Goal: Information Seeking & Learning: Find specific fact

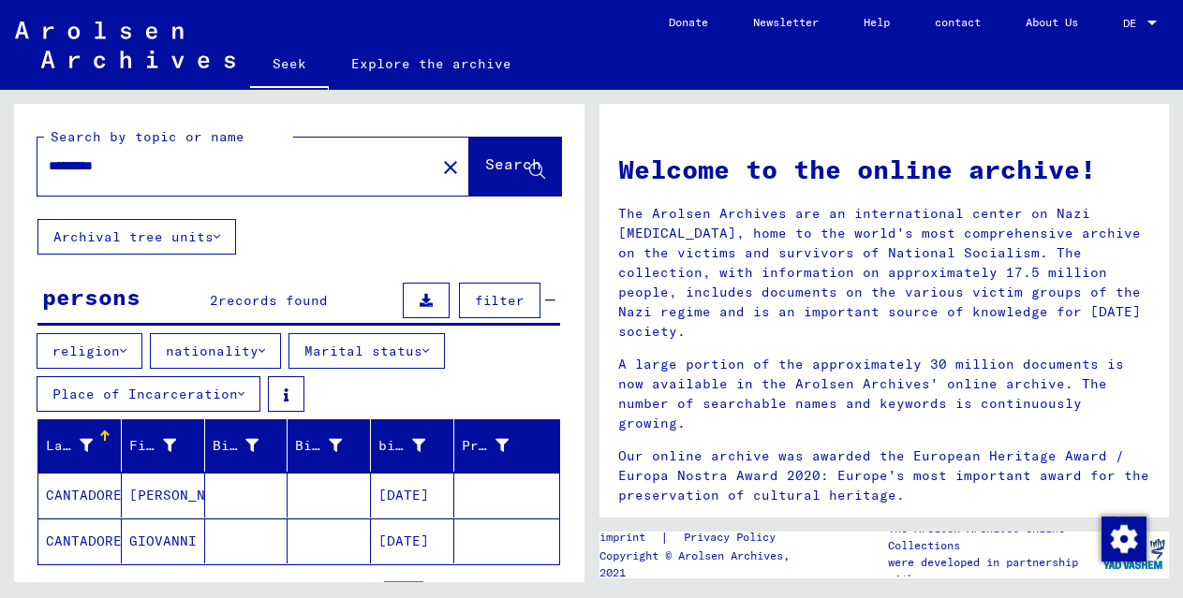
drag, startPoint x: 147, startPoint y: 168, endPoint x: 12, endPoint y: 160, distance: 135.0
click at [12, 160] on div "Search by topic or name ********* close Search Archival tree units persons 2 re…" at bounding box center [295, 336] width 591 height 493
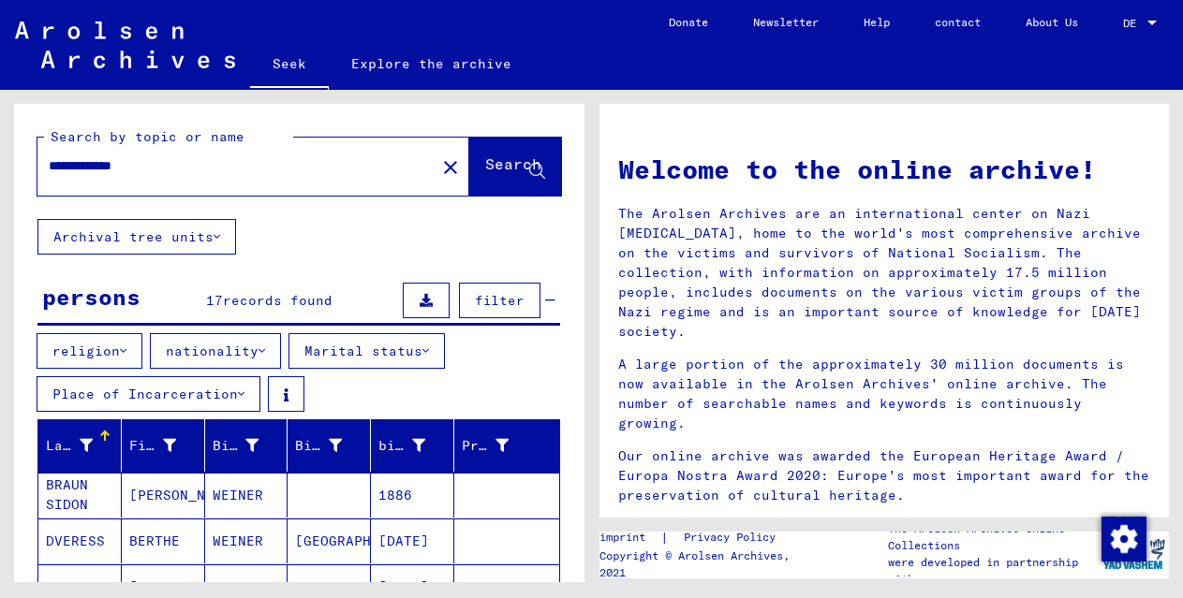
click at [74, 165] on input "**********" at bounding box center [231, 166] width 364 height 20
click at [75, 164] on input "**********" at bounding box center [231, 166] width 364 height 20
click at [64, 180] on div "**********" at bounding box center [224, 166] width 375 height 42
click at [66, 169] on input "**********" at bounding box center [231, 166] width 364 height 20
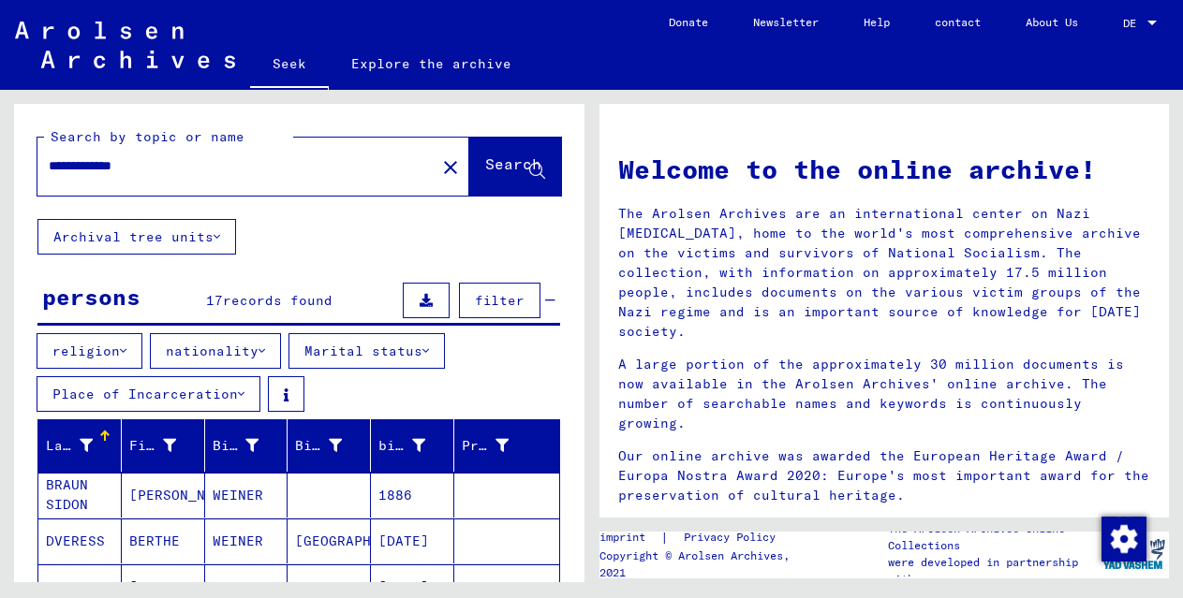
click at [66, 169] on input "**********" at bounding box center [231, 166] width 364 height 20
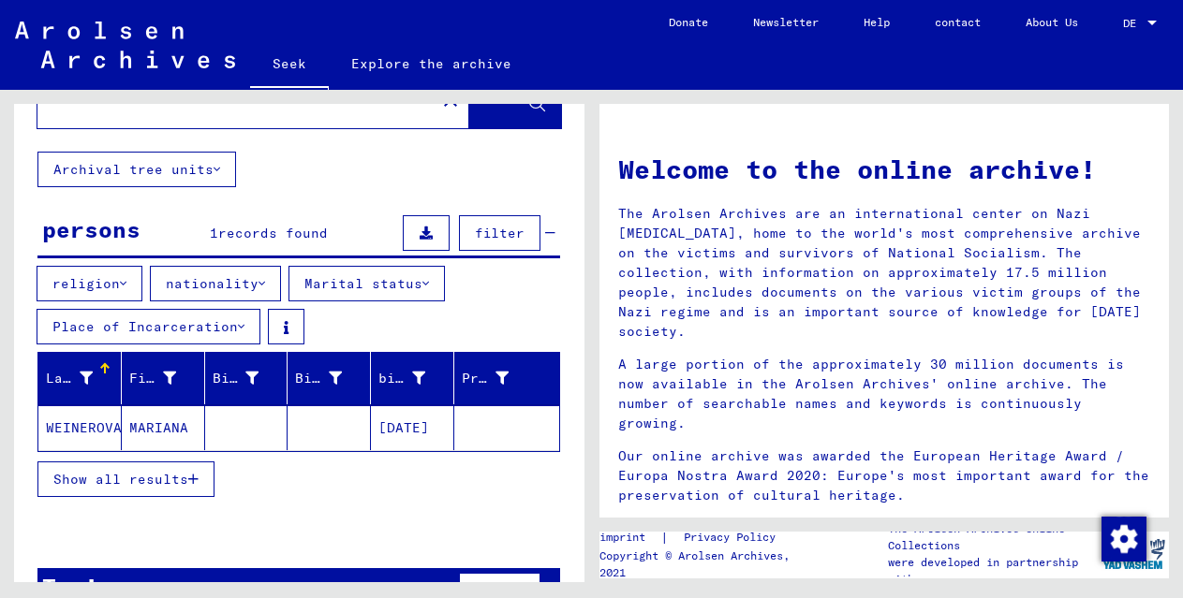
scroll to position [77, 0]
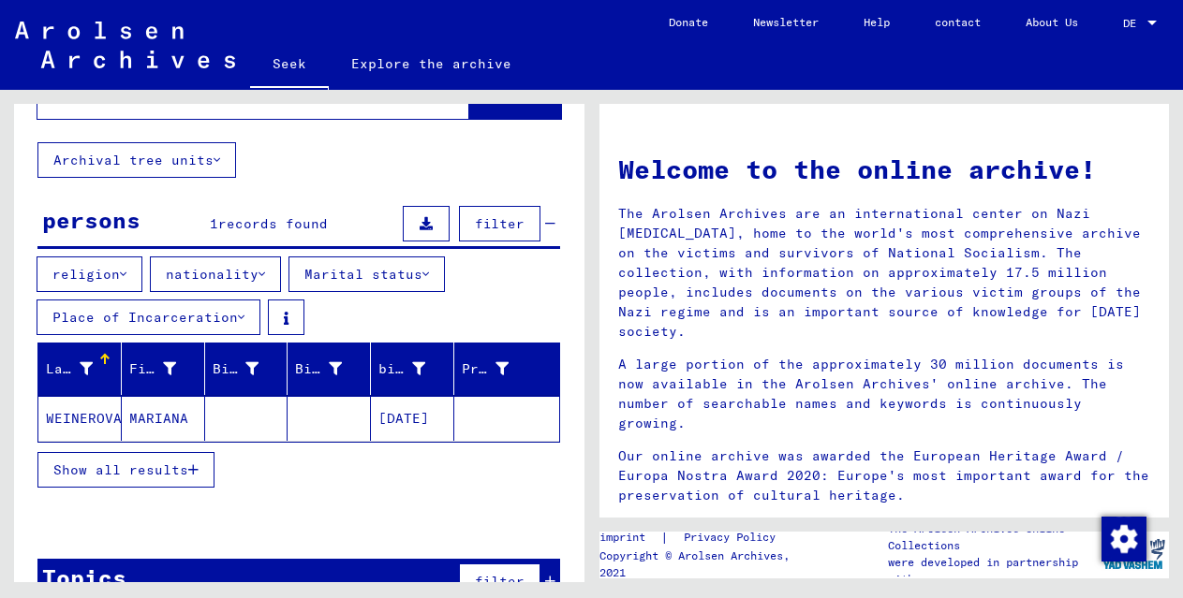
click at [157, 466] on font "Show all results" at bounding box center [120, 470] width 135 height 17
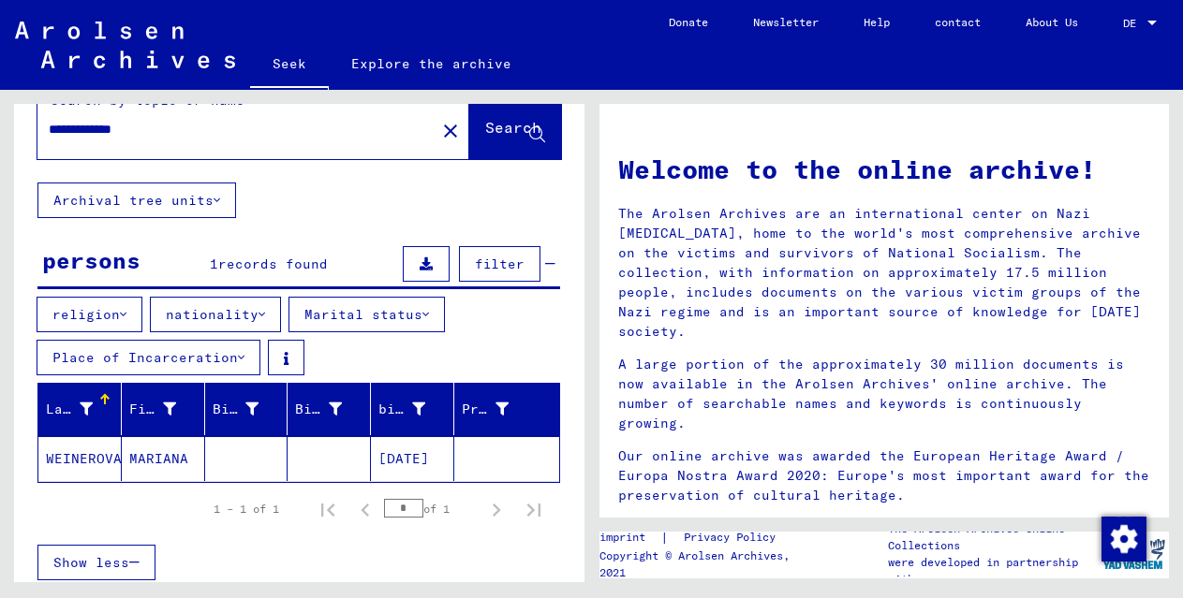
scroll to position [0, 0]
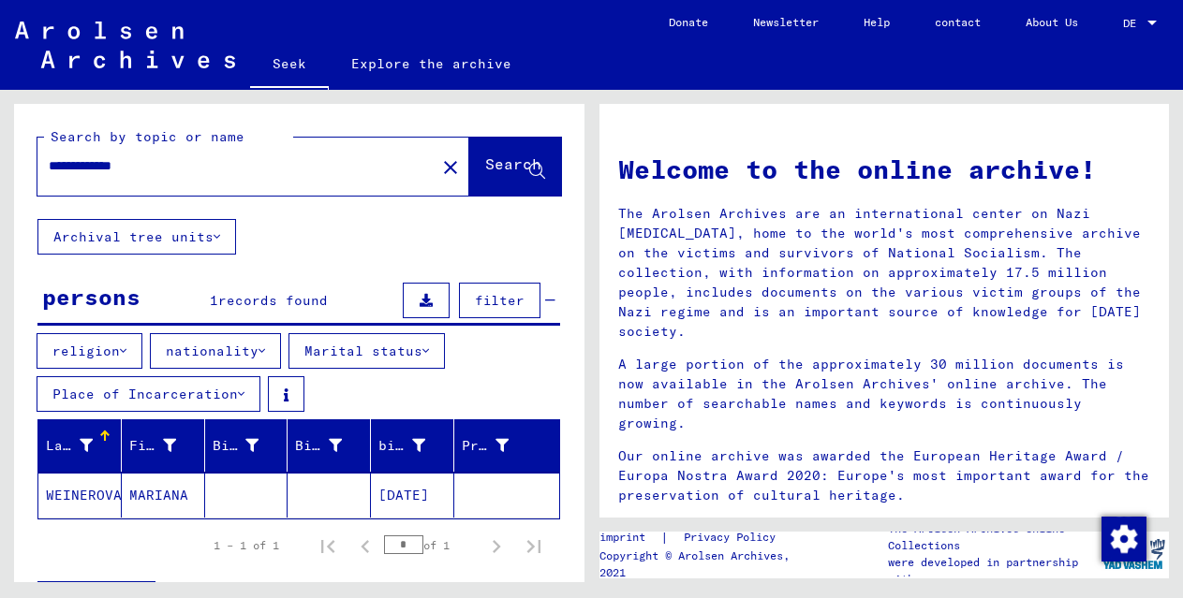
click at [122, 164] on input "**********" at bounding box center [231, 166] width 364 height 20
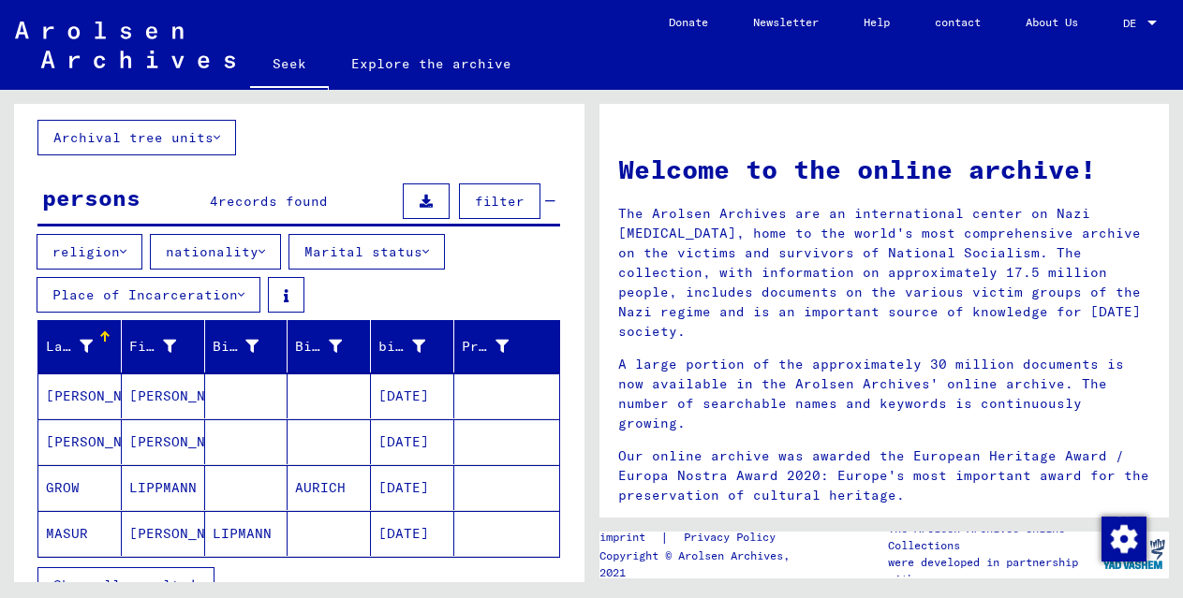
scroll to position [123, 0]
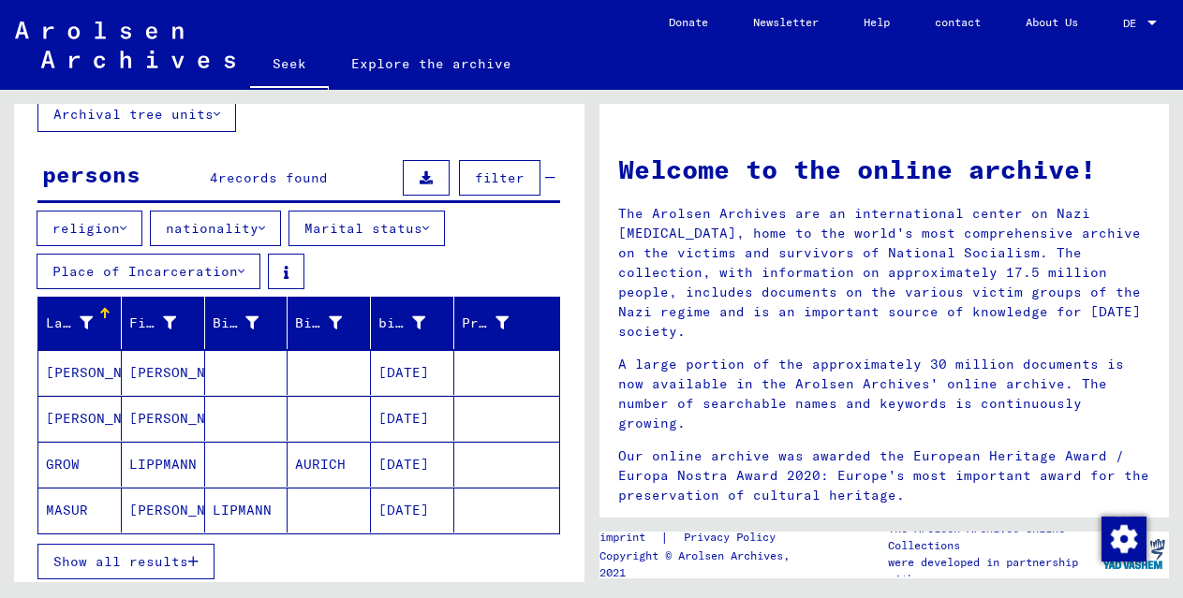
click at [172, 505] on font "[PERSON_NAME]" at bounding box center [184, 510] width 110 height 17
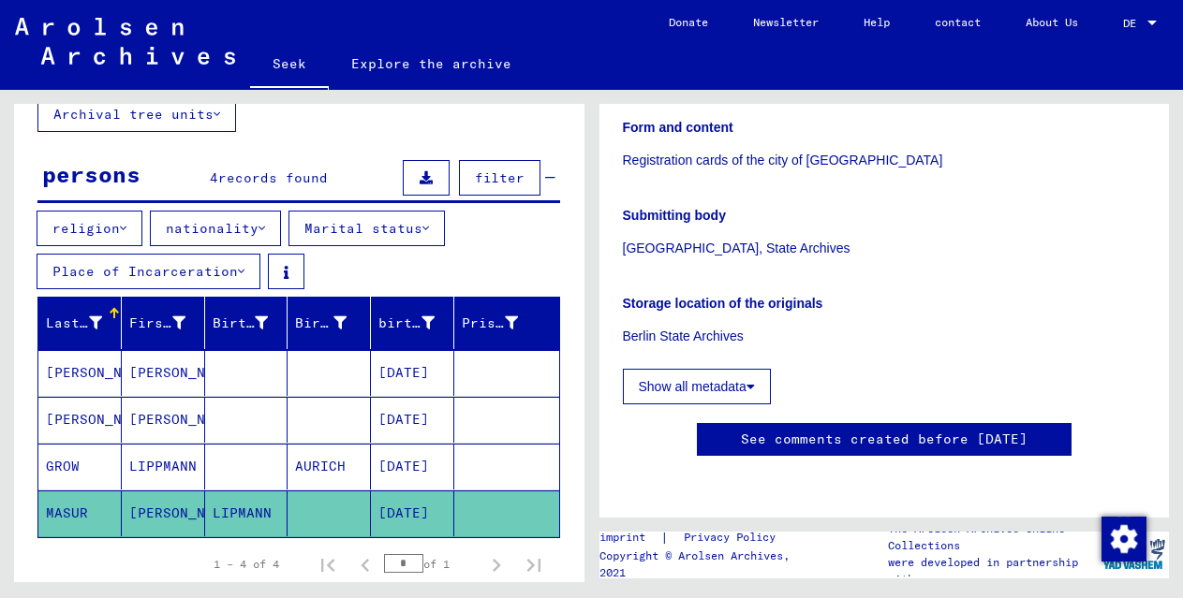
scroll to position [596, 0]
click at [163, 430] on font "[PERSON_NAME]" at bounding box center [184, 420] width 110 height 20
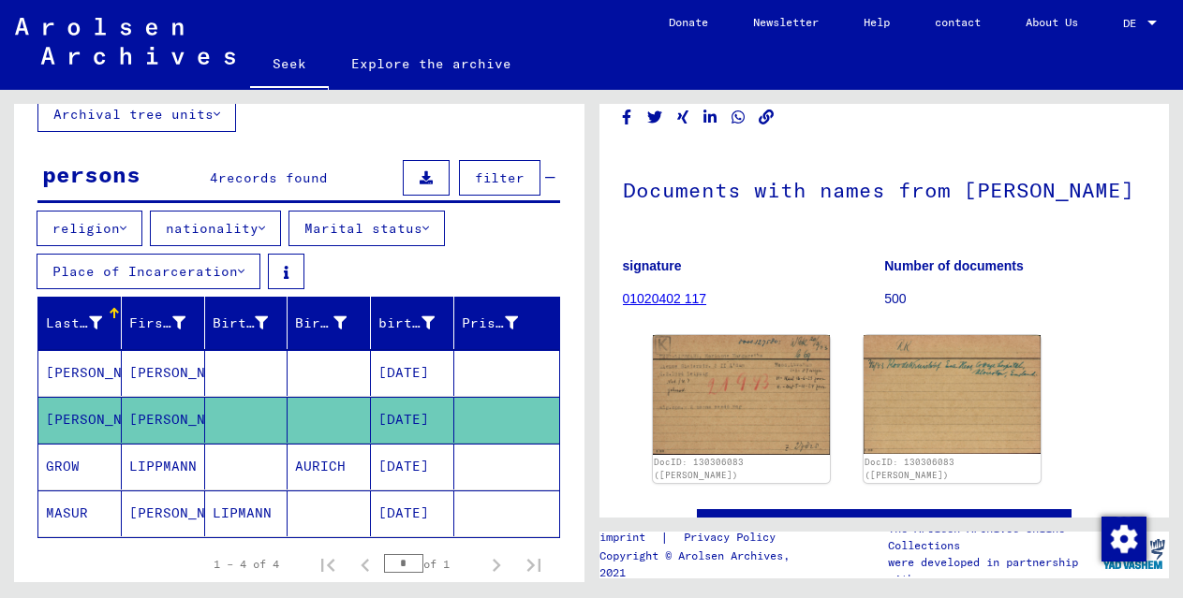
scroll to position [183, 0]
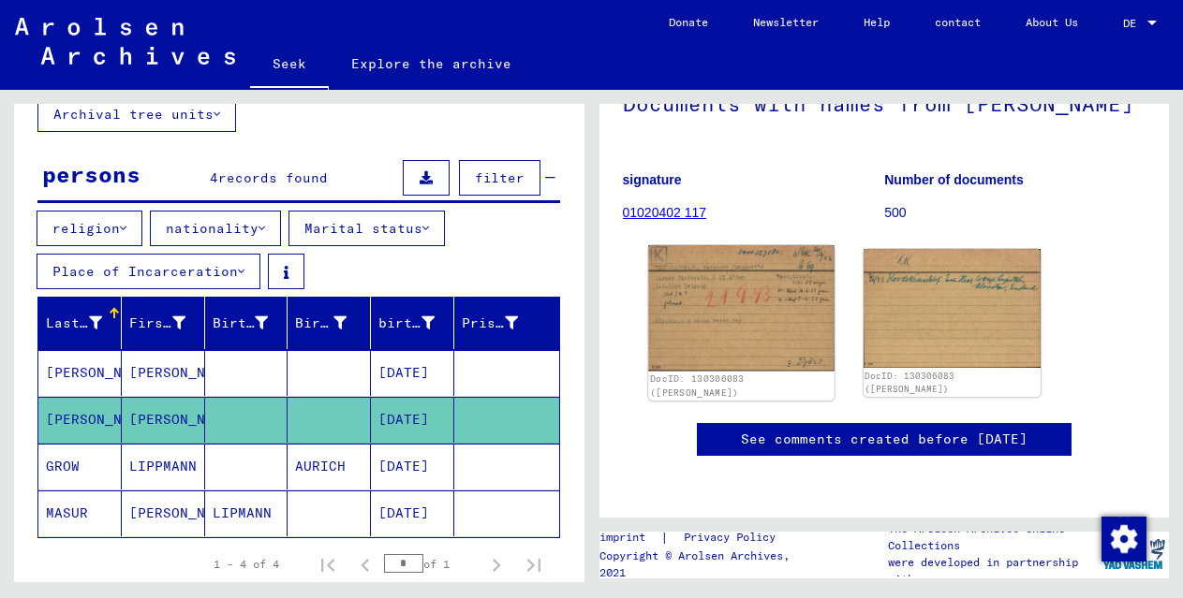
click at [673, 287] on img at bounding box center [741, 307] width 186 height 125
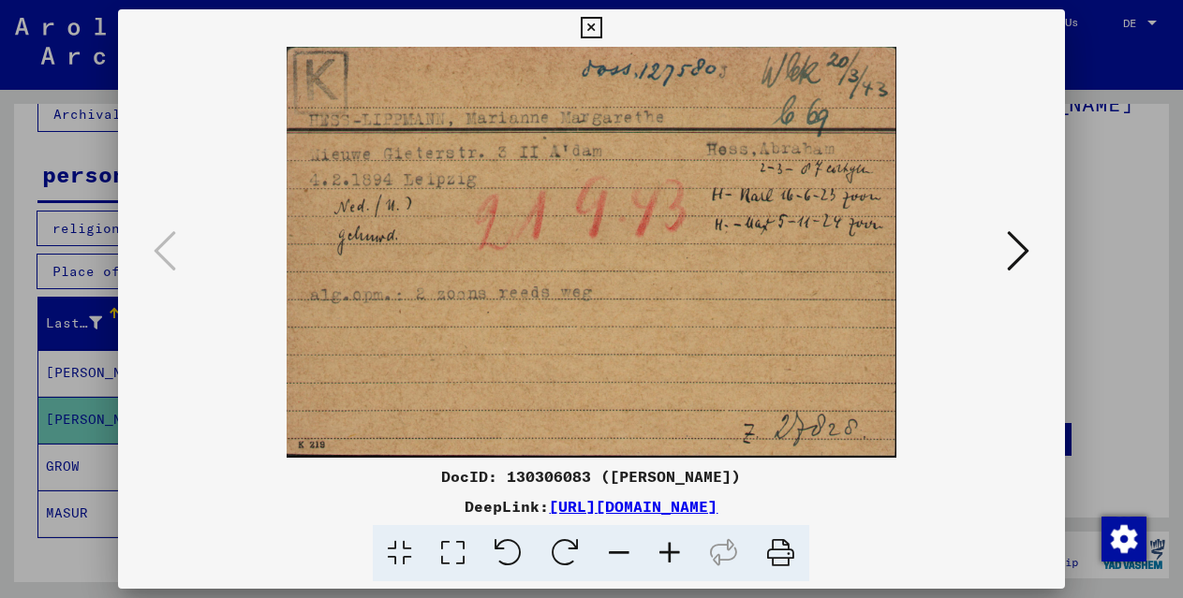
click at [1031, 250] on button at bounding box center [1018, 252] width 34 height 53
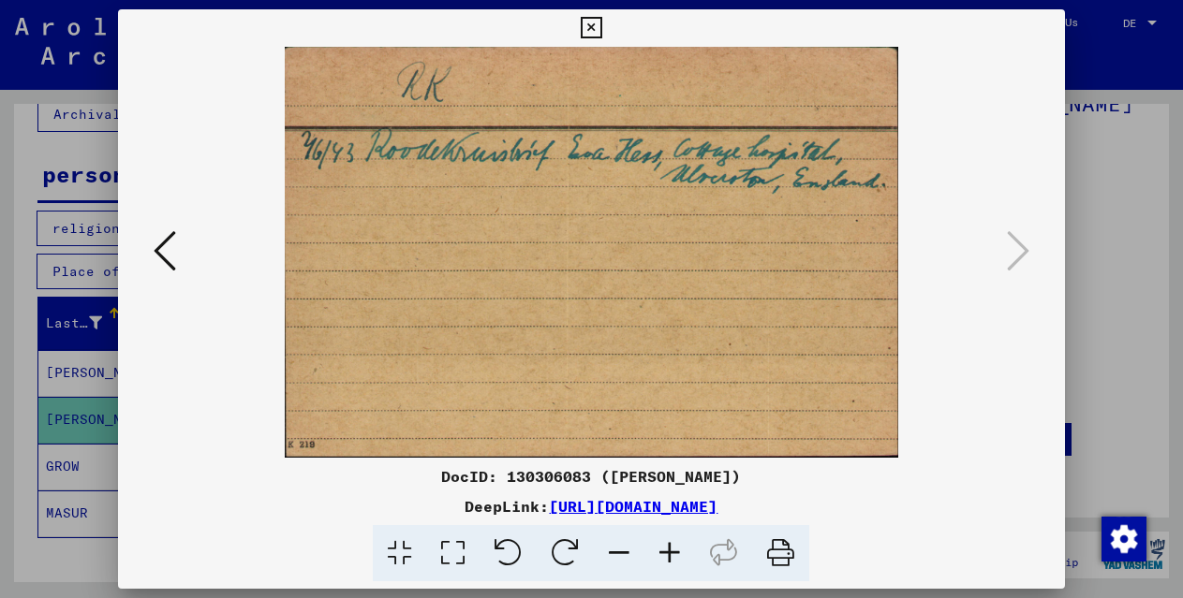
click at [589, 25] on icon at bounding box center [592, 28] width 22 height 22
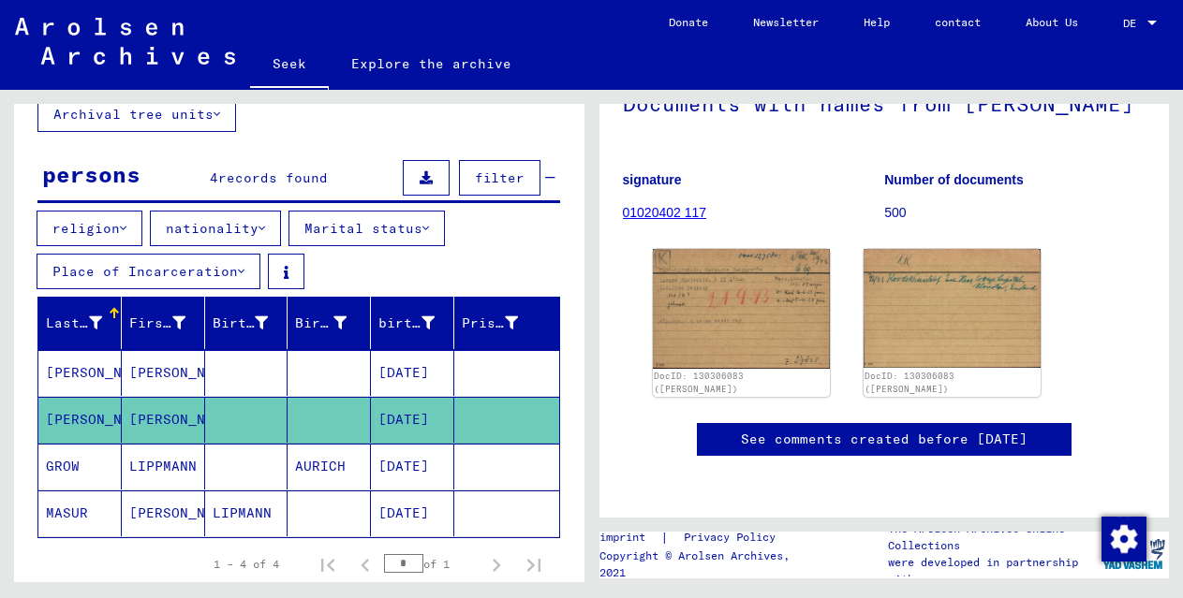
click at [158, 364] on font "[PERSON_NAME]" at bounding box center [184, 372] width 110 height 17
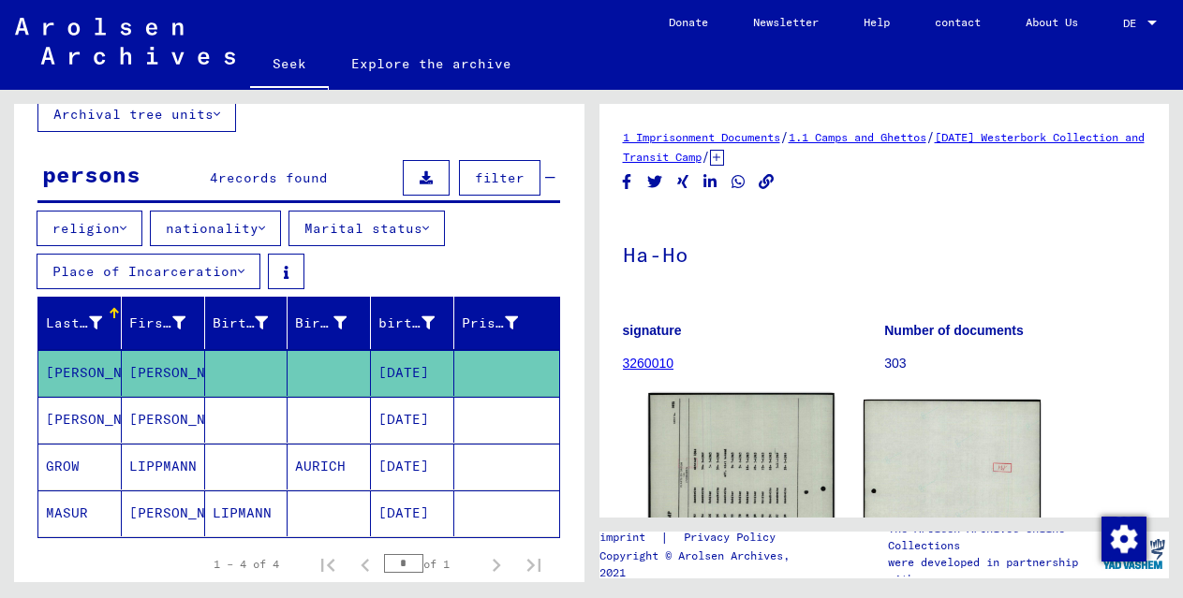
click at [762, 471] on img at bounding box center [741, 523] width 186 height 260
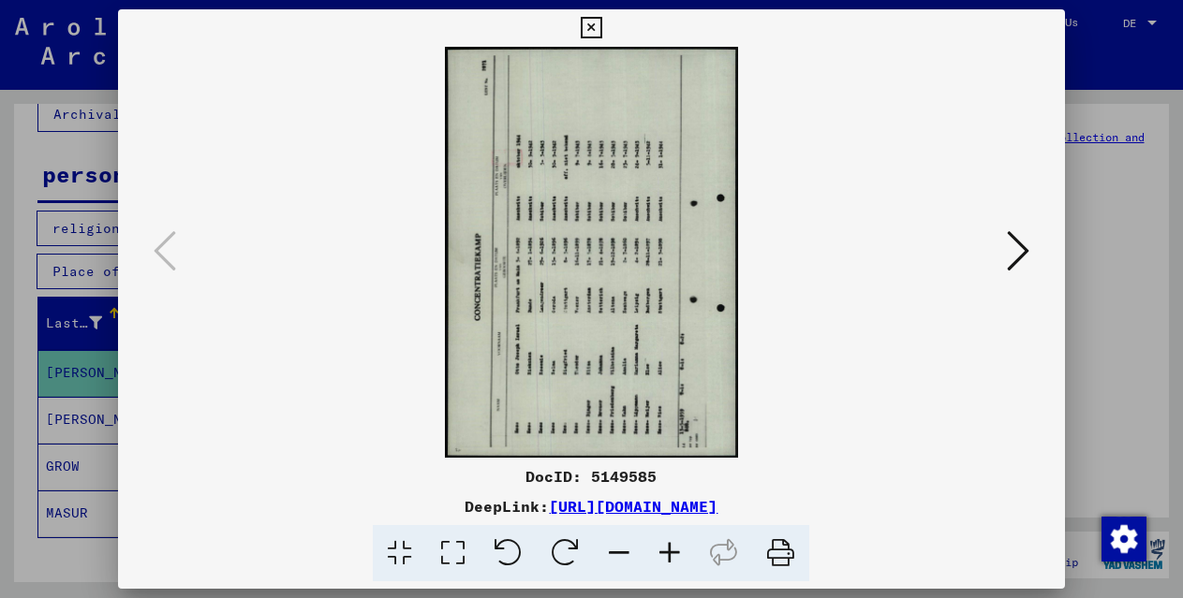
click at [559, 552] on icon at bounding box center [565, 553] width 57 height 57
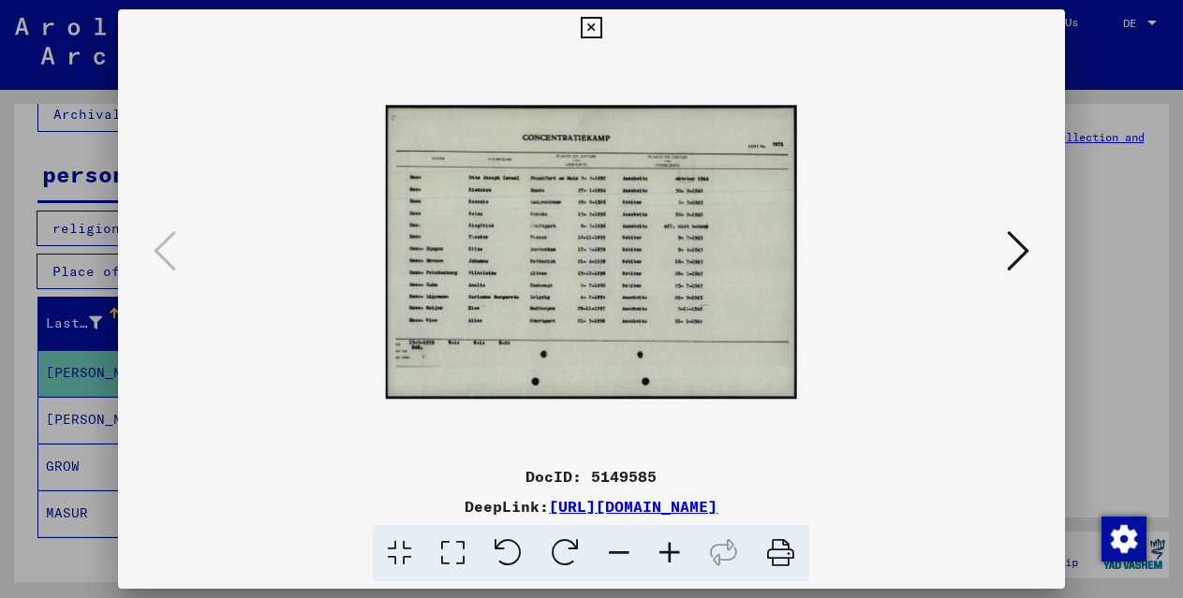
click at [679, 551] on icon at bounding box center [669, 553] width 51 height 57
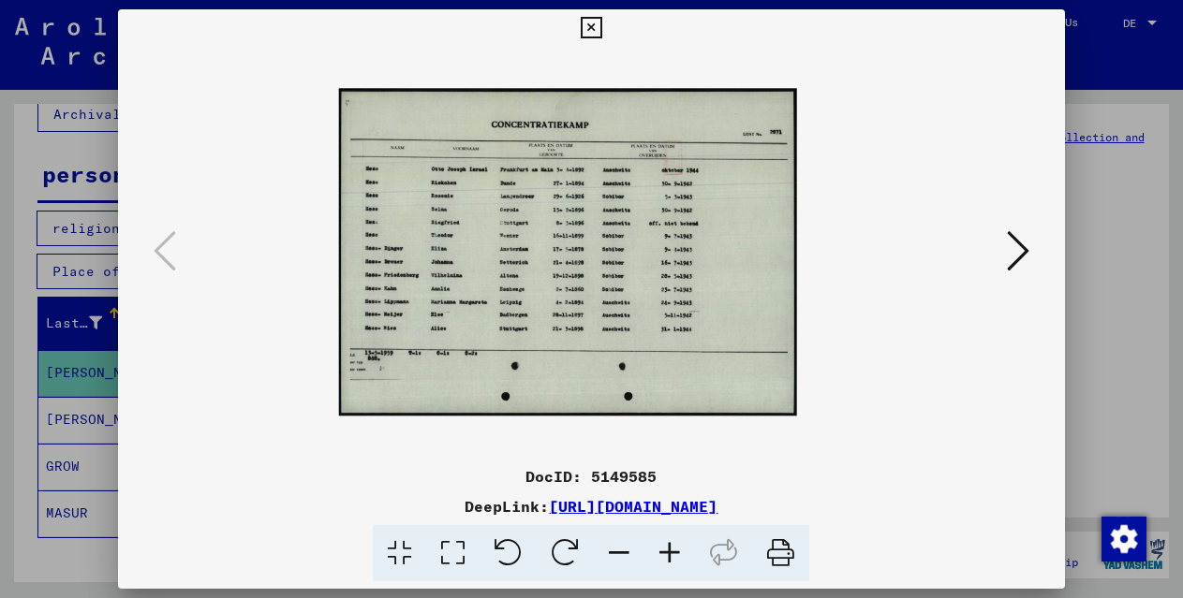
click at [678, 550] on icon at bounding box center [669, 553] width 51 height 57
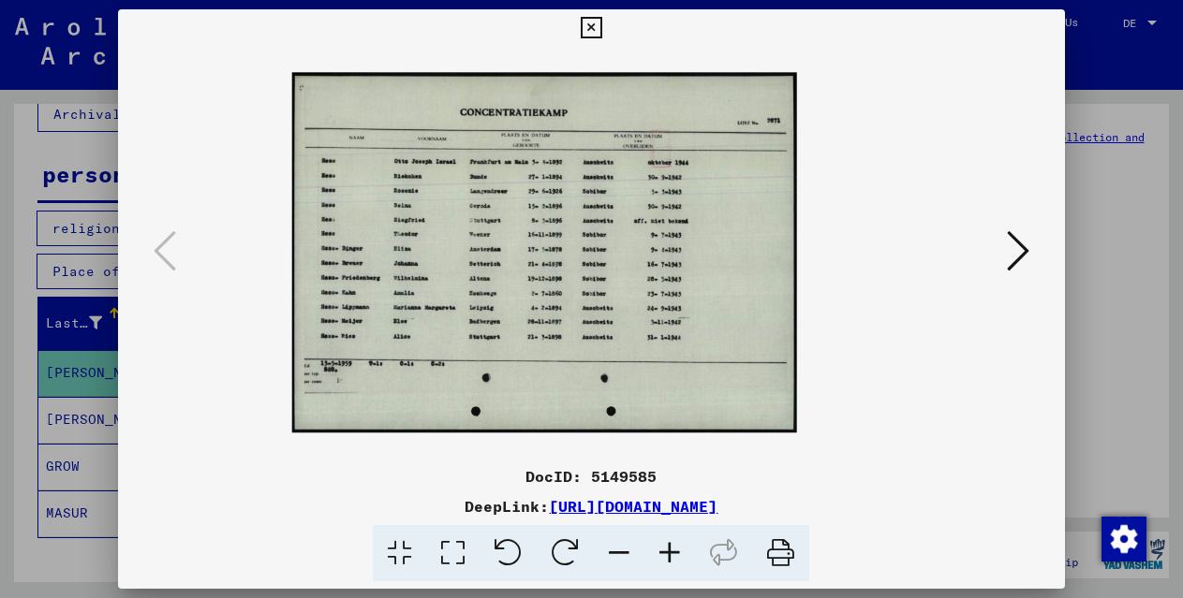
click at [677, 550] on icon at bounding box center [669, 553] width 51 height 57
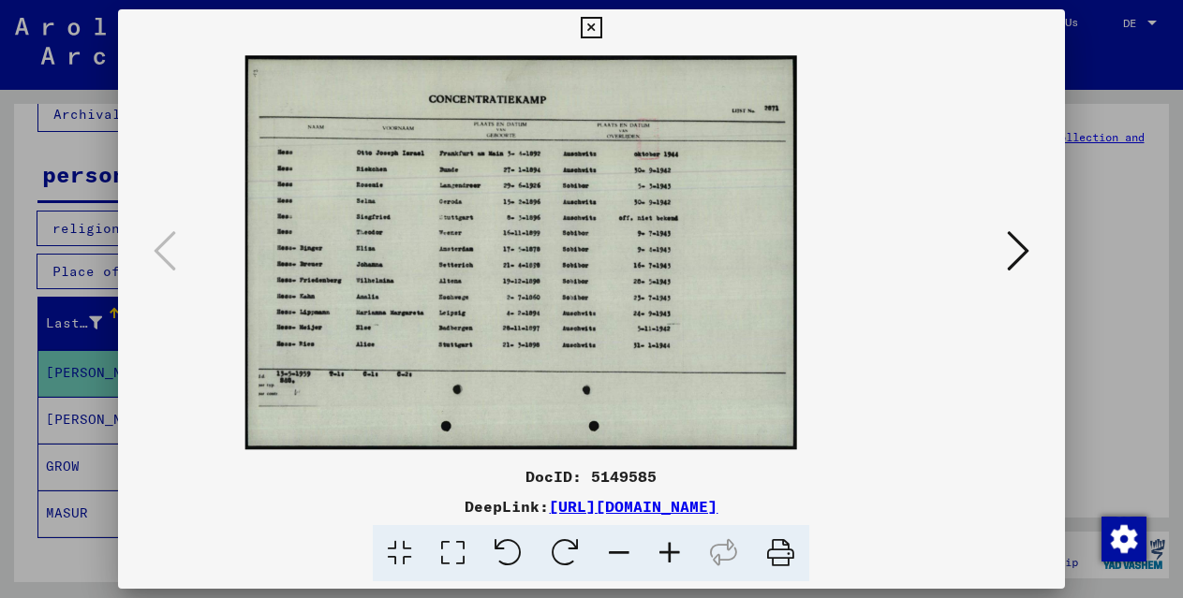
click at [678, 549] on icon at bounding box center [669, 553] width 51 height 57
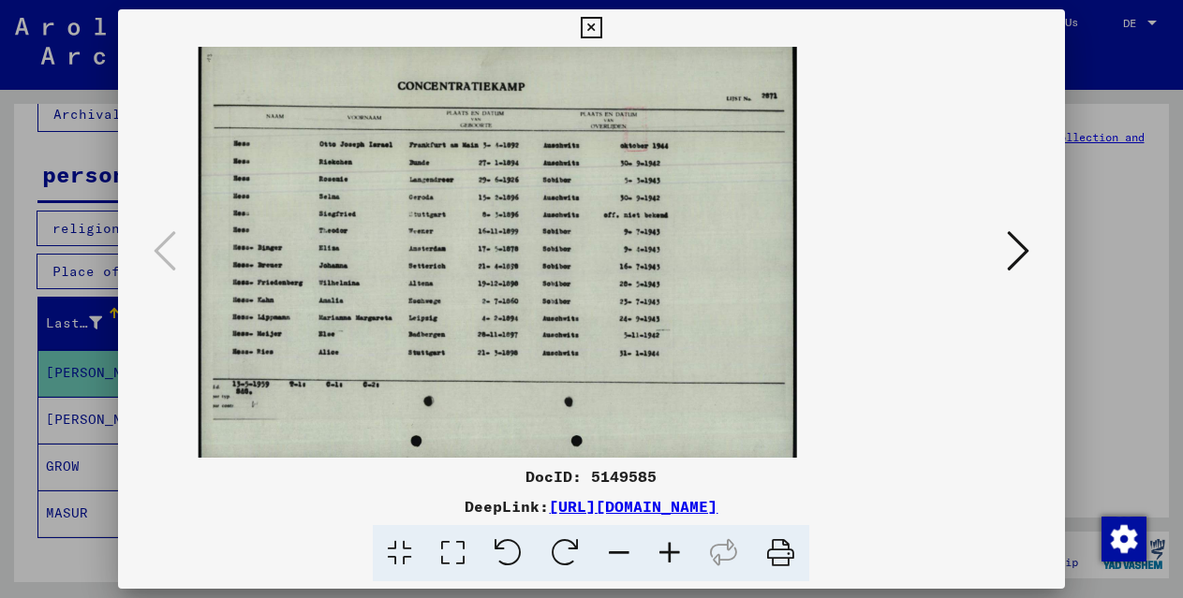
drag, startPoint x: 595, startPoint y: 327, endPoint x: 657, endPoint y: 326, distance: 62.7
click at [657, 326] on img at bounding box center [498, 252] width 598 height 428
drag, startPoint x: 597, startPoint y: 27, endPoint x: 527, endPoint y: 74, distance: 84.4
click at [597, 27] on icon at bounding box center [592, 28] width 22 height 22
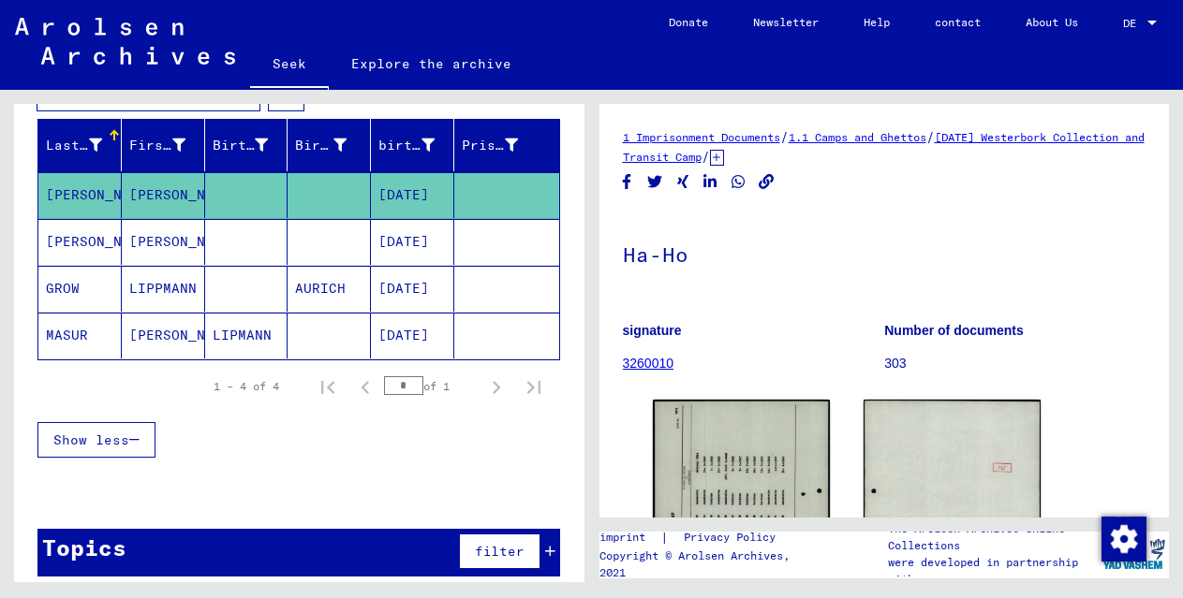
scroll to position [0, 0]
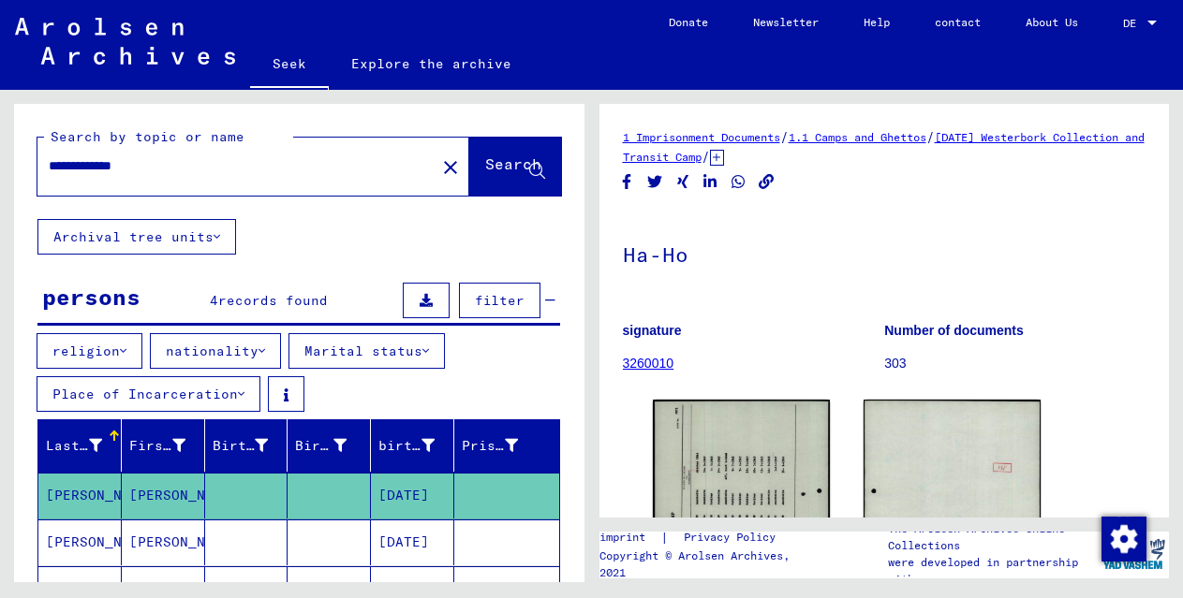
drag, startPoint x: 189, startPoint y: 165, endPoint x: 14, endPoint y: 159, distance: 175.2
click at [14, 159] on div "**********" at bounding box center [299, 161] width 570 height 115
click at [485, 169] on font "Search" at bounding box center [513, 164] width 56 height 19
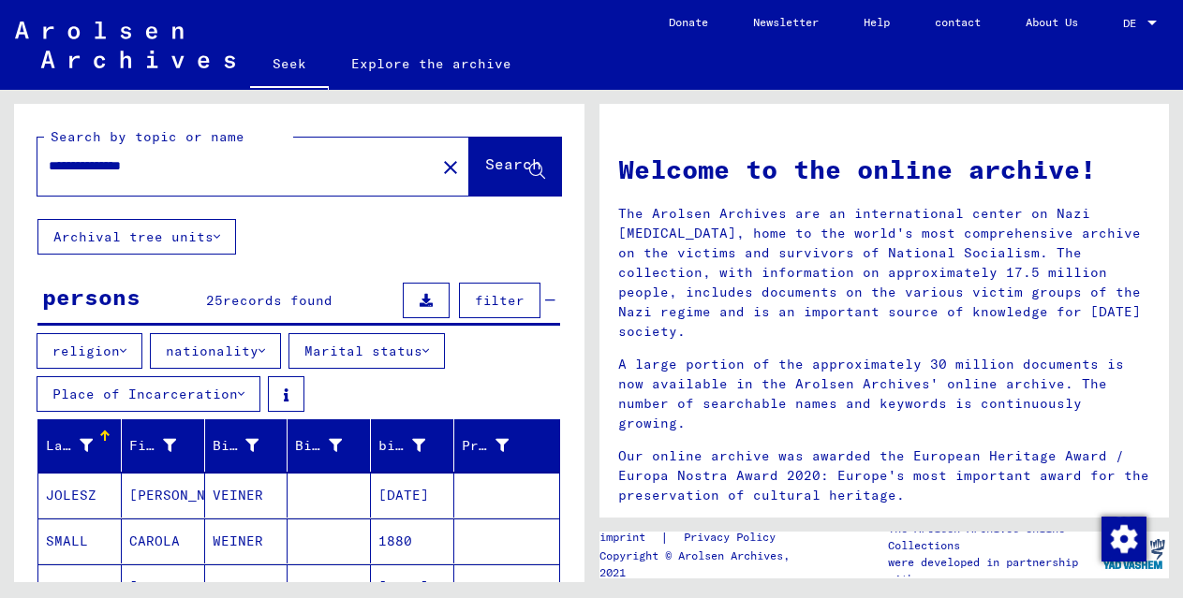
drag, startPoint x: 156, startPoint y: 534, endPoint x: 230, endPoint y: 529, distance: 74.1
click at [156, 535] on font "CAROLA" at bounding box center [154, 541] width 51 height 17
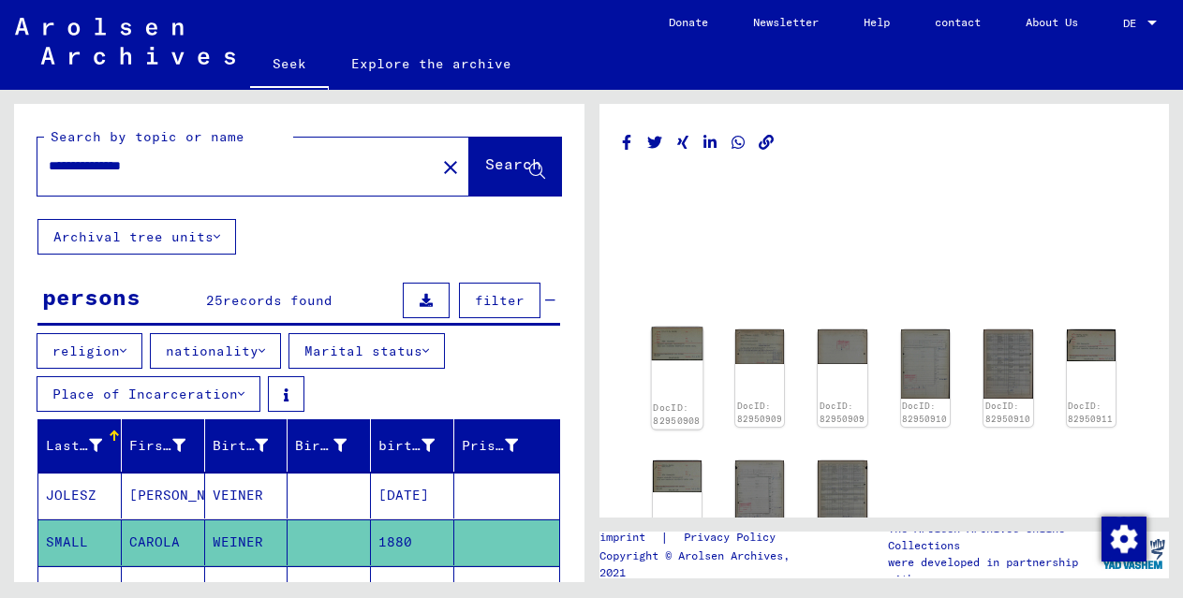
click at [669, 338] on img at bounding box center [677, 345] width 52 height 34
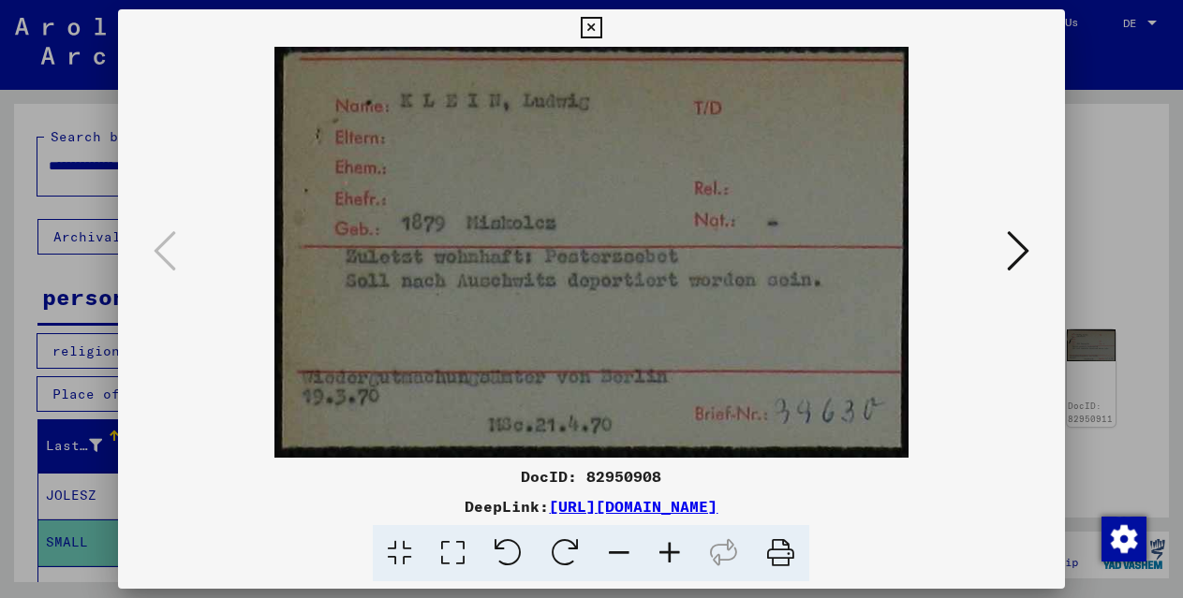
click at [1014, 257] on icon at bounding box center [1018, 250] width 22 height 45
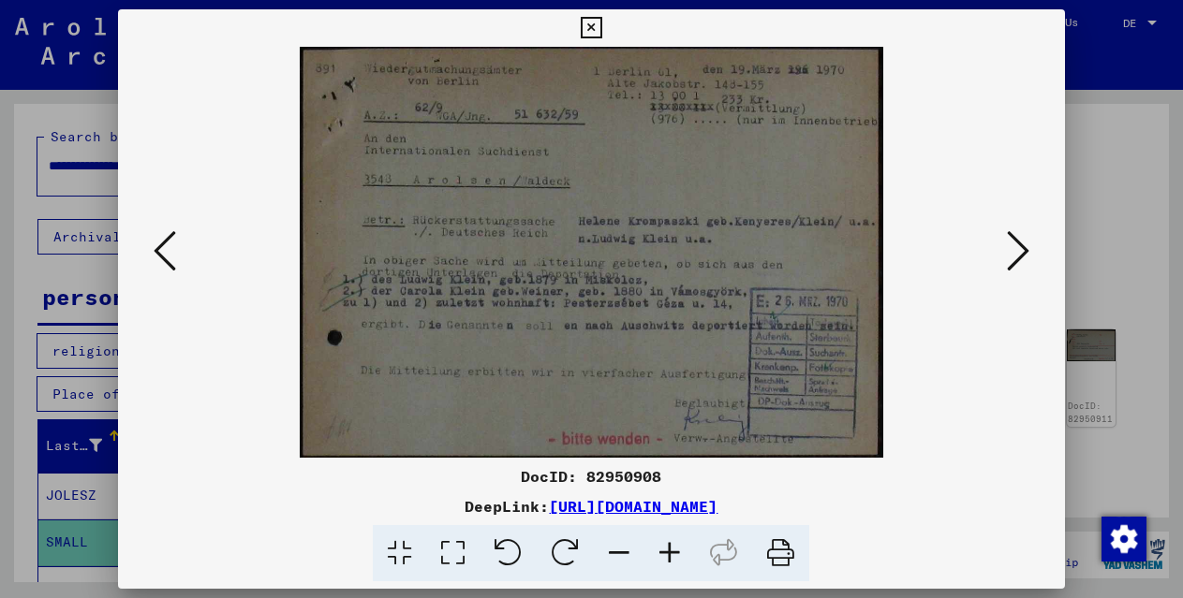
click at [590, 25] on icon at bounding box center [592, 28] width 22 height 22
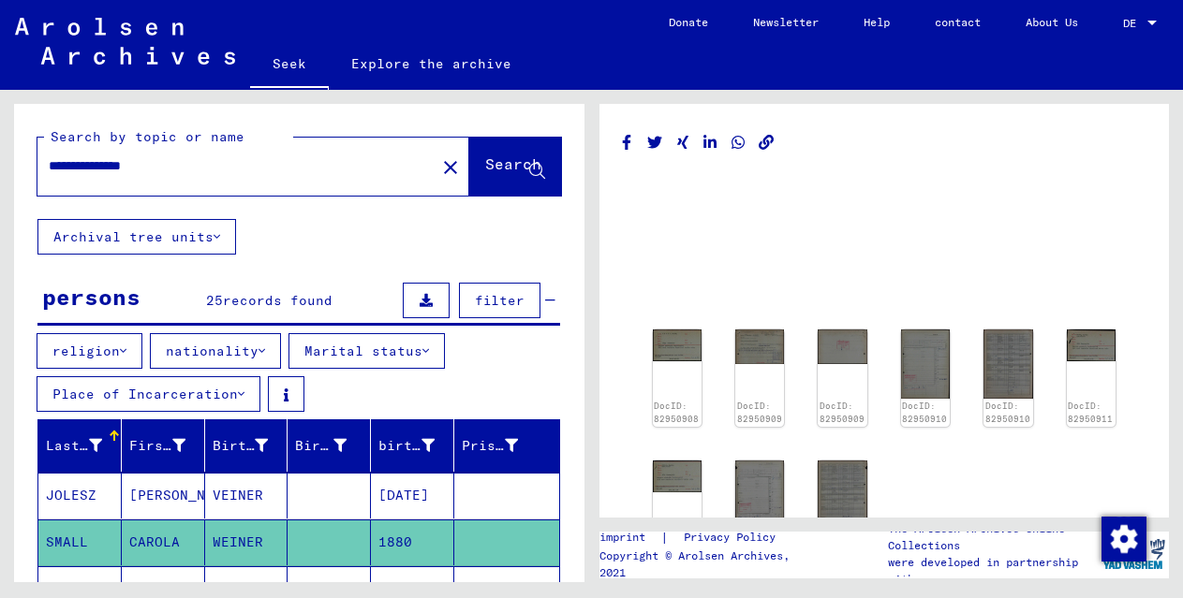
click at [132, 169] on input "**********" at bounding box center [236, 166] width 375 height 20
paste input "text"
type input "**********"
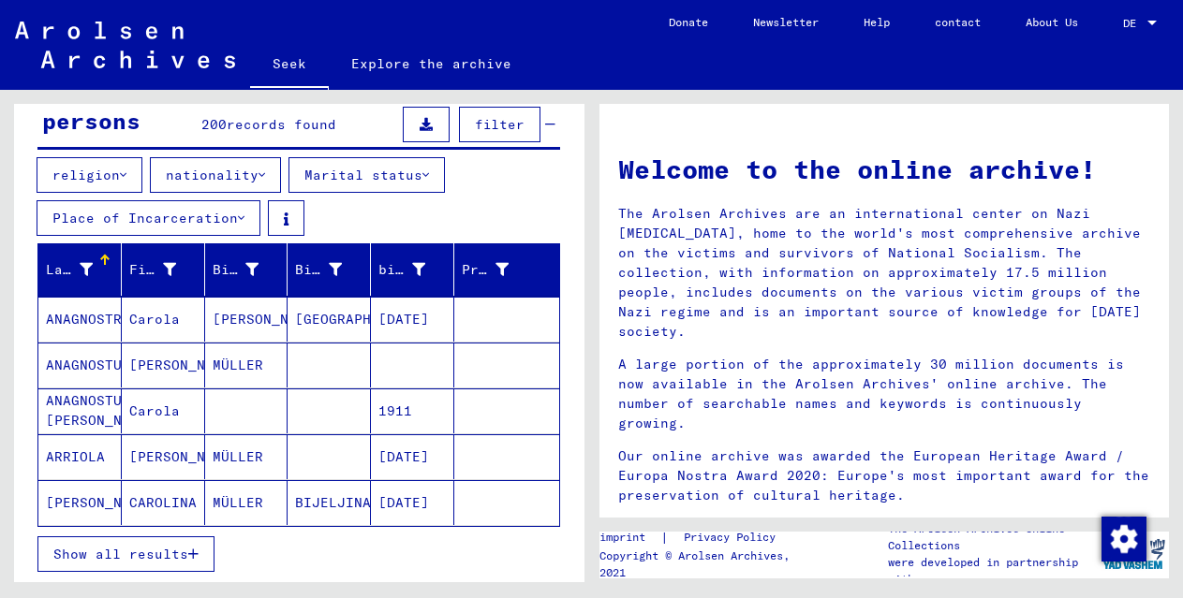
scroll to position [223, 0]
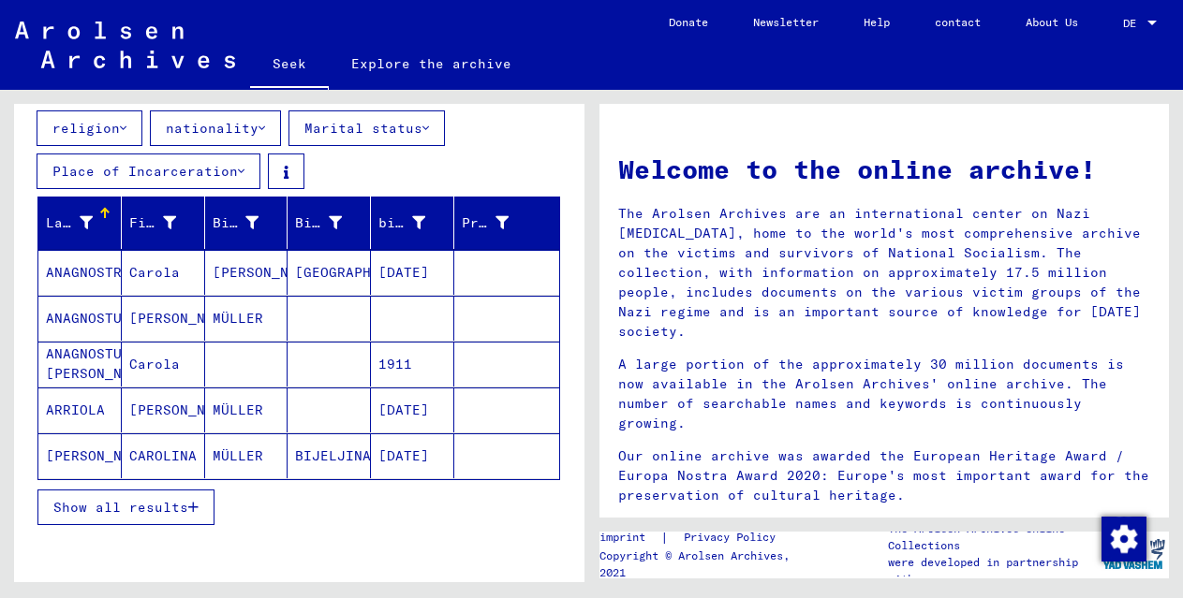
click at [137, 509] on font "Show all results" at bounding box center [120, 507] width 135 height 17
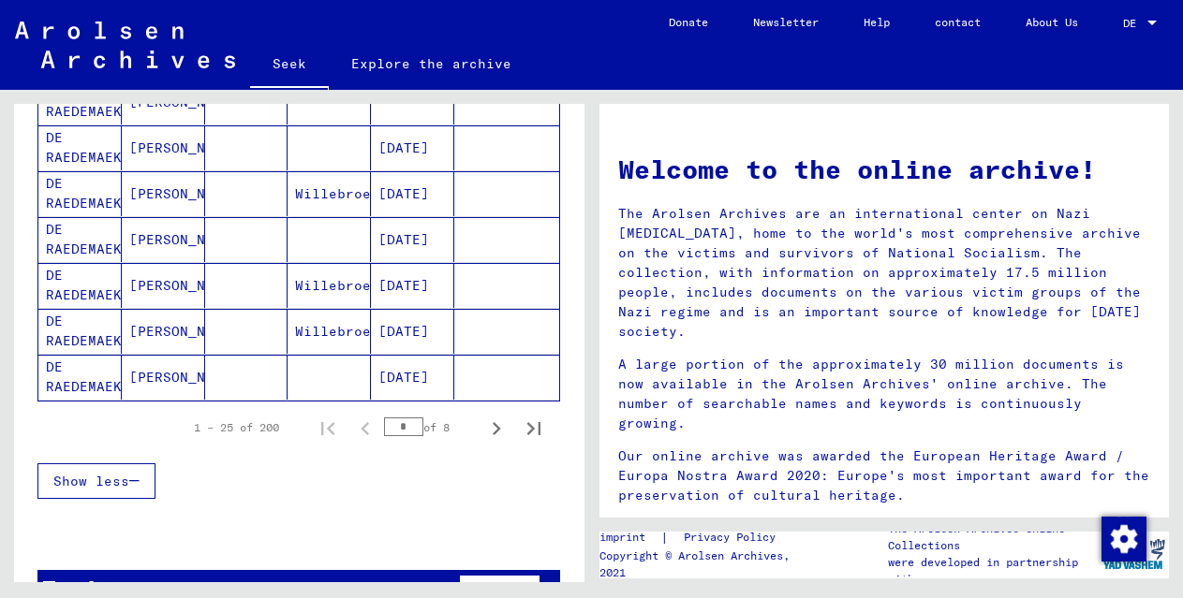
scroll to position [1228, 0]
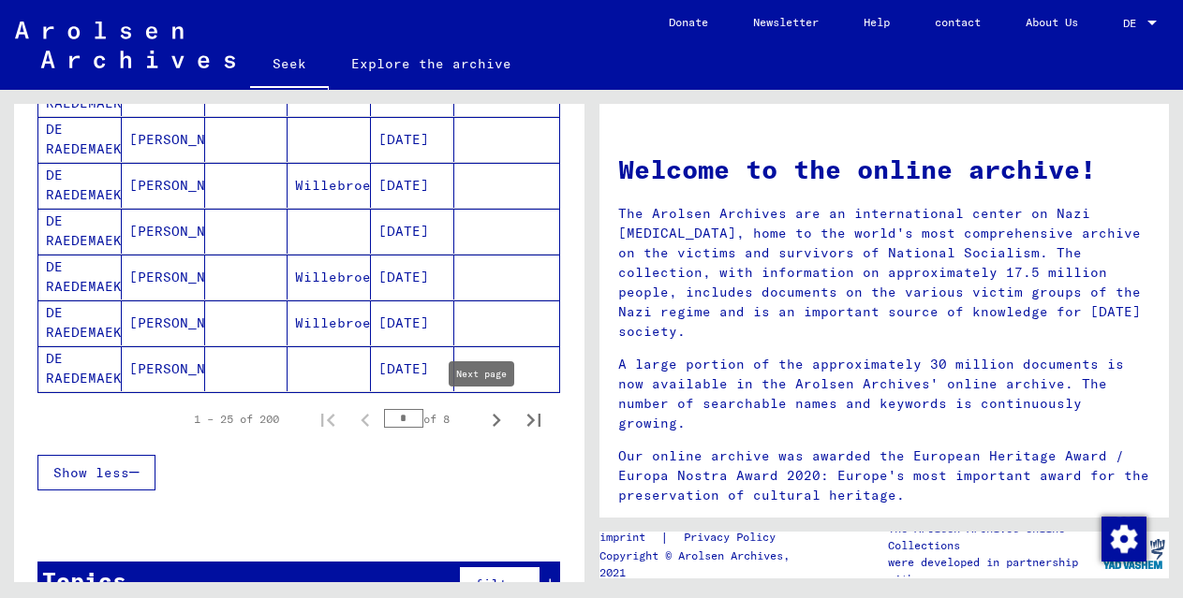
click at [483, 425] on icon "Next page" at bounding box center [496, 420] width 26 height 26
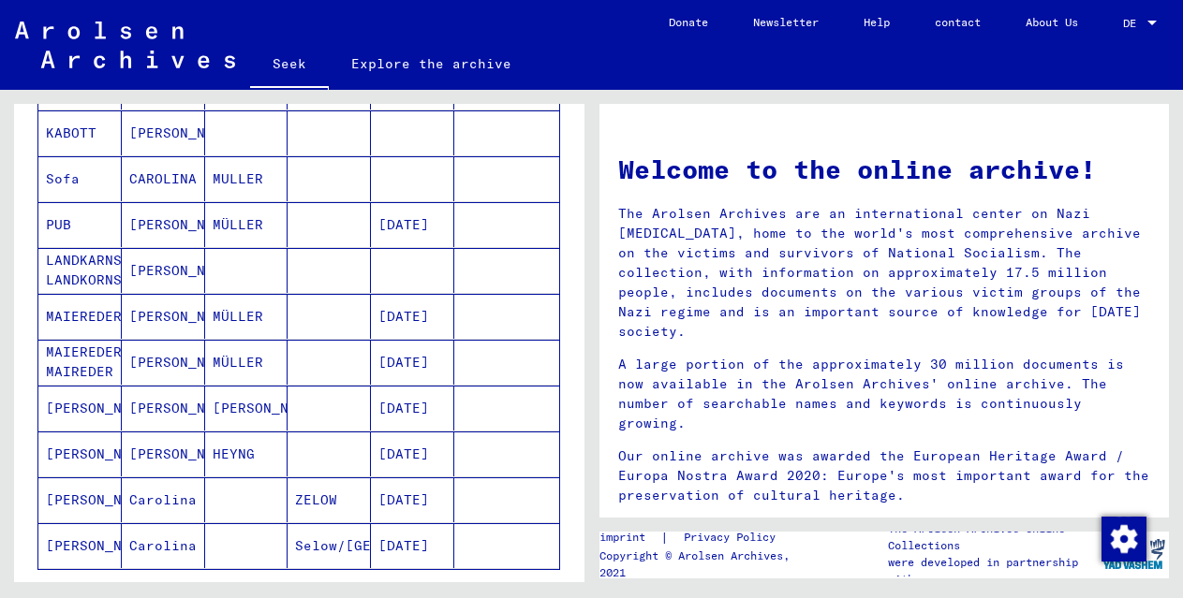
scroll to position [1051, 0]
click at [159, 223] on font "[PERSON_NAME]" at bounding box center [184, 225] width 110 height 20
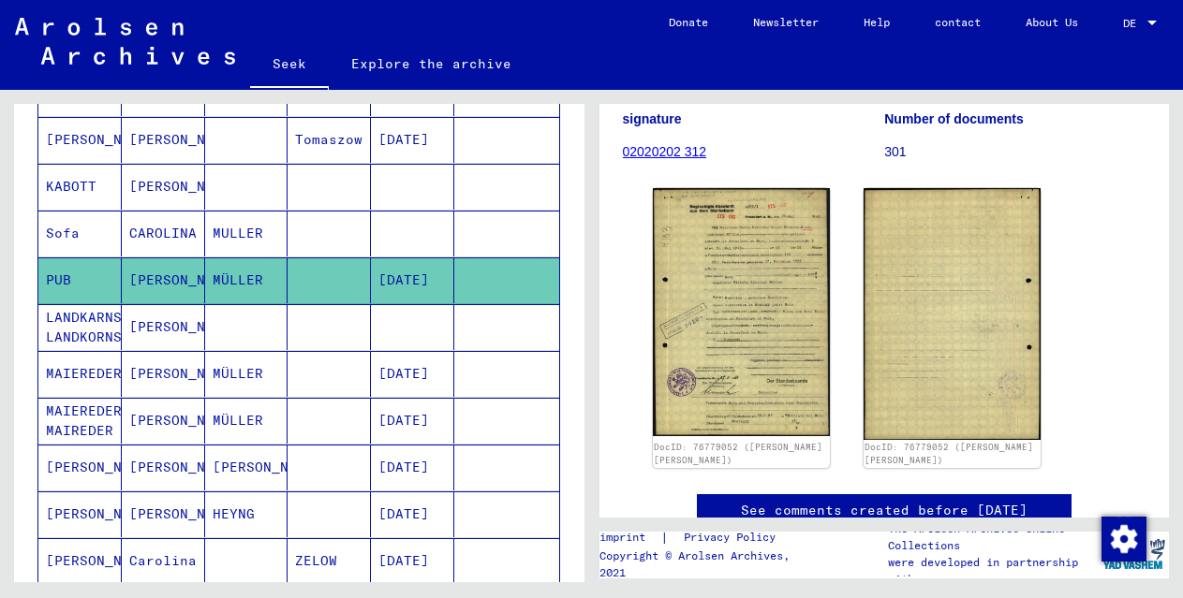
scroll to position [955, 0]
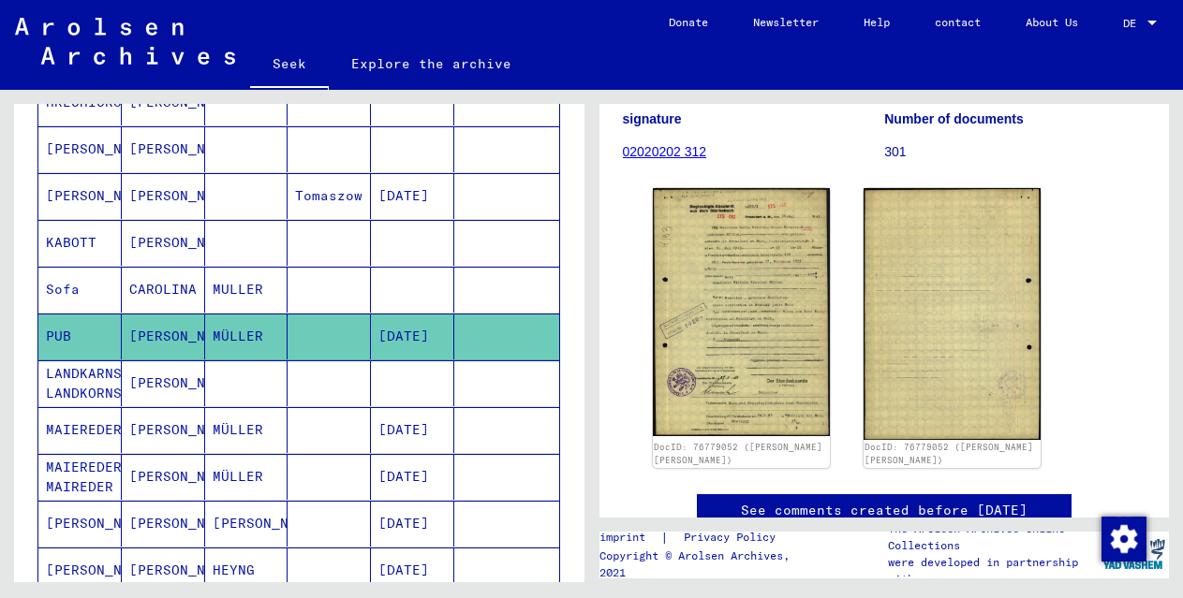
click at [169, 284] on font "CAROLINA" at bounding box center [162, 289] width 67 height 17
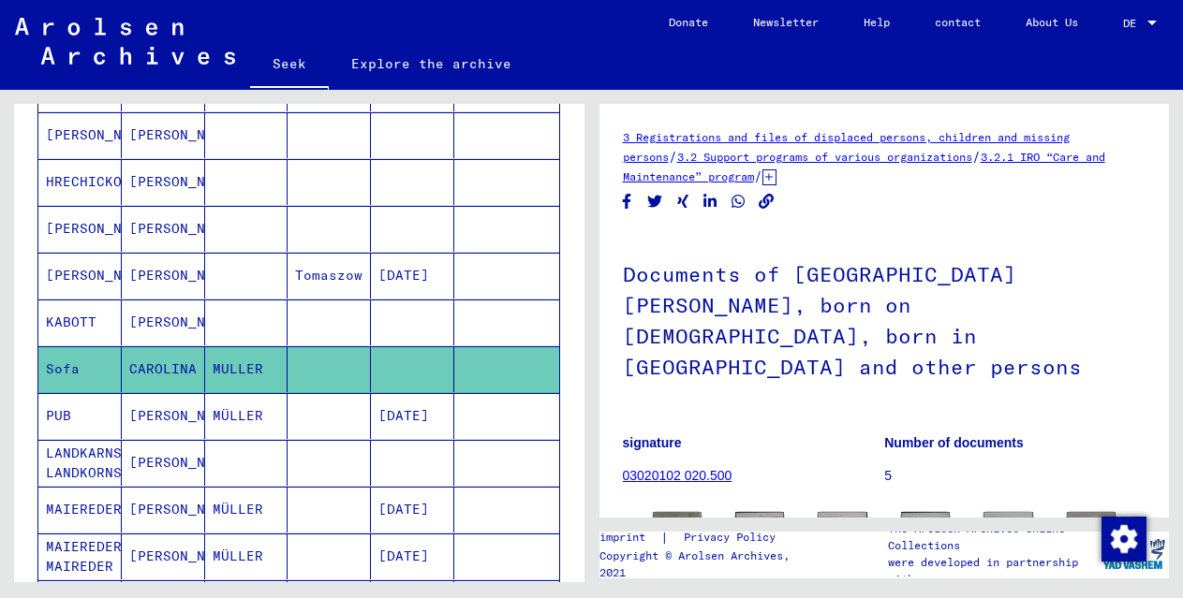
scroll to position [787, 0]
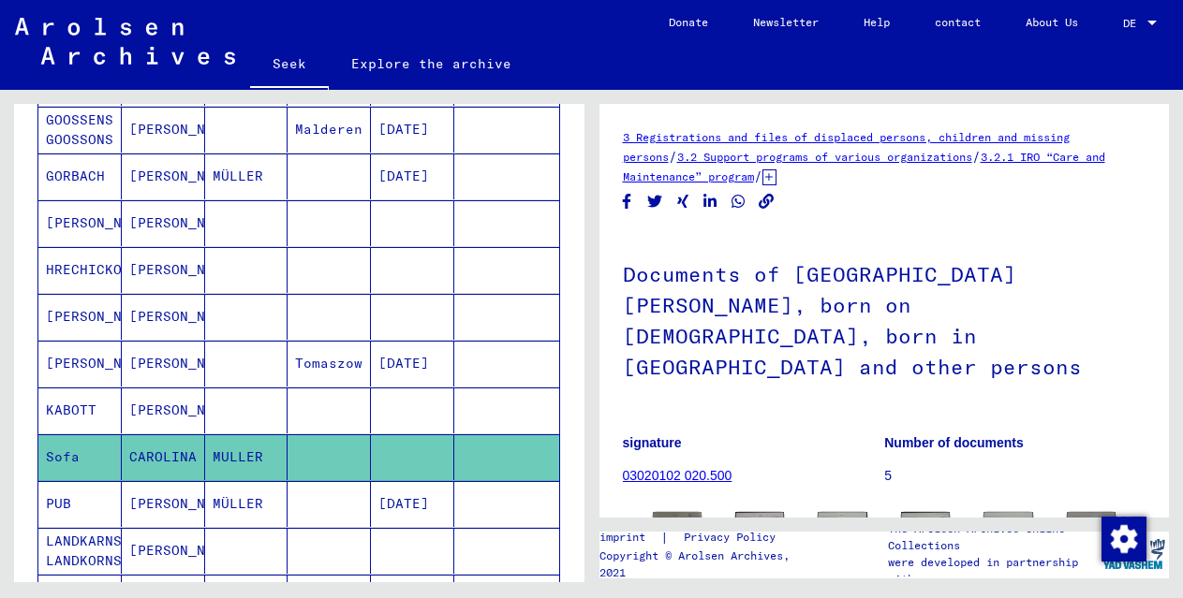
click at [136, 361] on font "[PERSON_NAME]" at bounding box center [184, 364] width 110 height 20
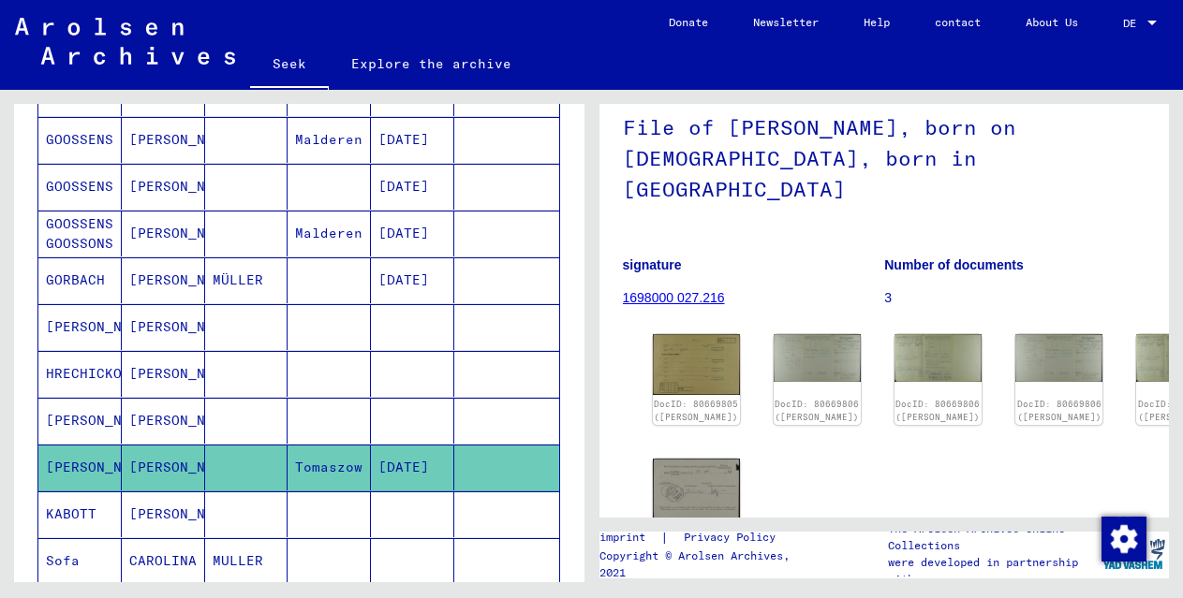
scroll to position [674, 0]
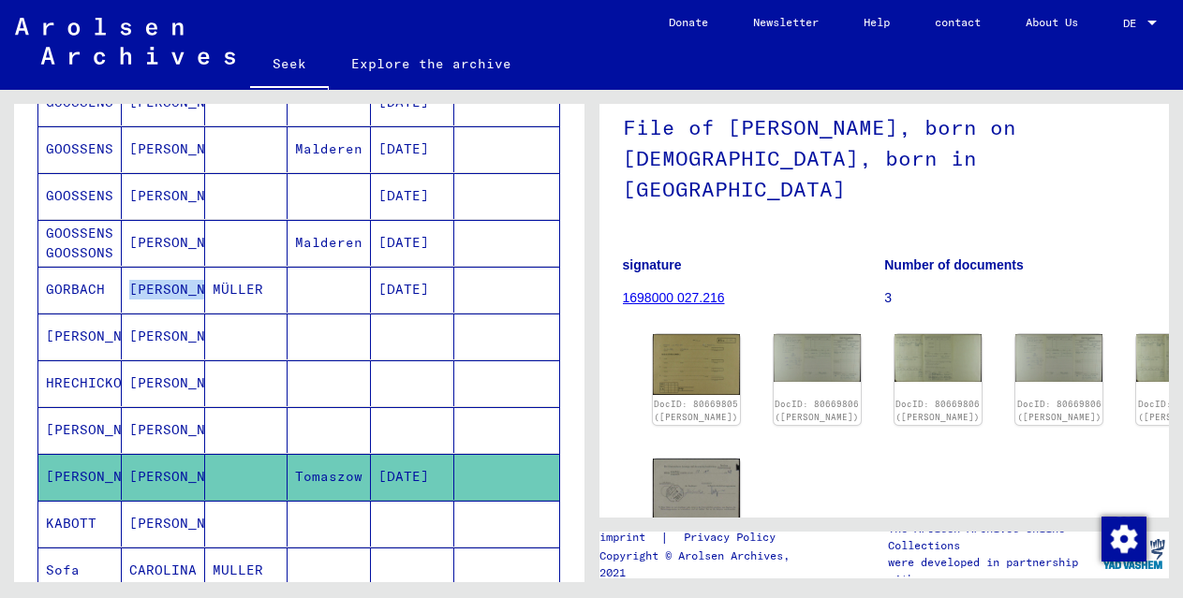
click at [122, 288] on mat-cell "[PERSON_NAME]" at bounding box center [163, 290] width 83 height 46
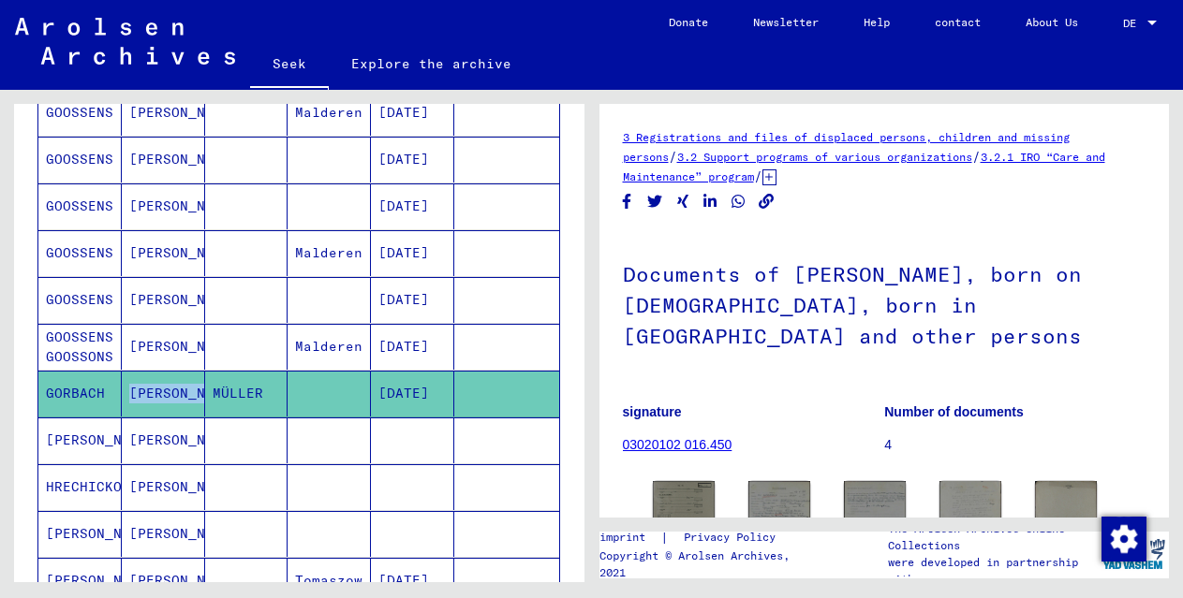
scroll to position [406, 0]
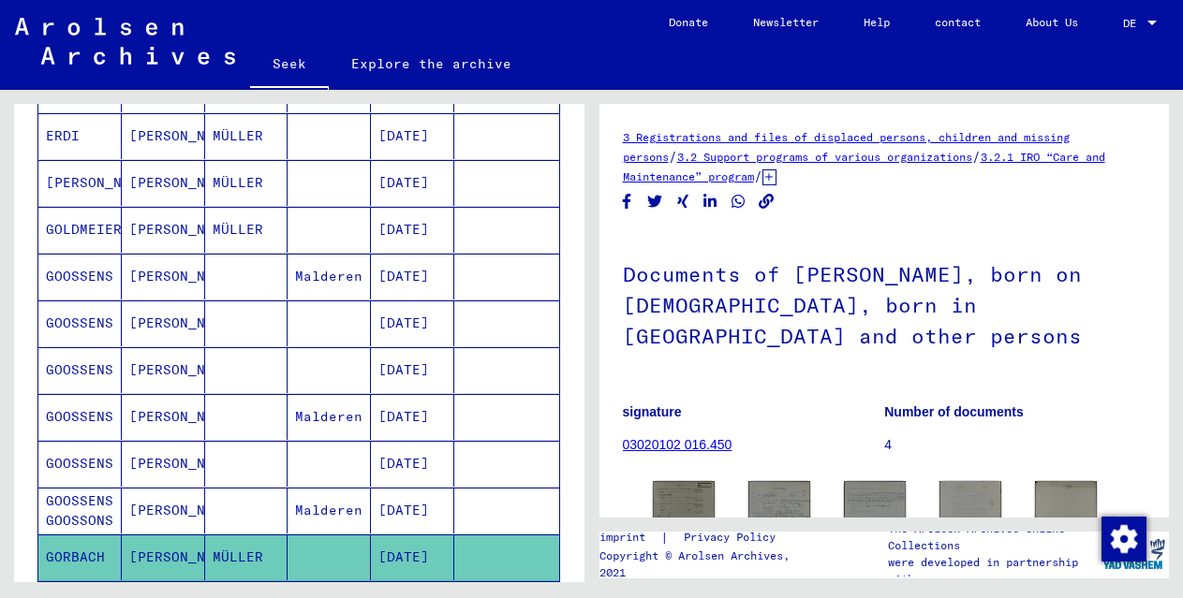
click at [237, 234] on font "MÜLLER" at bounding box center [238, 229] width 51 height 17
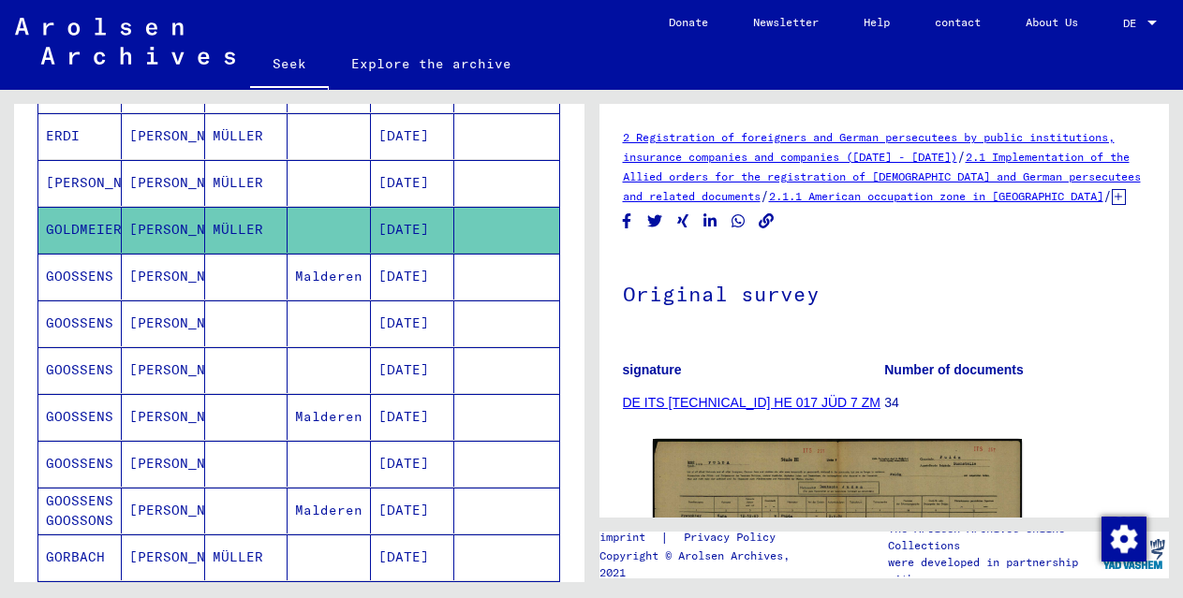
click at [151, 179] on font "[PERSON_NAME]" at bounding box center [184, 182] width 110 height 17
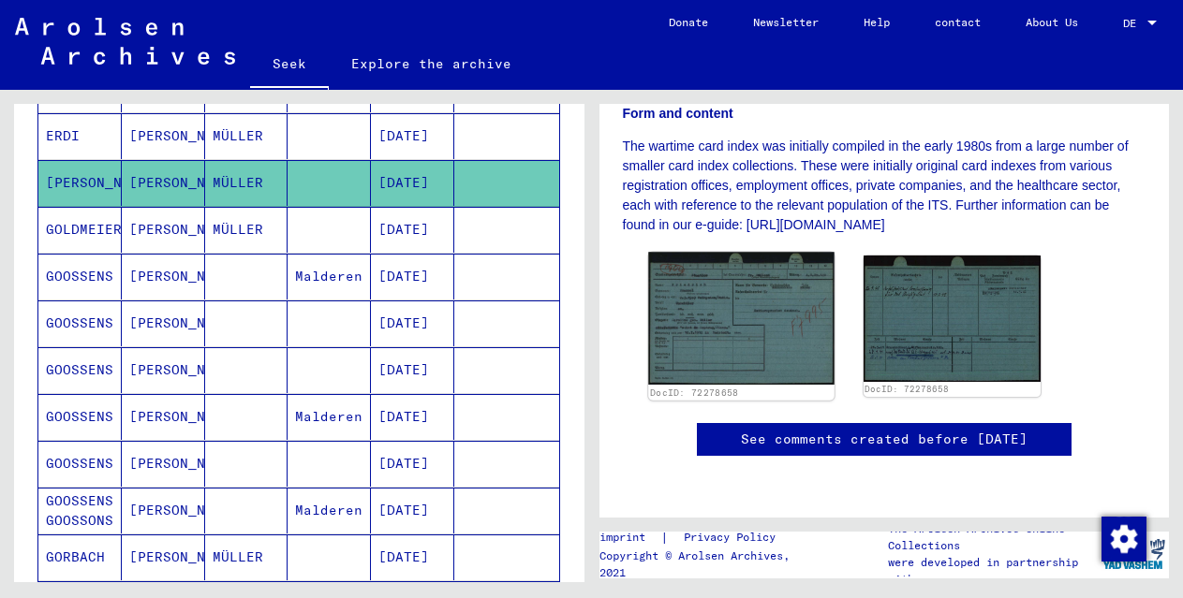
click at [744, 252] on img at bounding box center [741, 318] width 186 height 132
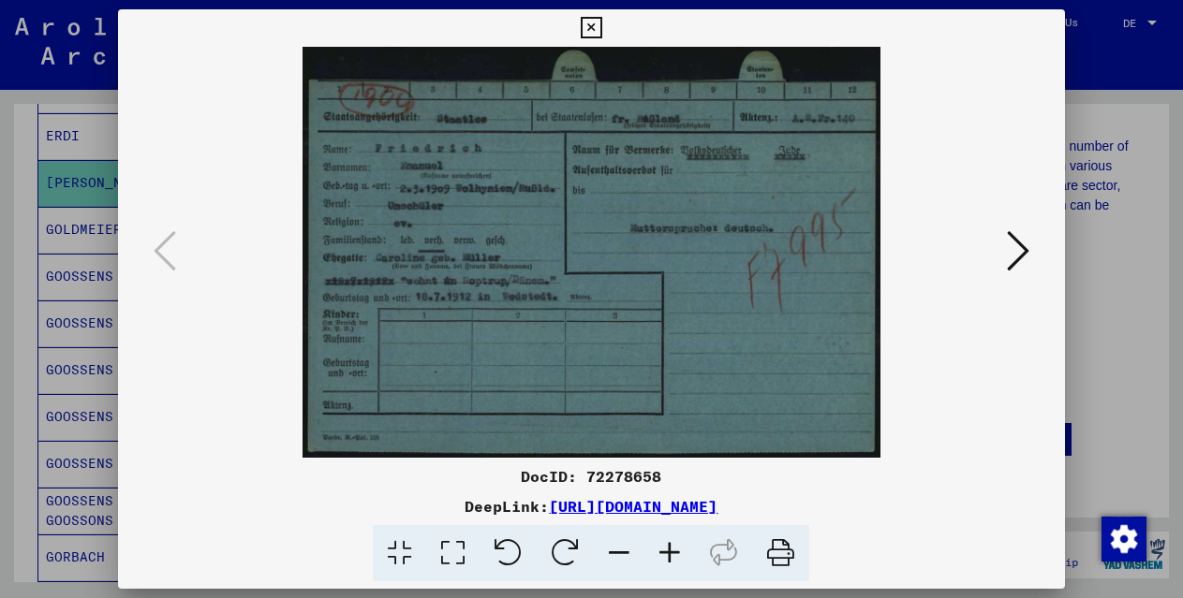
drag, startPoint x: 589, startPoint y: 26, endPoint x: 580, endPoint y: 40, distance: 16.9
click at [590, 26] on icon at bounding box center [592, 28] width 22 height 22
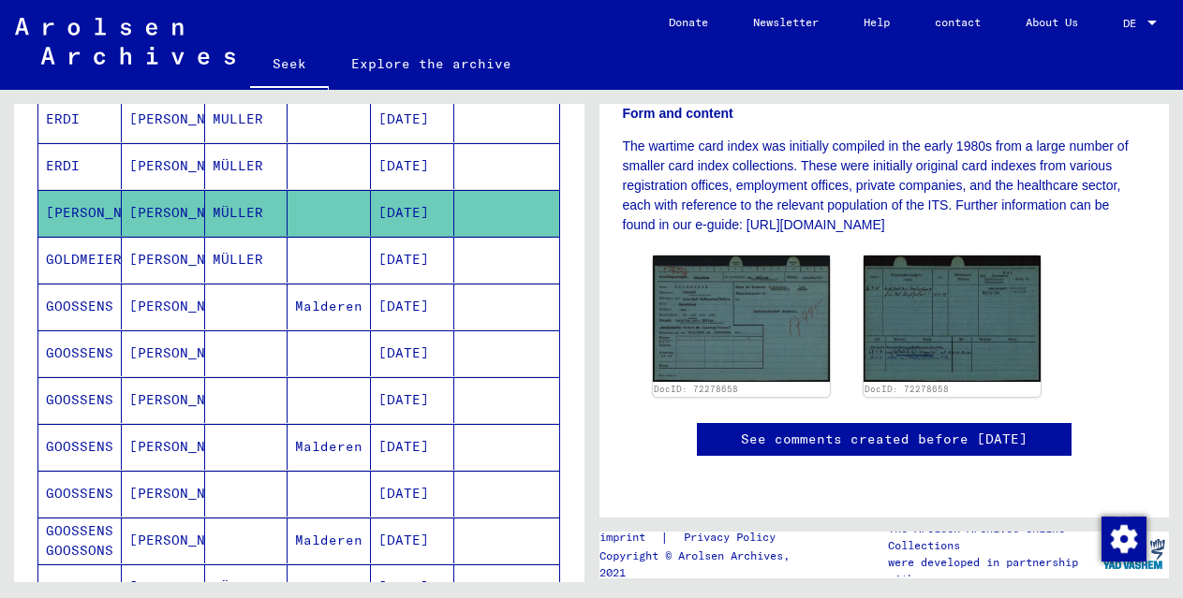
click at [156, 169] on font "[PERSON_NAME]" at bounding box center [184, 165] width 110 height 17
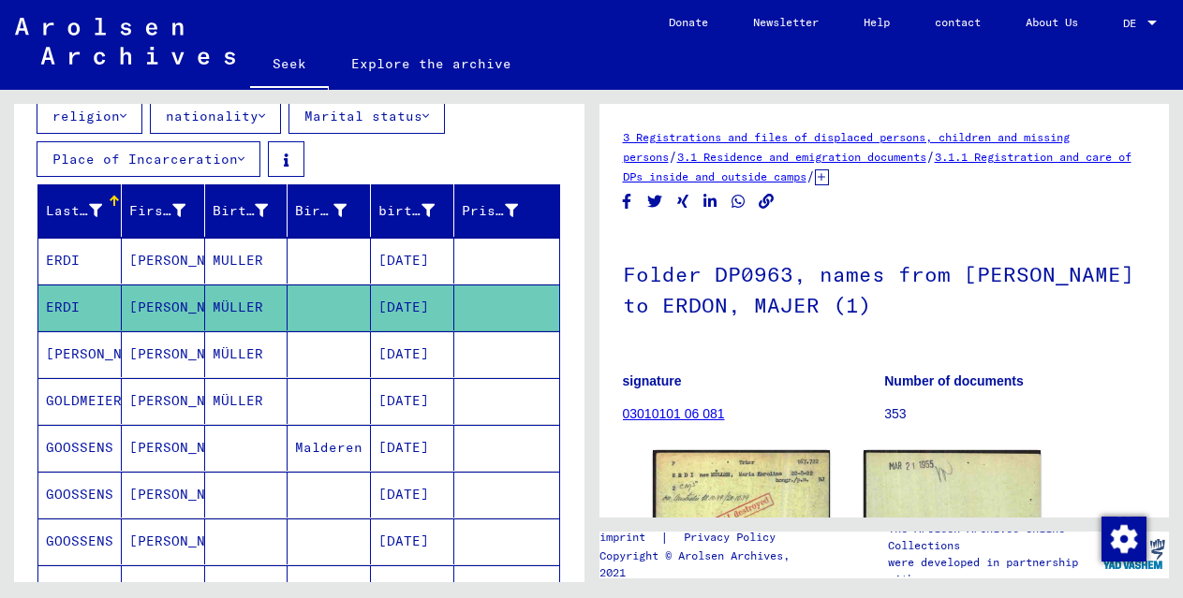
click at [163, 261] on font "[PERSON_NAME]" at bounding box center [184, 260] width 110 height 17
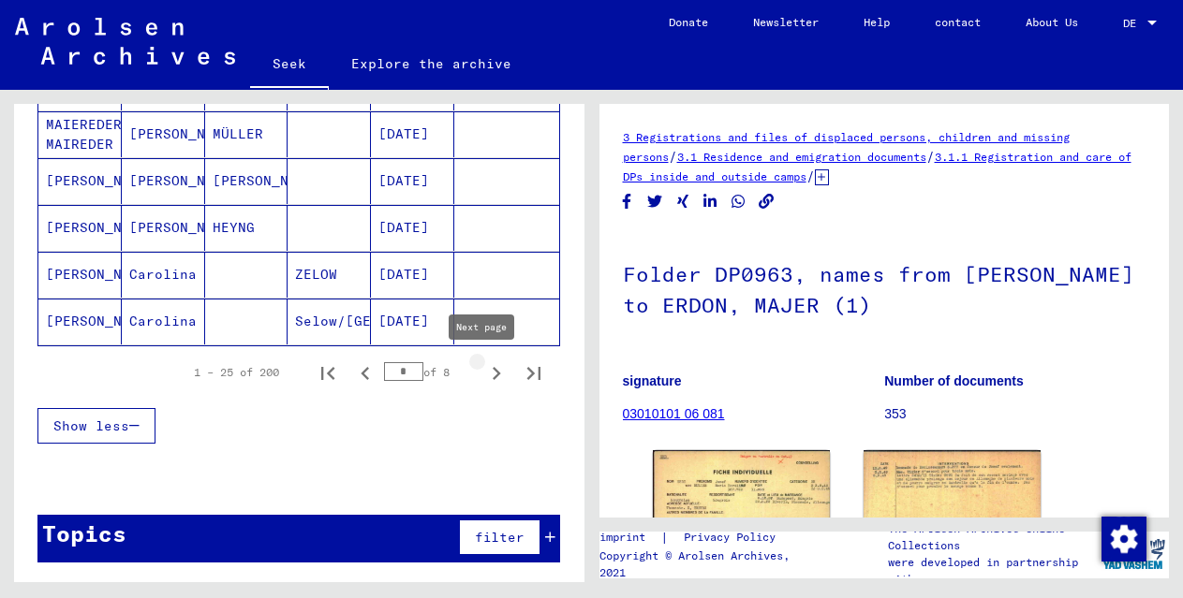
click at [483, 376] on icon "Next page" at bounding box center [496, 374] width 26 height 26
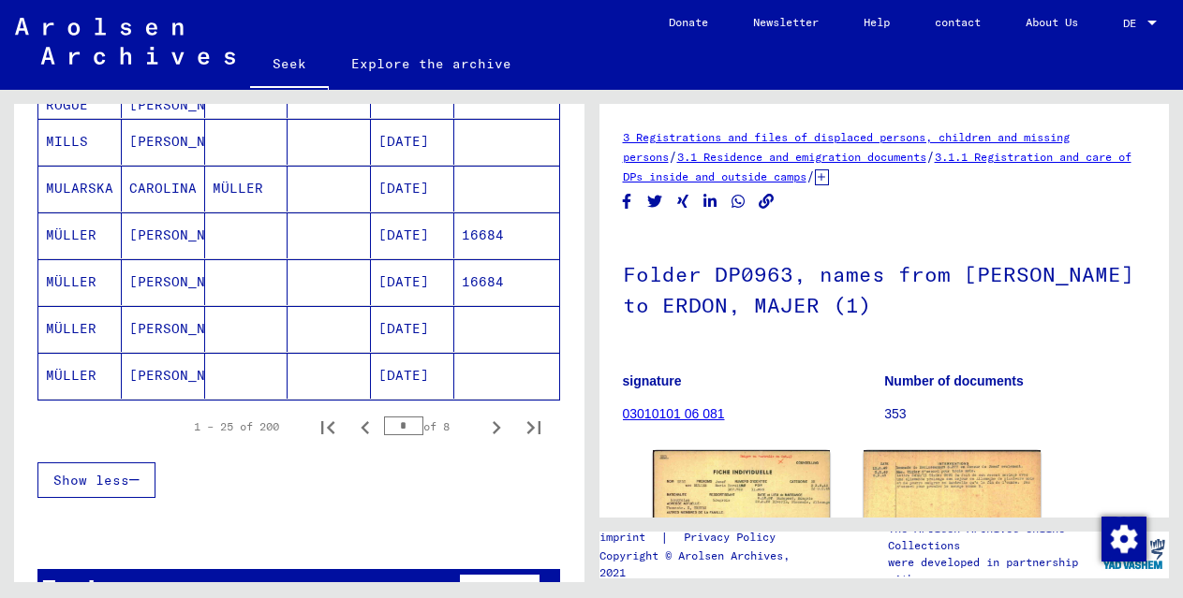
click at [174, 283] on font "[PERSON_NAME]" at bounding box center [184, 281] width 110 height 17
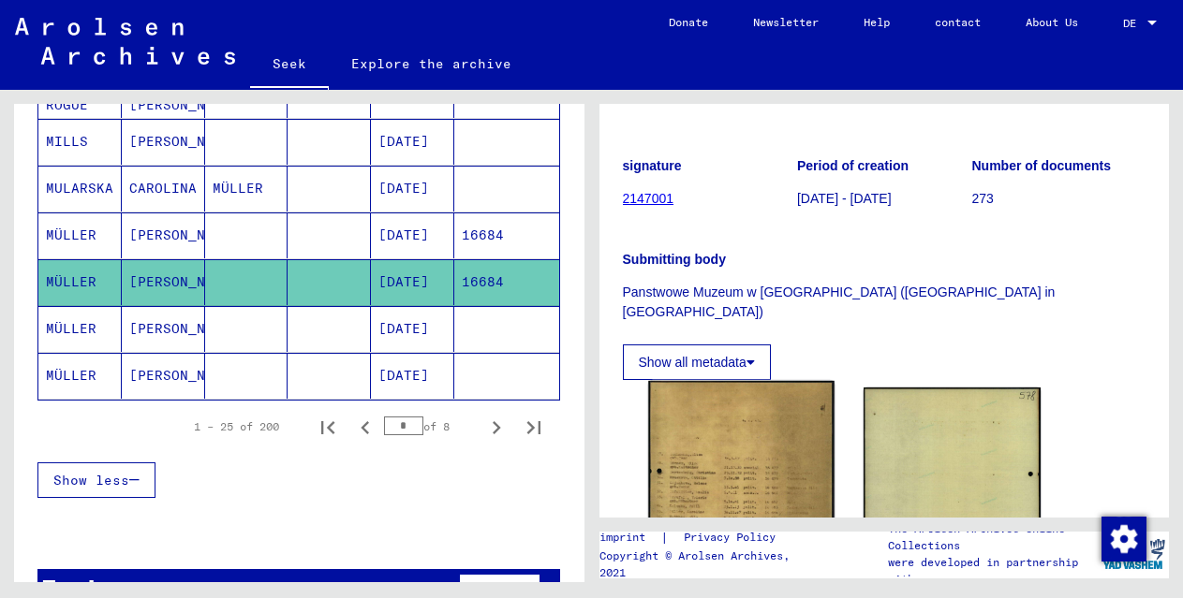
click at [743, 435] on img at bounding box center [741, 513] width 186 height 264
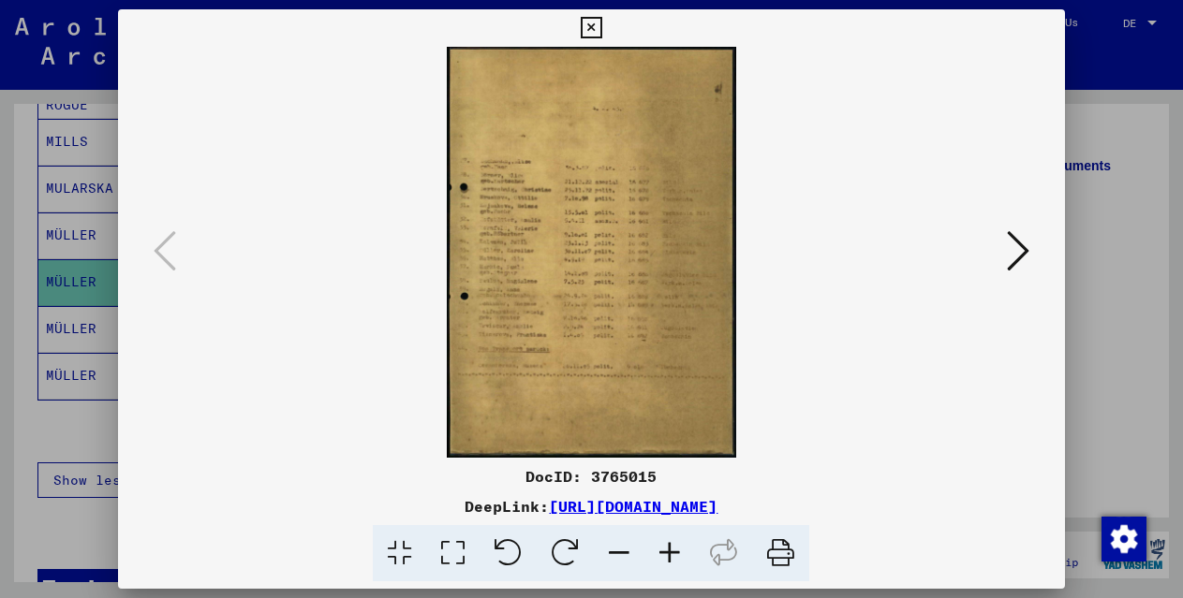
click at [670, 545] on icon at bounding box center [669, 553] width 51 height 57
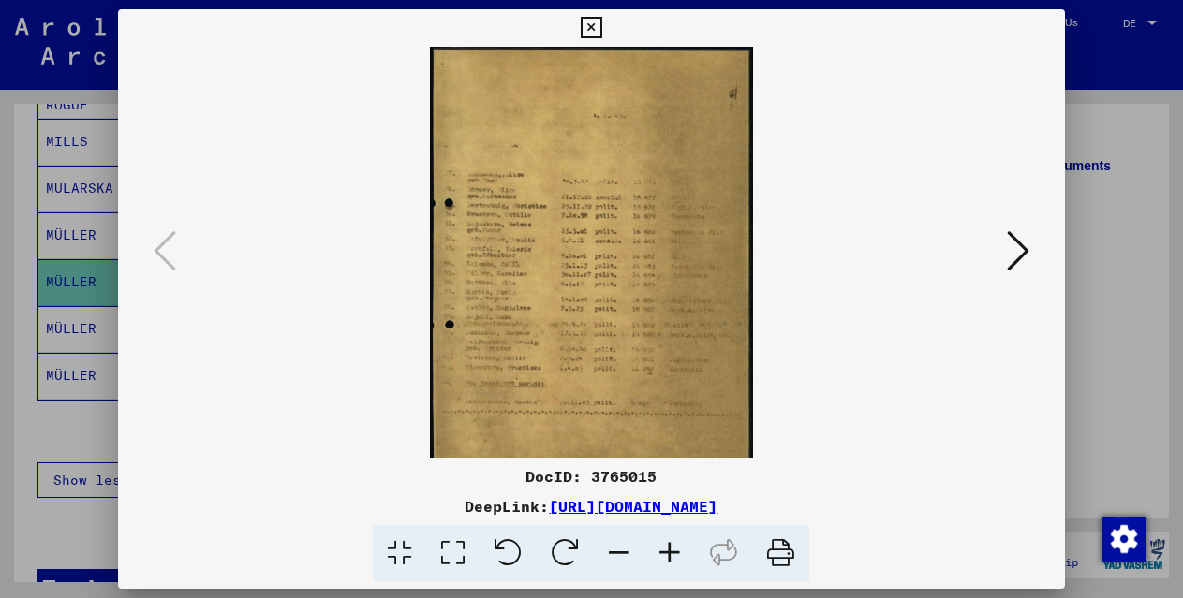
click at [669, 545] on icon at bounding box center [669, 553] width 51 height 57
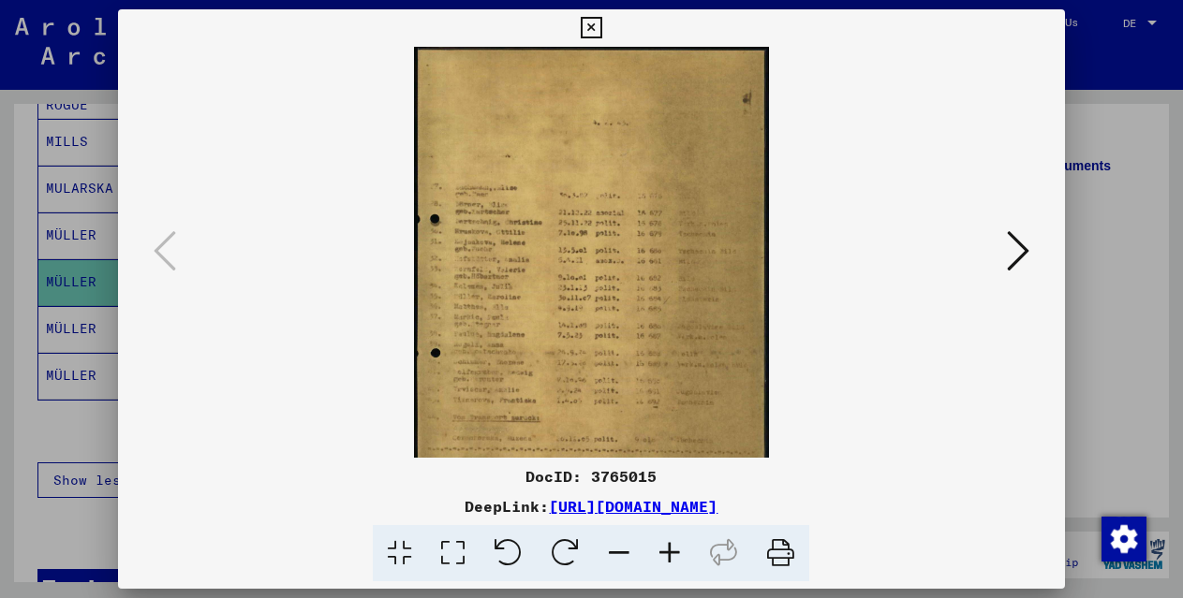
click at [669, 545] on icon at bounding box center [669, 553] width 51 height 57
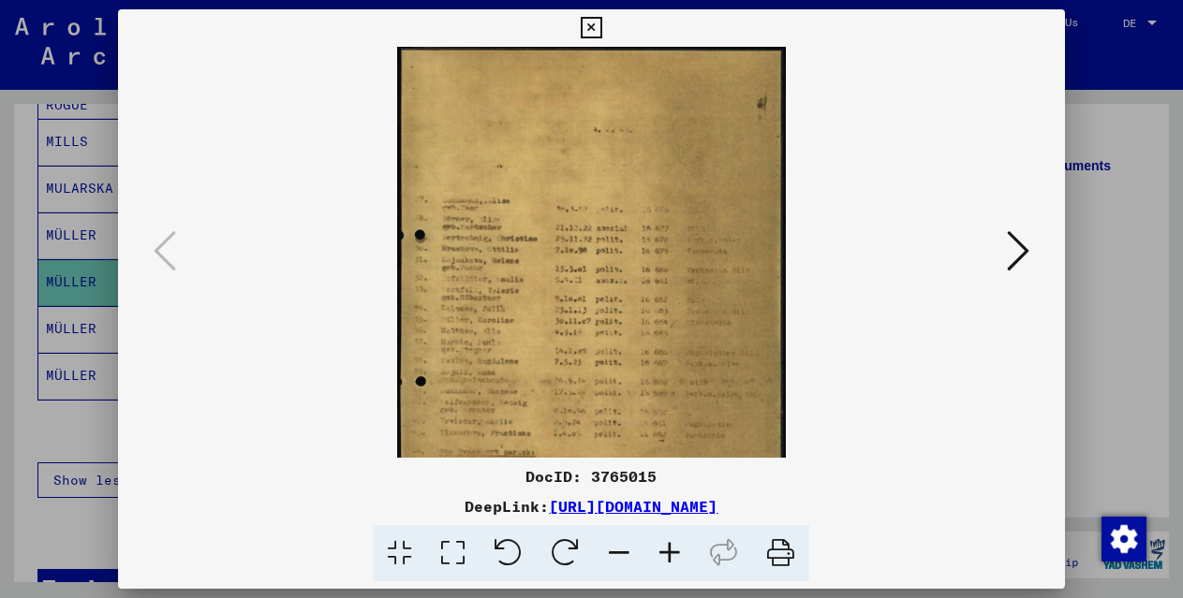
click at [669, 545] on icon at bounding box center [669, 553] width 51 height 57
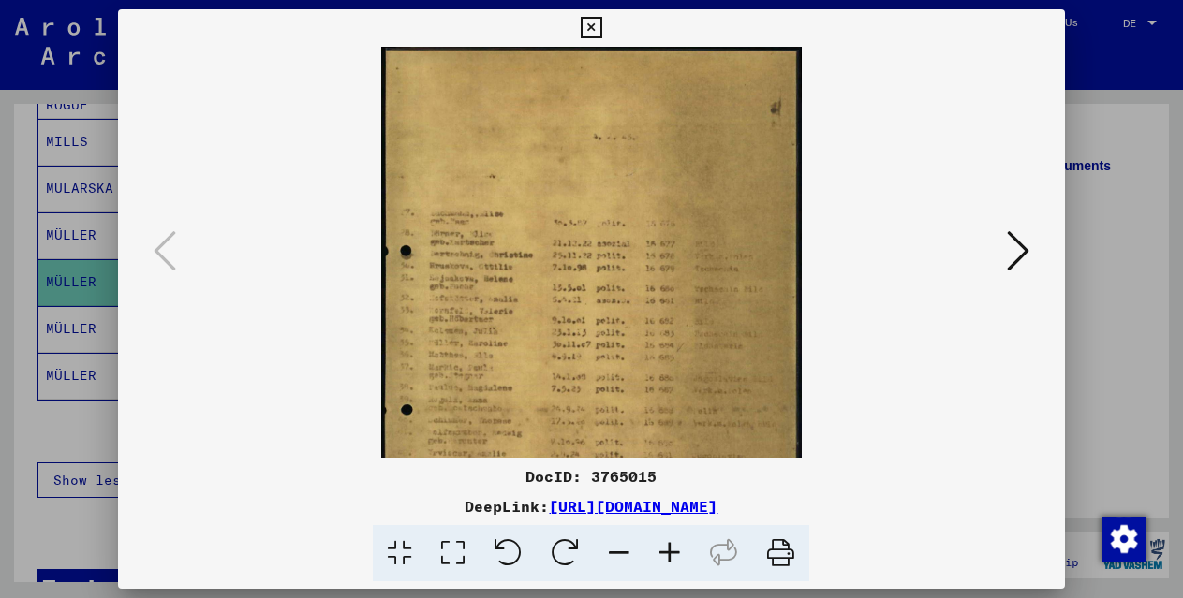
click at [596, 26] on icon at bounding box center [592, 28] width 22 height 22
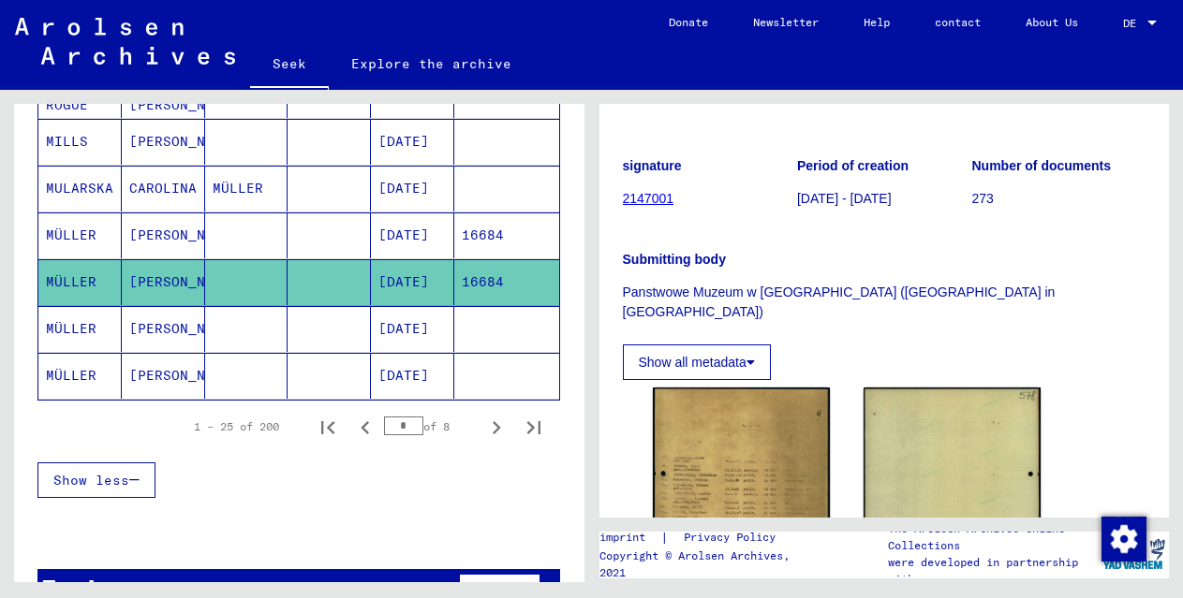
click at [142, 226] on font "[PERSON_NAME]" at bounding box center [184, 236] width 110 height 20
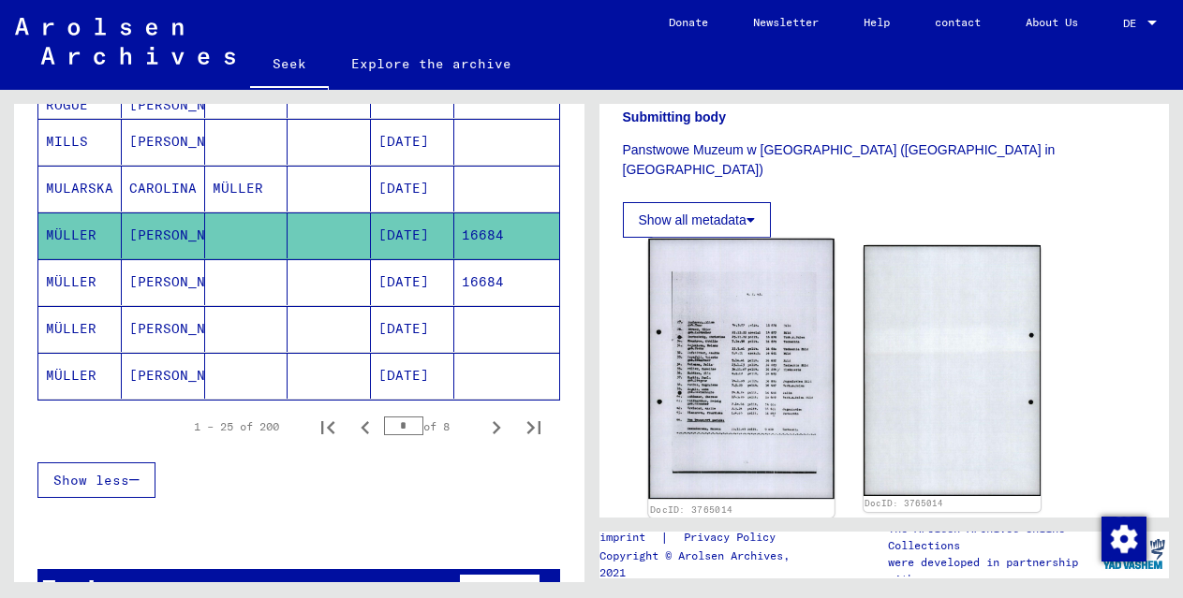
click at [730, 311] on img at bounding box center [741, 369] width 186 height 260
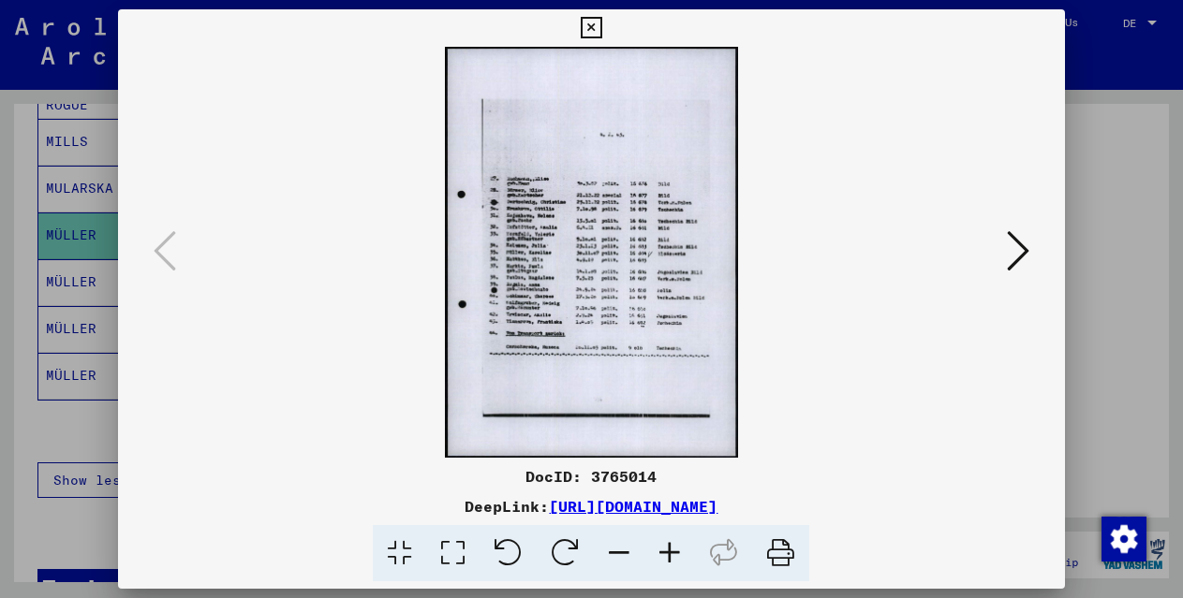
click at [666, 552] on icon at bounding box center [669, 553] width 51 height 57
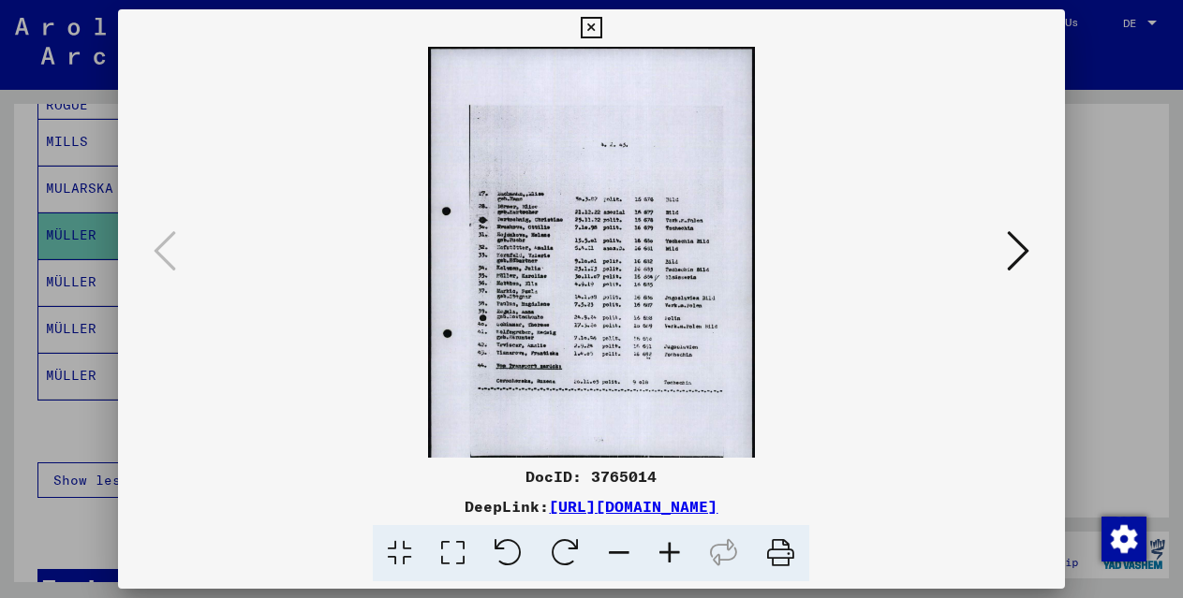
click at [666, 552] on icon at bounding box center [669, 553] width 51 height 57
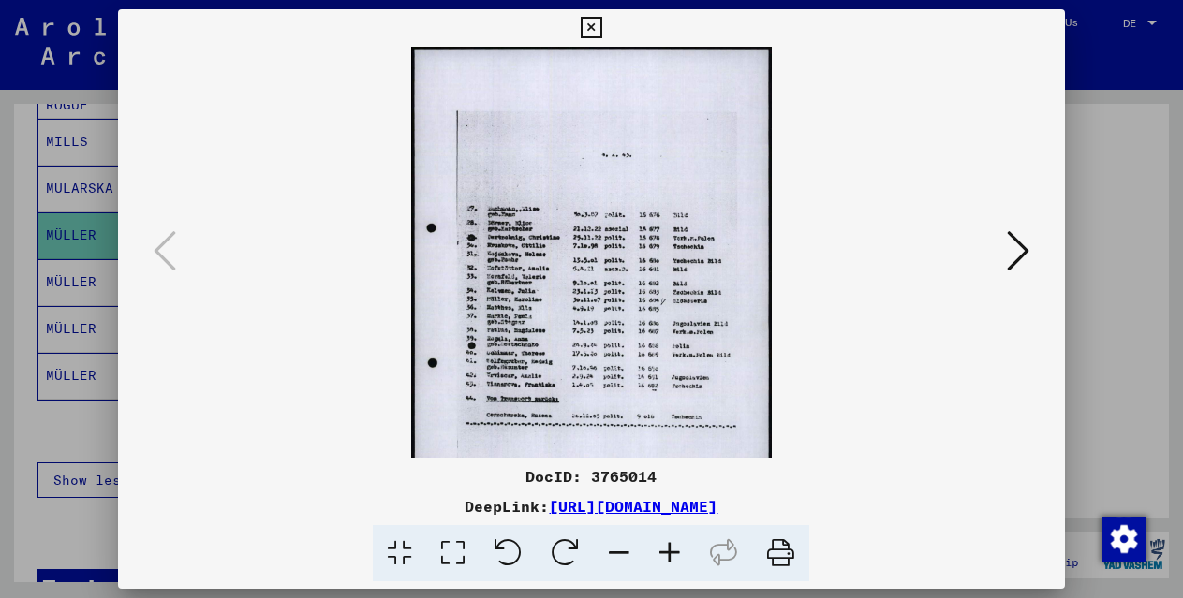
click at [666, 552] on icon at bounding box center [669, 553] width 51 height 57
click at [665, 552] on icon at bounding box center [669, 553] width 51 height 57
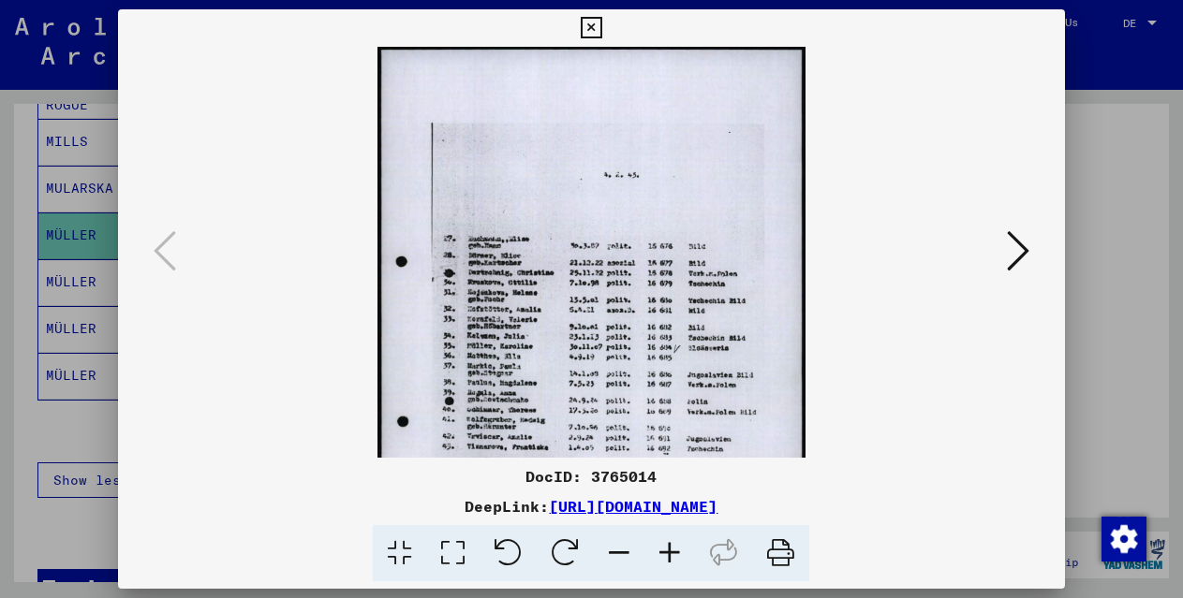
click at [665, 552] on icon at bounding box center [669, 553] width 51 height 57
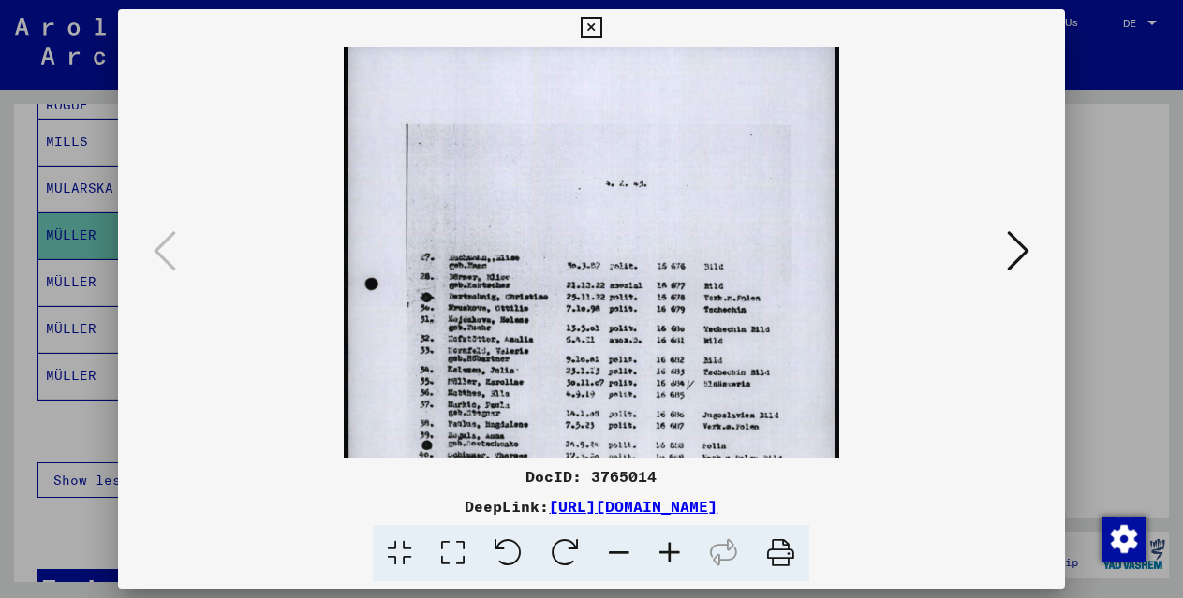
scroll to position [12, 0]
drag, startPoint x: 609, startPoint y: 418, endPoint x: 611, endPoint y: 405, distance: 12.5
click at [611, 405] on img at bounding box center [591, 381] width 494 height 692
click at [579, 21] on button at bounding box center [591, 27] width 33 height 37
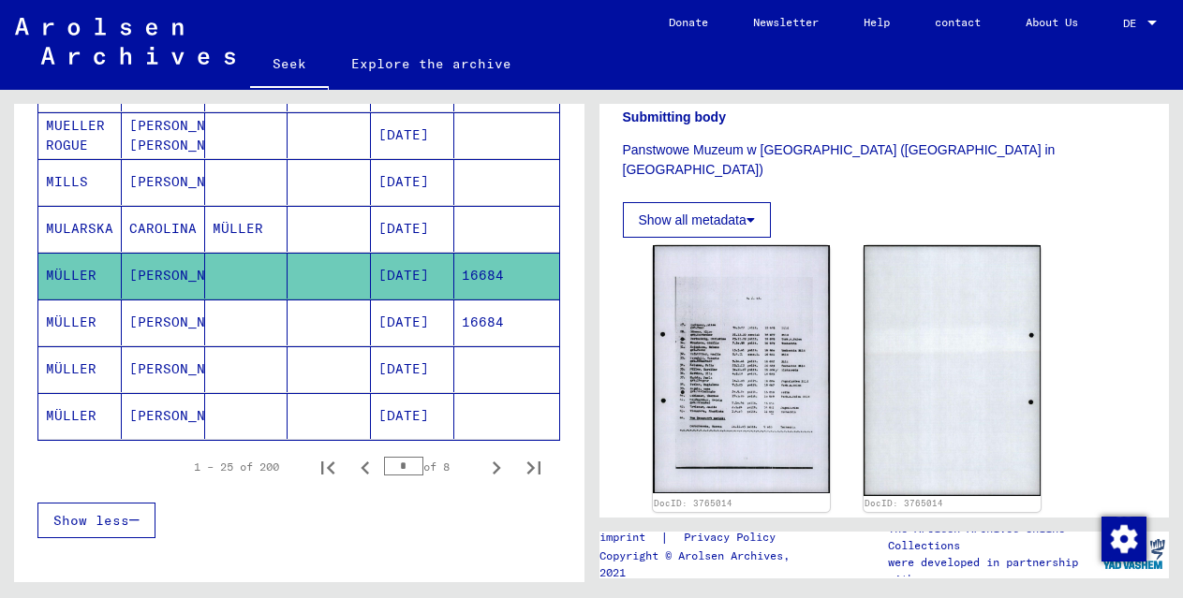
scroll to position [1049, 0]
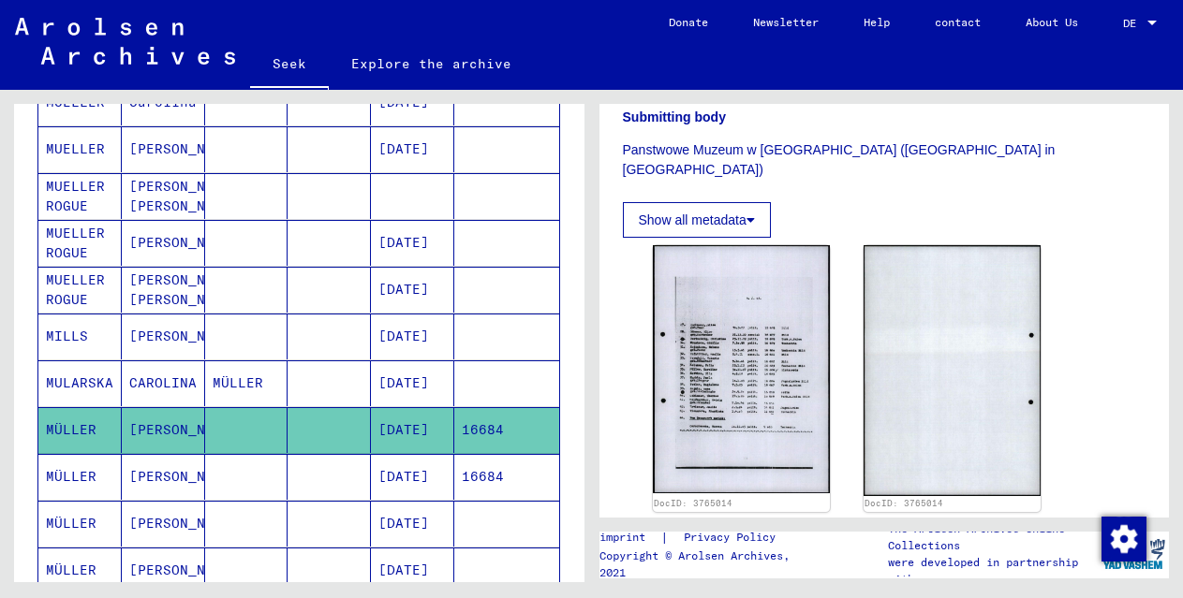
click at [148, 290] on font "[PERSON_NAME] [PERSON_NAME]" at bounding box center [184, 290] width 110 height 37
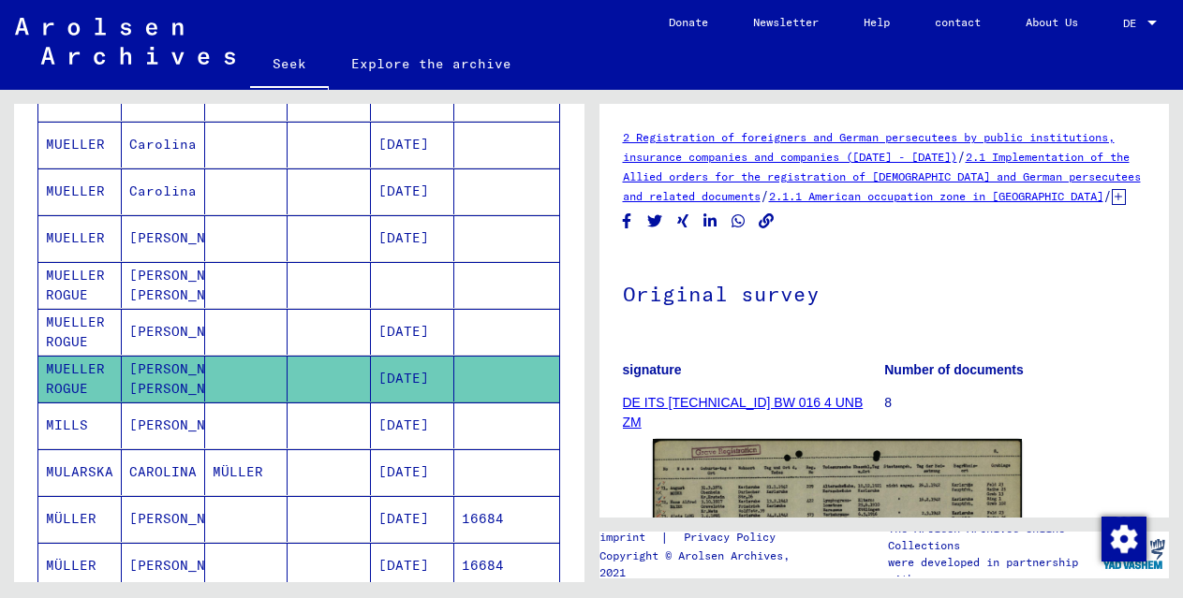
scroll to position [931, 0]
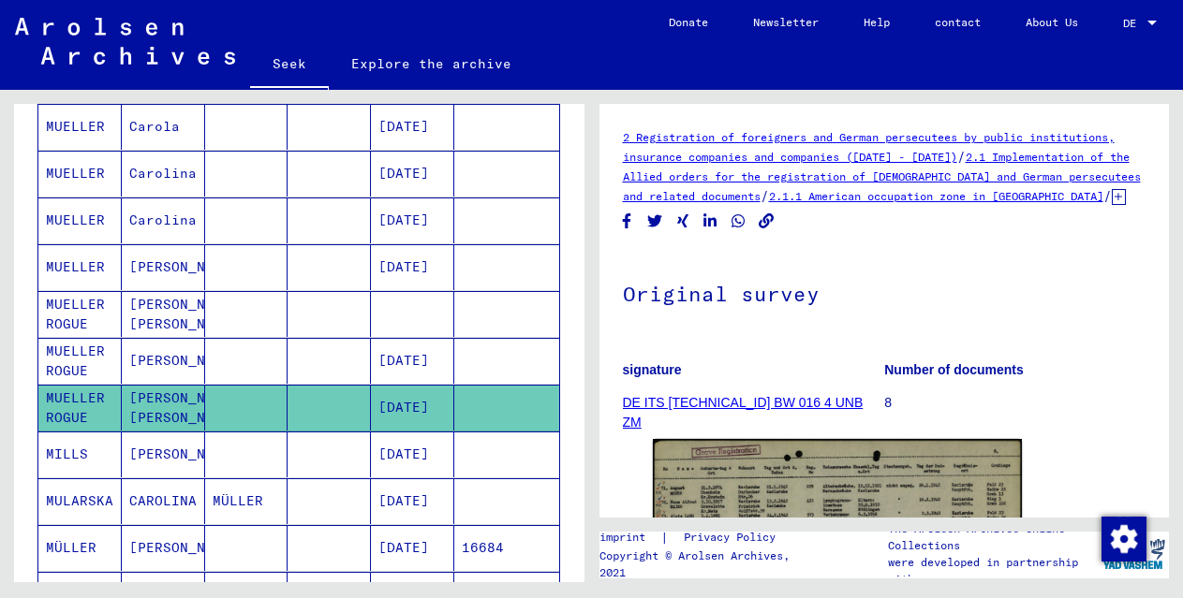
click at [152, 227] on font "Carolina" at bounding box center [162, 220] width 67 height 17
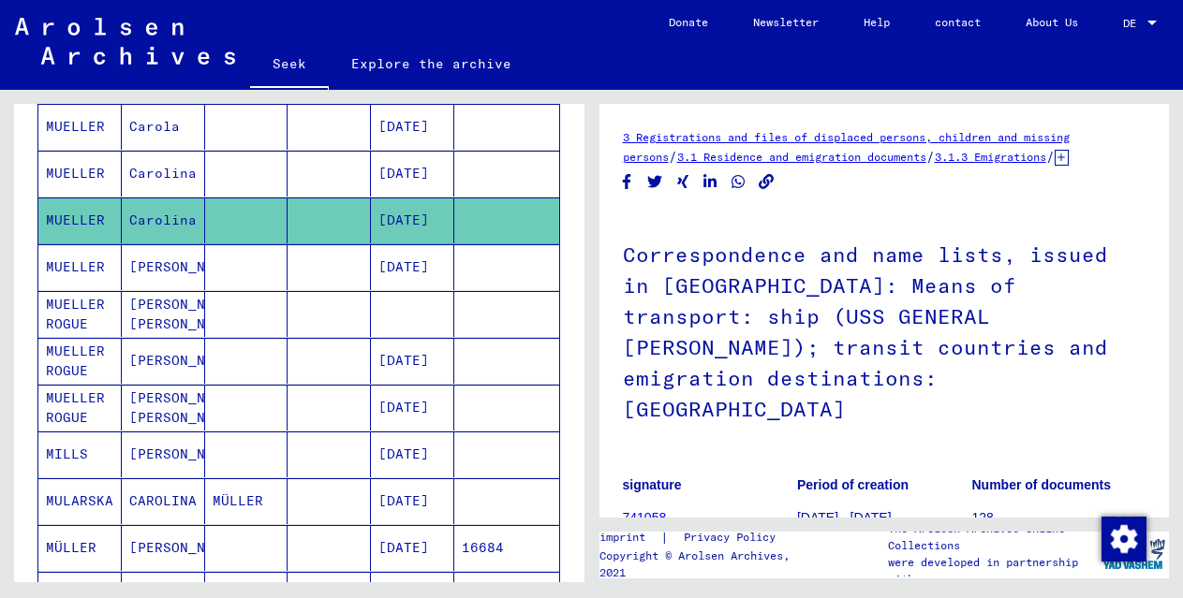
click at [169, 167] on font "Carolina" at bounding box center [162, 173] width 67 height 17
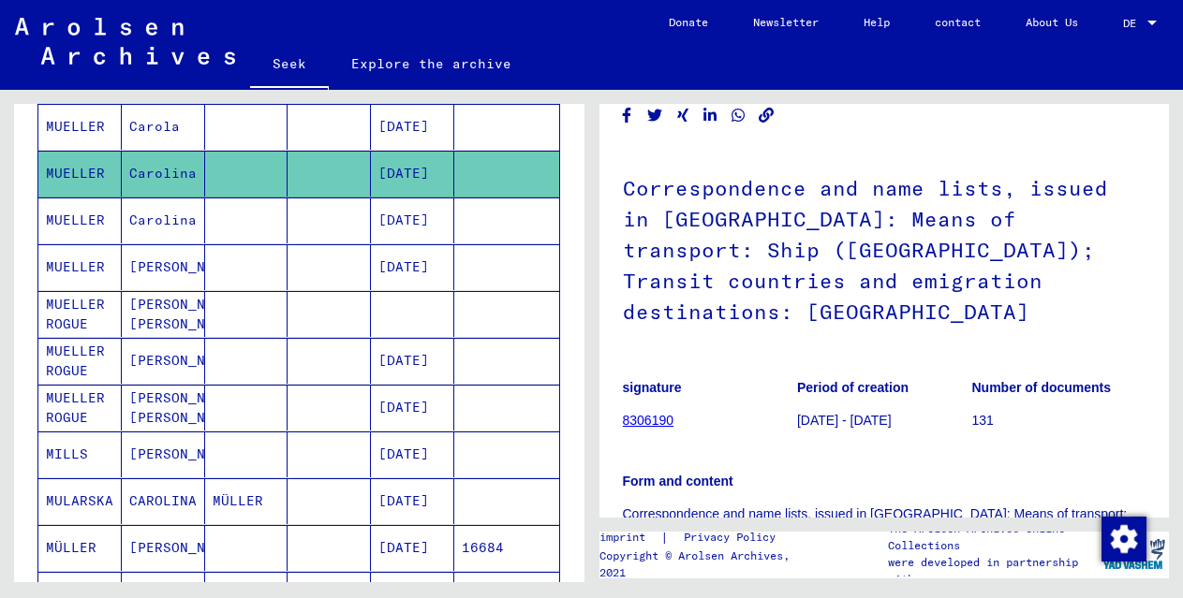
scroll to position [133, 0]
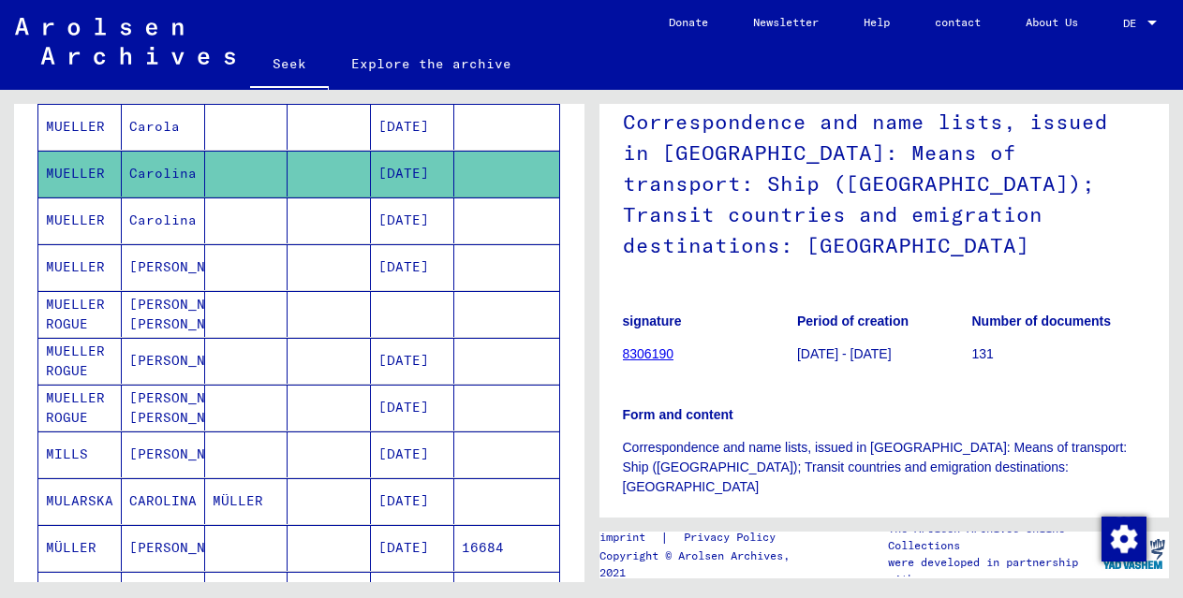
click at [81, 123] on font "MUELLER" at bounding box center [75, 126] width 59 height 17
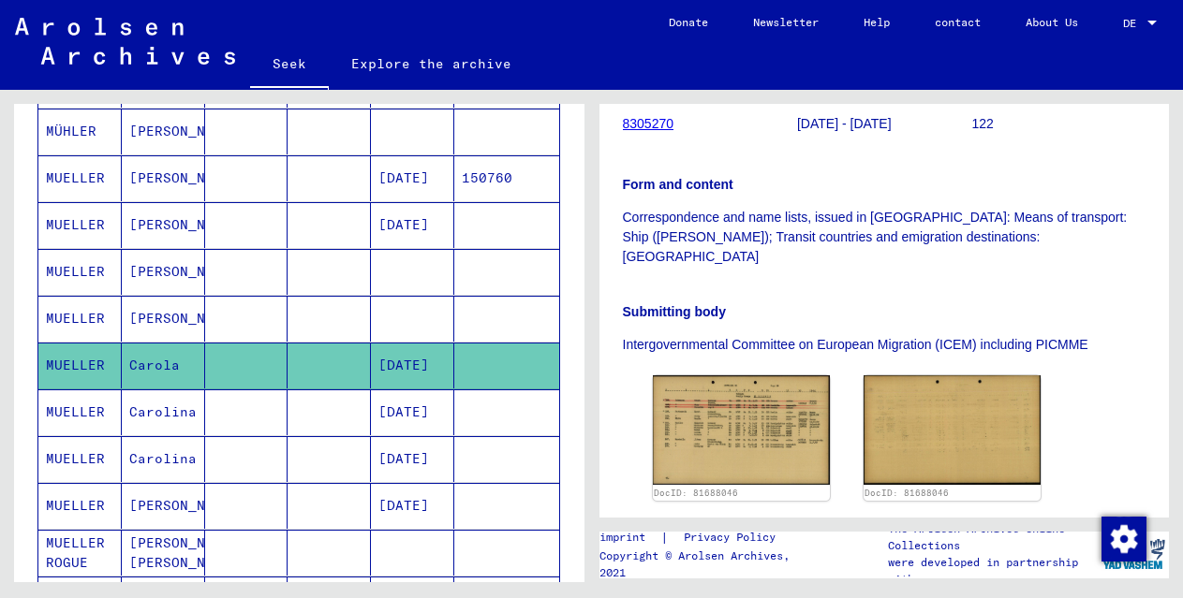
scroll to position [636, 0]
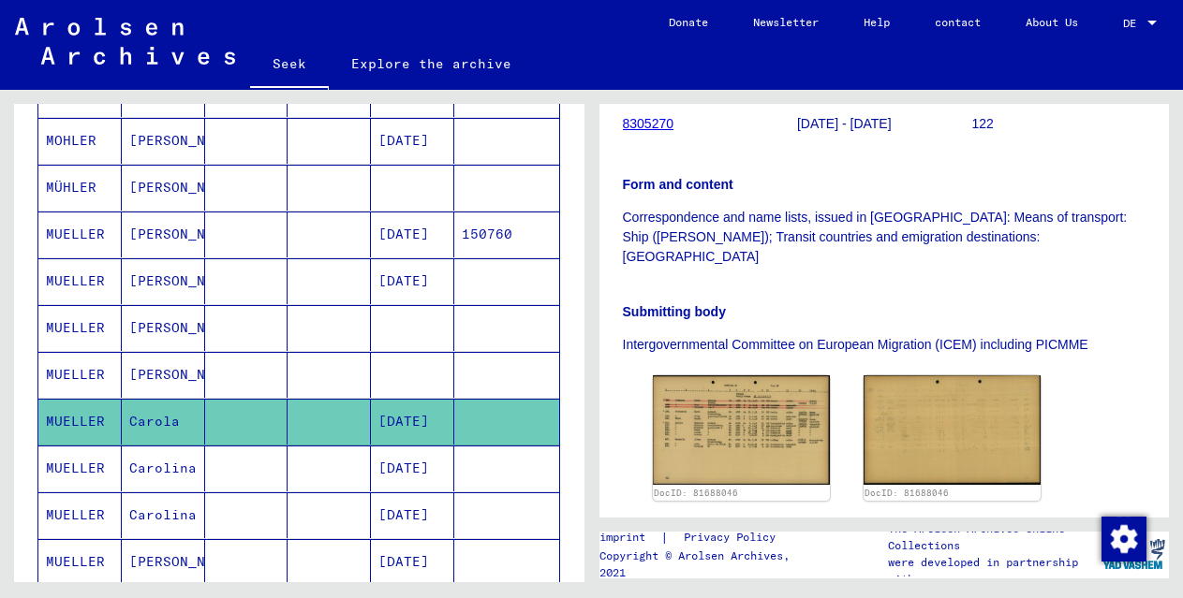
click at [136, 370] on font "[PERSON_NAME]" at bounding box center [184, 374] width 110 height 17
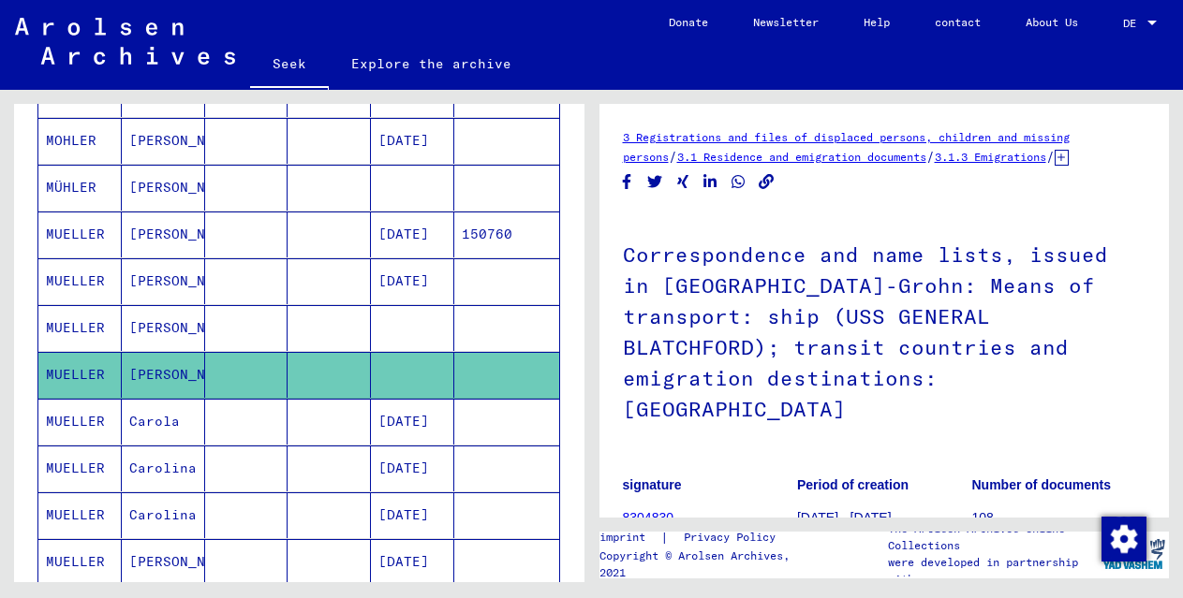
click at [125, 320] on mat-cell "[PERSON_NAME]" at bounding box center [163, 328] width 83 height 46
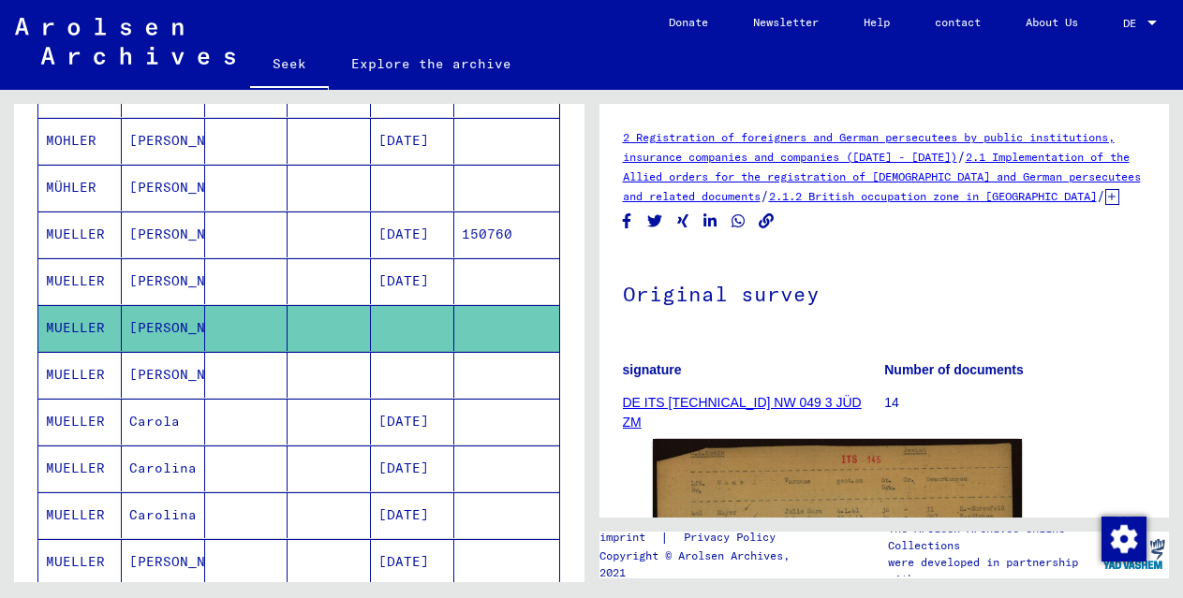
click at [153, 272] on font "[PERSON_NAME]" at bounding box center [184, 280] width 110 height 17
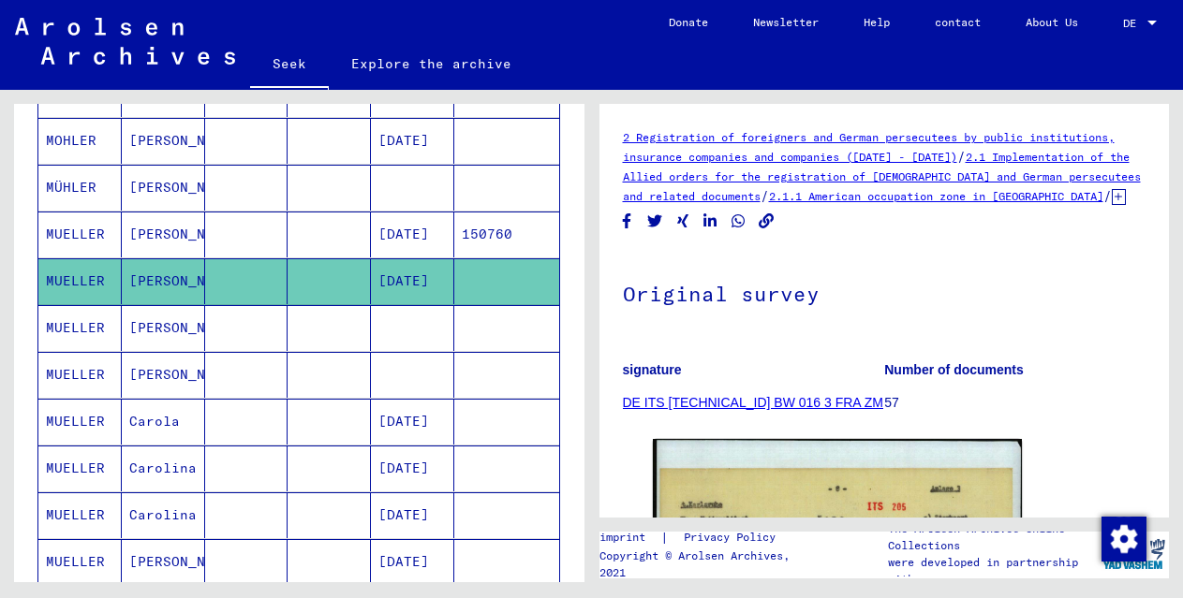
click at [138, 176] on mat-cell "[PERSON_NAME]" at bounding box center [163, 188] width 83 height 46
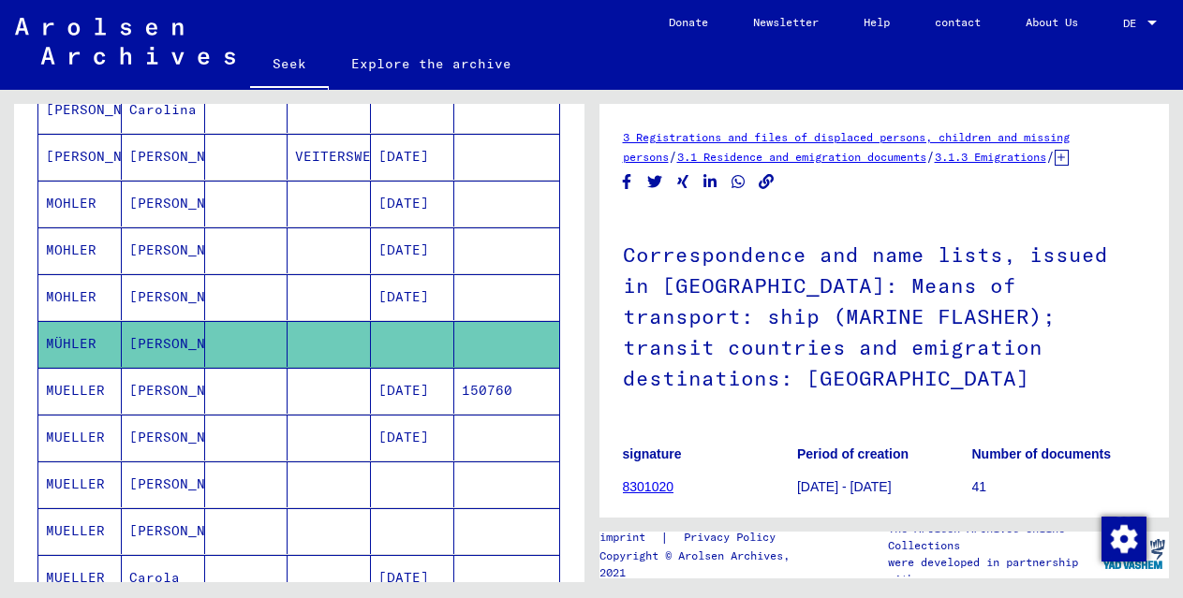
scroll to position [478, 0]
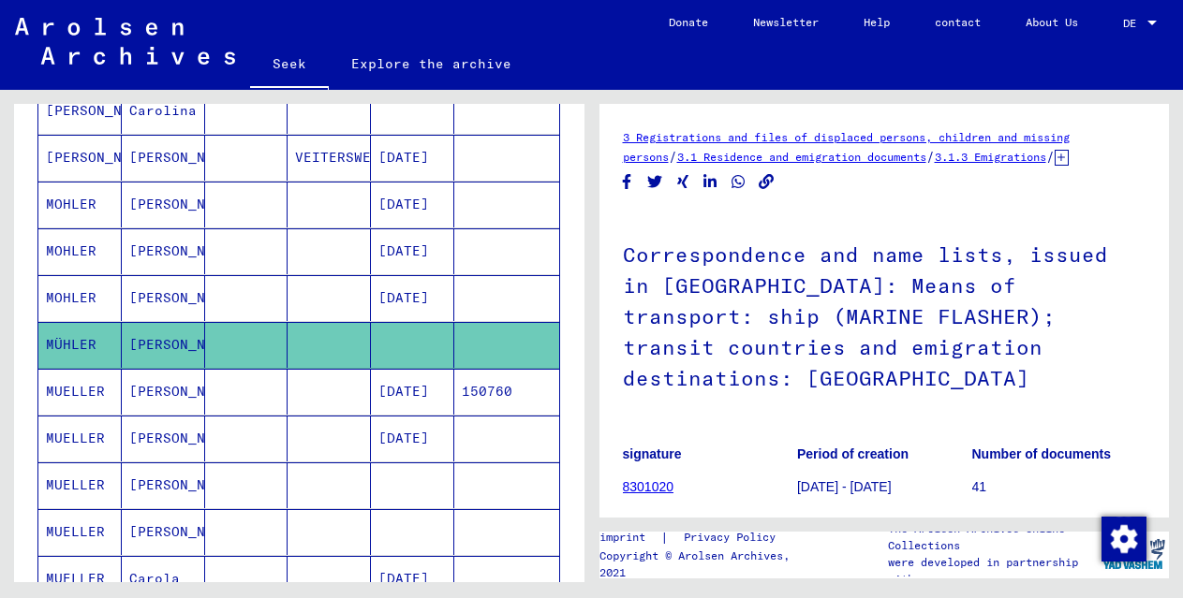
click at [167, 162] on font "[PERSON_NAME]" at bounding box center [184, 157] width 110 height 17
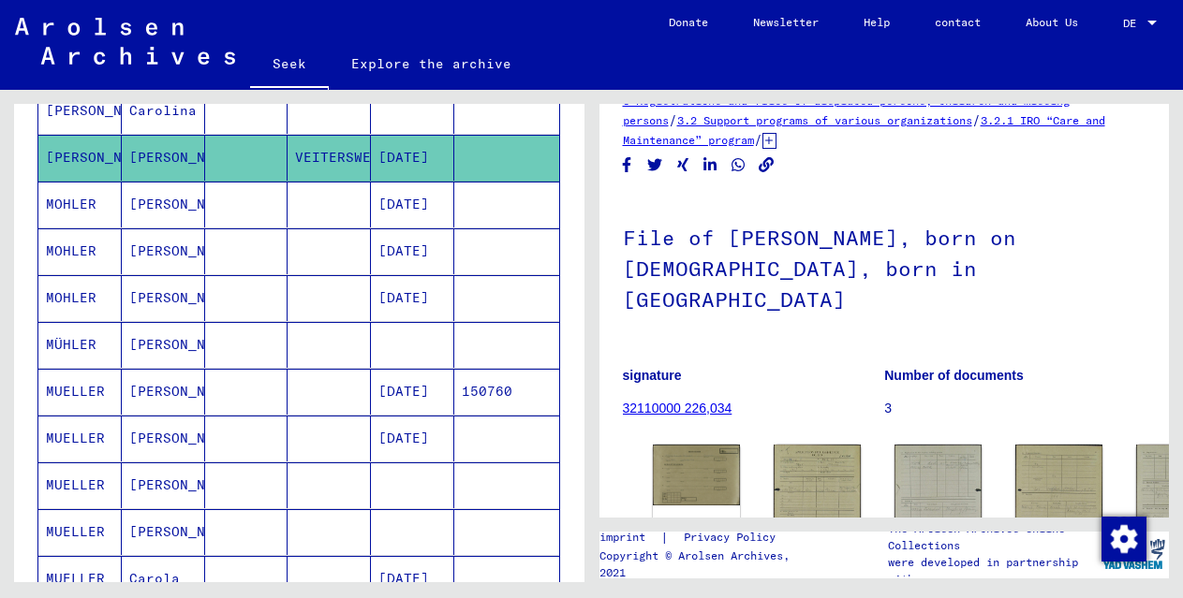
scroll to position [124, 0]
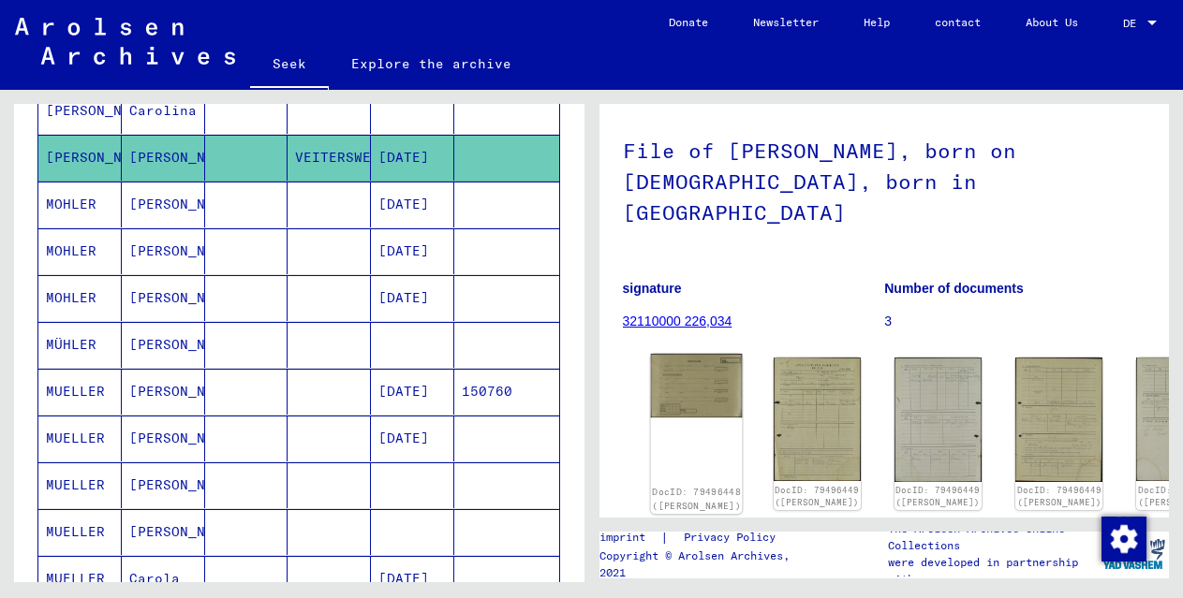
click at [681, 354] on img at bounding box center [696, 386] width 92 height 64
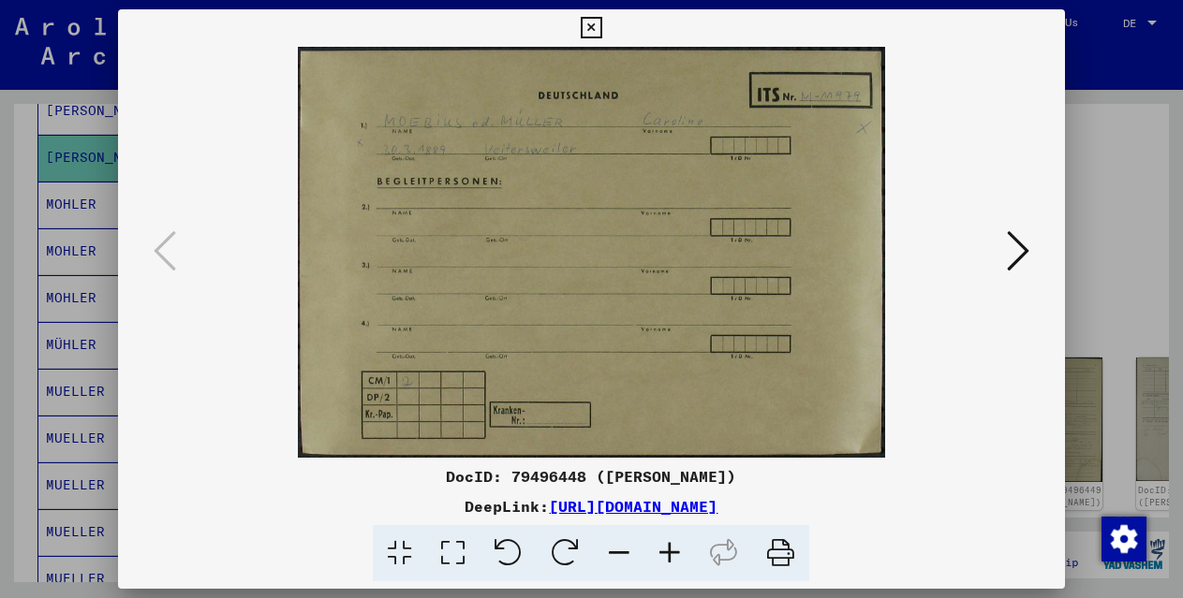
click at [1022, 250] on icon at bounding box center [1018, 250] width 22 height 45
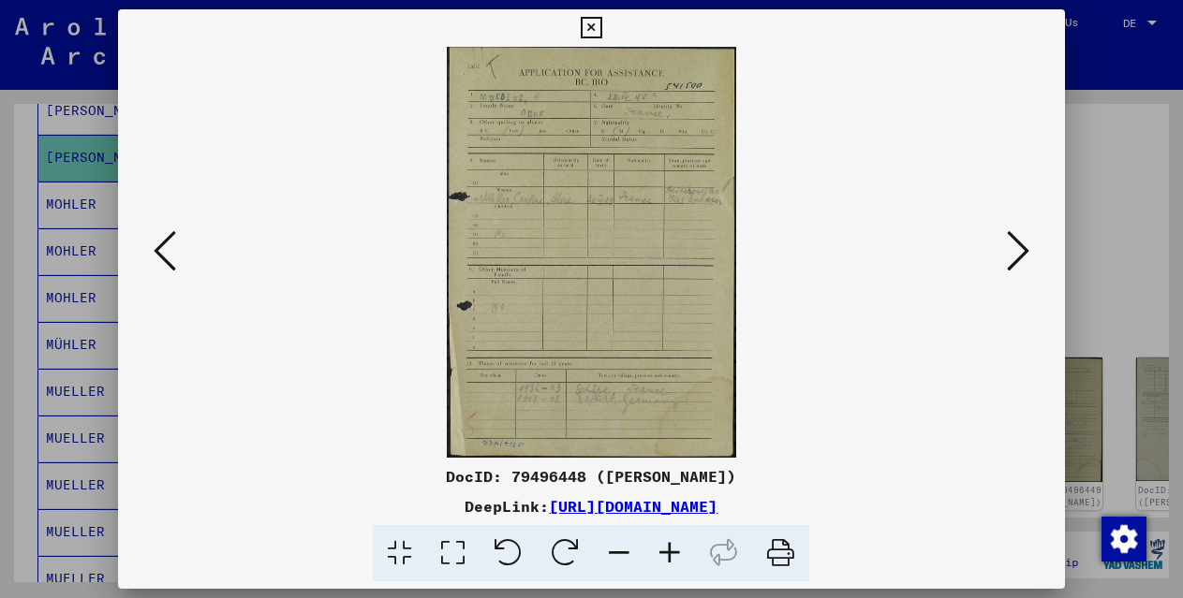
click at [1022, 250] on icon at bounding box center [1018, 250] width 22 height 45
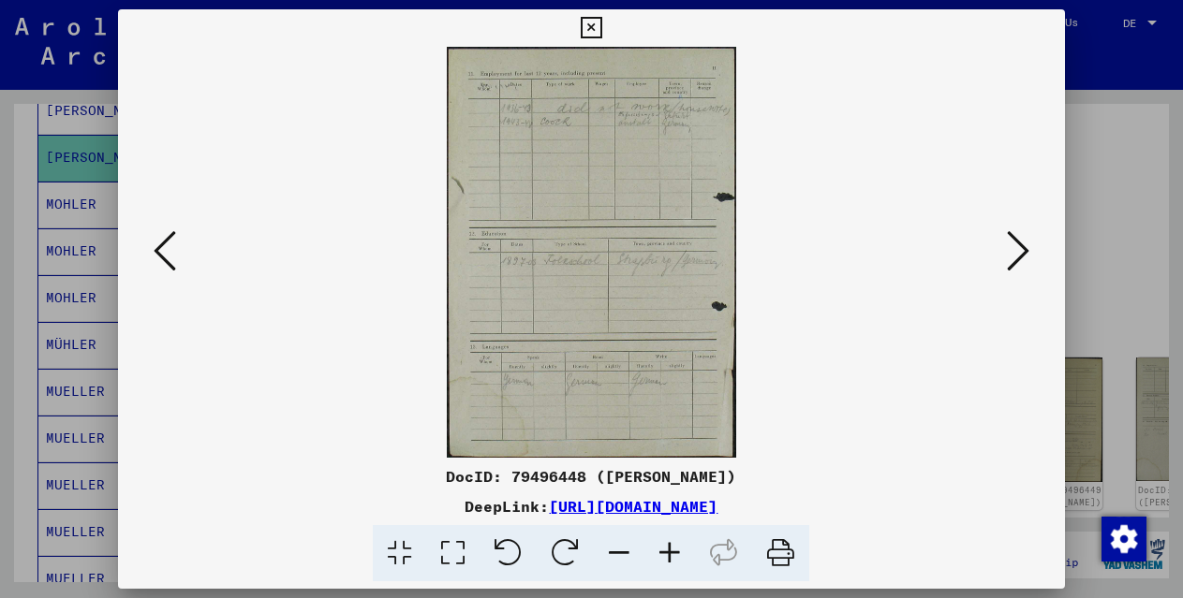
click at [1022, 250] on icon at bounding box center [1018, 250] width 22 height 45
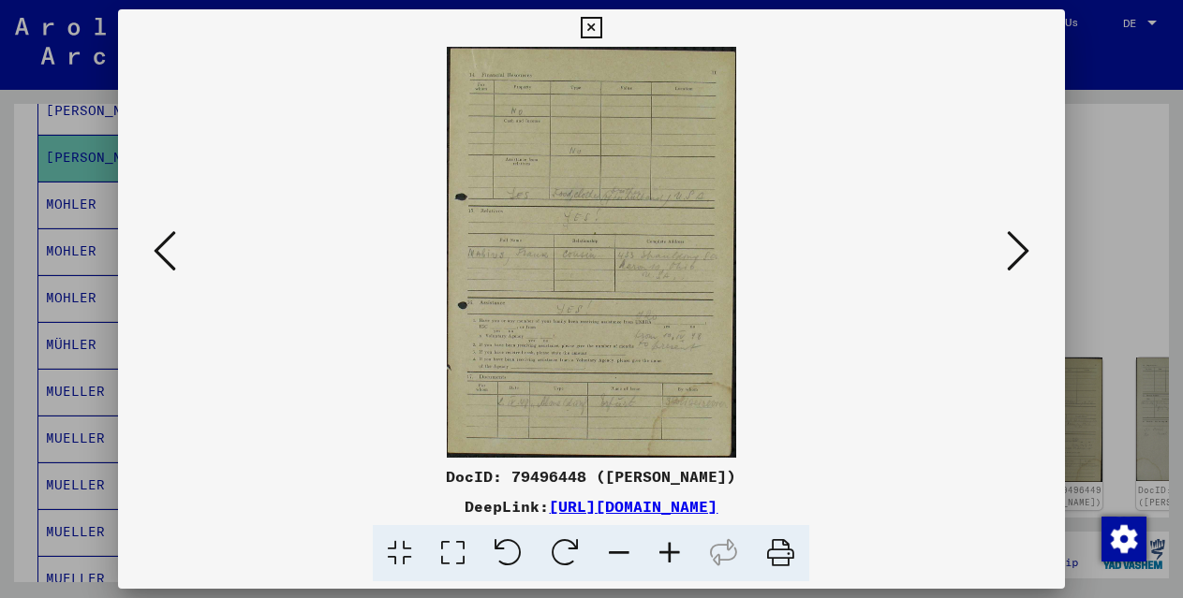
click at [1023, 251] on icon at bounding box center [1018, 250] width 22 height 45
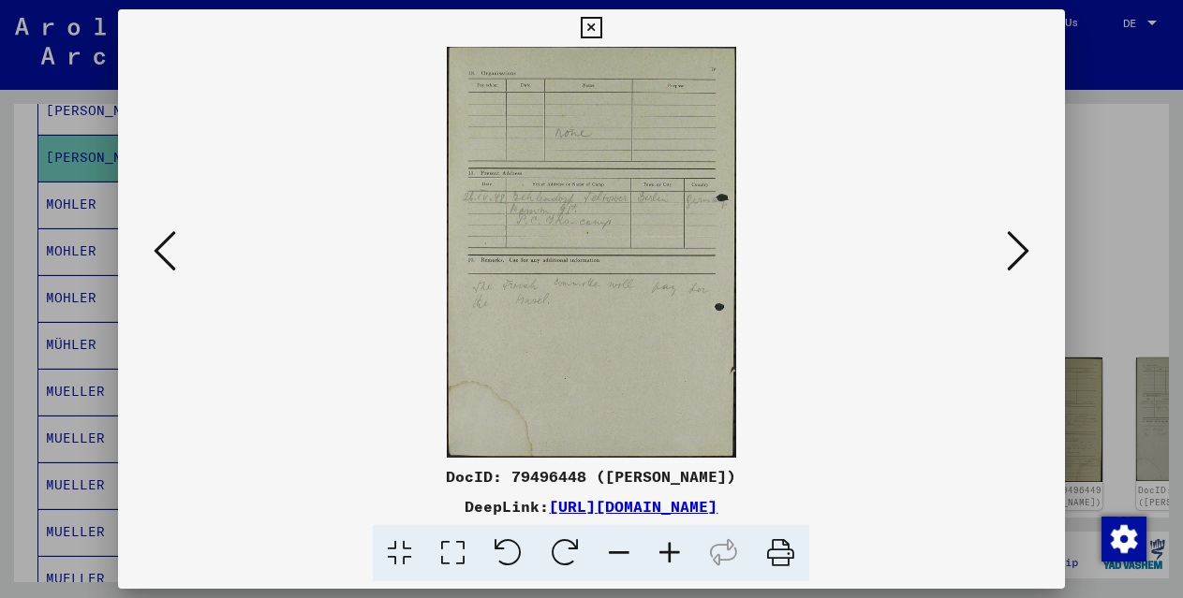
click at [588, 28] on icon at bounding box center [592, 28] width 22 height 22
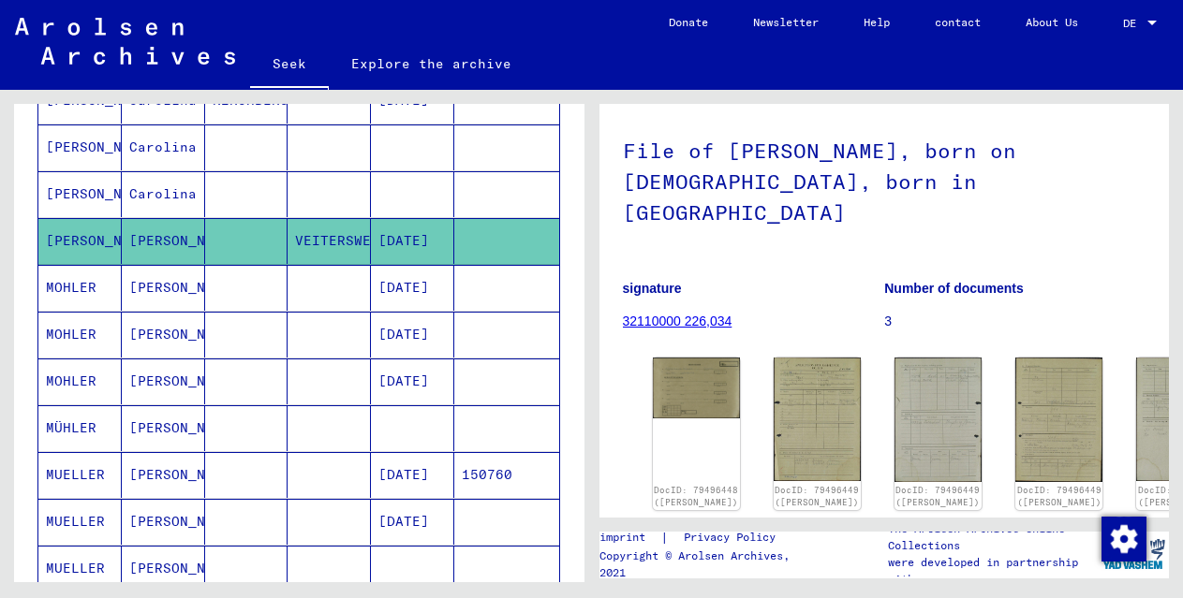
scroll to position [393, 0]
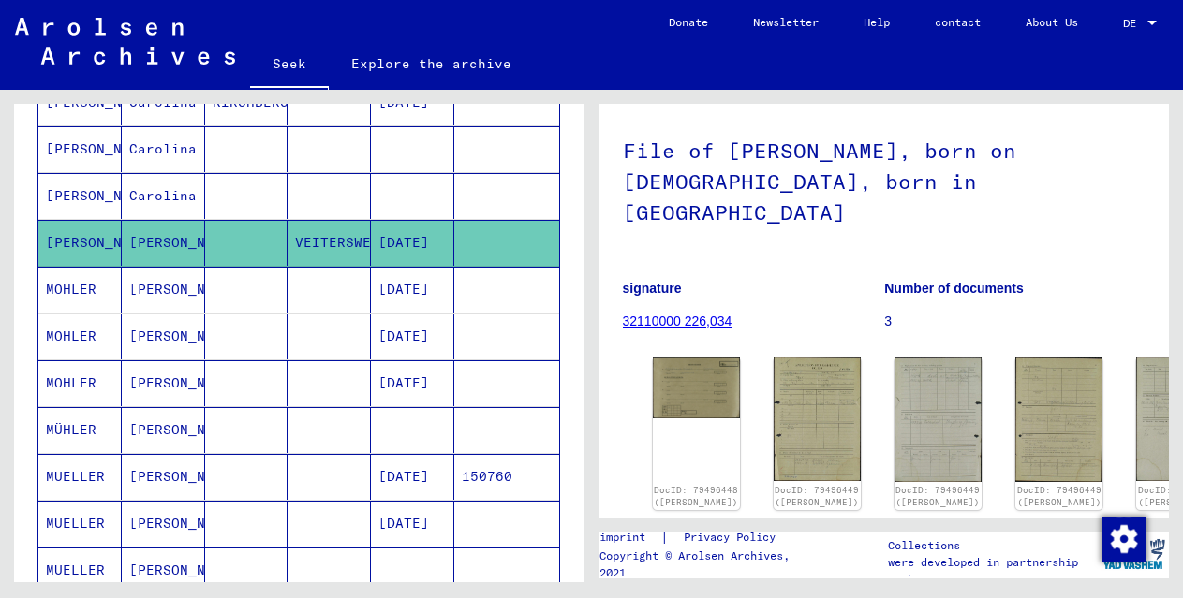
click at [135, 199] on font "Carolina" at bounding box center [162, 195] width 67 height 17
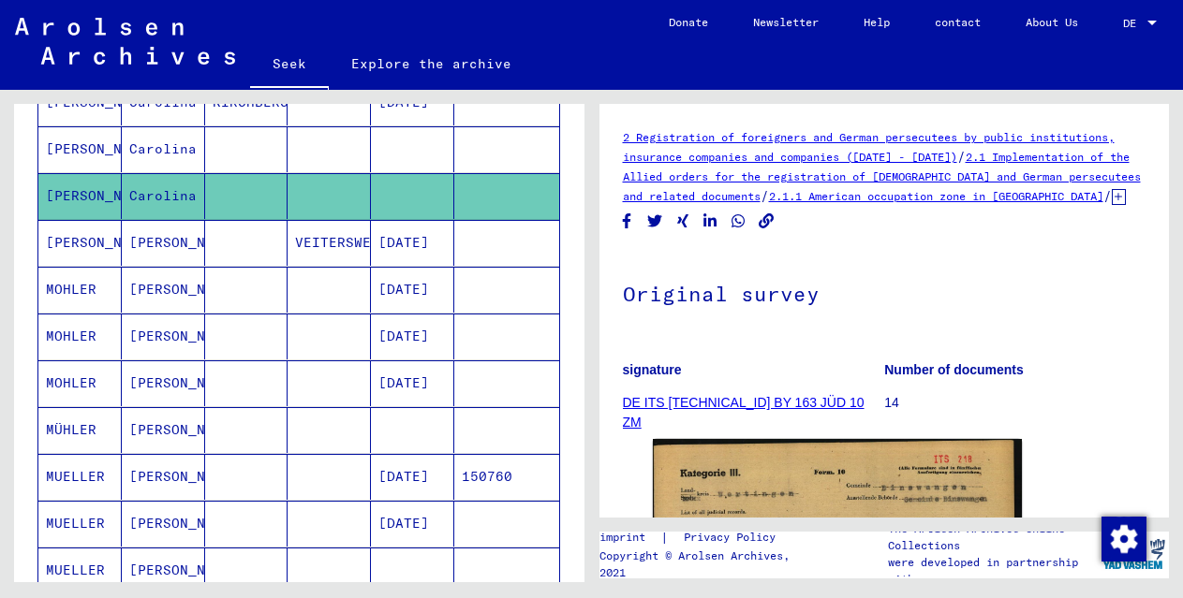
click at [149, 151] on font "Carolina" at bounding box center [162, 148] width 67 height 17
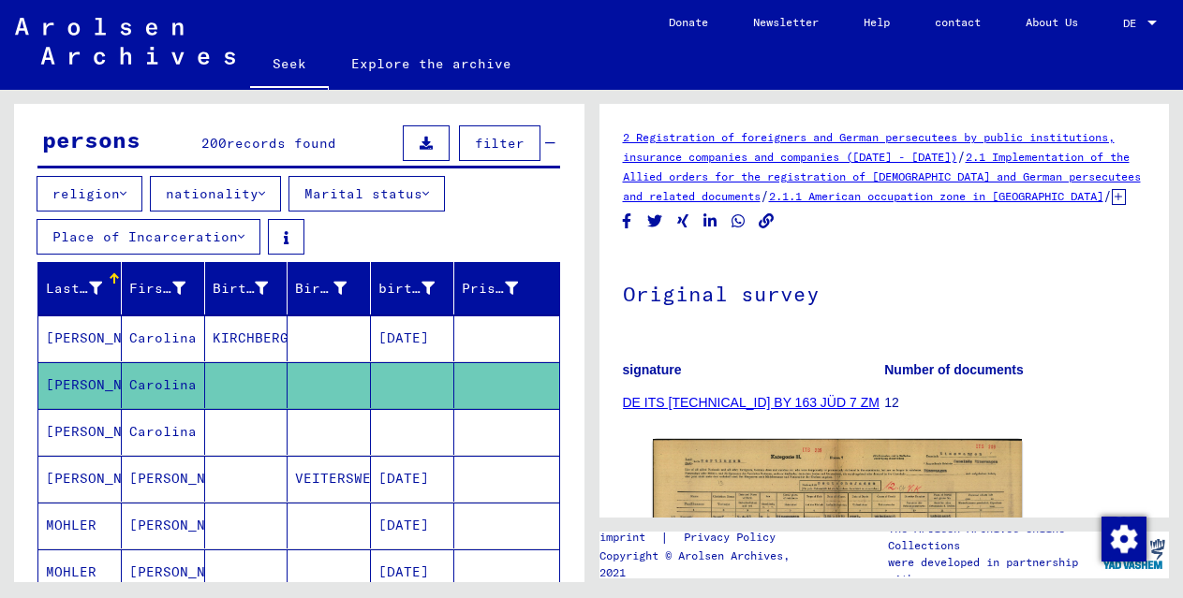
scroll to position [87, 0]
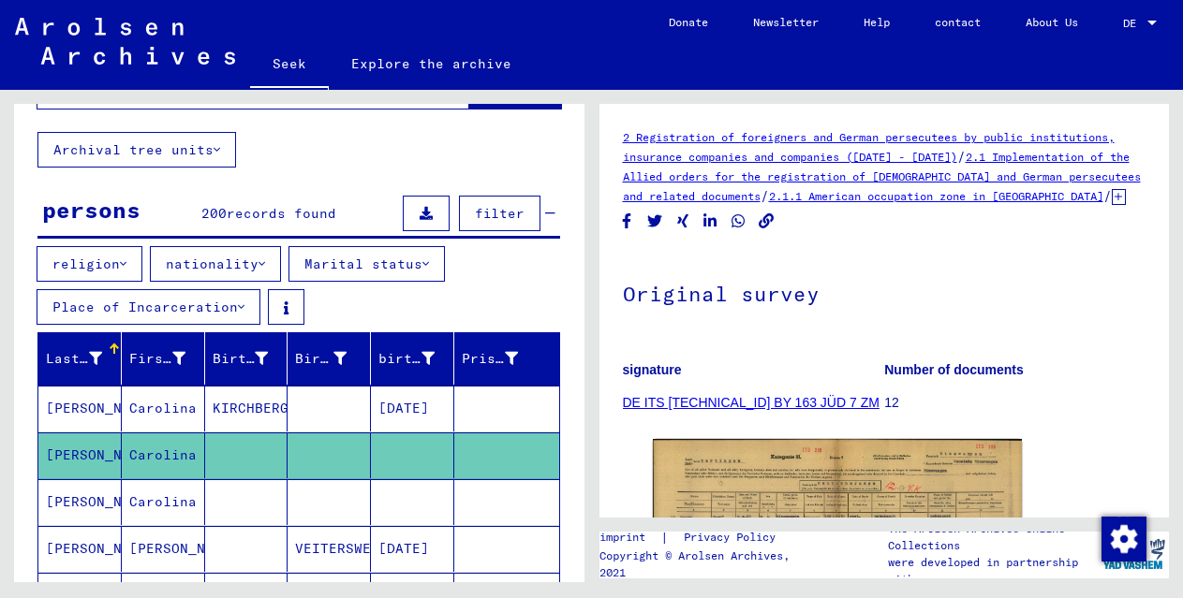
click at [173, 412] on font "Carolina" at bounding box center [162, 408] width 67 height 17
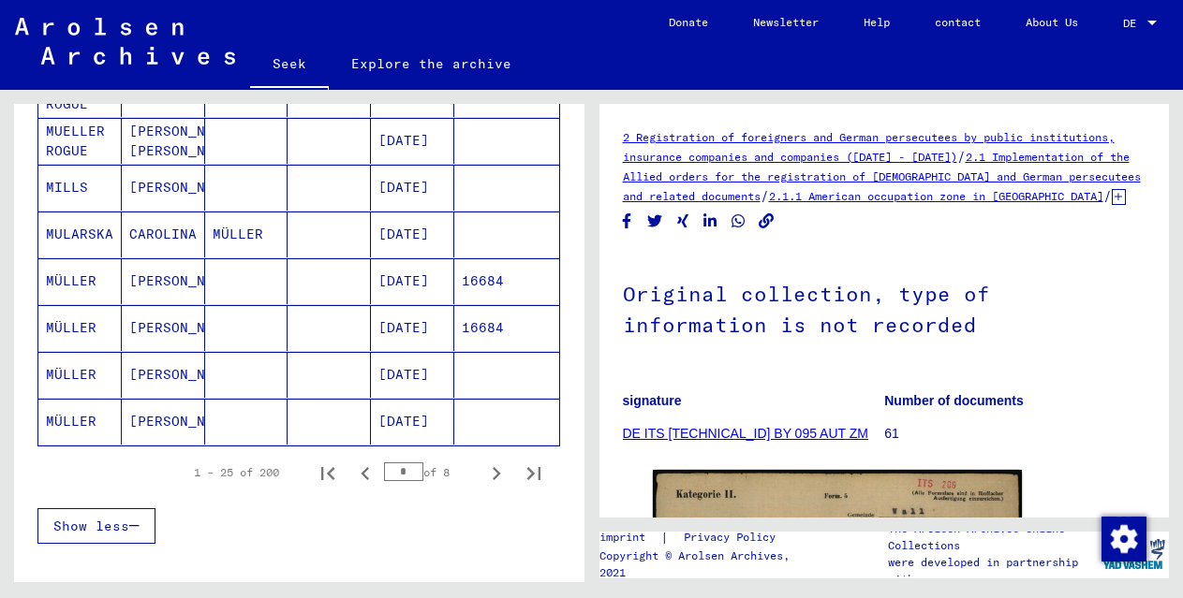
scroll to position [1199, 0]
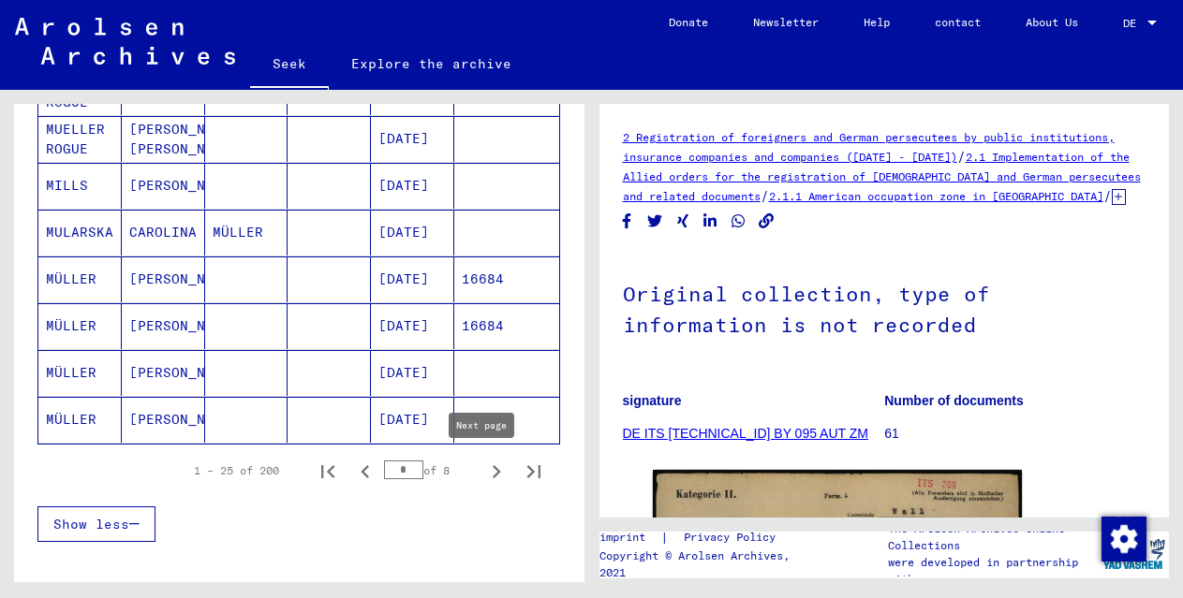
click at [483, 472] on icon "Next page" at bounding box center [496, 472] width 26 height 26
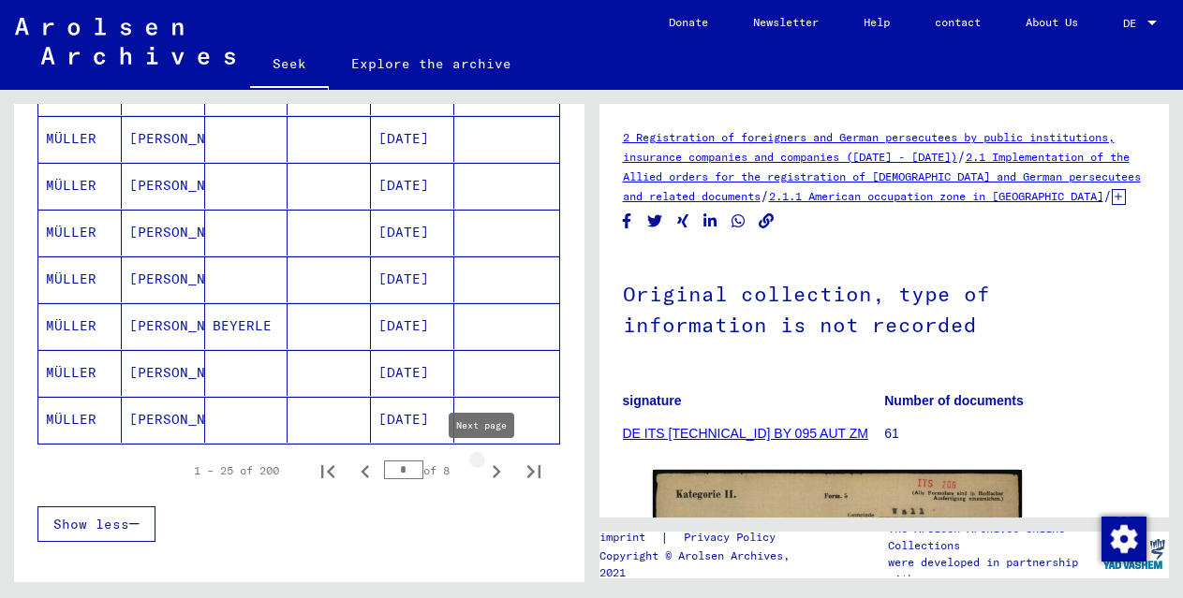
click at [483, 471] on icon "Next page" at bounding box center [496, 472] width 26 height 26
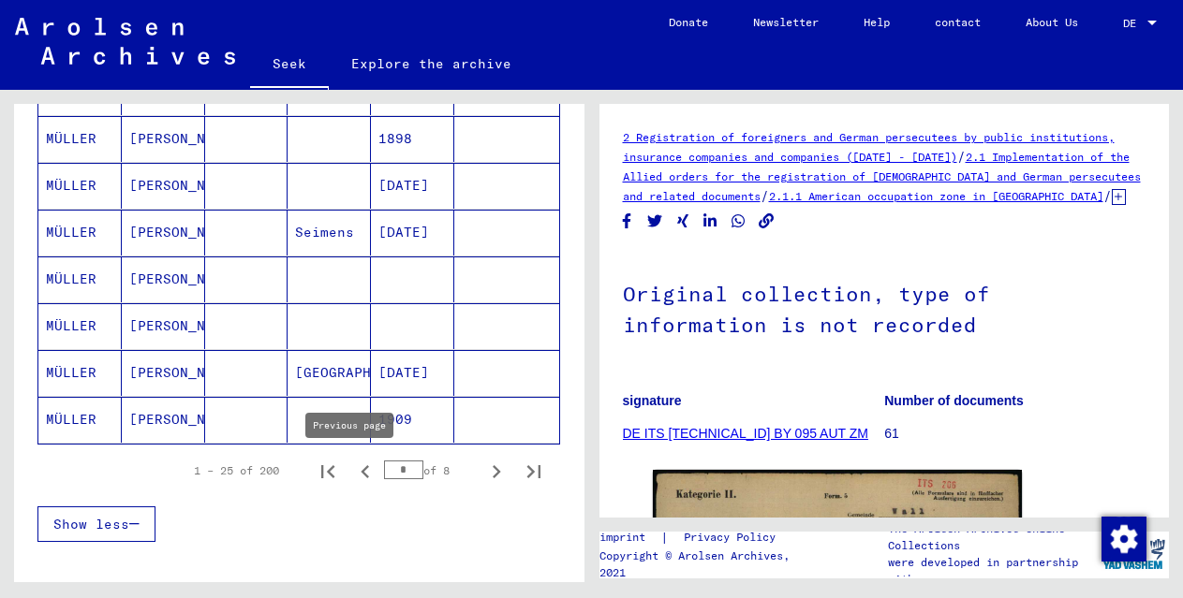
click at [352, 472] on icon "Previous page" at bounding box center [365, 472] width 26 height 26
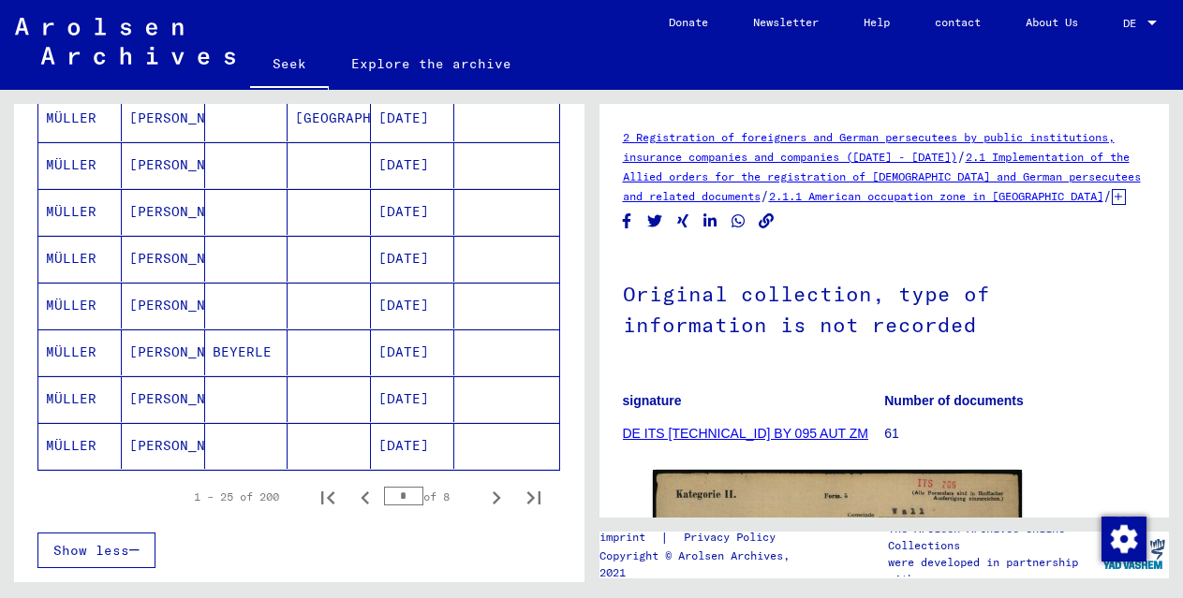
scroll to position [1172, 0]
click at [143, 441] on font "[PERSON_NAME]" at bounding box center [184, 446] width 110 height 17
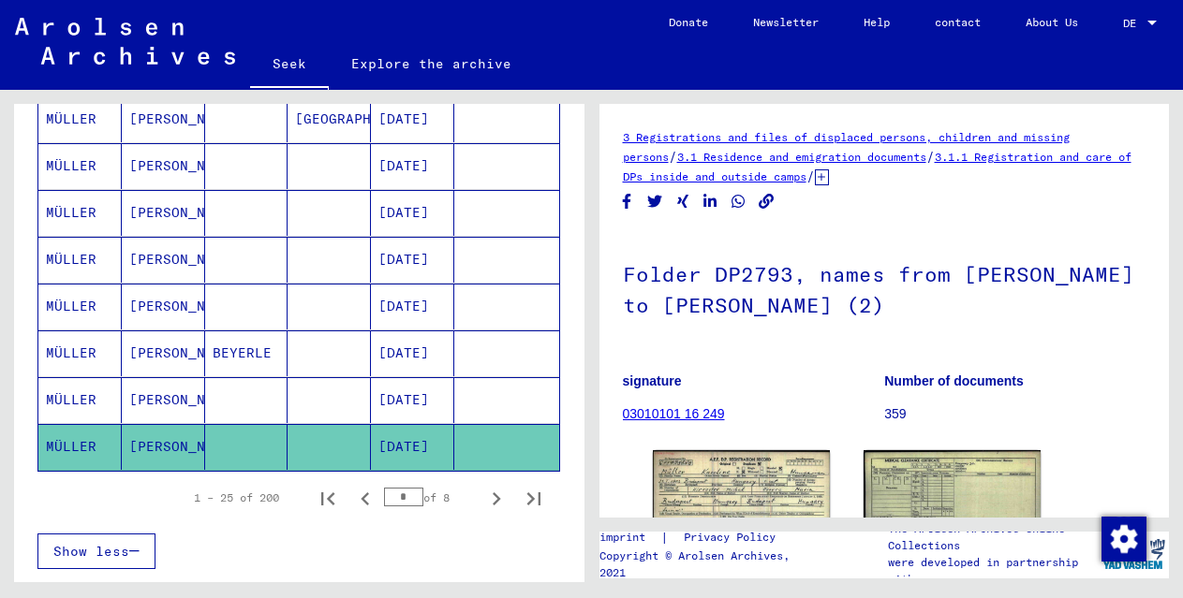
click at [111, 257] on mat-cell "MÜLLER" at bounding box center [79, 260] width 83 height 46
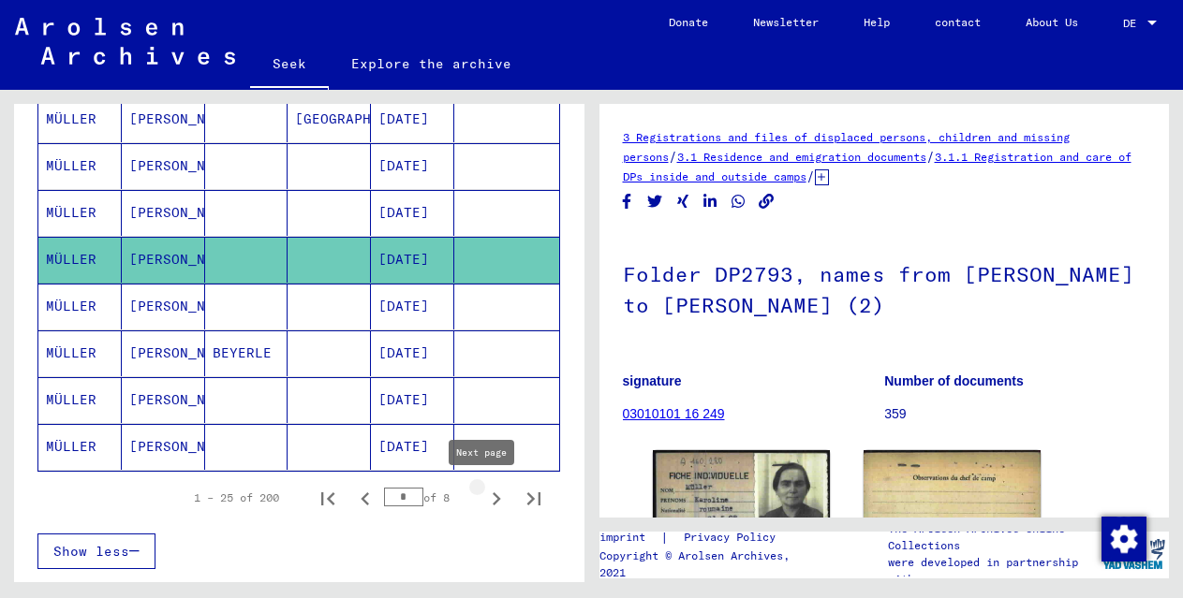
drag, startPoint x: 488, startPoint y: 496, endPoint x: 444, endPoint y: 547, distance: 67.0
click at [487, 496] on icon "Next page" at bounding box center [496, 499] width 26 height 26
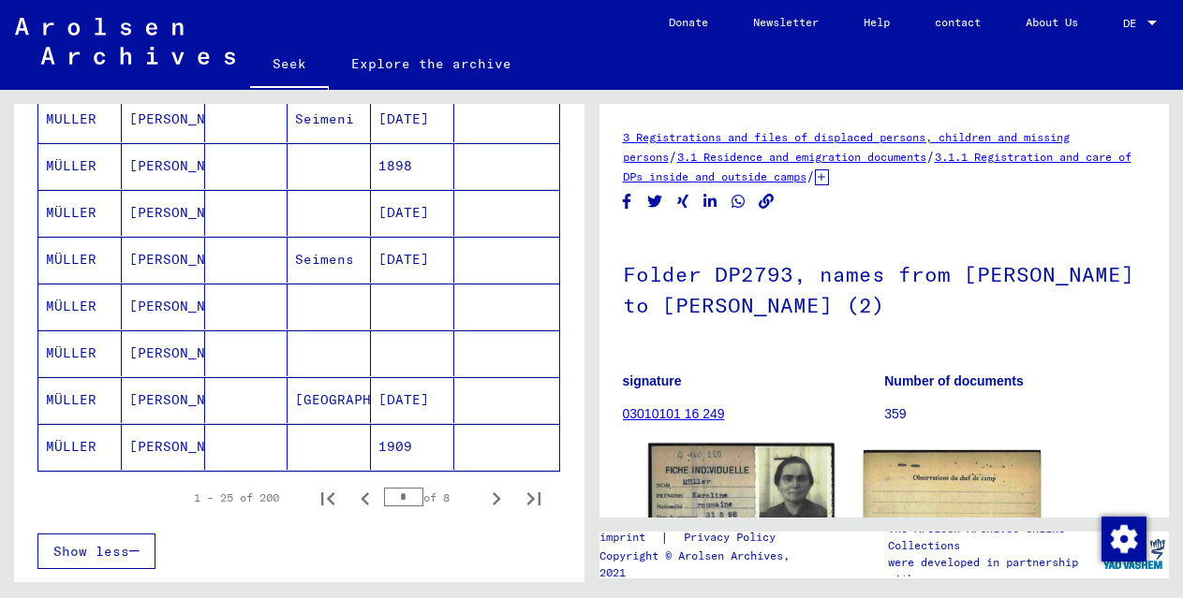
click at [708, 495] on img at bounding box center [741, 579] width 186 height 270
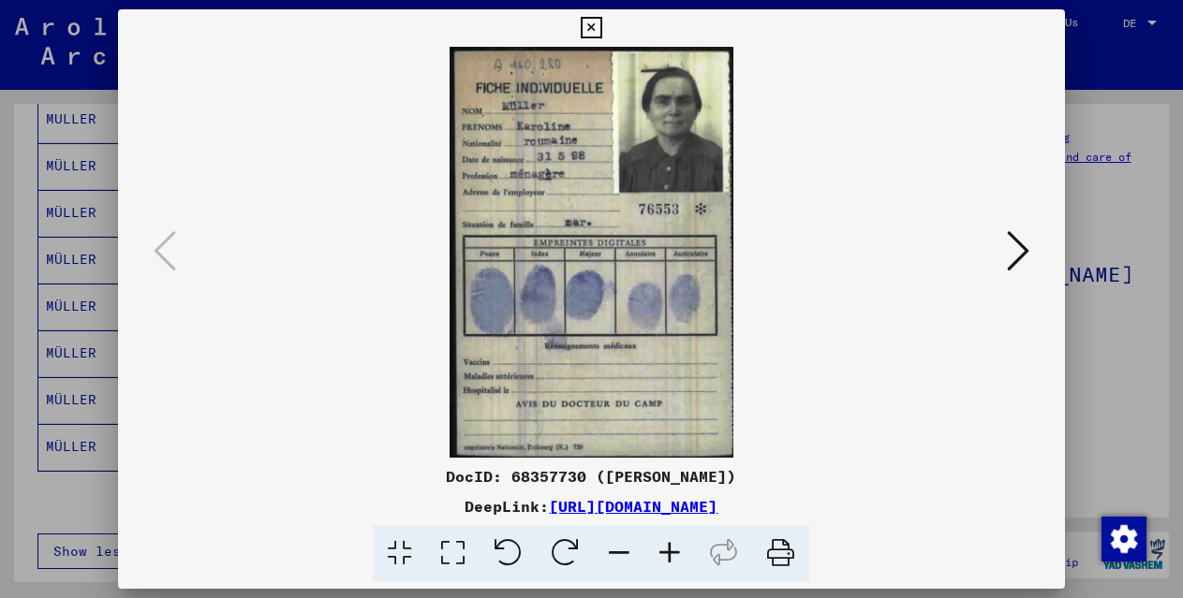
click at [592, 22] on icon at bounding box center [592, 28] width 22 height 22
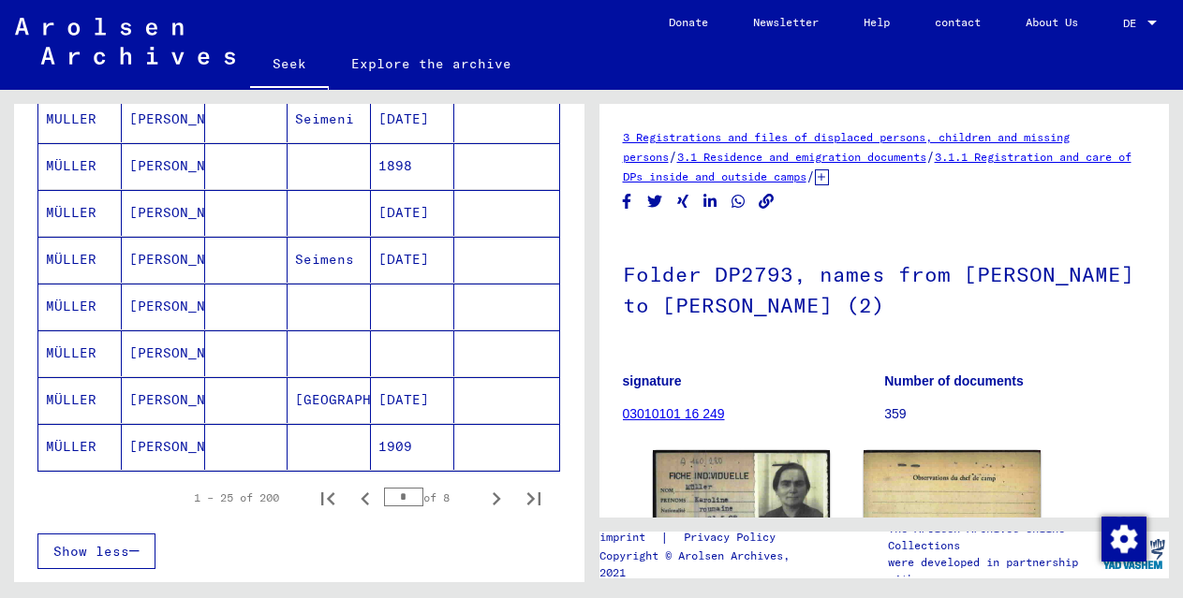
click at [166, 449] on font "[PERSON_NAME]" at bounding box center [184, 446] width 110 height 17
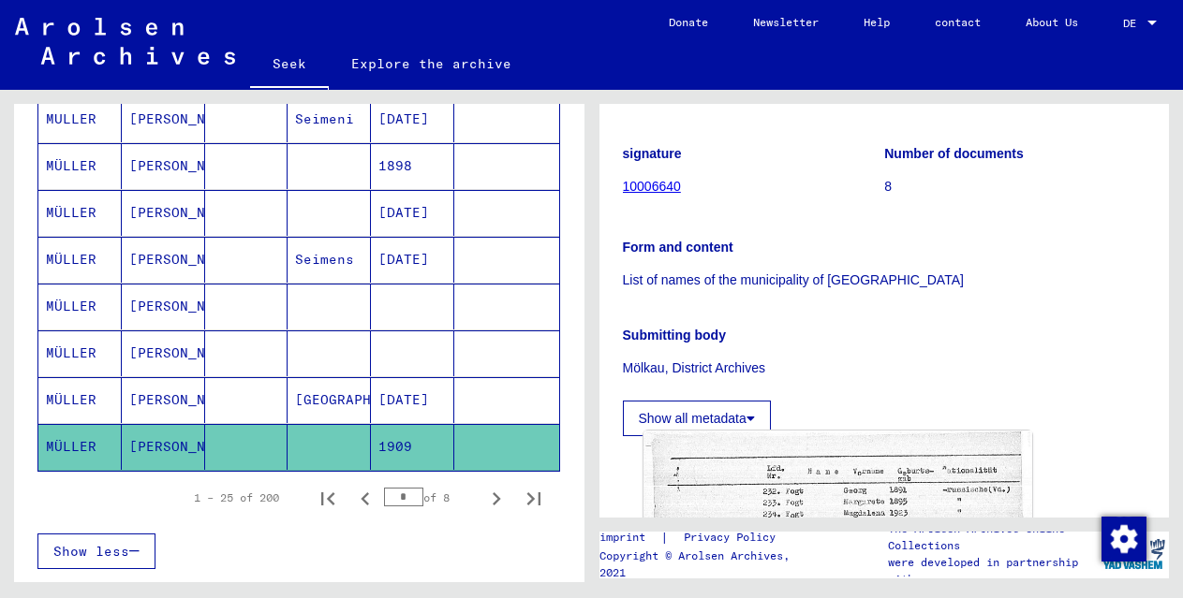
scroll to position [490, 0]
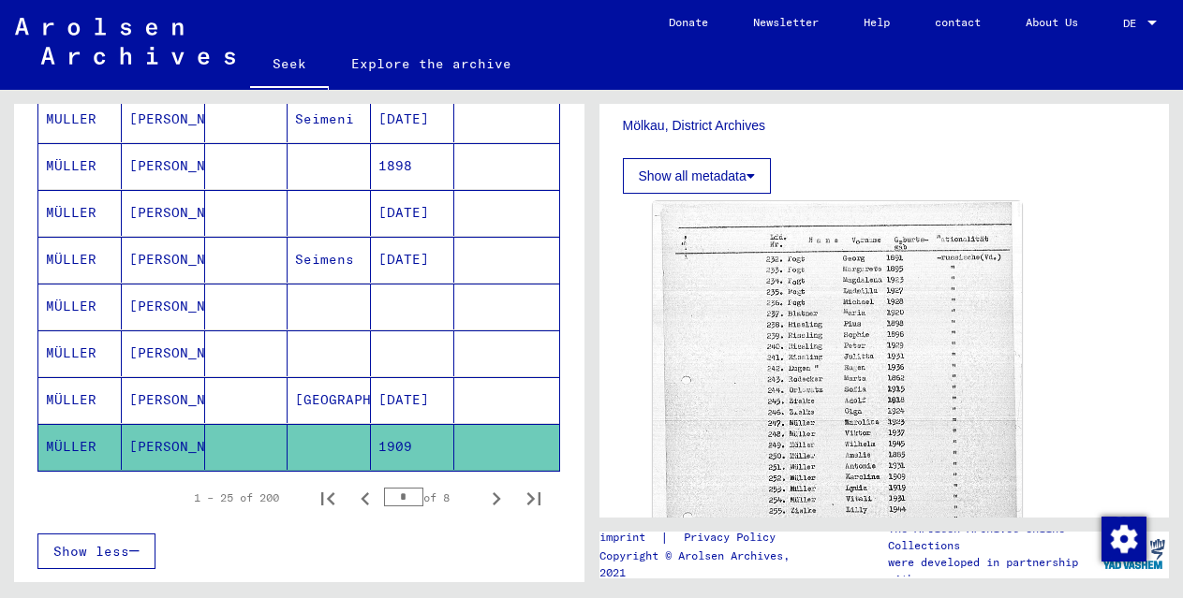
click at [153, 359] on font "[PERSON_NAME]" at bounding box center [184, 353] width 110 height 17
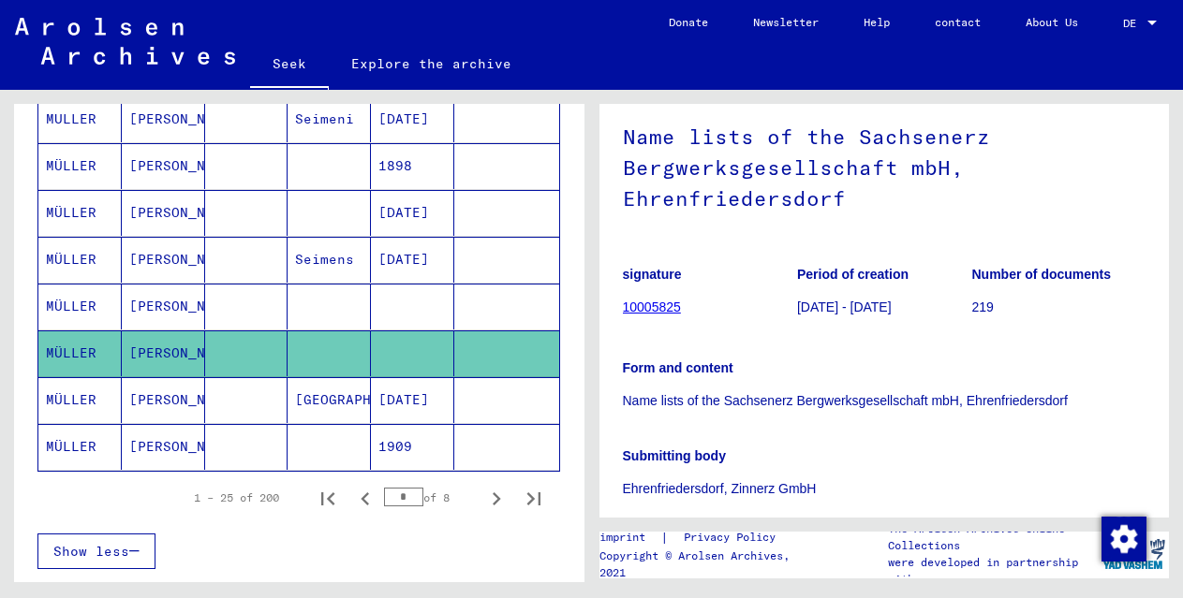
scroll to position [638, 0]
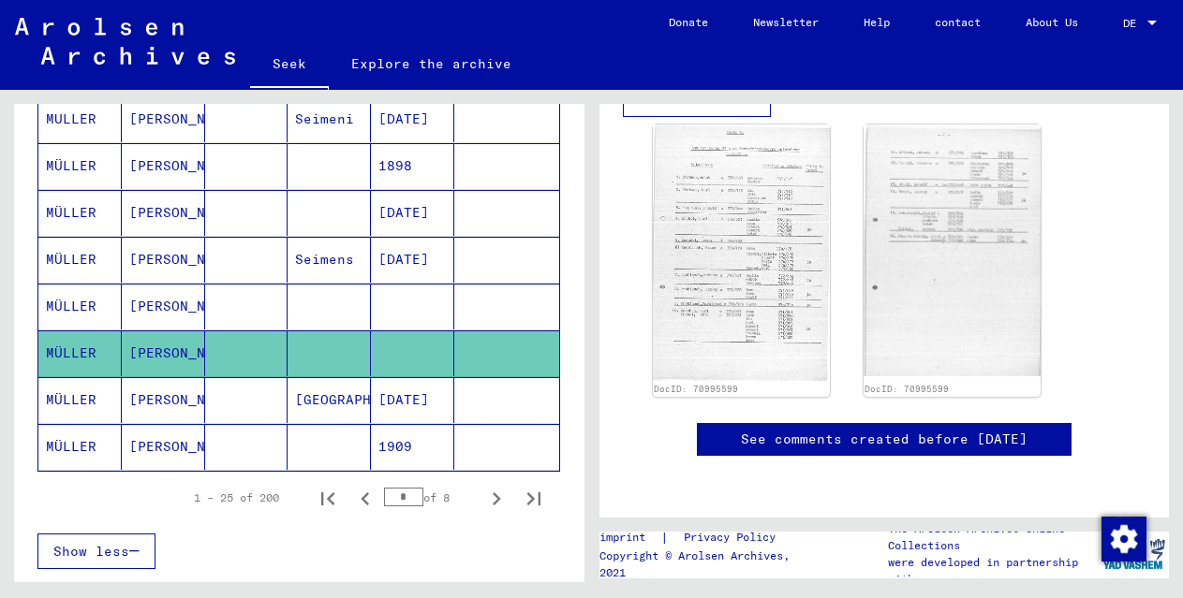
click at [125, 305] on mat-cell "[PERSON_NAME]" at bounding box center [163, 307] width 83 height 46
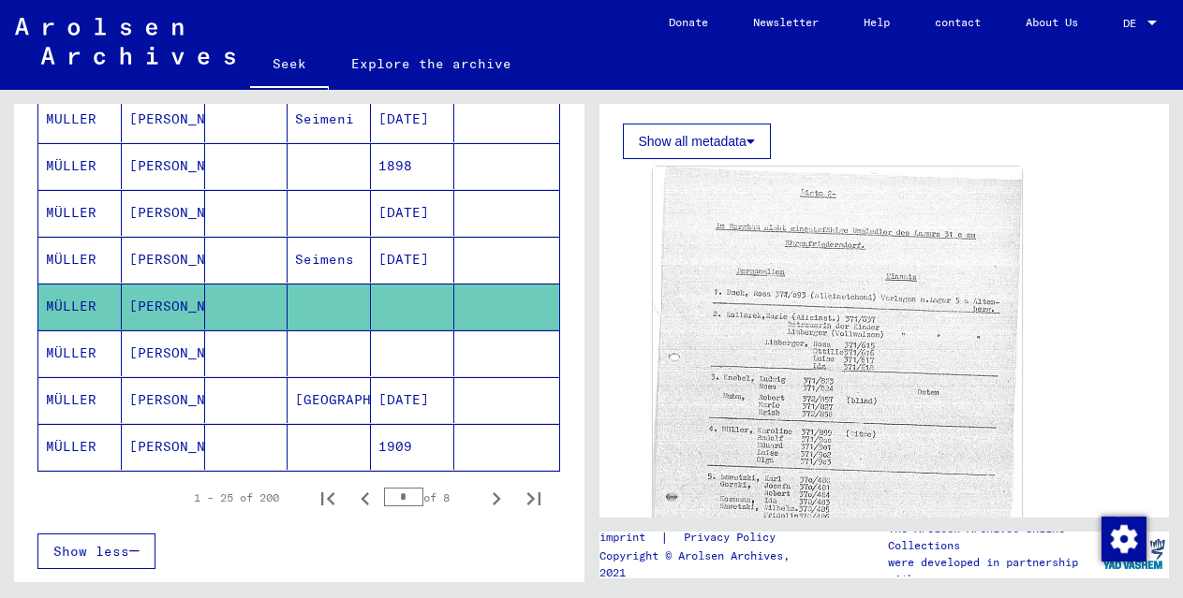
scroll to position [583, 0]
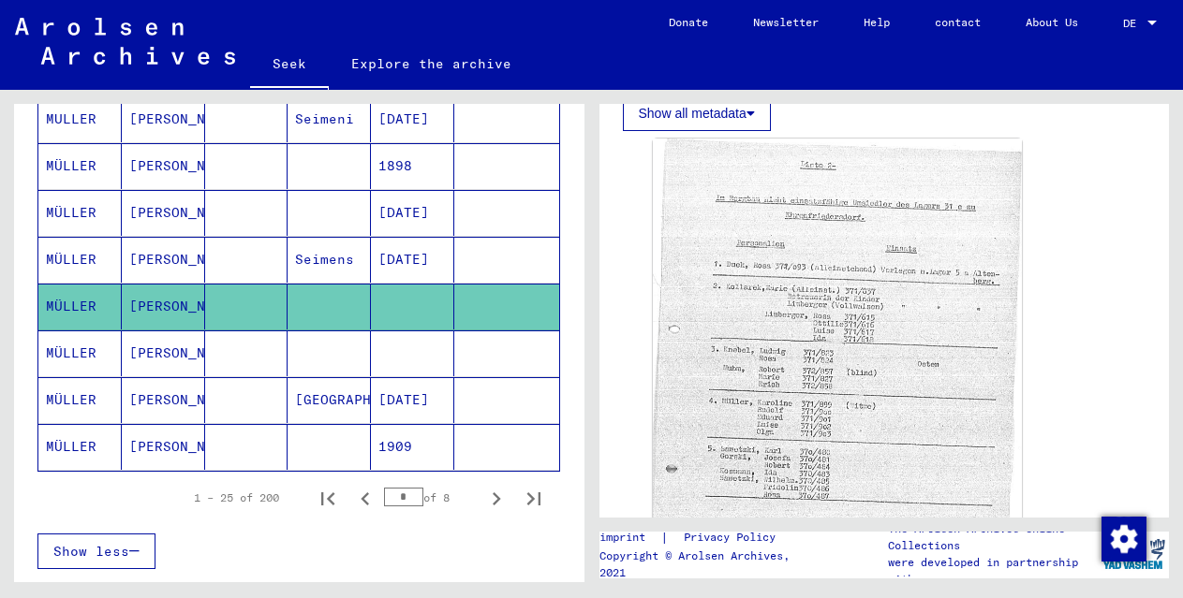
click at [157, 253] on font "[PERSON_NAME]" at bounding box center [184, 259] width 110 height 17
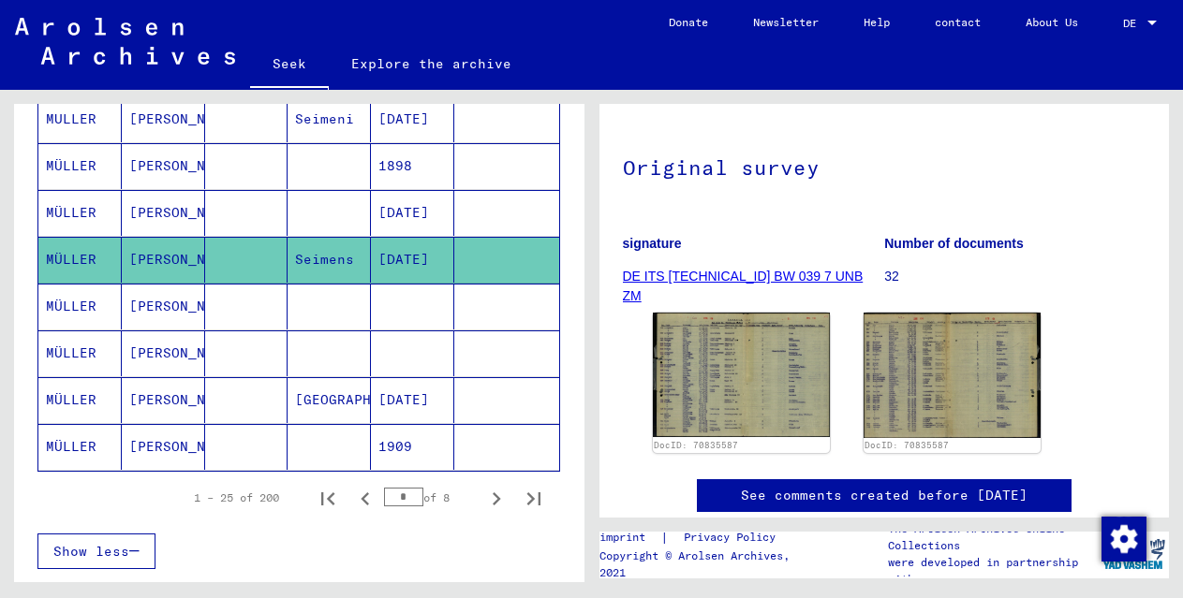
scroll to position [143, 0]
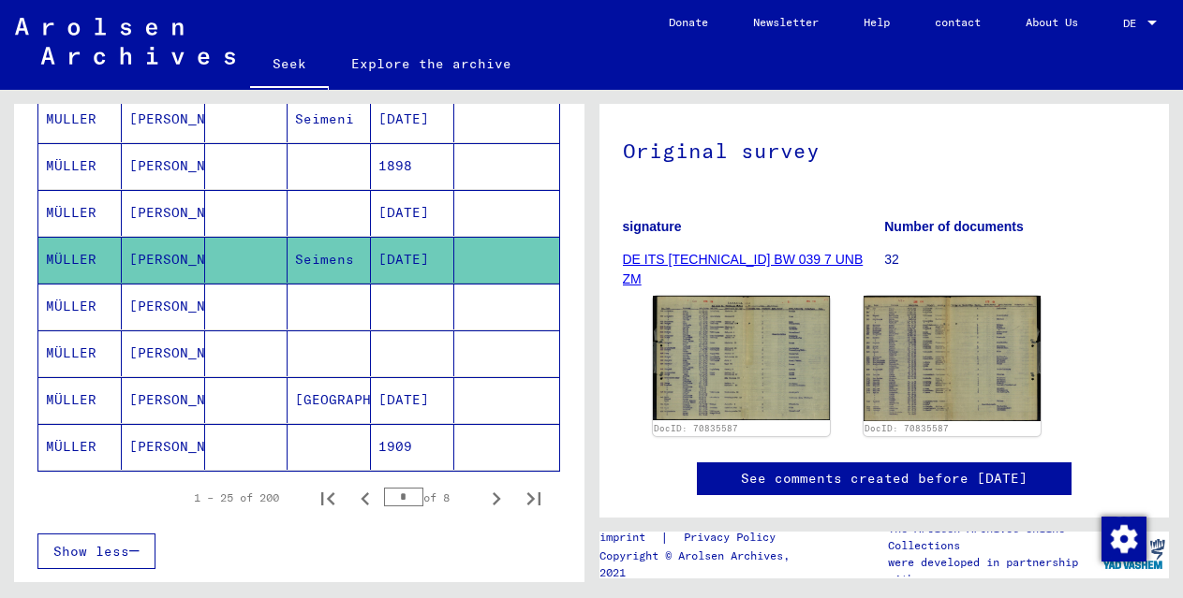
click at [149, 199] on mat-cell "[PERSON_NAME]" at bounding box center [163, 213] width 83 height 46
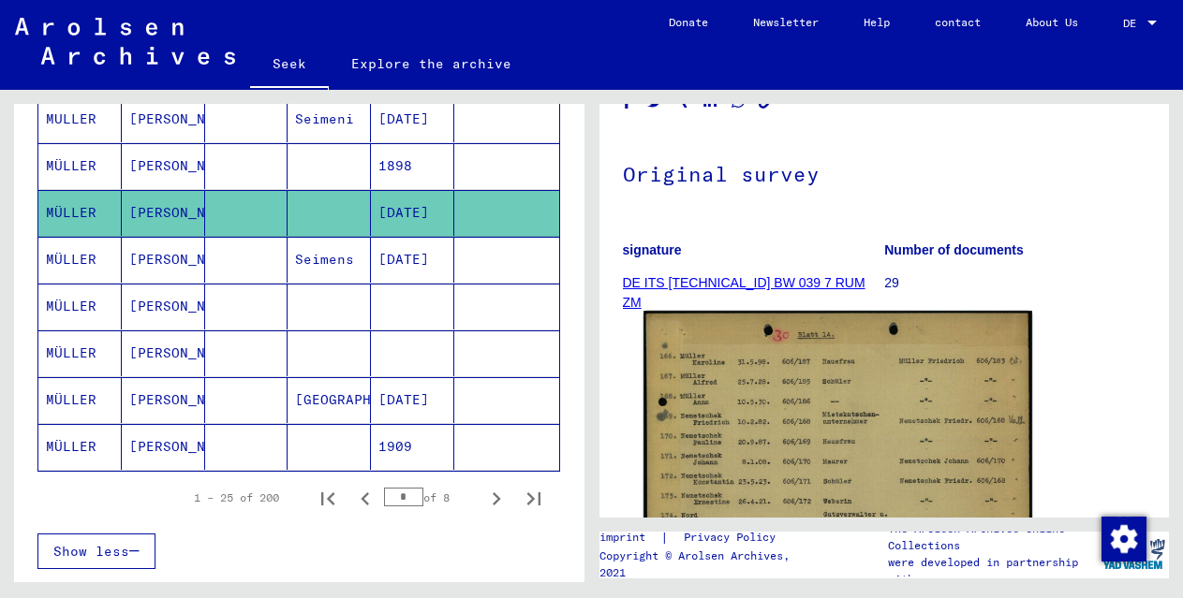
scroll to position [129, 0]
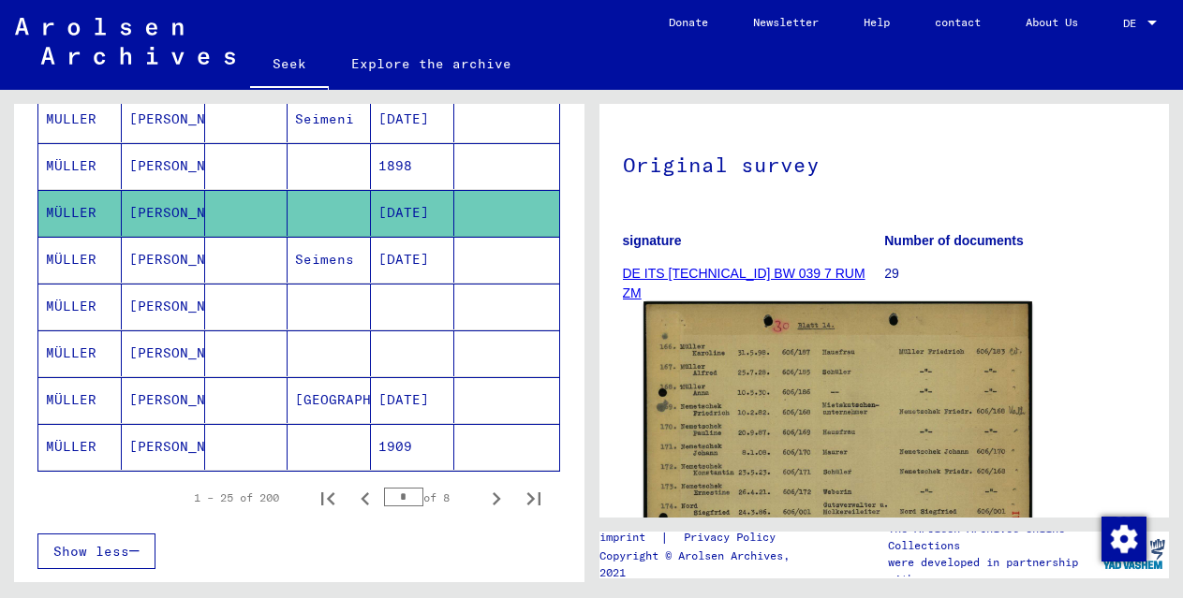
click at [827, 427] on img at bounding box center [837, 468] width 388 height 333
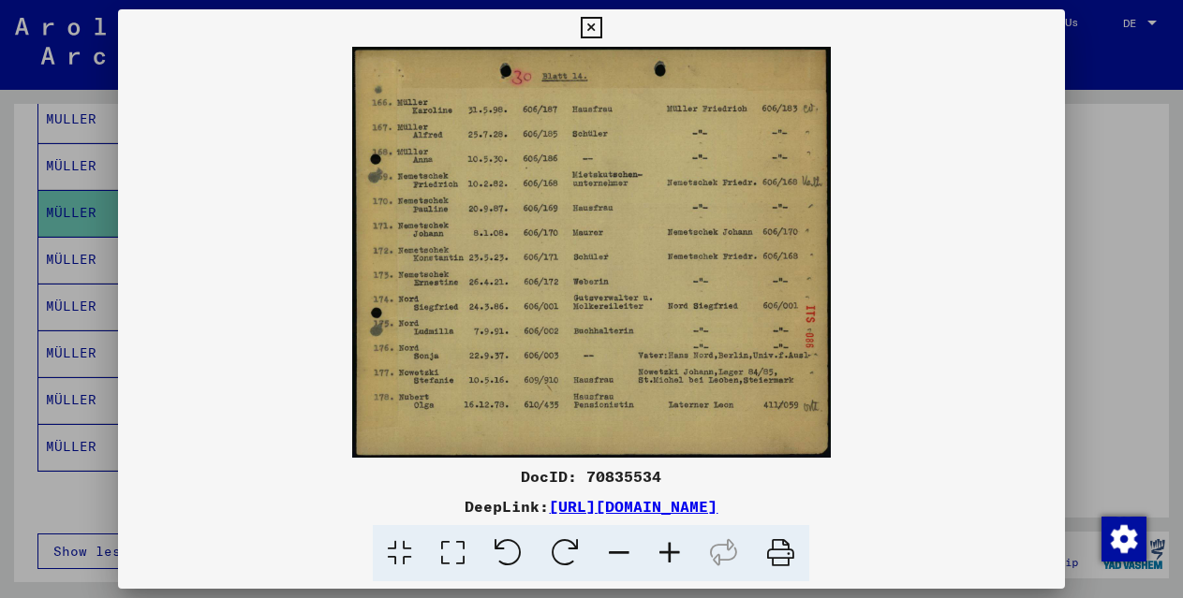
click at [586, 23] on icon at bounding box center [592, 28] width 22 height 22
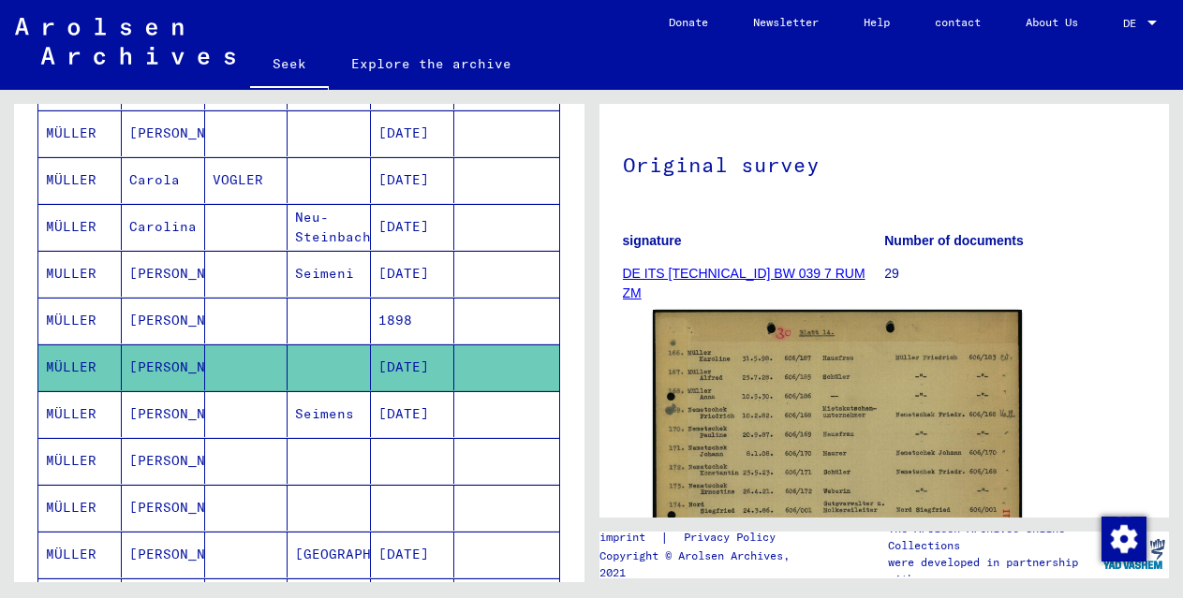
scroll to position [993, 0]
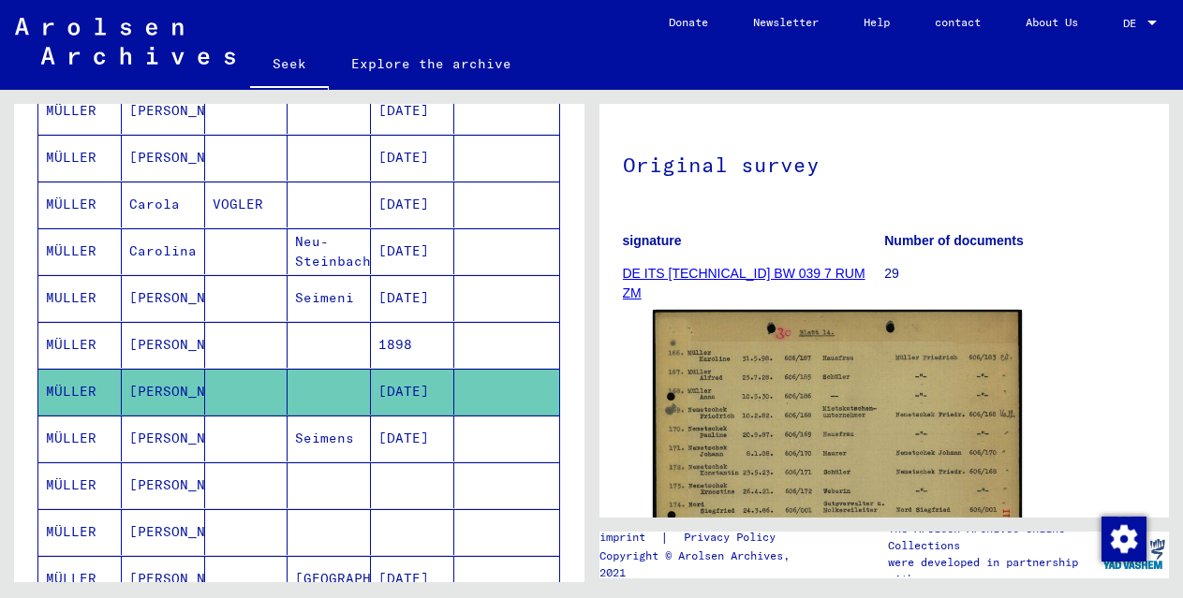
click at [153, 294] on font "[PERSON_NAME]" at bounding box center [184, 297] width 110 height 17
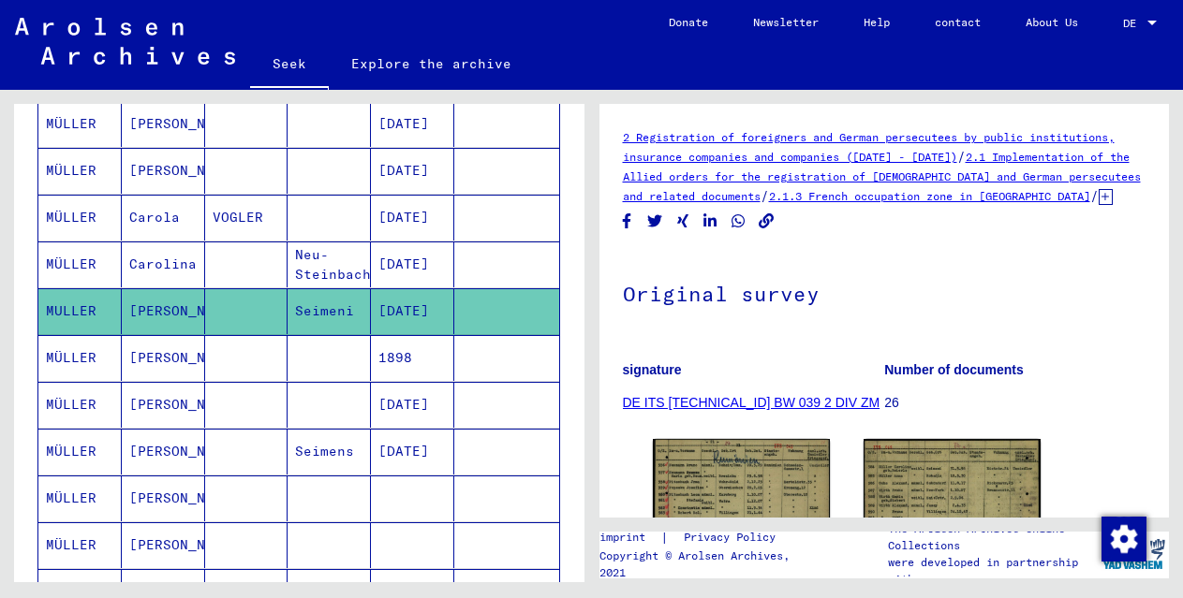
scroll to position [969, 0]
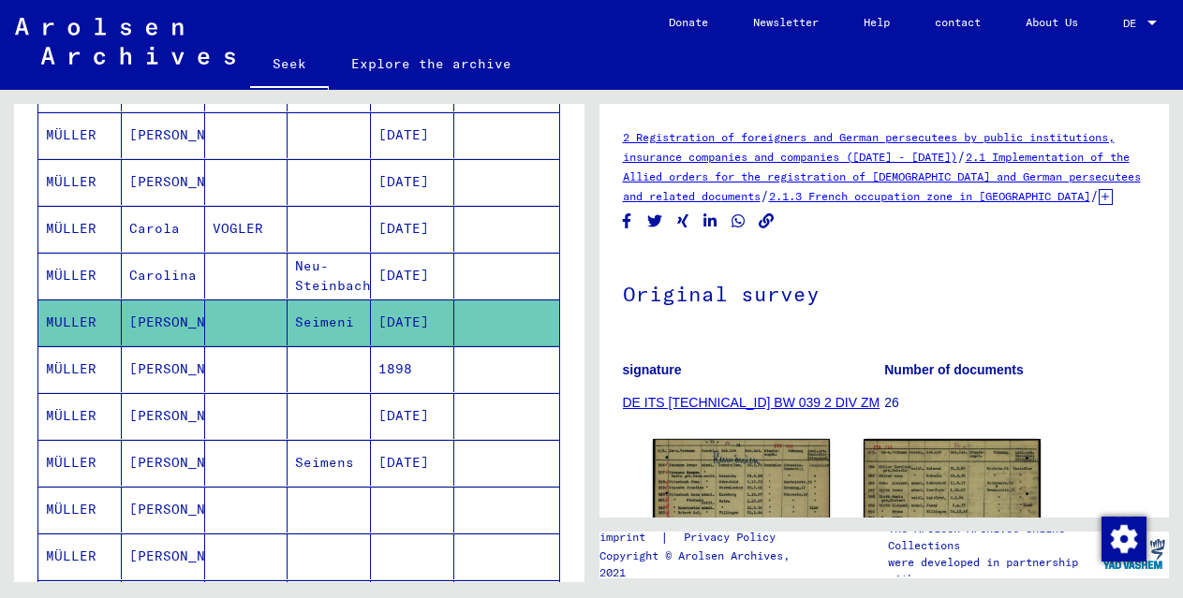
click at [155, 231] on font "Carola" at bounding box center [154, 228] width 51 height 17
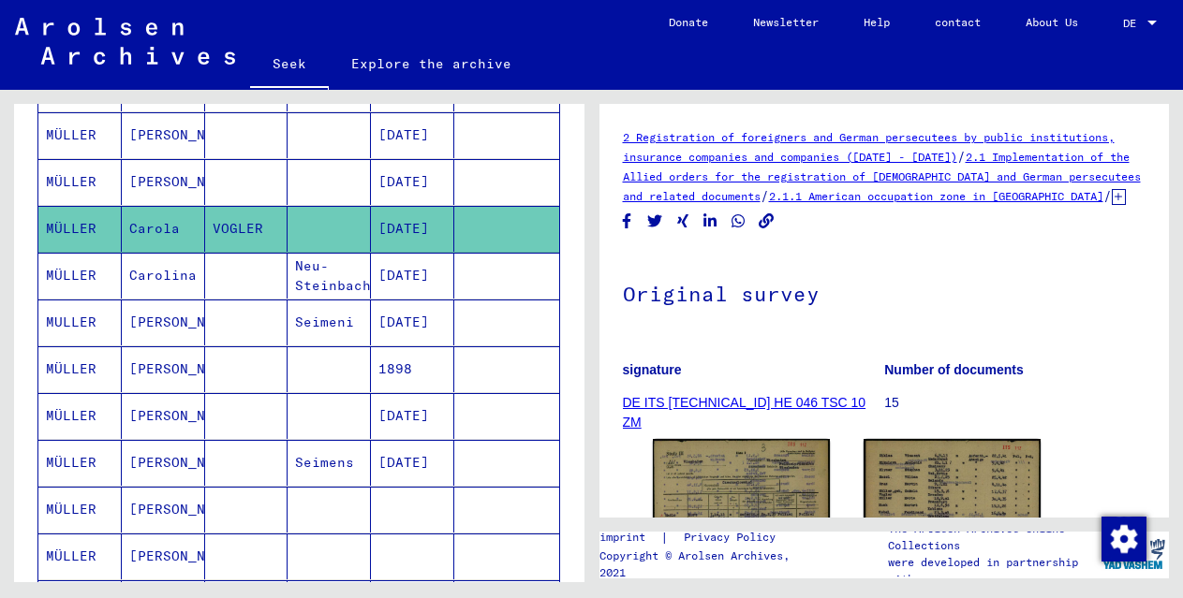
click at [162, 181] on font "[PERSON_NAME]" at bounding box center [184, 181] width 110 height 17
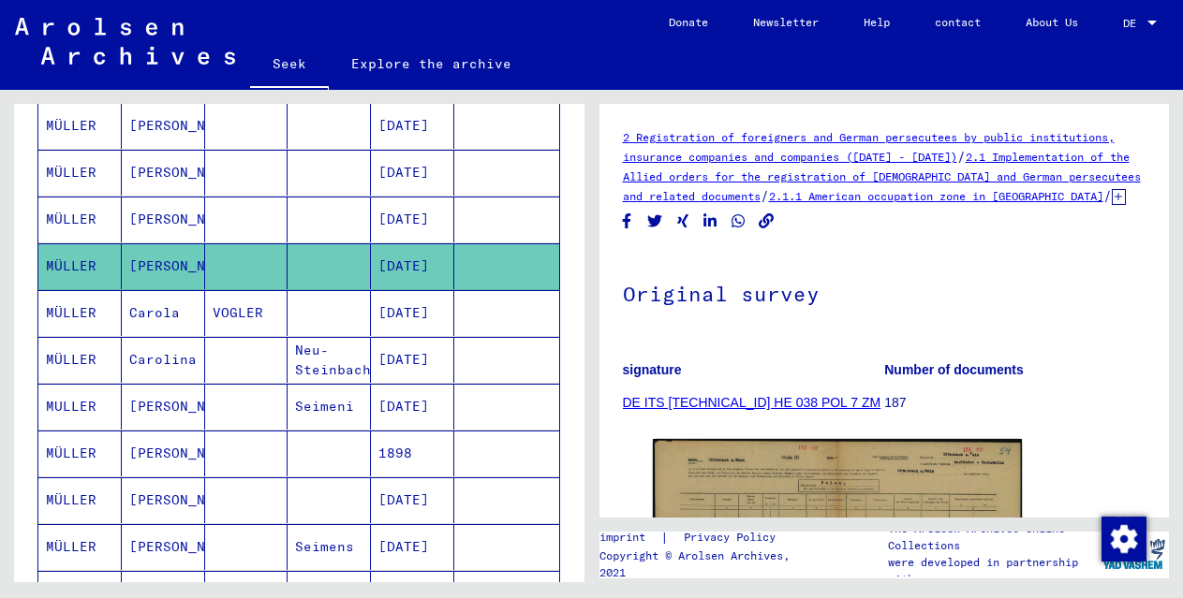
scroll to position [836, 0]
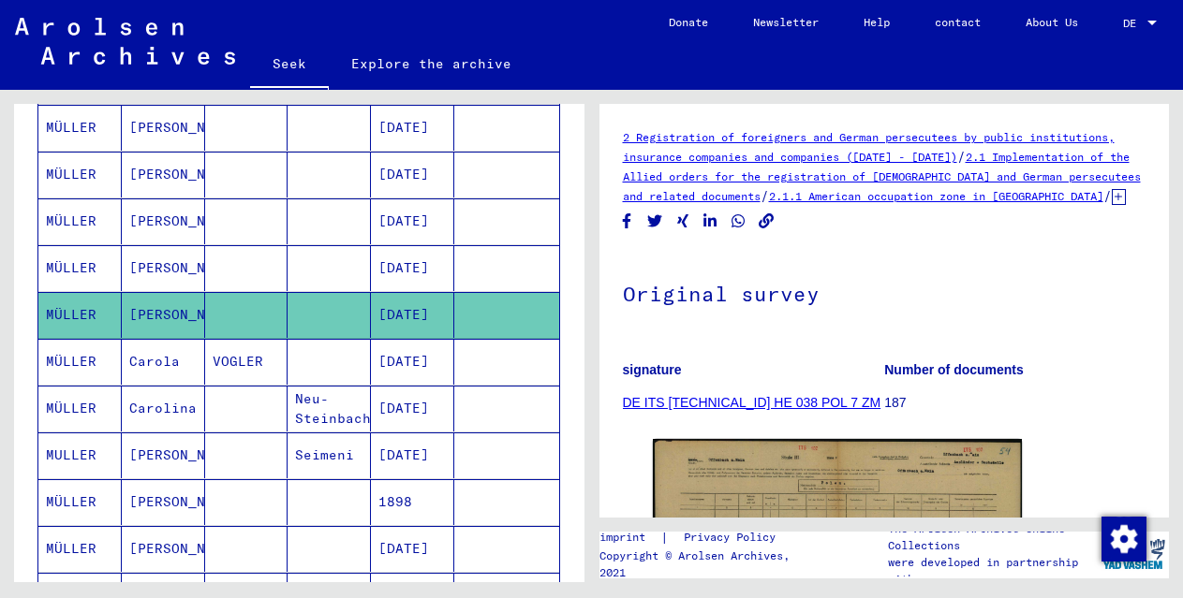
click at [159, 255] on mat-cell "[PERSON_NAME]" at bounding box center [163, 268] width 83 height 46
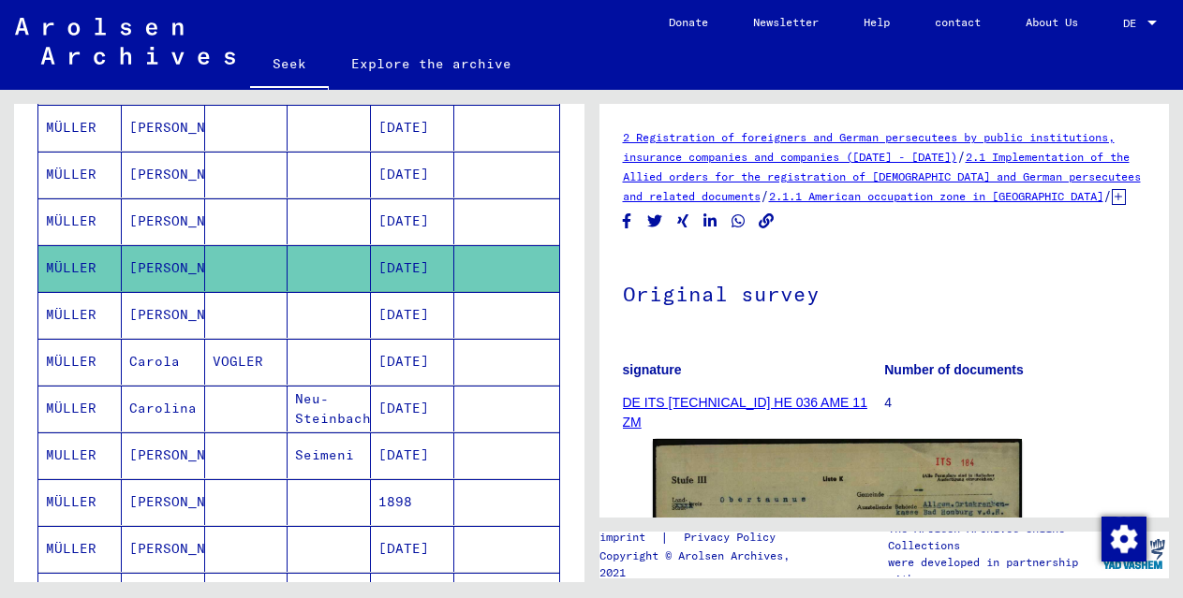
click at [155, 209] on mat-cell "[PERSON_NAME]" at bounding box center [163, 222] width 83 height 46
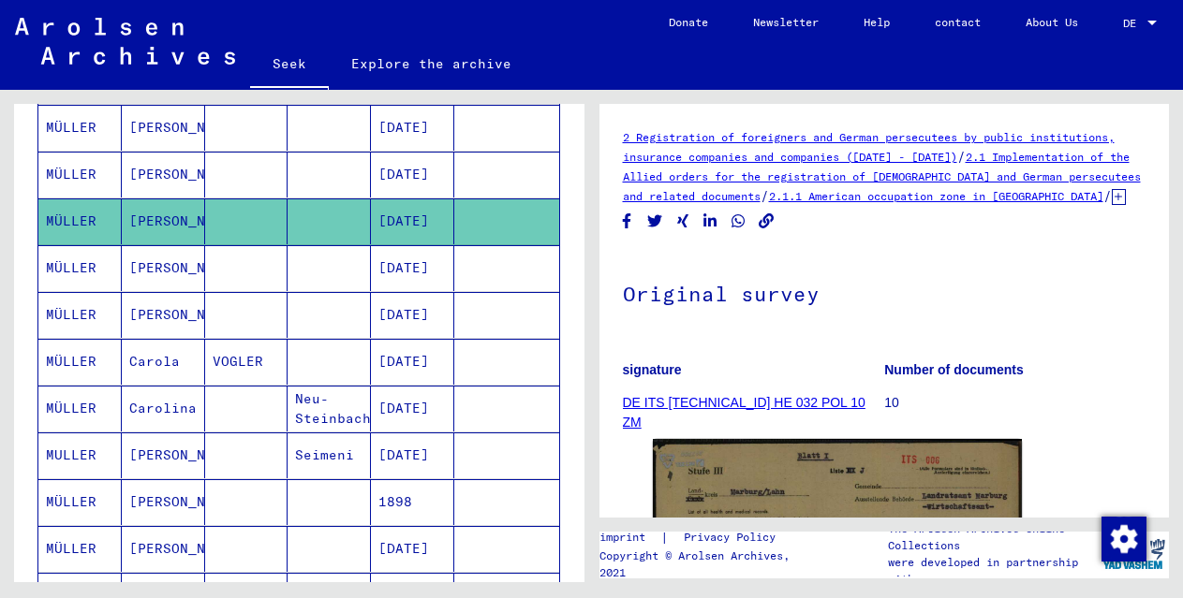
click at [155, 171] on font "[PERSON_NAME]" at bounding box center [184, 174] width 110 height 17
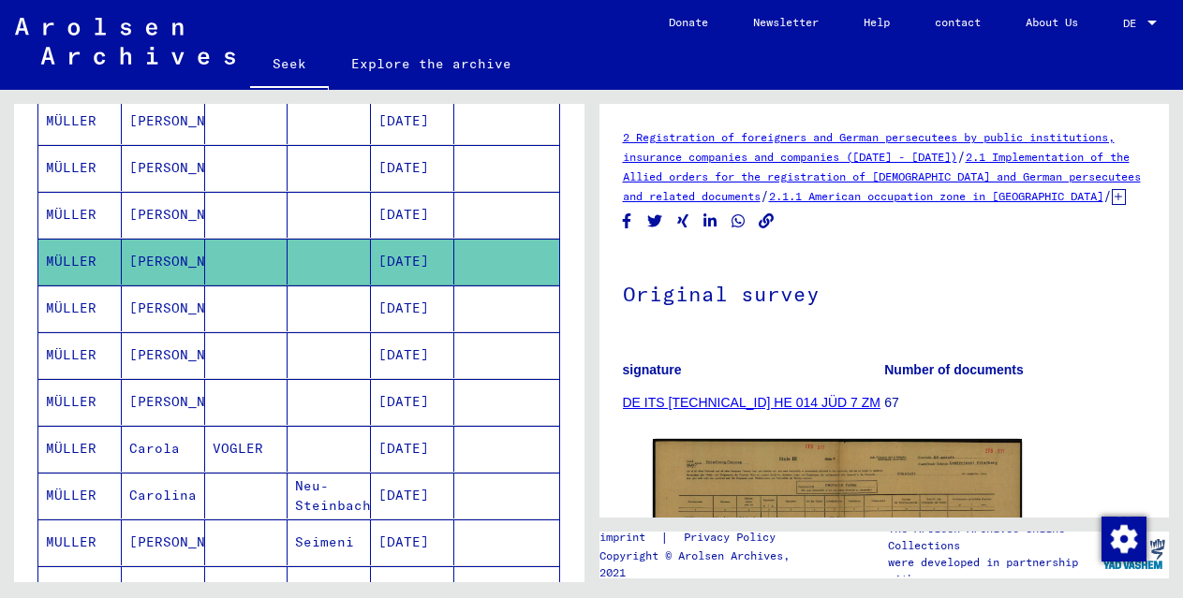
scroll to position [726, 0]
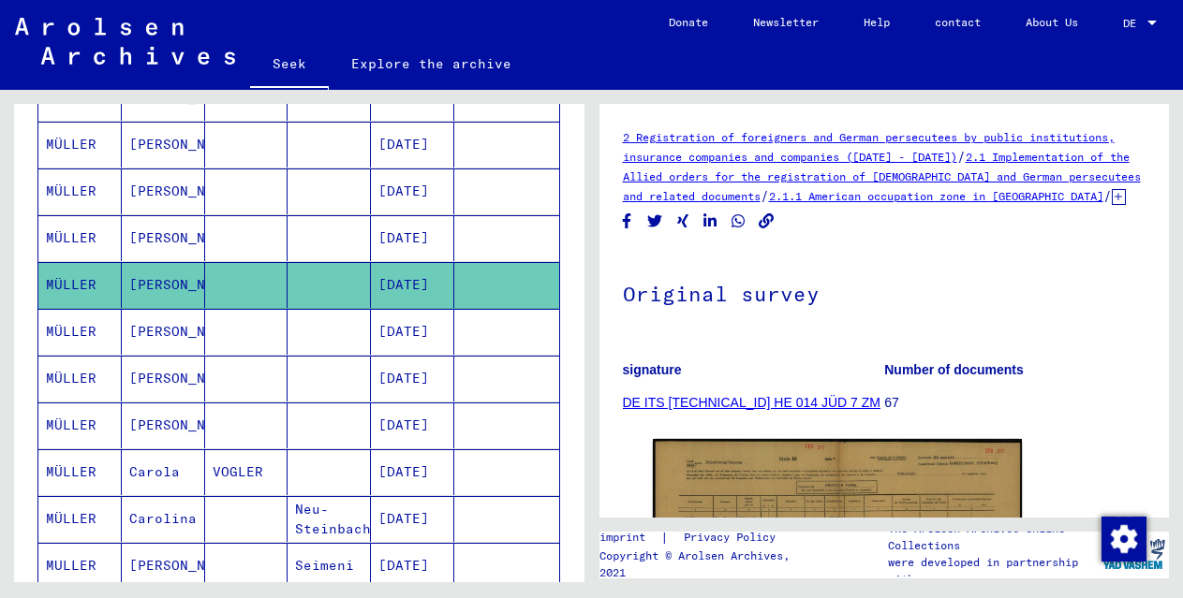
click at [159, 232] on font "[PERSON_NAME]" at bounding box center [184, 237] width 110 height 17
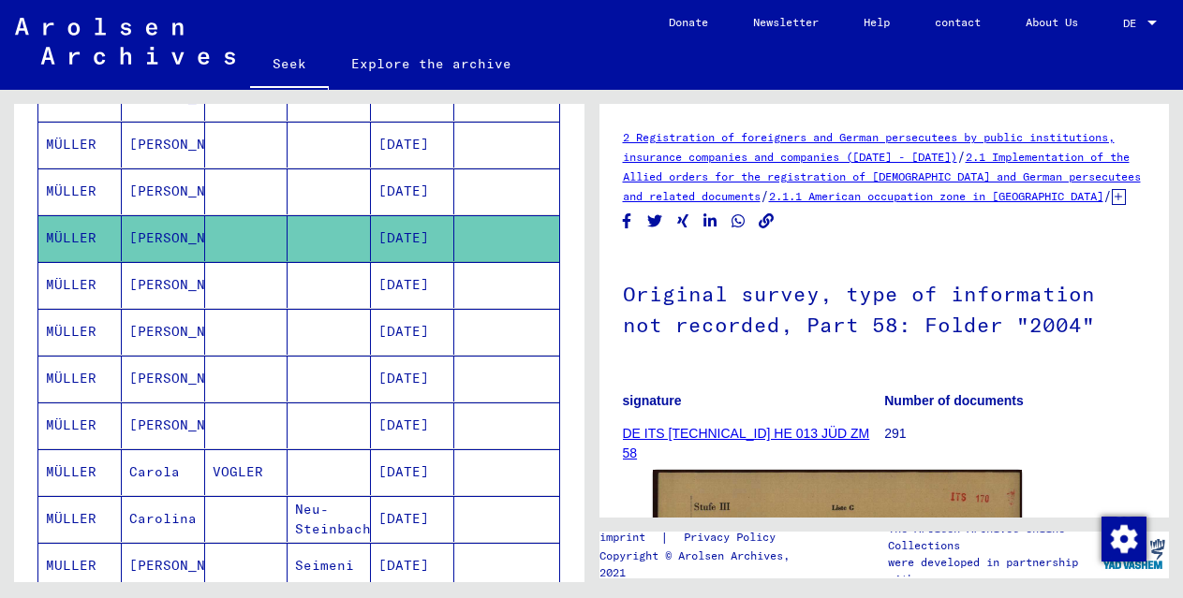
click at [162, 185] on font "[PERSON_NAME]" at bounding box center [184, 191] width 110 height 17
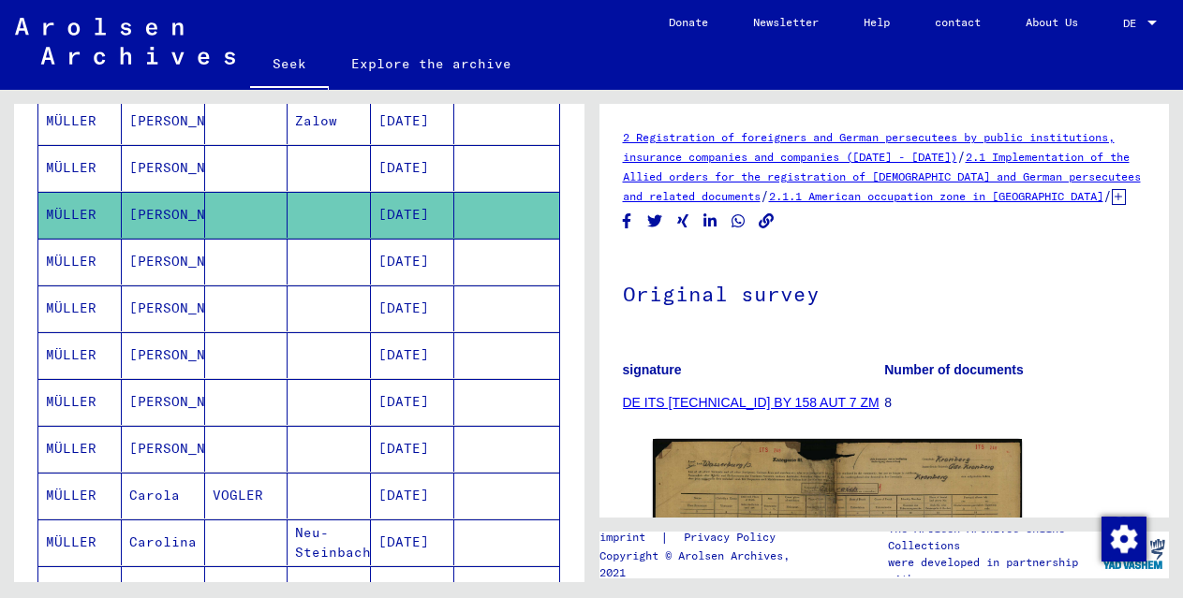
scroll to position [692, 0]
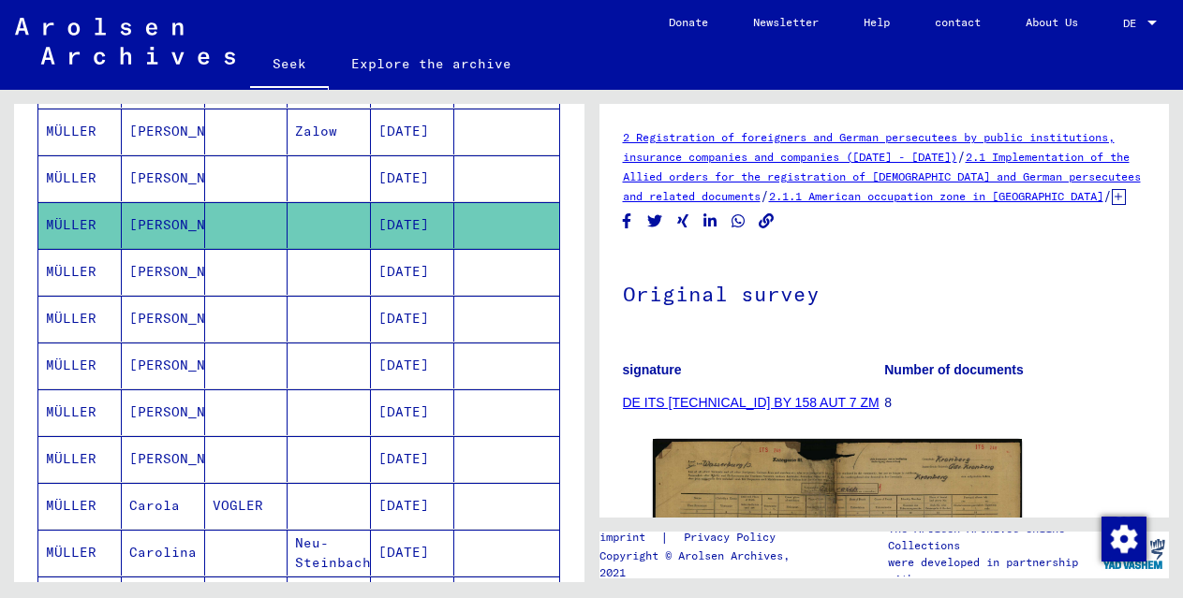
click at [166, 134] on font "[PERSON_NAME]" at bounding box center [184, 131] width 110 height 17
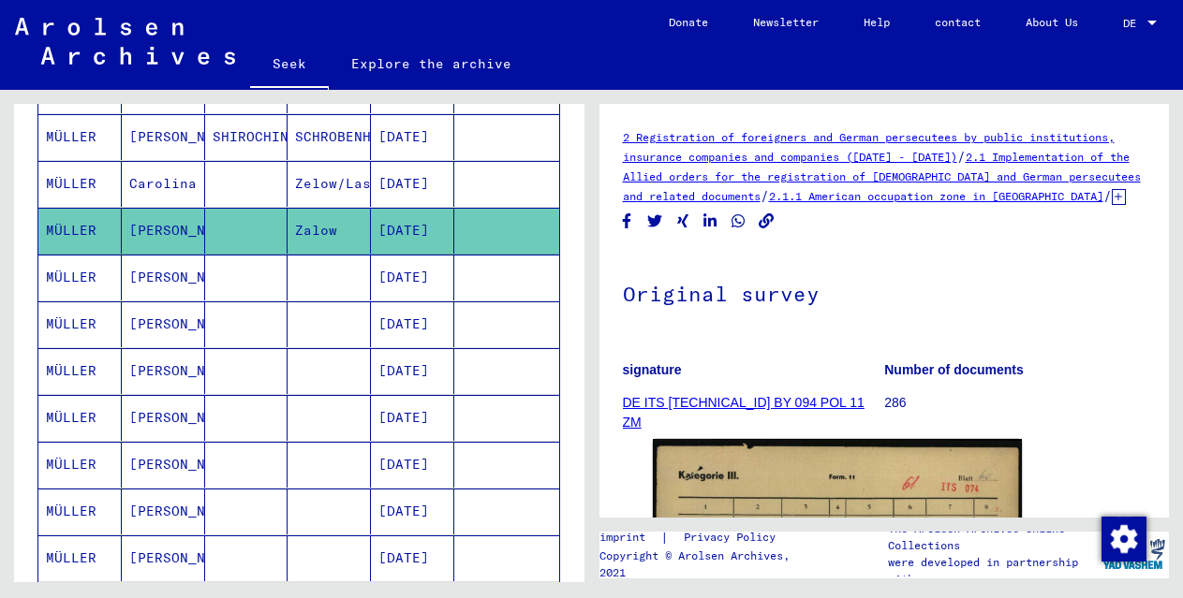
scroll to position [562, 0]
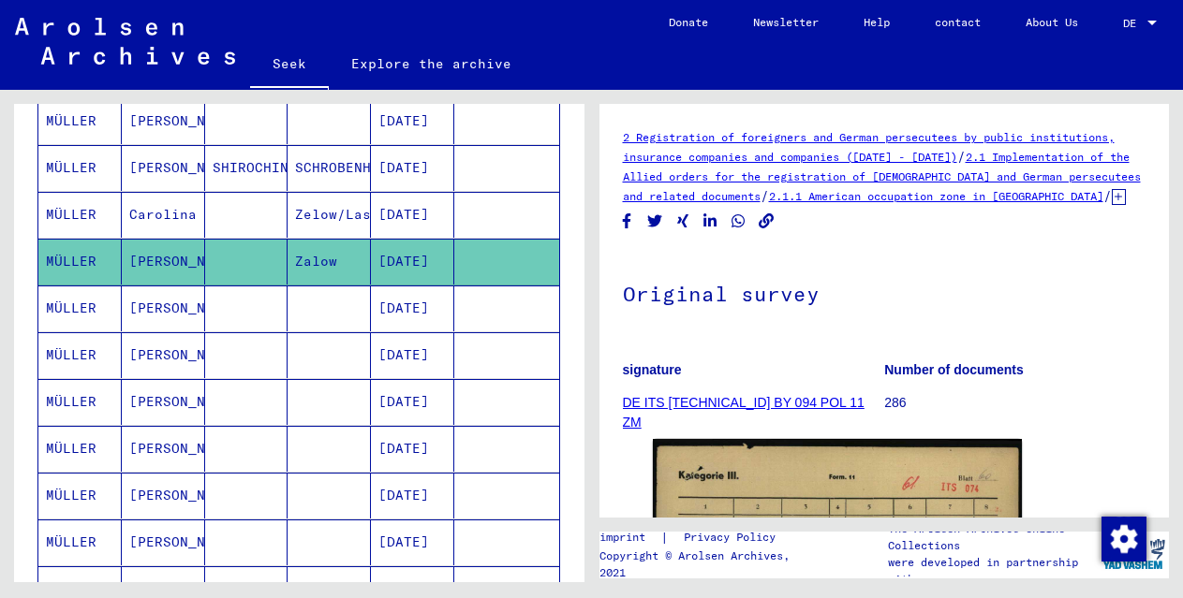
click at [159, 213] on font "Carolina" at bounding box center [162, 214] width 67 height 17
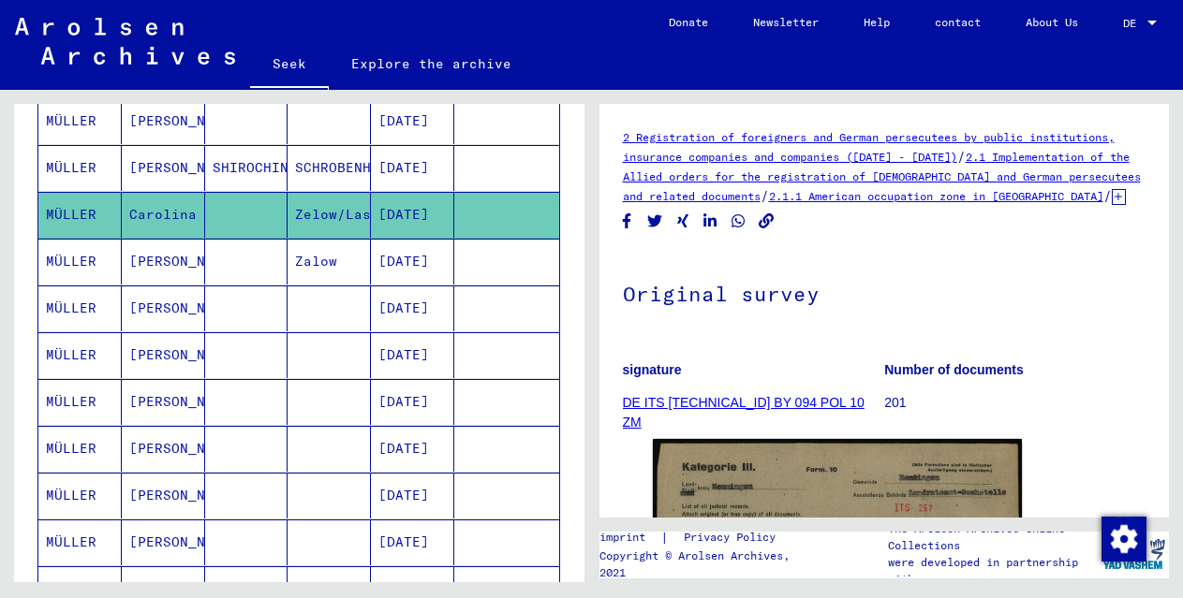
click at [183, 161] on font "[PERSON_NAME]" at bounding box center [184, 167] width 110 height 17
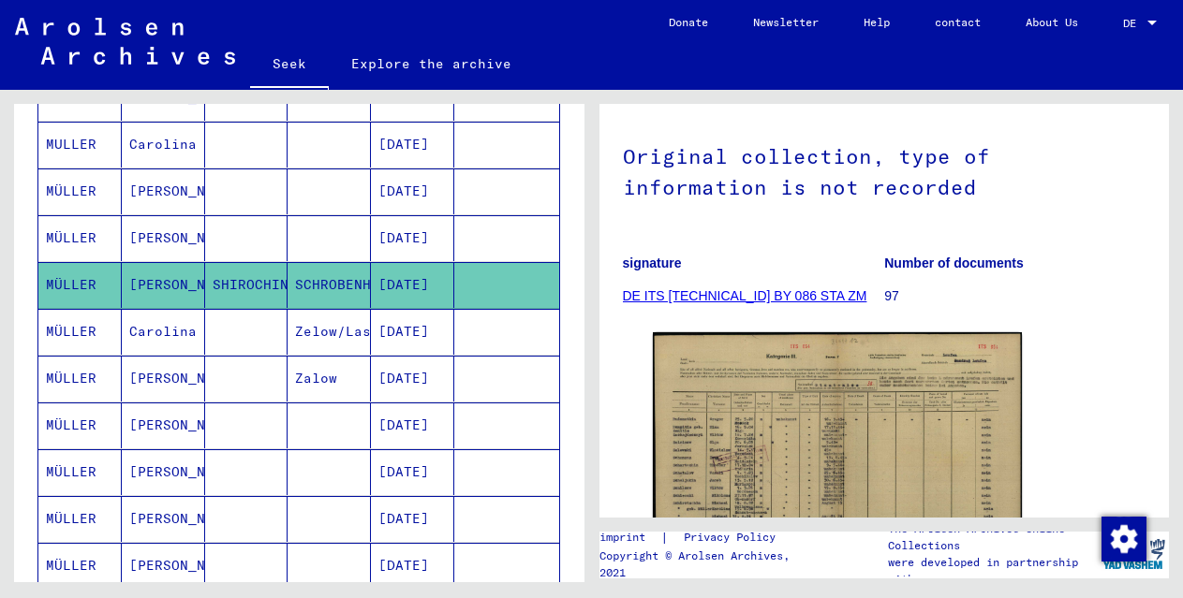
scroll to position [441, 0]
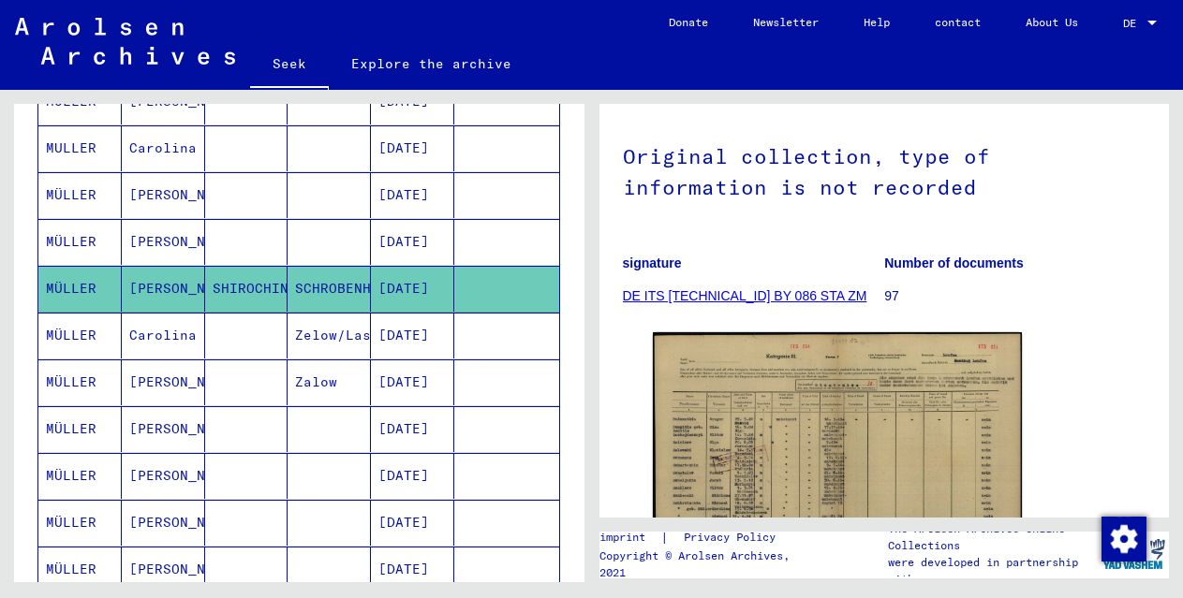
click at [161, 146] on font "Carolina" at bounding box center [162, 148] width 67 height 17
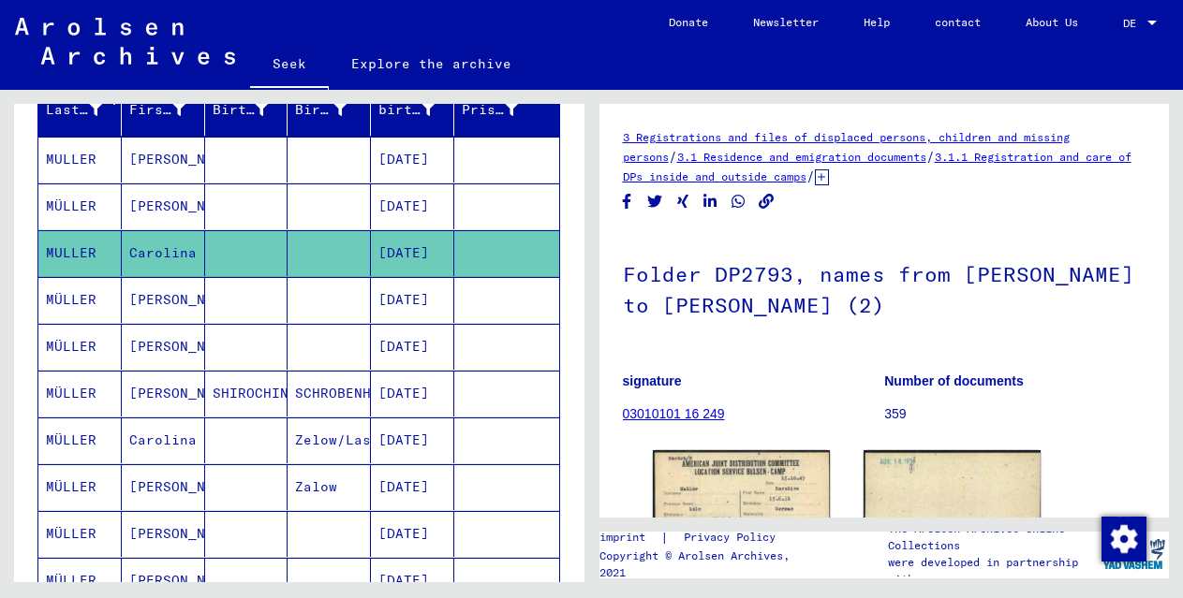
scroll to position [330, 0]
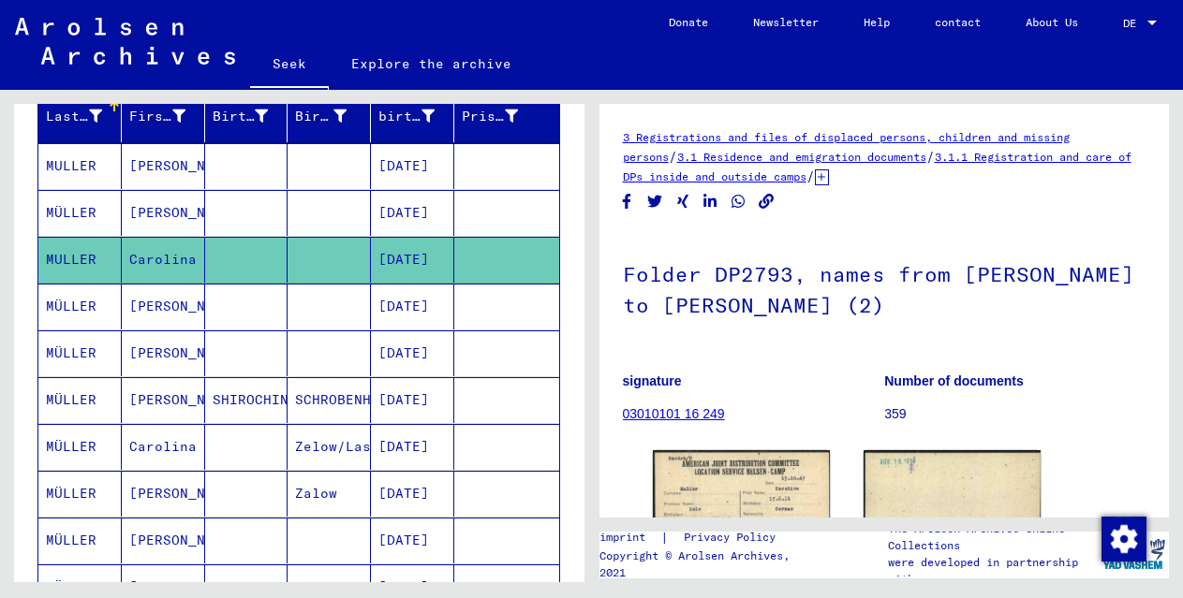
click at [167, 204] on font "[PERSON_NAME]" at bounding box center [184, 212] width 110 height 17
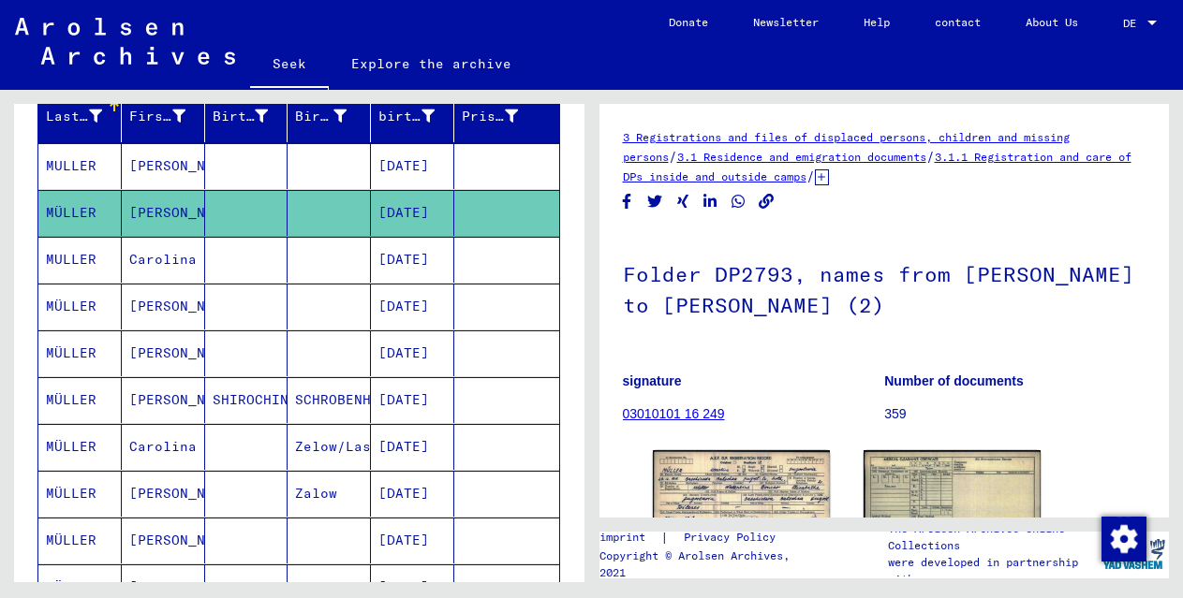
click at [155, 166] on font "[PERSON_NAME]" at bounding box center [184, 165] width 110 height 17
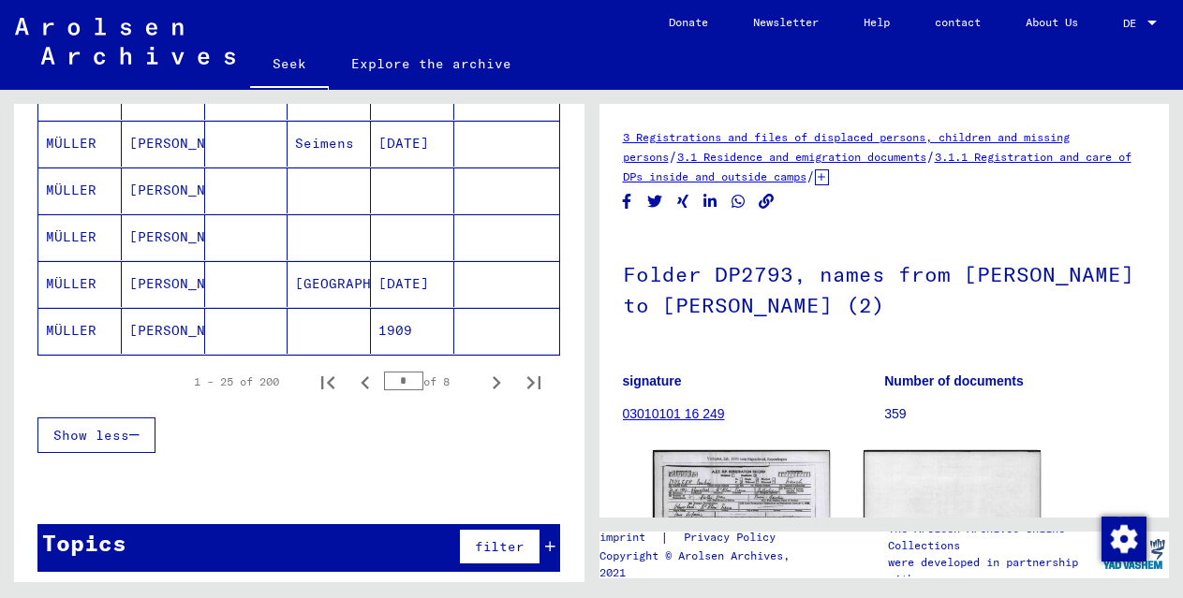
scroll to position [1298, 0]
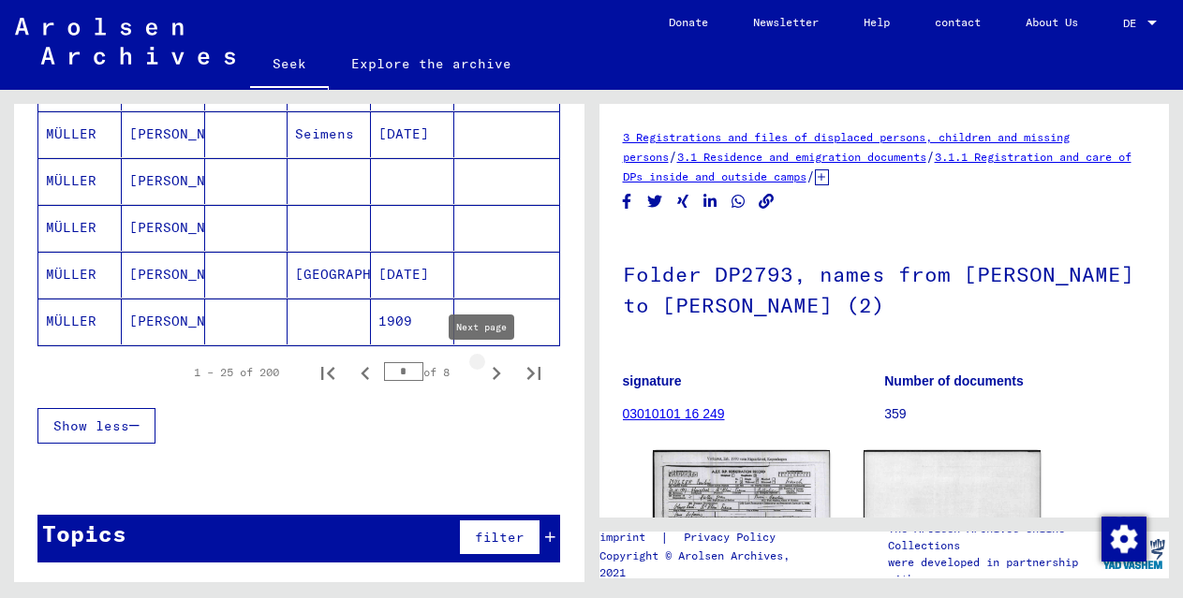
click at [493, 371] on icon "Next page" at bounding box center [497, 373] width 8 height 13
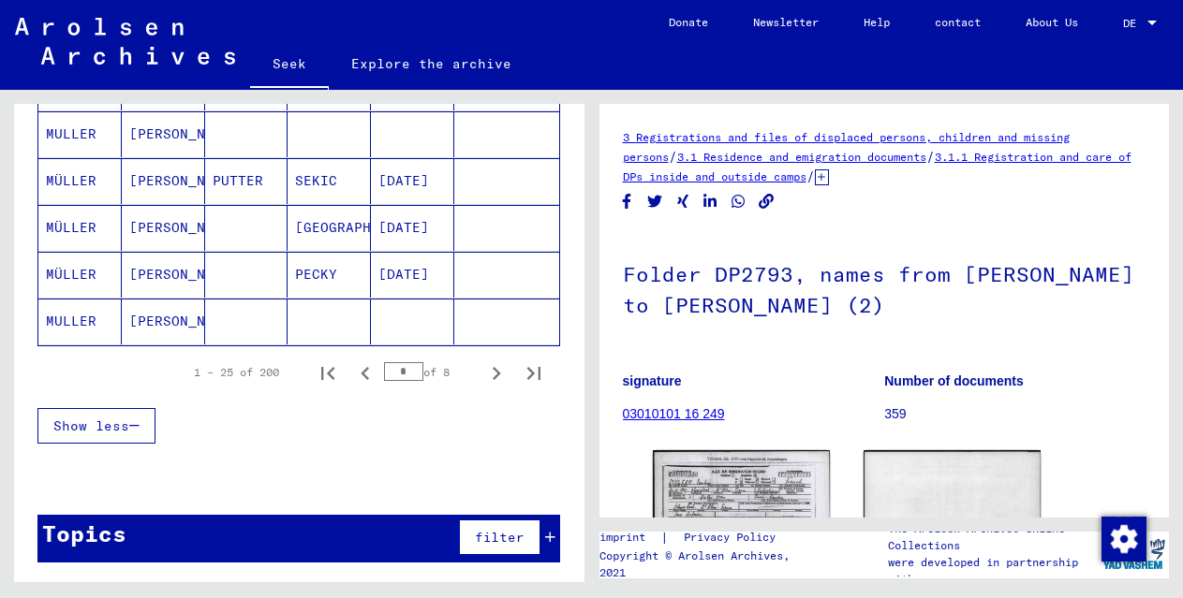
click at [181, 324] on font "[PERSON_NAME]" at bounding box center [184, 321] width 110 height 17
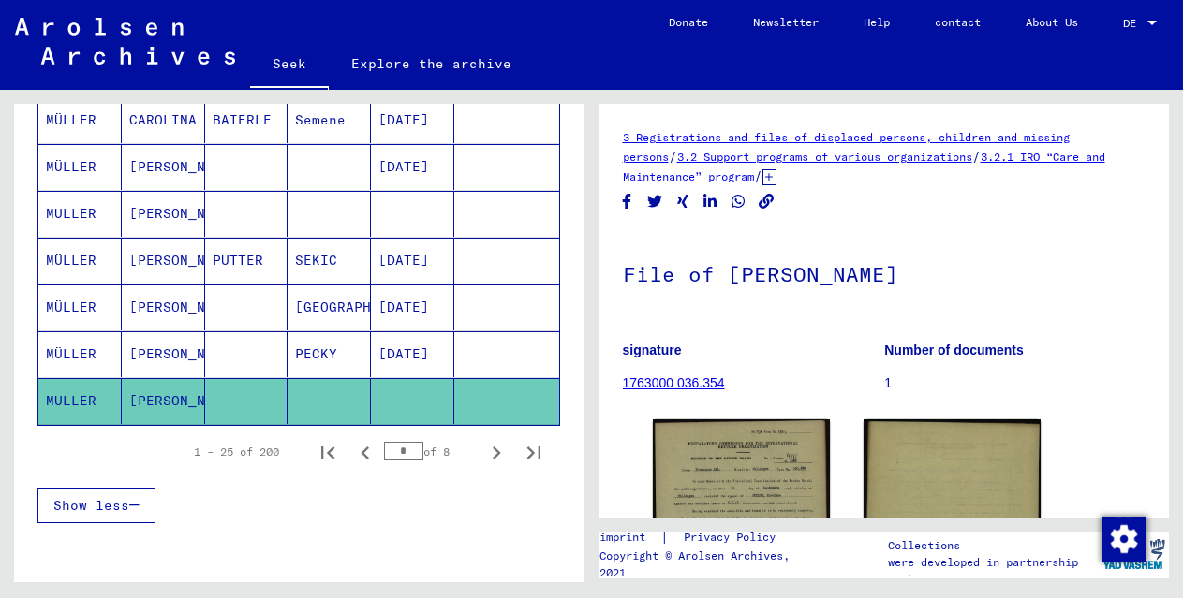
scroll to position [1213, 0]
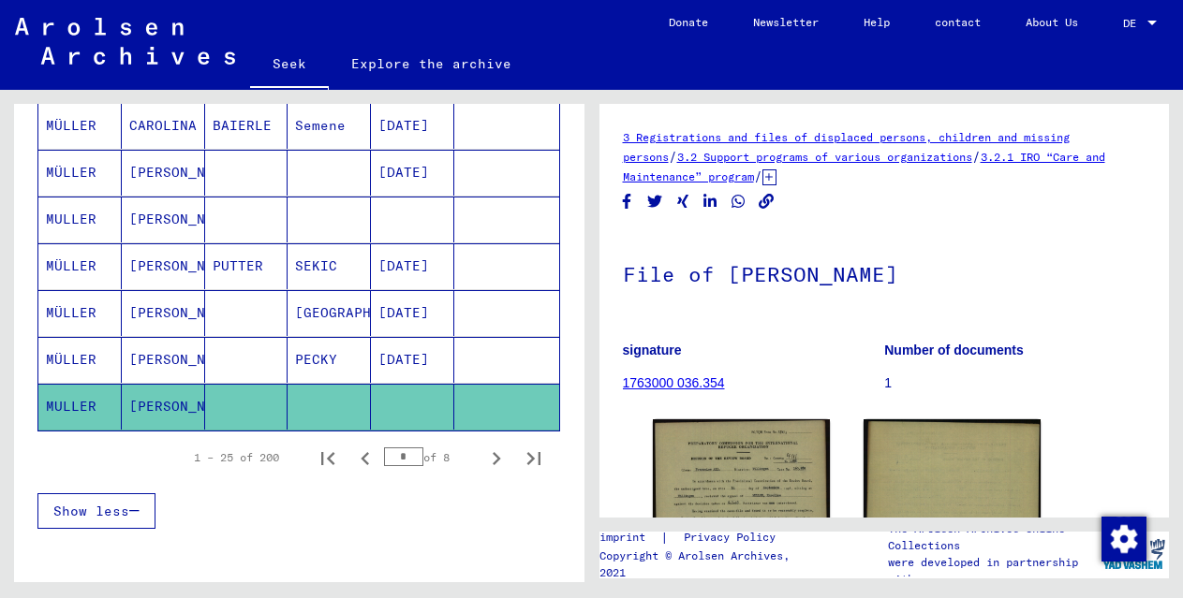
click at [162, 260] on font "[PERSON_NAME]" at bounding box center [184, 266] width 110 height 17
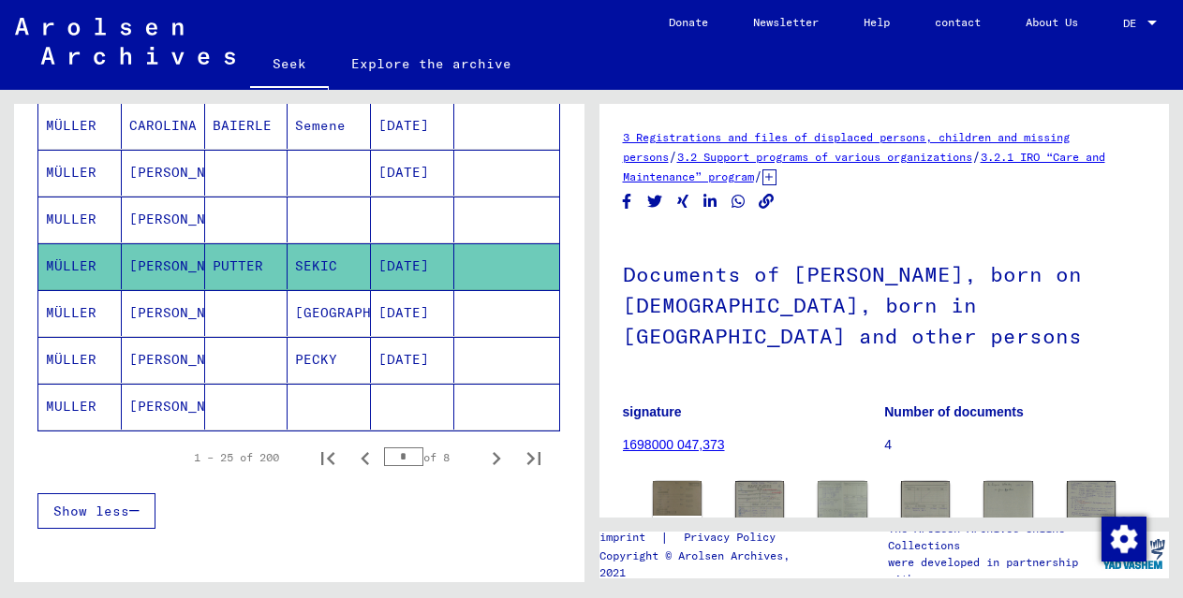
click at [125, 206] on mat-cell "[PERSON_NAME]" at bounding box center [163, 220] width 83 height 46
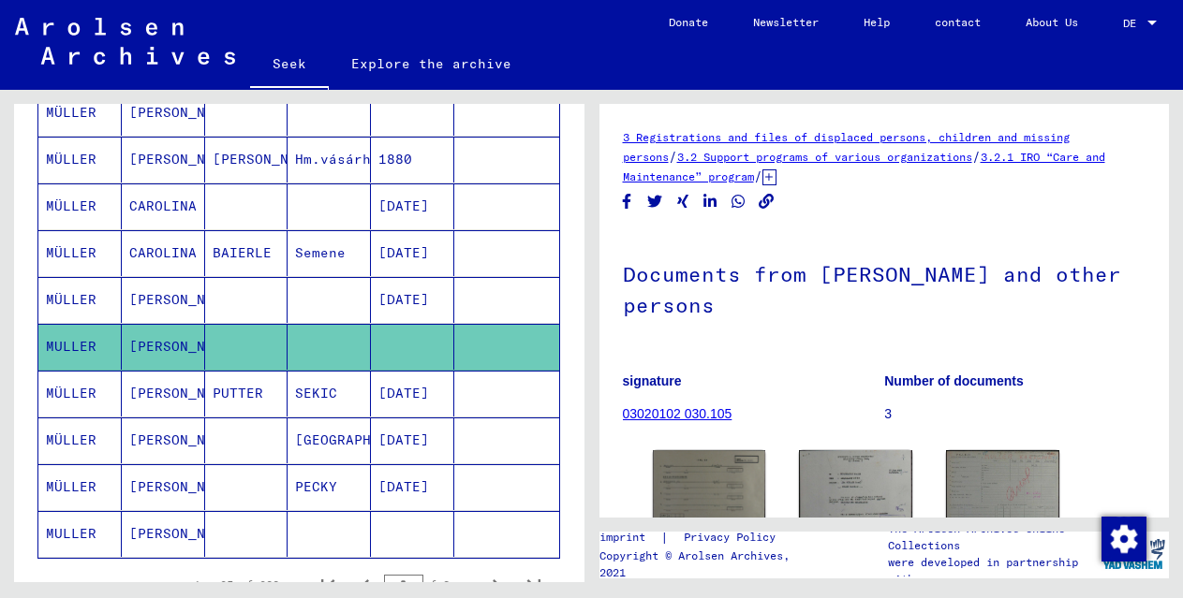
scroll to position [1032, 0]
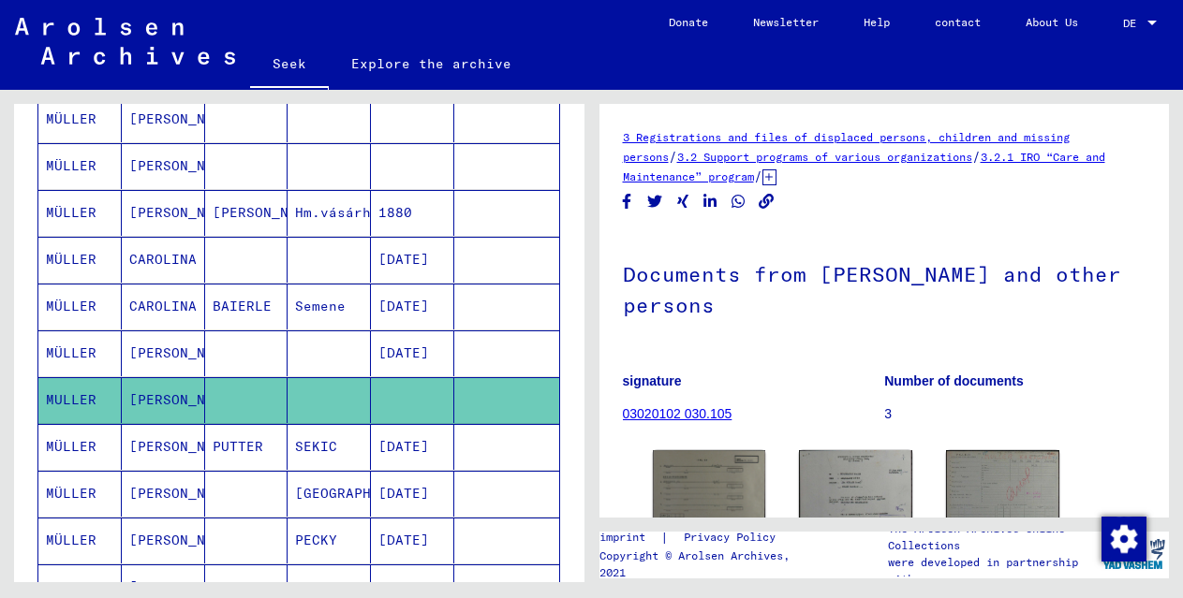
click at [159, 287] on mat-cell "CAROLINA" at bounding box center [163, 307] width 83 height 46
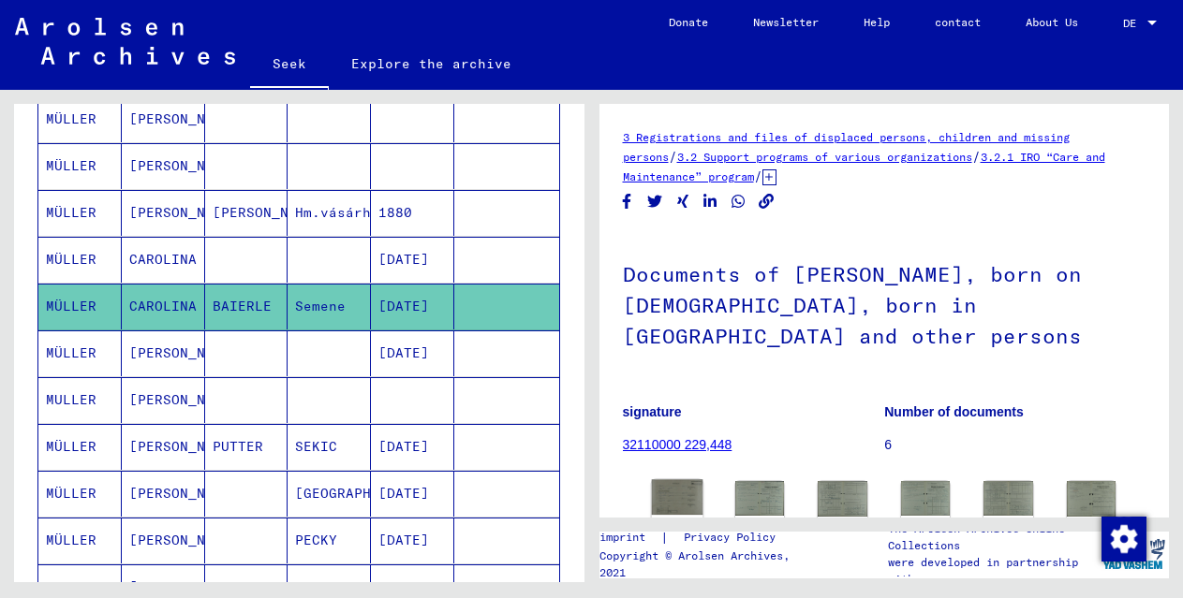
click at [662, 501] on img at bounding box center [677, 498] width 52 height 36
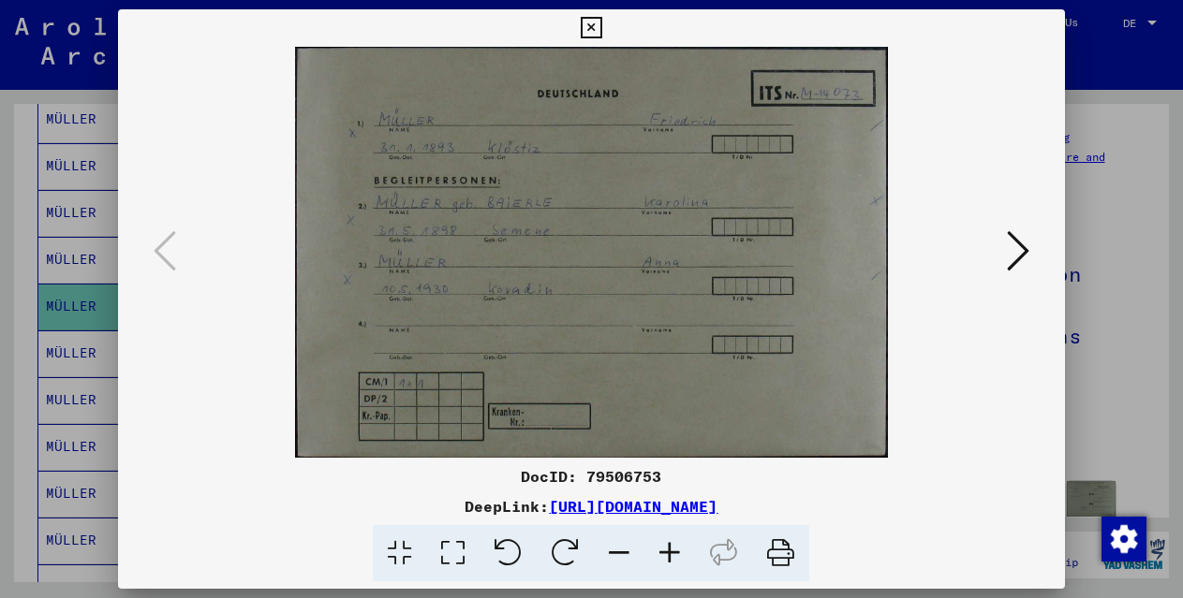
click at [594, 28] on icon at bounding box center [592, 28] width 22 height 22
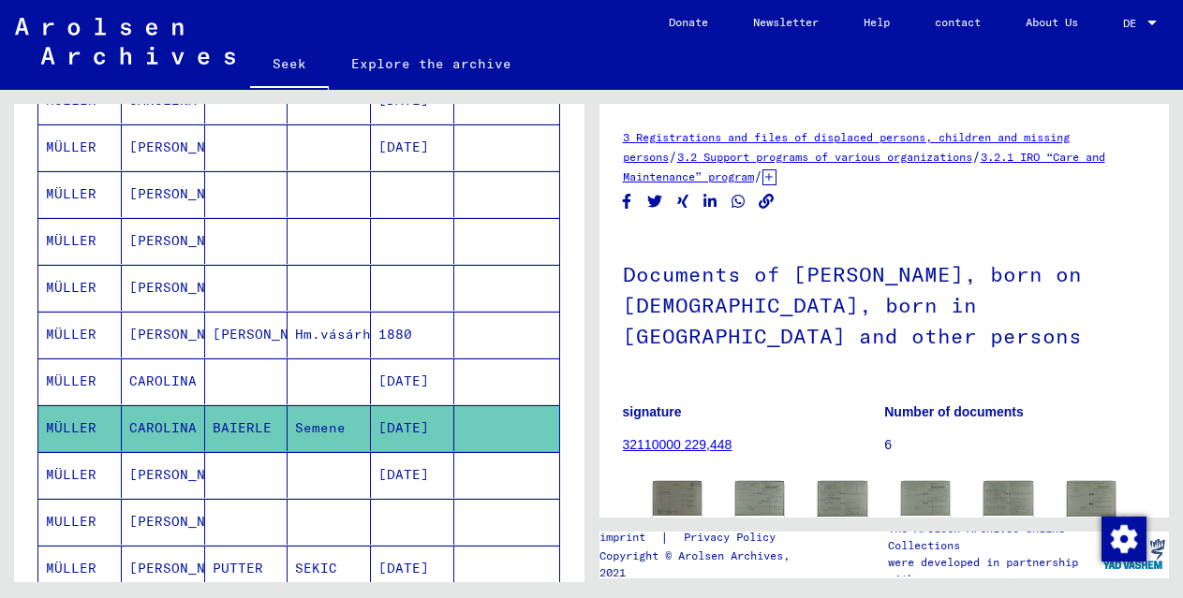
scroll to position [875, 0]
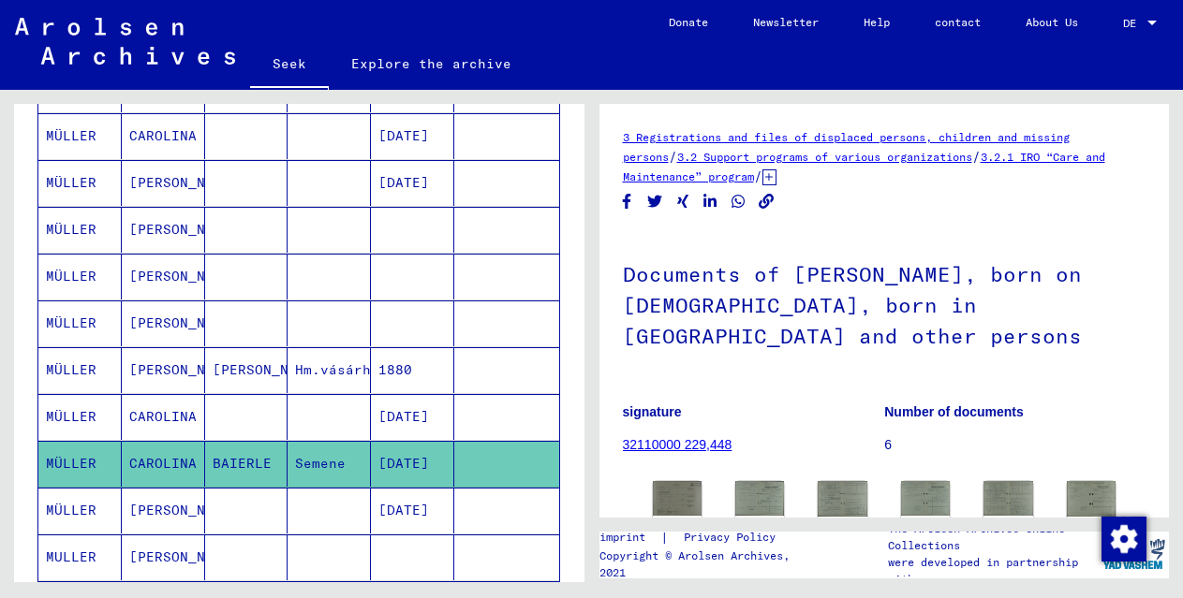
click at [165, 238] on font "[PERSON_NAME]" at bounding box center [184, 230] width 110 height 20
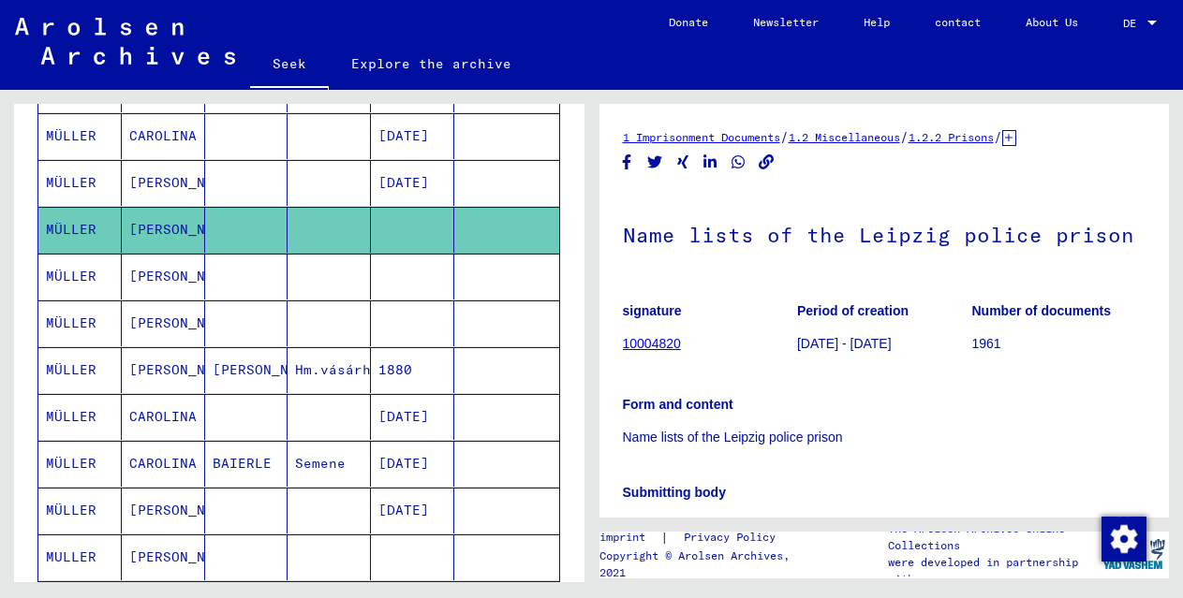
click at [124, 178] on mat-cell "[PERSON_NAME]" at bounding box center [163, 183] width 83 height 46
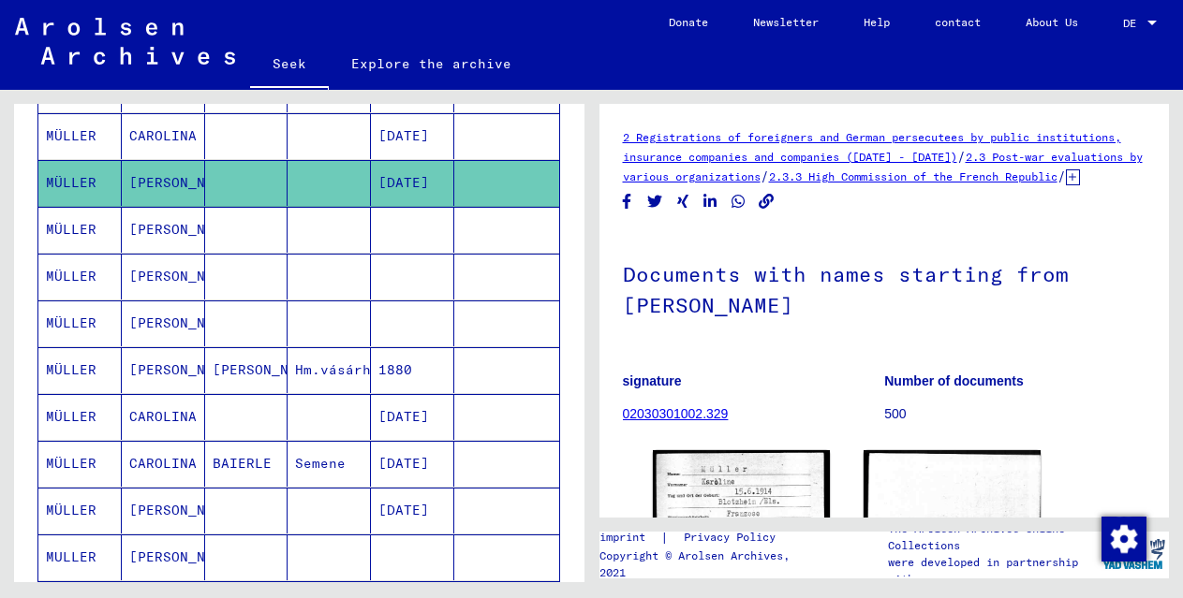
click at [136, 141] on font "CAROLINA" at bounding box center [162, 135] width 67 height 17
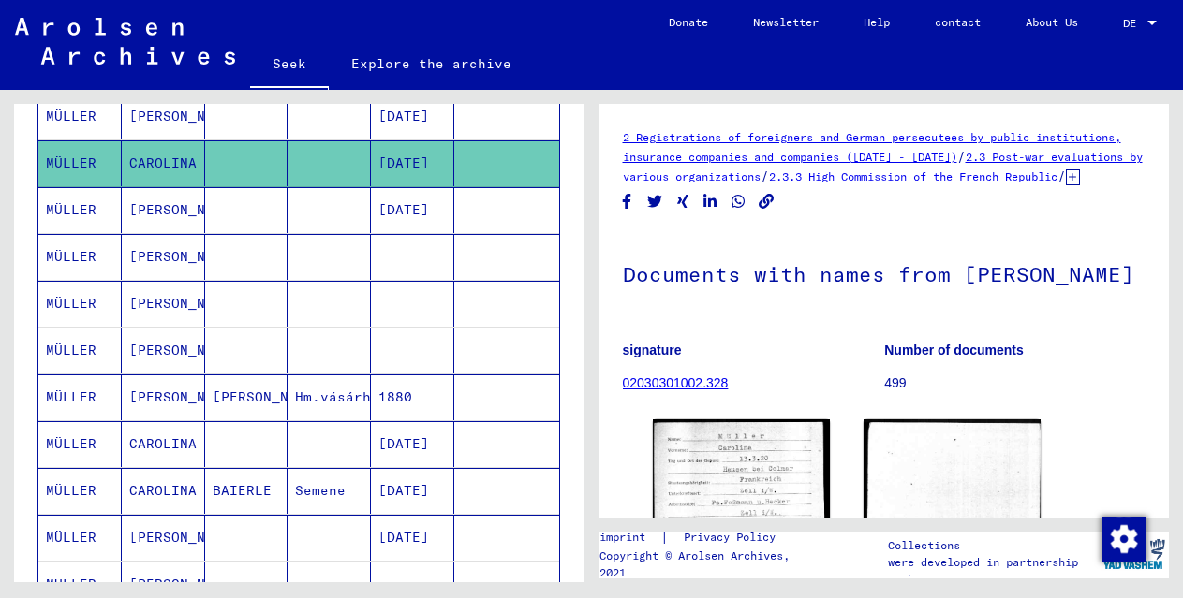
scroll to position [734, 0]
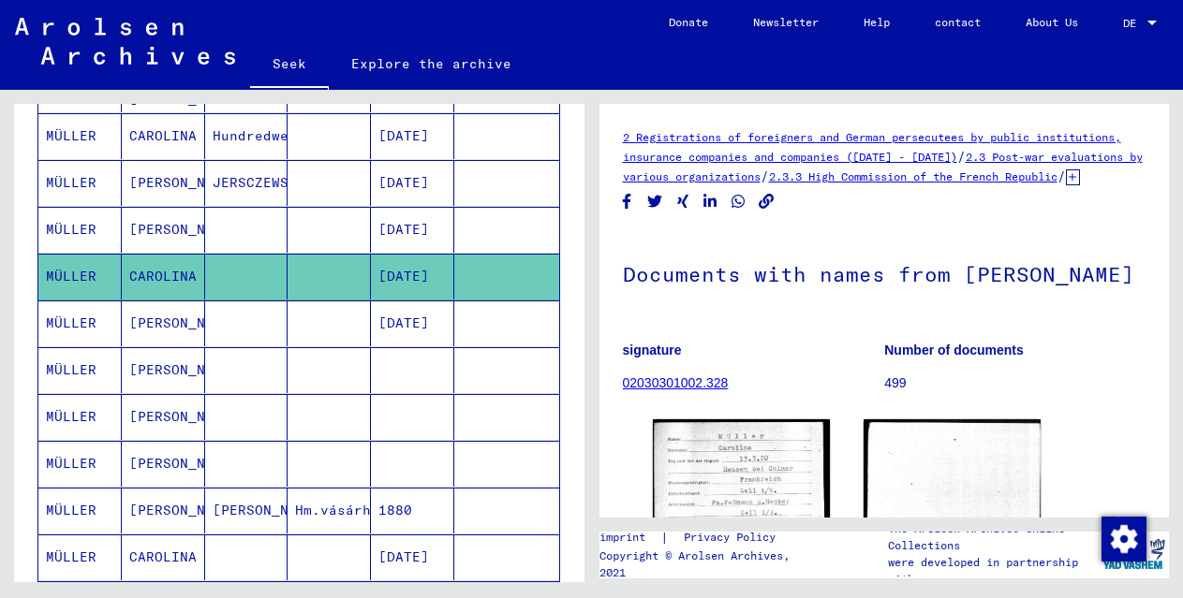
click at [164, 229] on font "[PERSON_NAME]" at bounding box center [184, 230] width 110 height 20
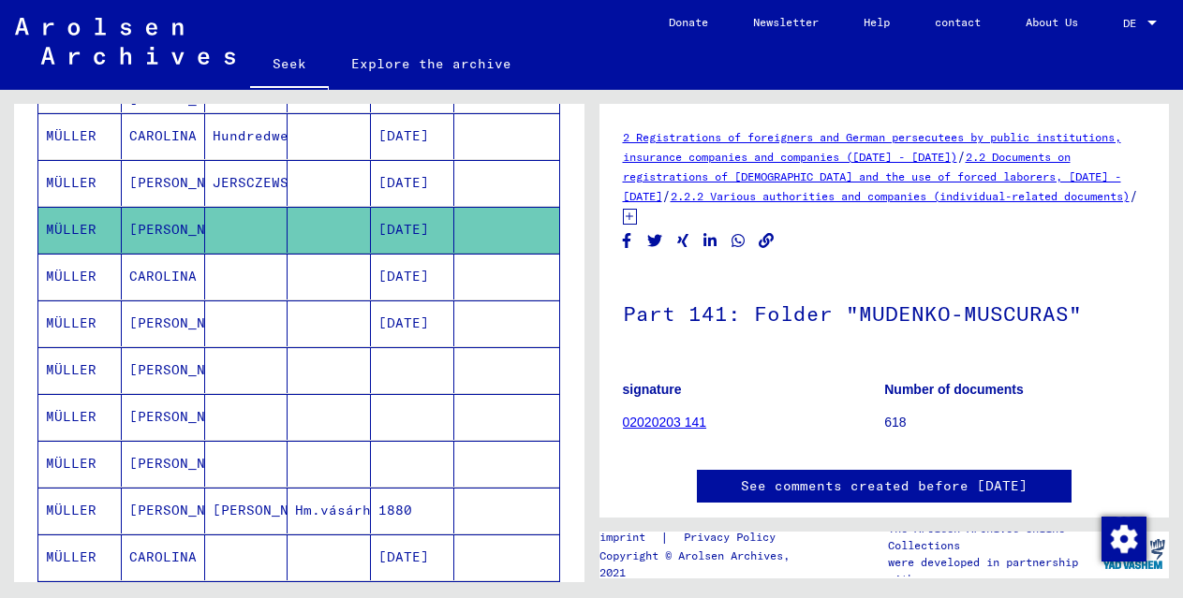
click at [156, 174] on font "[PERSON_NAME]" at bounding box center [184, 182] width 110 height 17
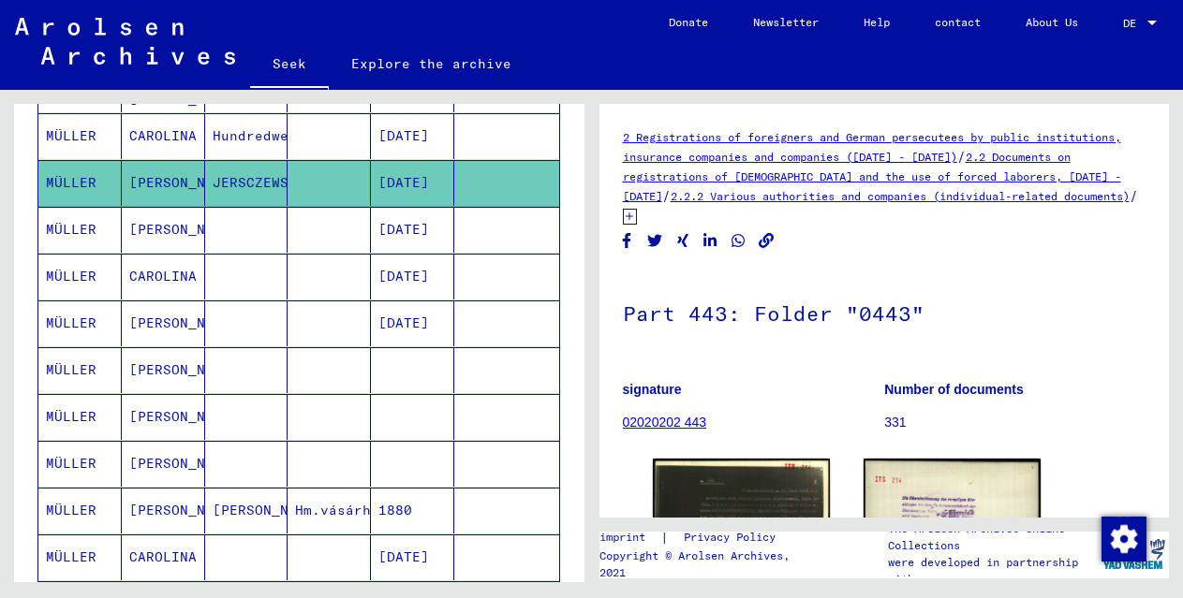
click at [171, 149] on mat-cell "CAROLINA" at bounding box center [163, 136] width 83 height 46
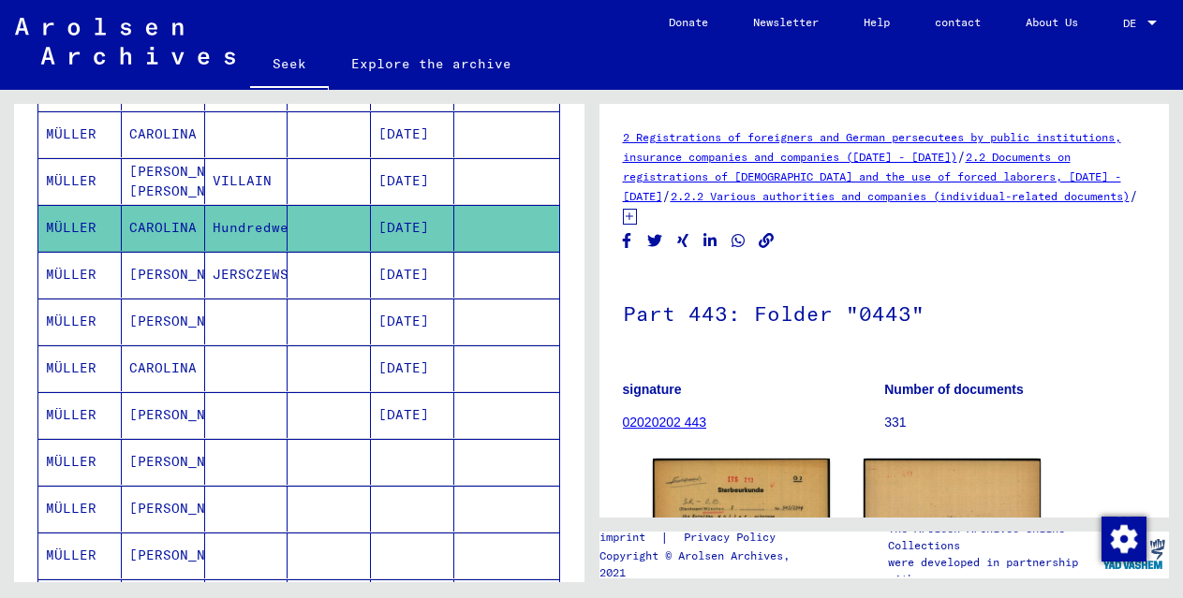
scroll to position [509, 0]
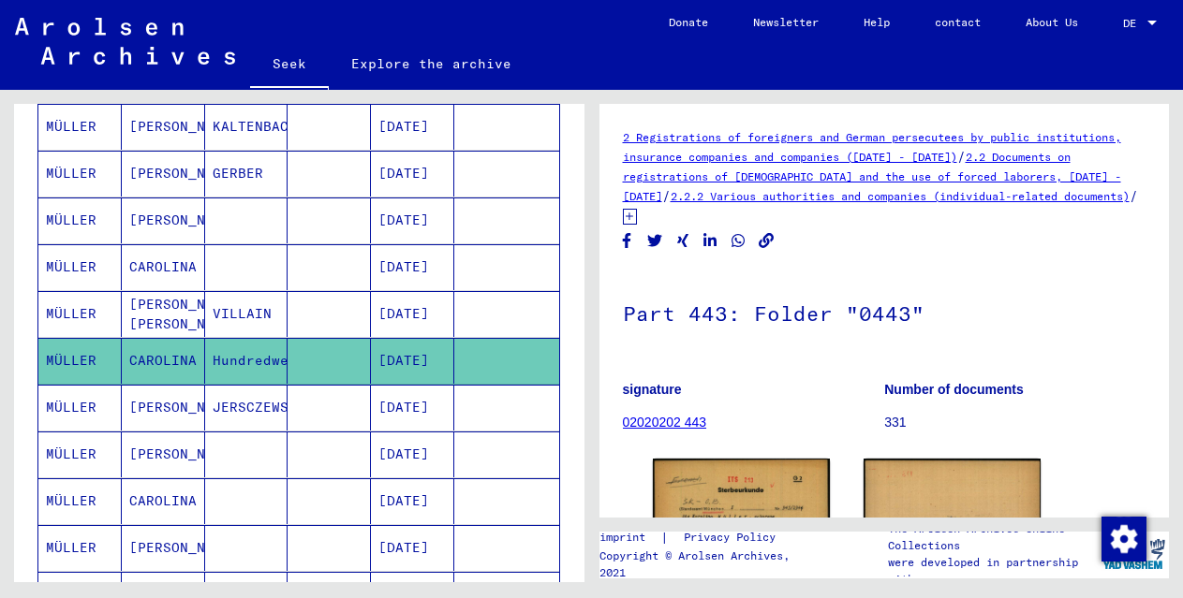
click at [167, 266] on font "CAROLINA" at bounding box center [162, 266] width 67 height 17
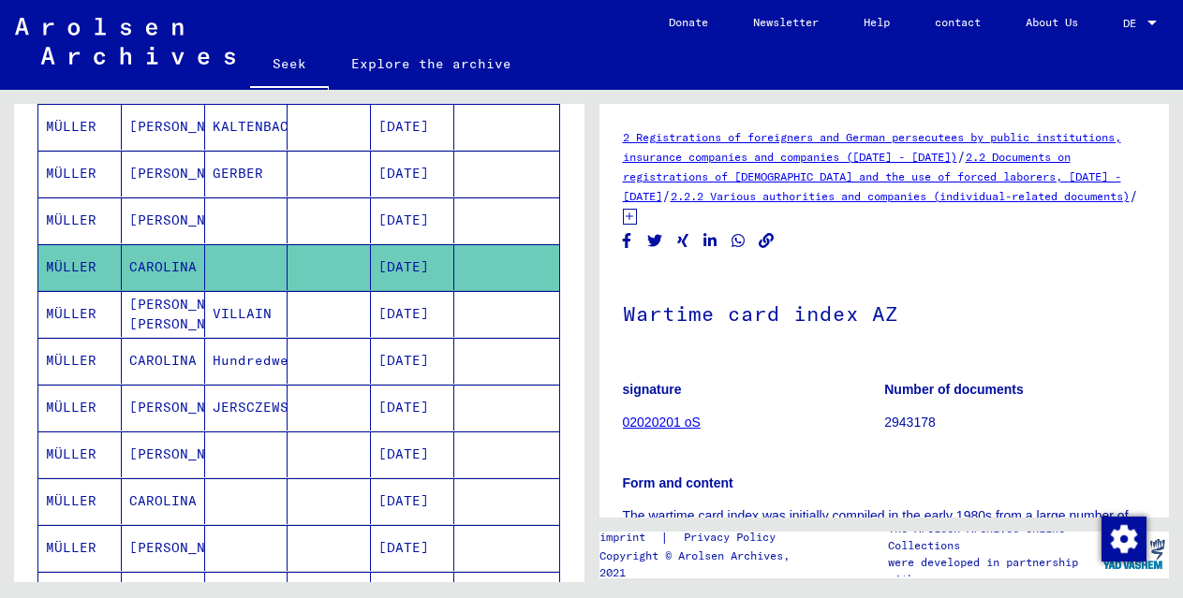
click at [153, 213] on font "[PERSON_NAME]" at bounding box center [184, 220] width 110 height 17
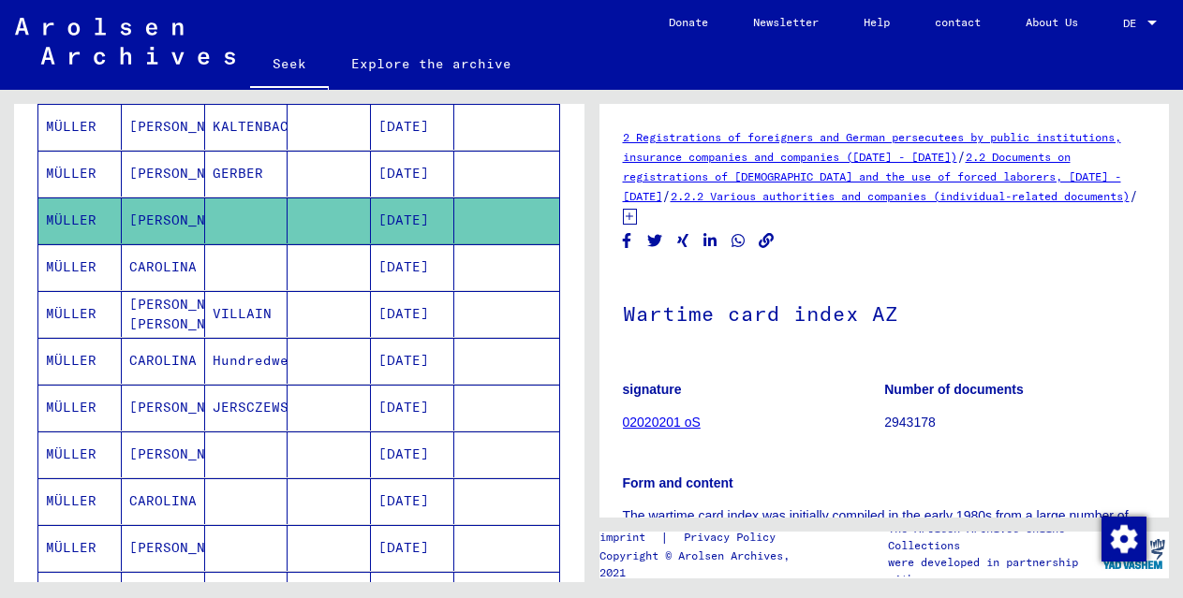
click at [156, 172] on font "[PERSON_NAME]" at bounding box center [184, 173] width 110 height 17
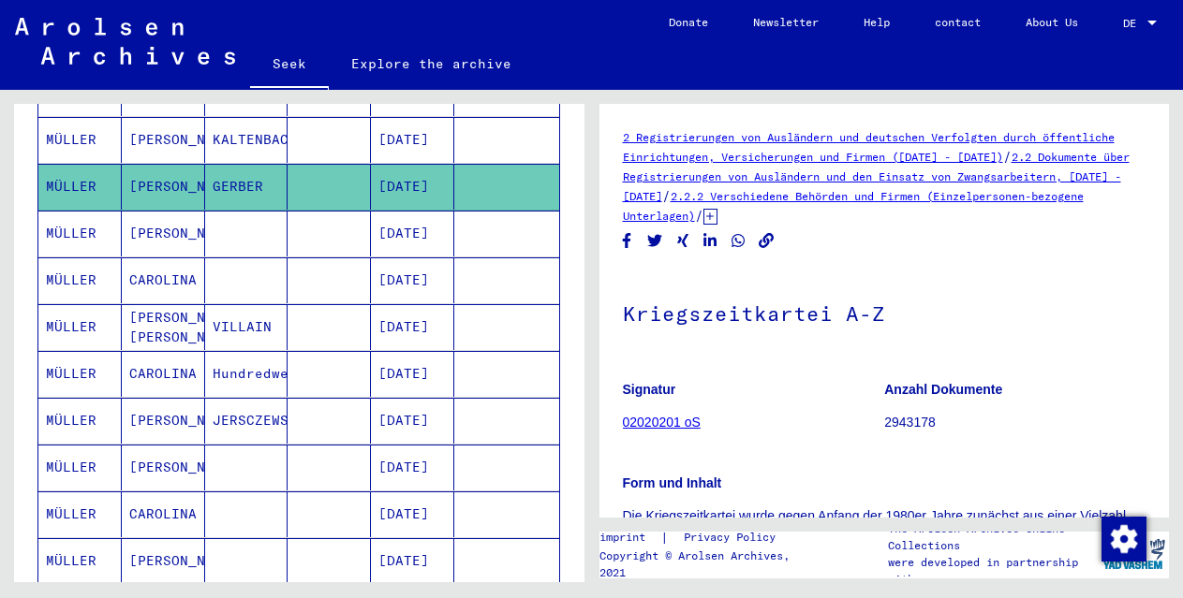
scroll to position [264, 0]
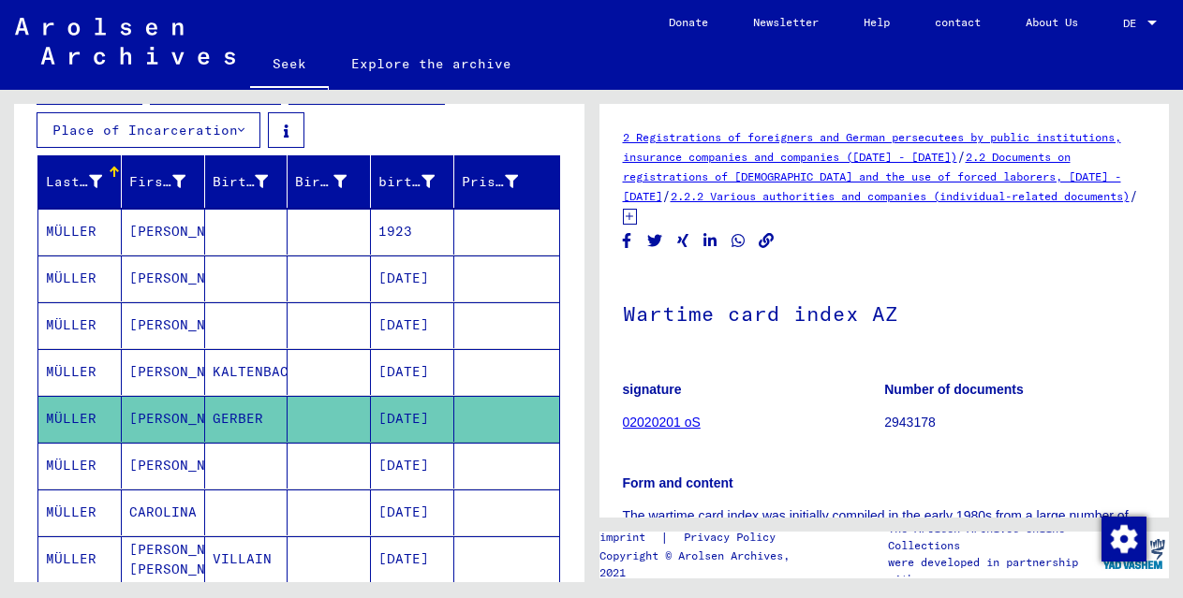
click at [153, 372] on font "[PERSON_NAME]" at bounding box center [184, 371] width 110 height 17
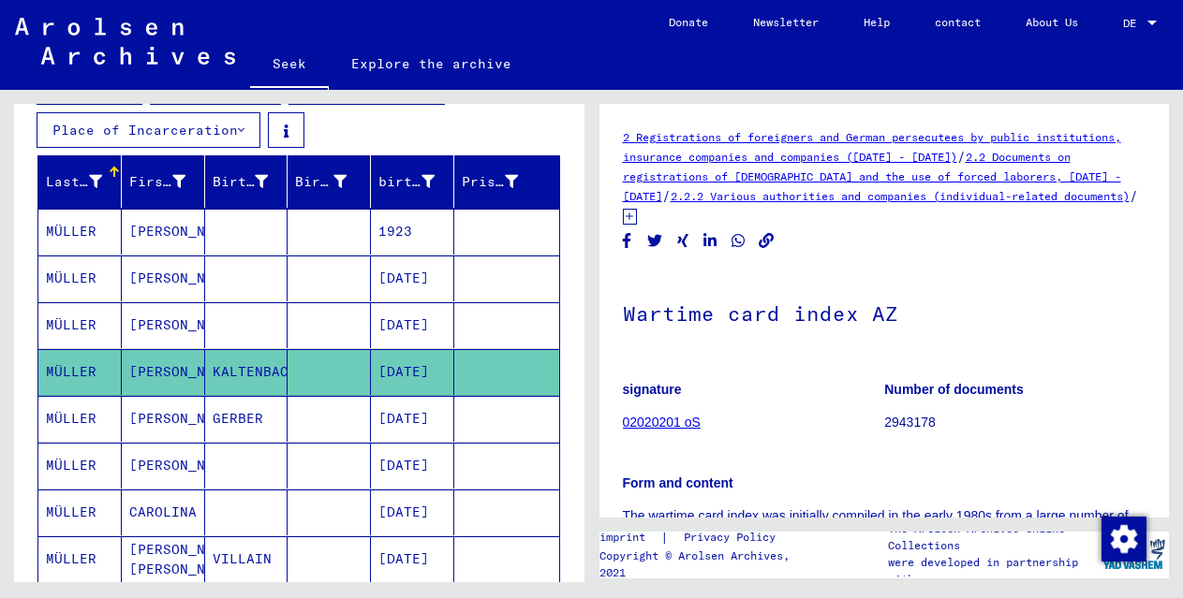
click at [140, 226] on font "[PERSON_NAME]" at bounding box center [184, 231] width 110 height 17
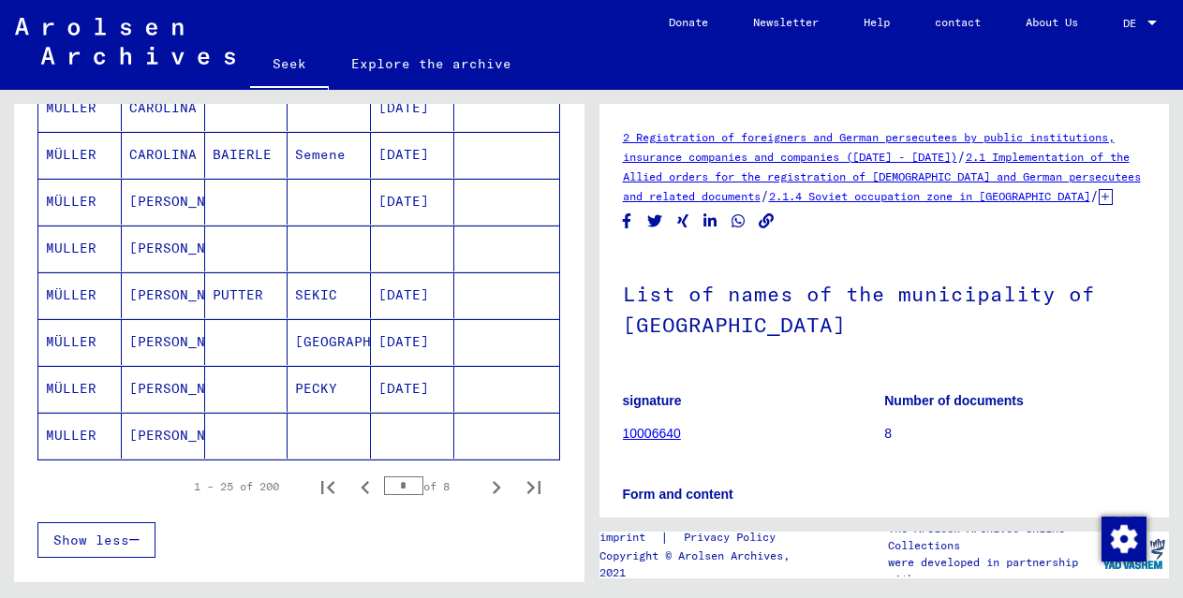
scroll to position [1298, 0]
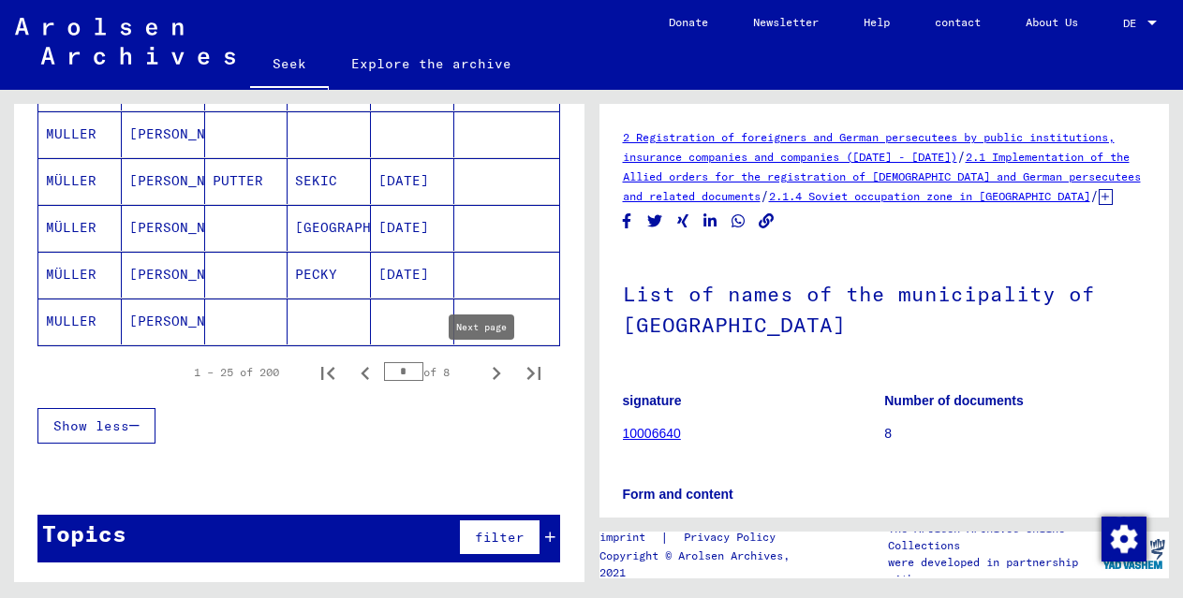
click at [483, 372] on icon "Next page" at bounding box center [496, 374] width 26 height 26
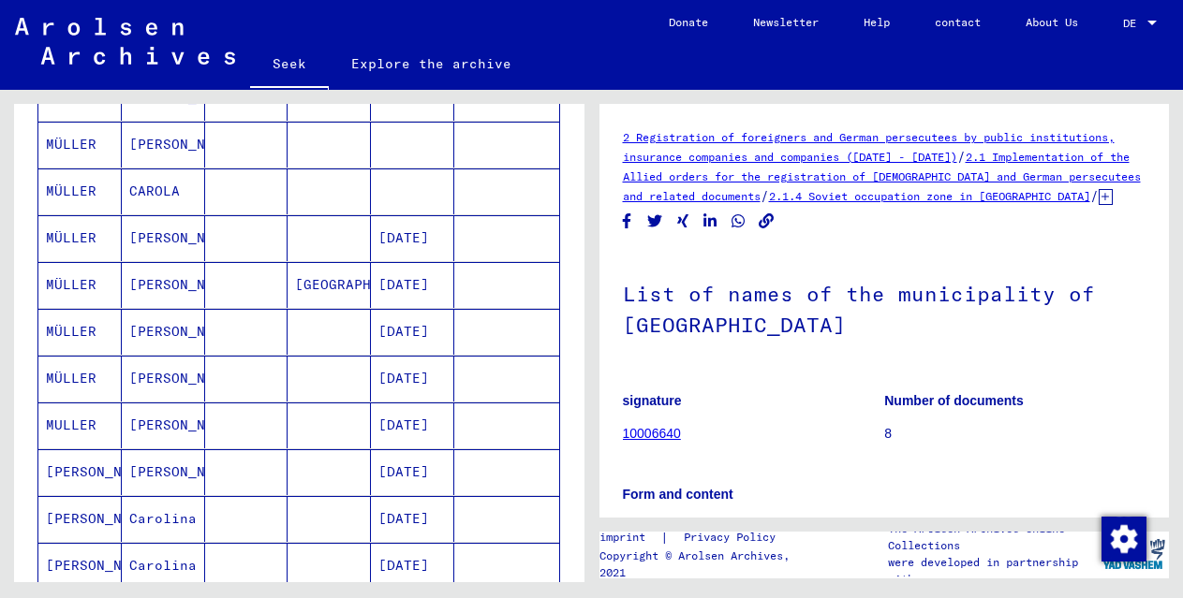
scroll to position [677, 0]
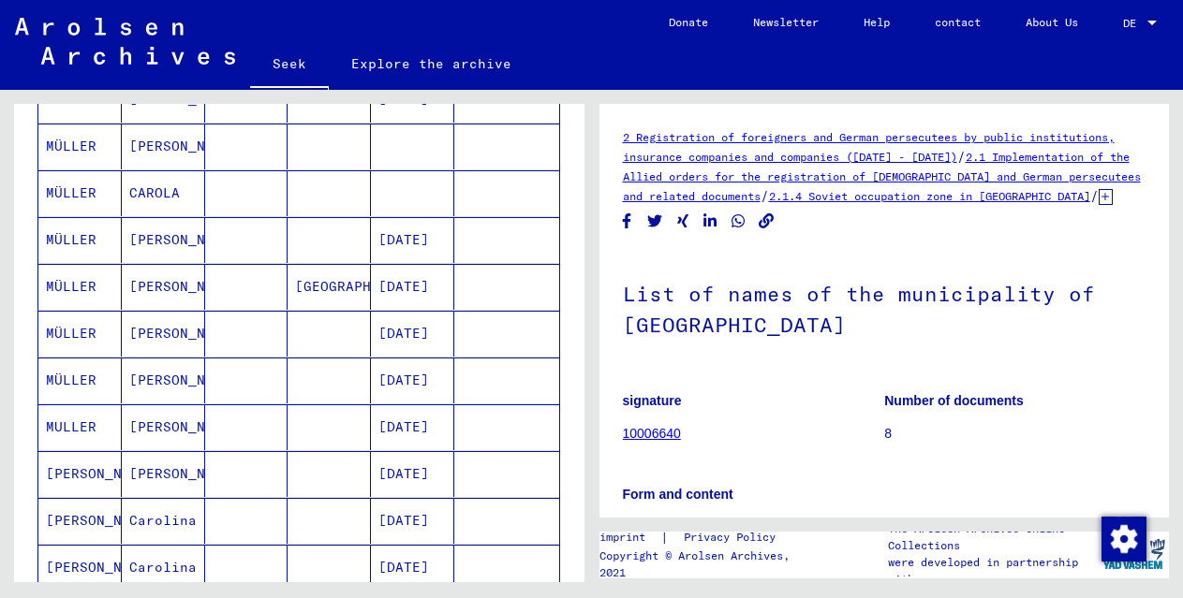
click at [88, 382] on font "MÜLLER" at bounding box center [71, 380] width 51 height 17
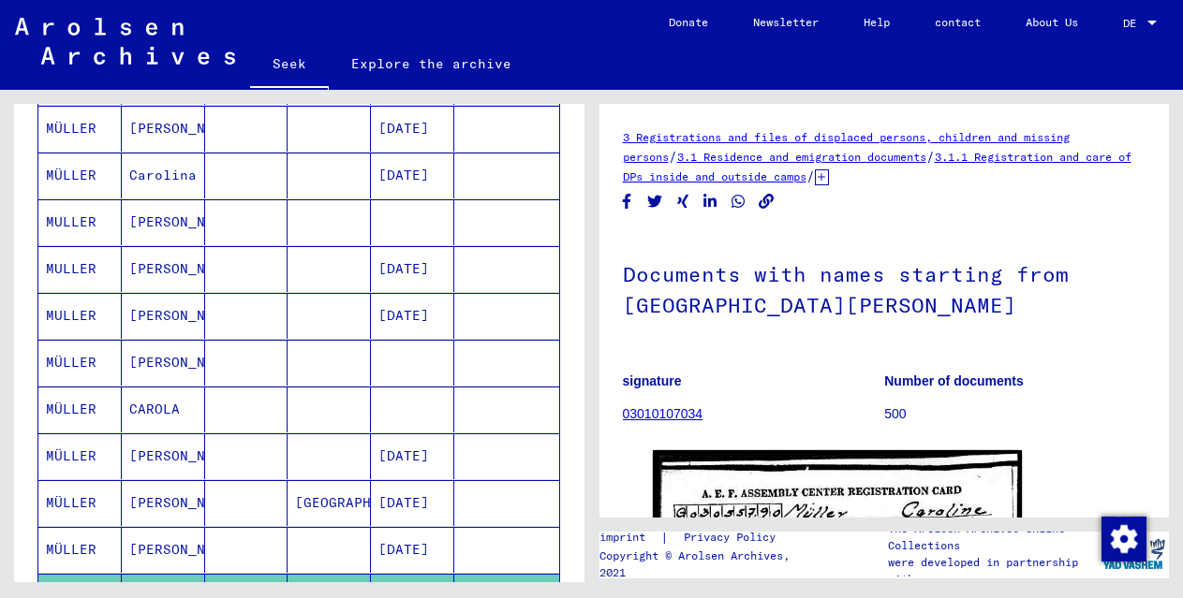
scroll to position [434, 0]
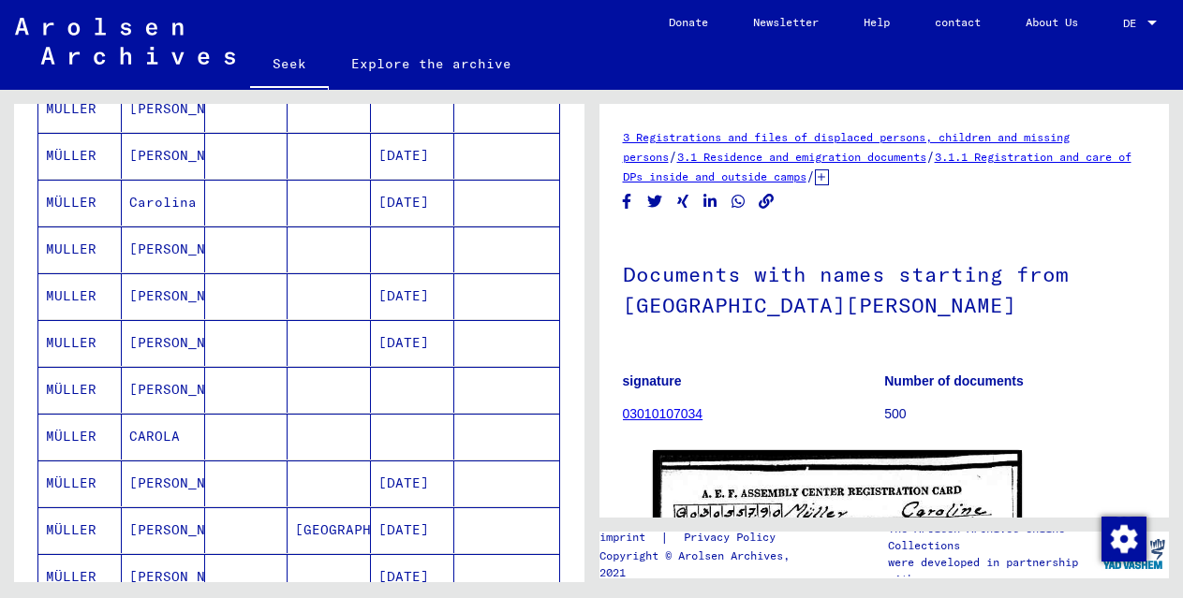
click at [75, 198] on font "MÜLLER" at bounding box center [71, 202] width 51 height 17
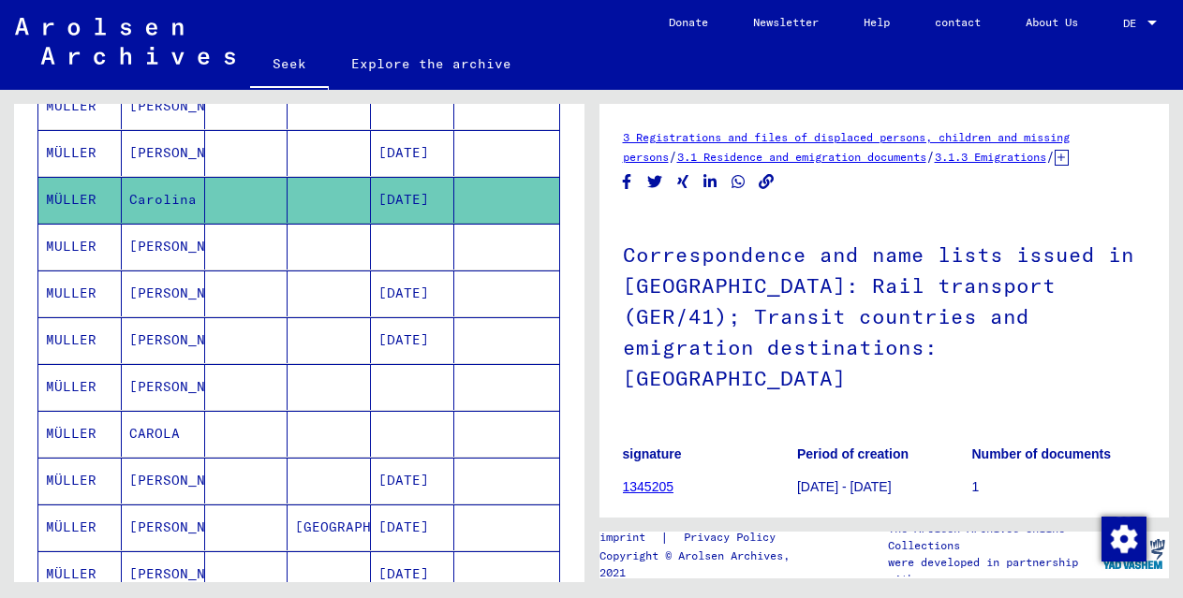
scroll to position [1162, 0]
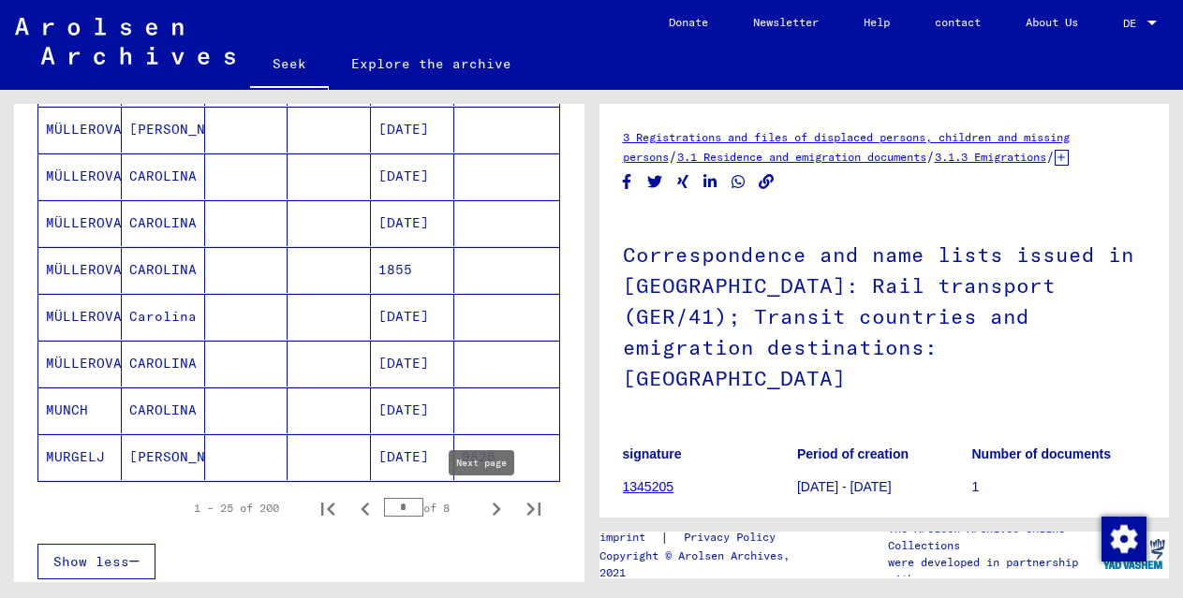
click at [483, 499] on icon "Next page" at bounding box center [496, 509] width 26 height 26
type input "*"
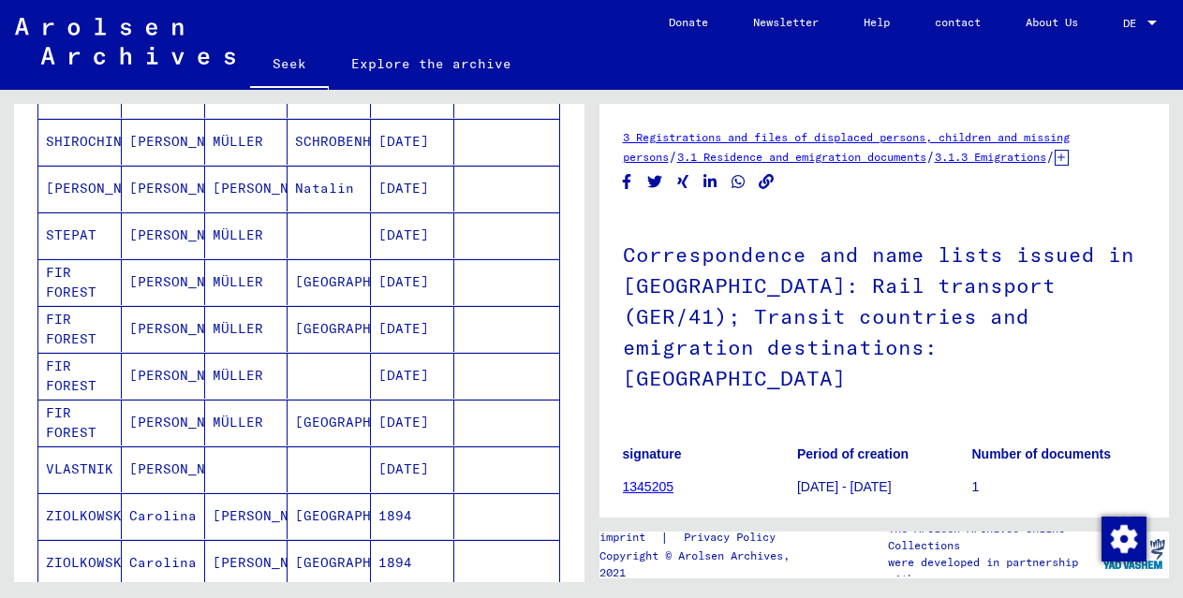
scroll to position [1009, 0]
click at [154, 280] on font "[PERSON_NAME]" at bounding box center [184, 281] width 110 height 17
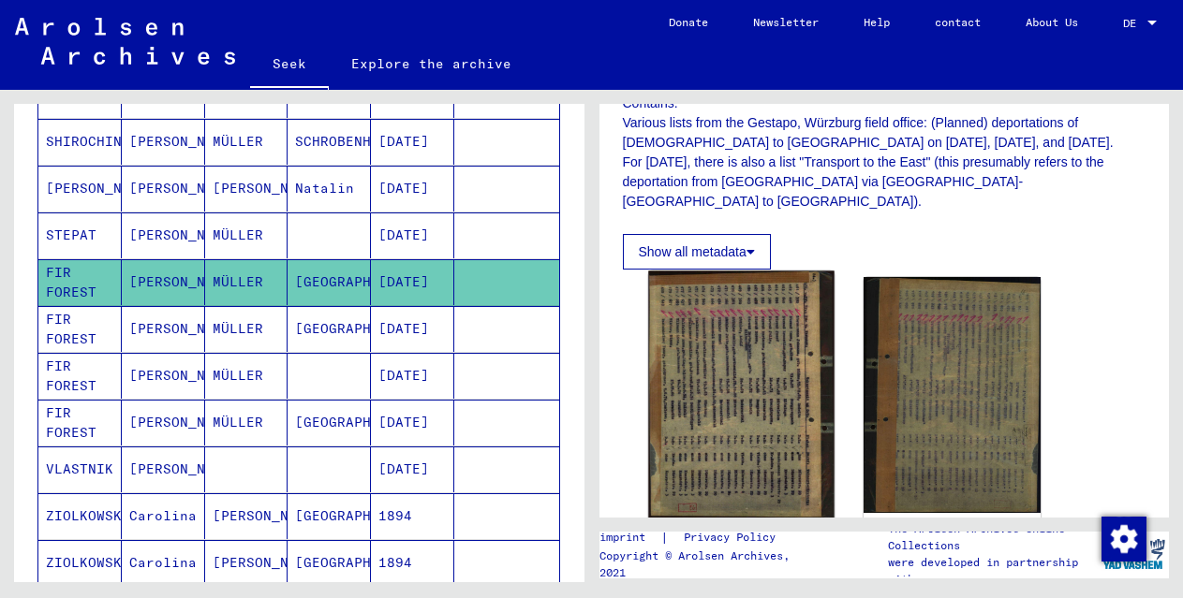
scroll to position [239, 0]
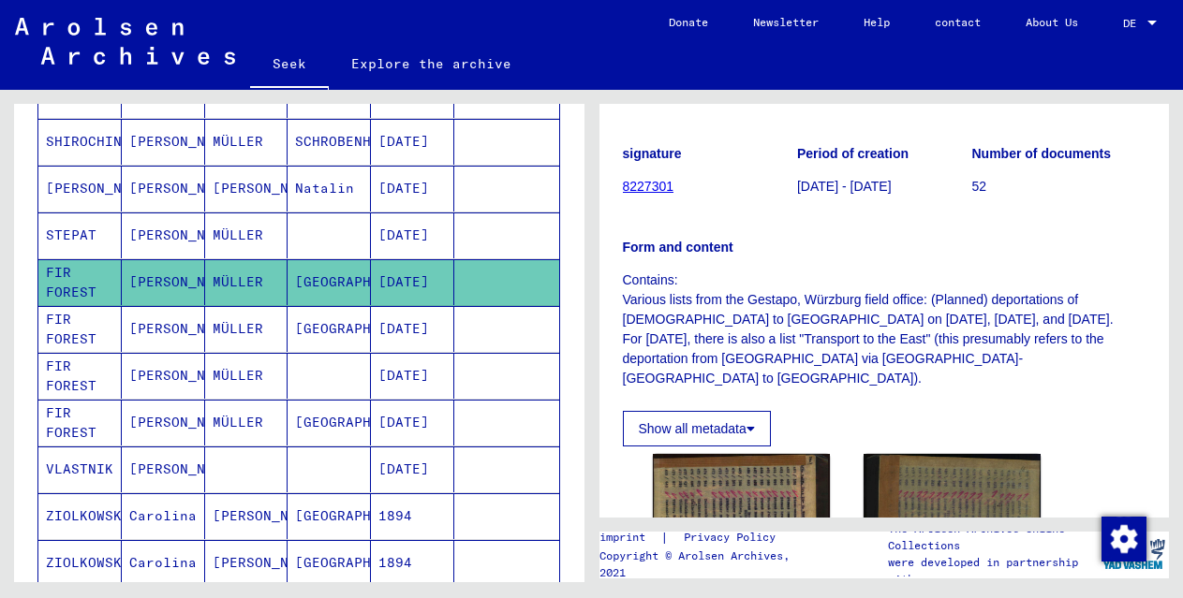
click at [149, 329] on font "[PERSON_NAME]" at bounding box center [184, 328] width 110 height 17
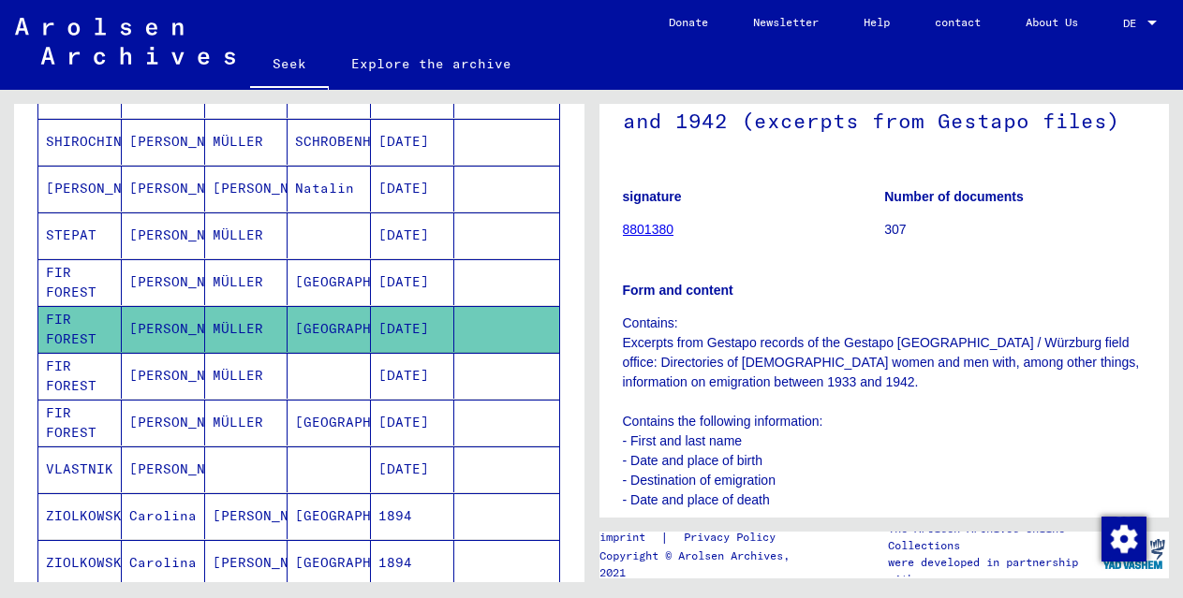
scroll to position [522, 0]
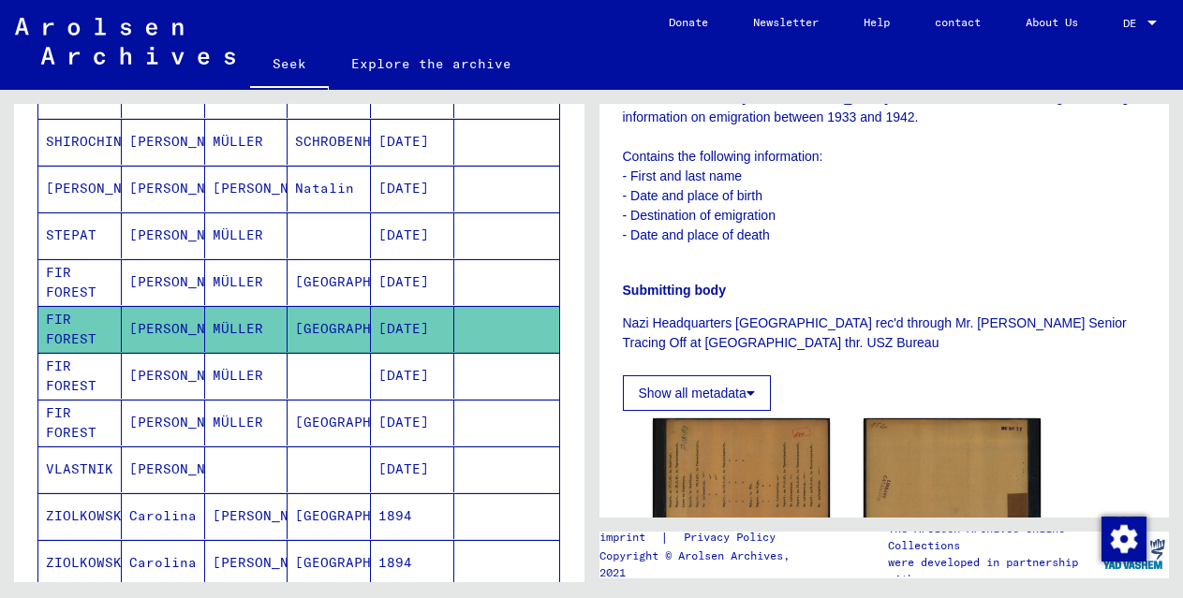
click at [146, 378] on font "[PERSON_NAME]" at bounding box center [184, 375] width 110 height 17
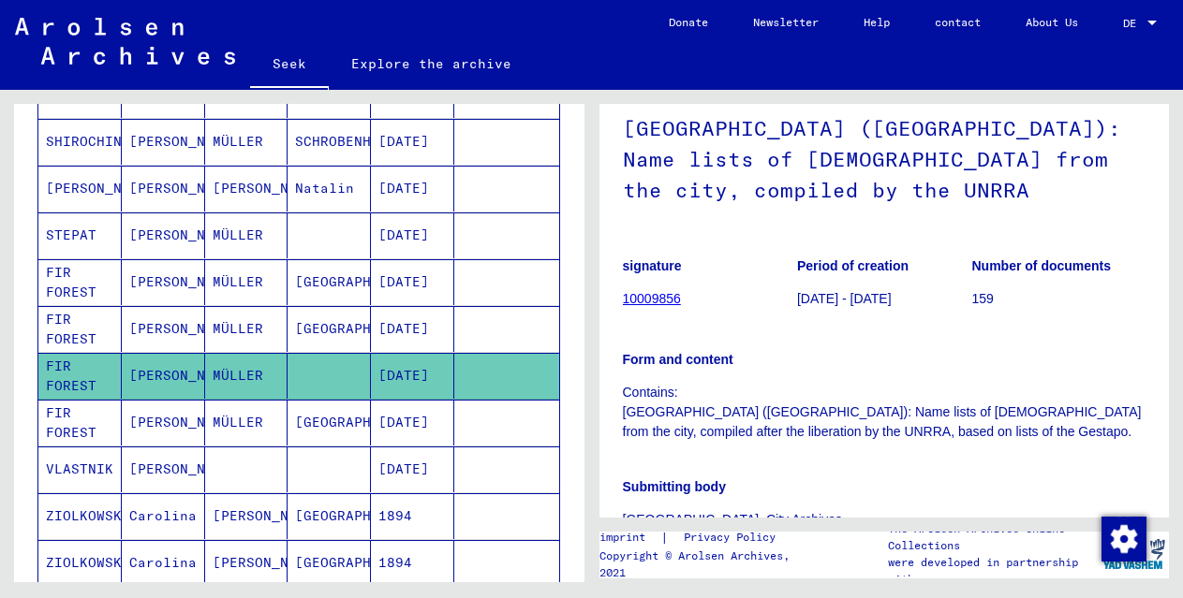
scroll to position [127, 0]
click at [137, 418] on font "[PERSON_NAME]" at bounding box center [184, 422] width 110 height 17
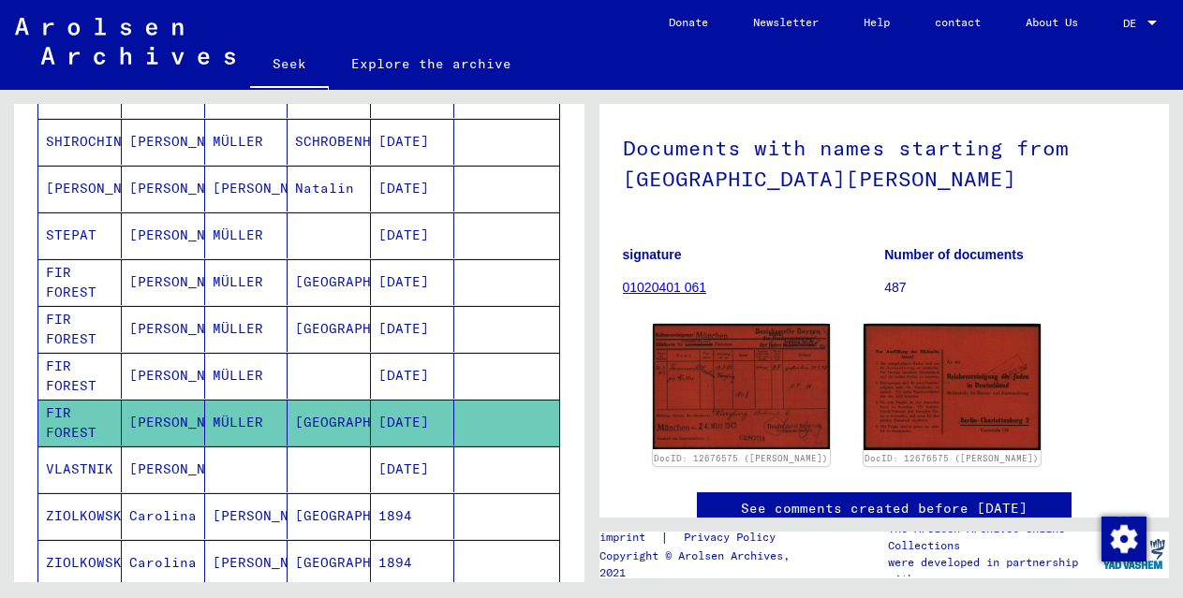
scroll to position [93, 0]
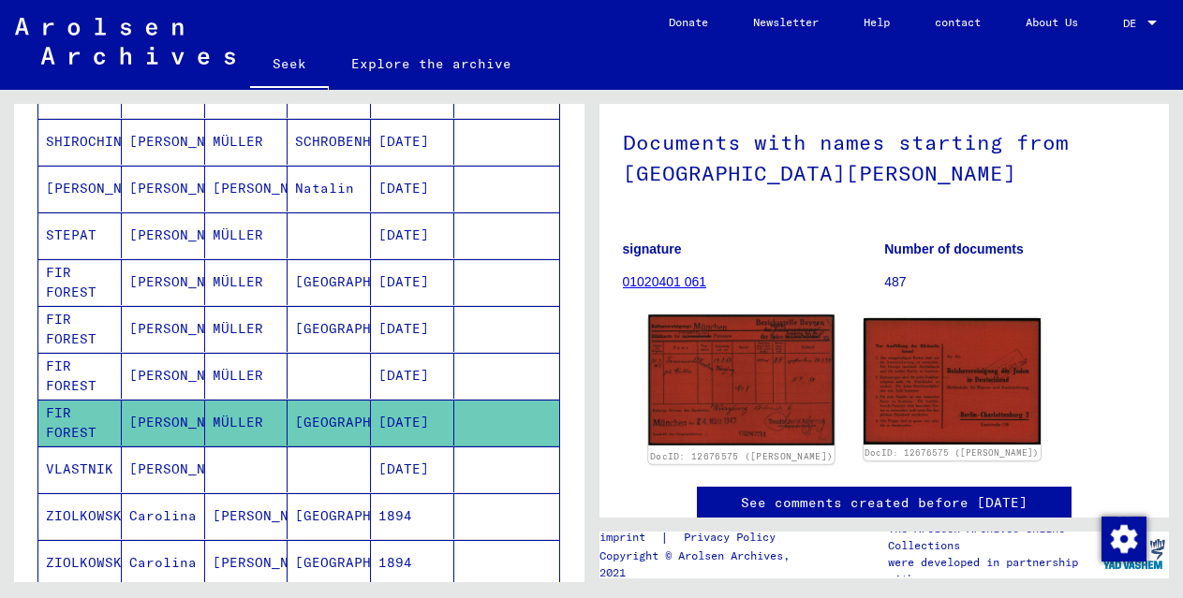
click at [683, 426] on img at bounding box center [741, 380] width 186 height 131
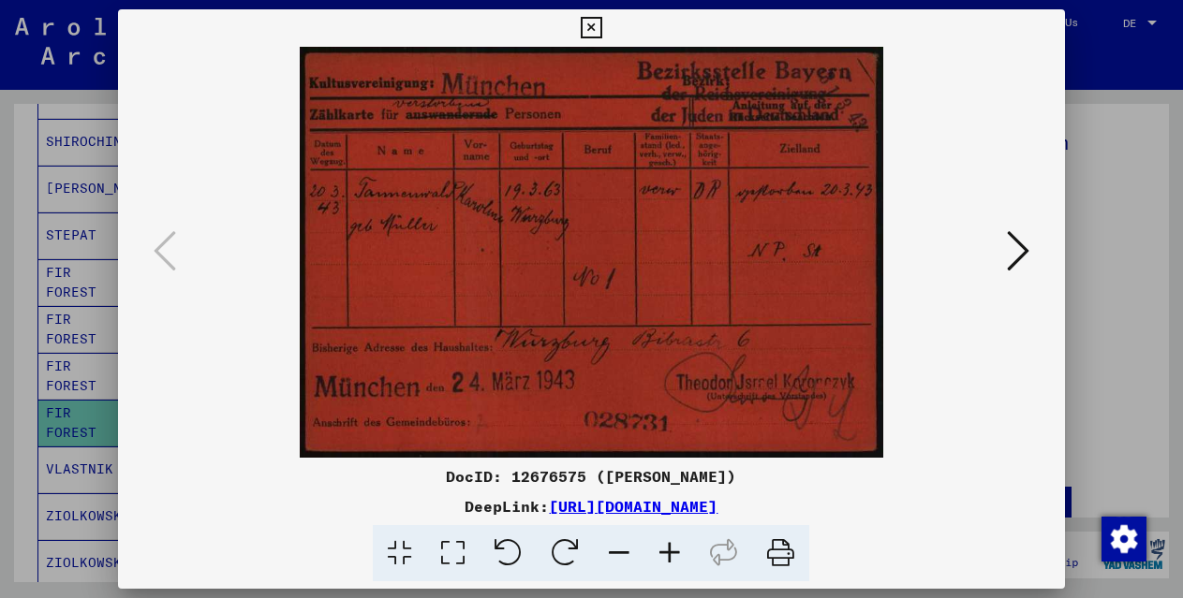
click at [591, 28] on icon at bounding box center [592, 28] width 22 height 22
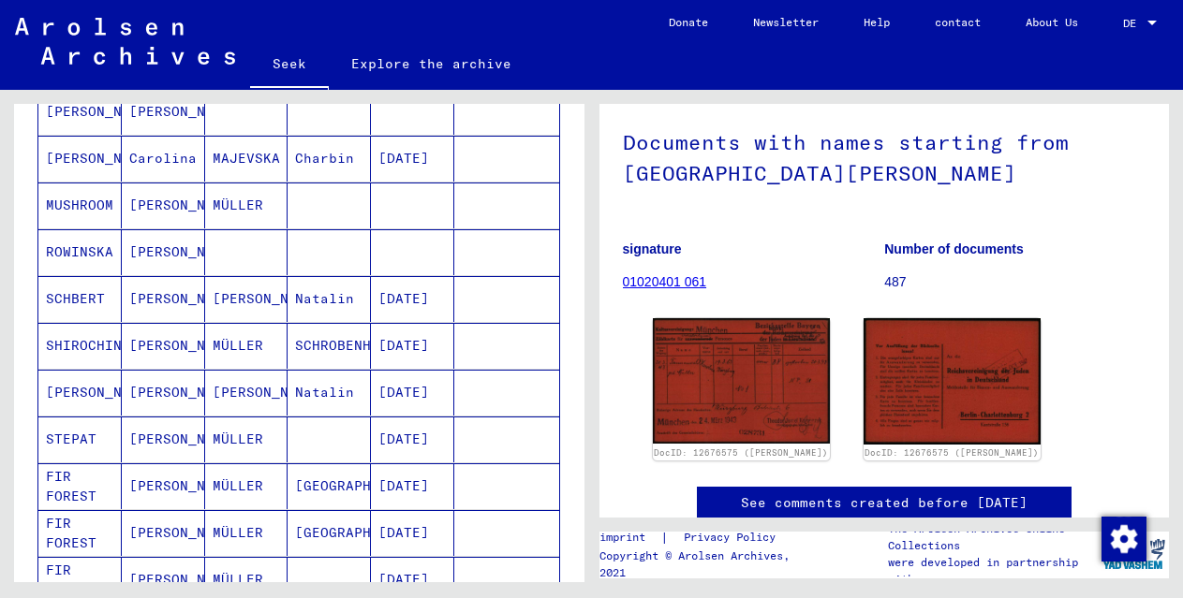
scroll to position [811, 0]
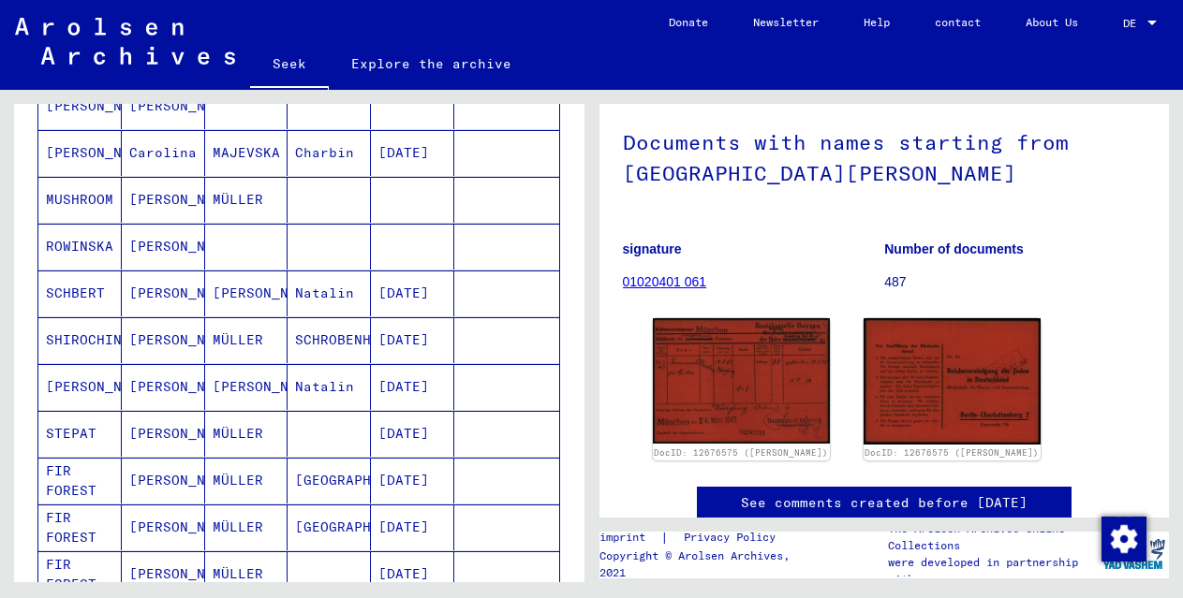
click at [162, 478] on font "[PERSON_NAME]" at bounding box center [184, 480] width 110 height 17
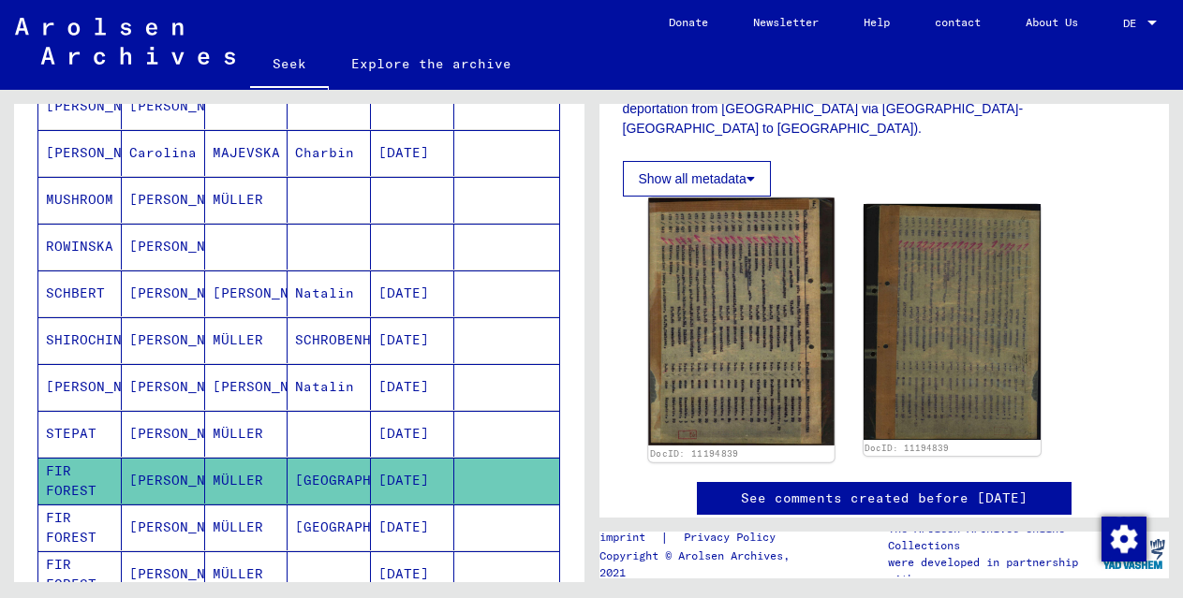
scroll to position [467, 0]
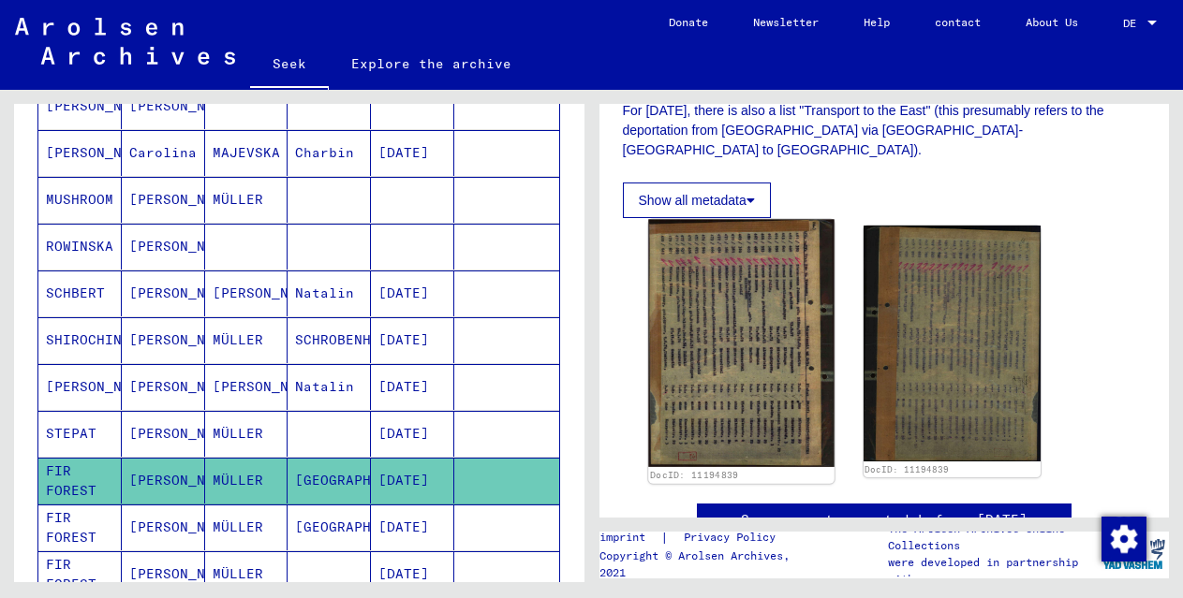
click at [695, 325] on img at bounding box center [741, 343] width 186 height 248
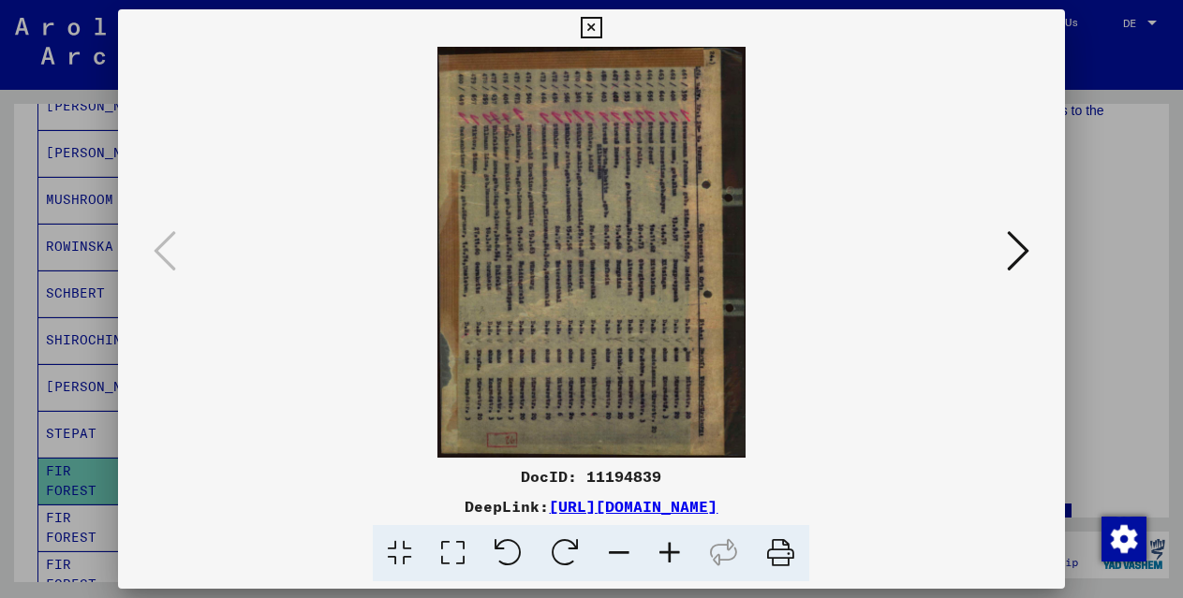
click at [508, 551] on icon at bounding box center [507, 553] width 57 height 57
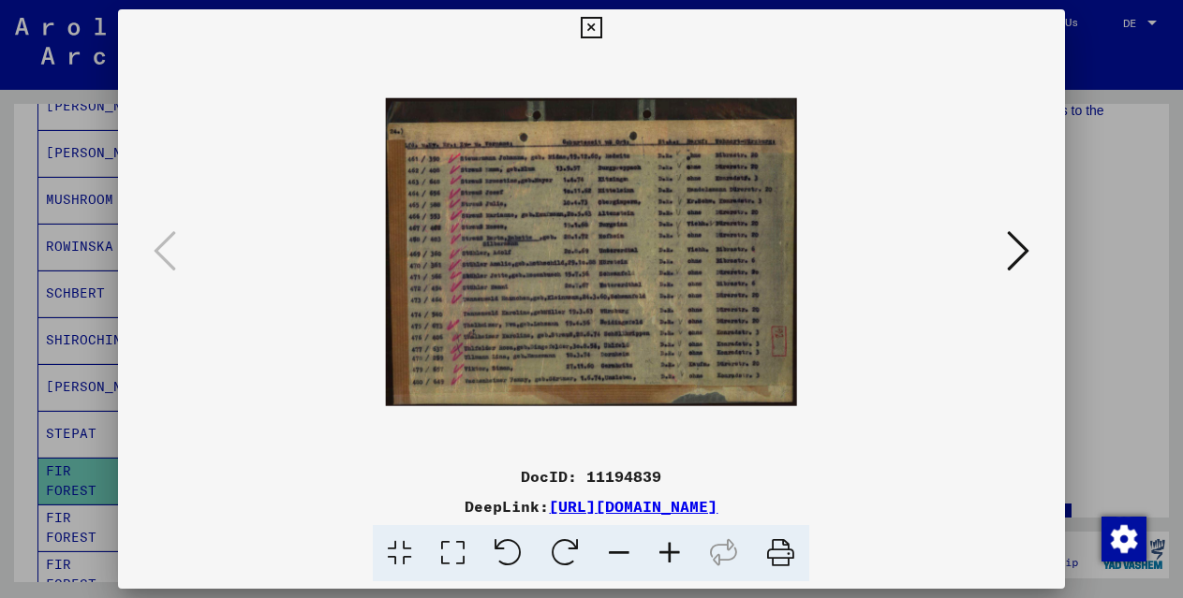
click at [661, 559] on icon at bounding box center [669, 553] width 51 height 57
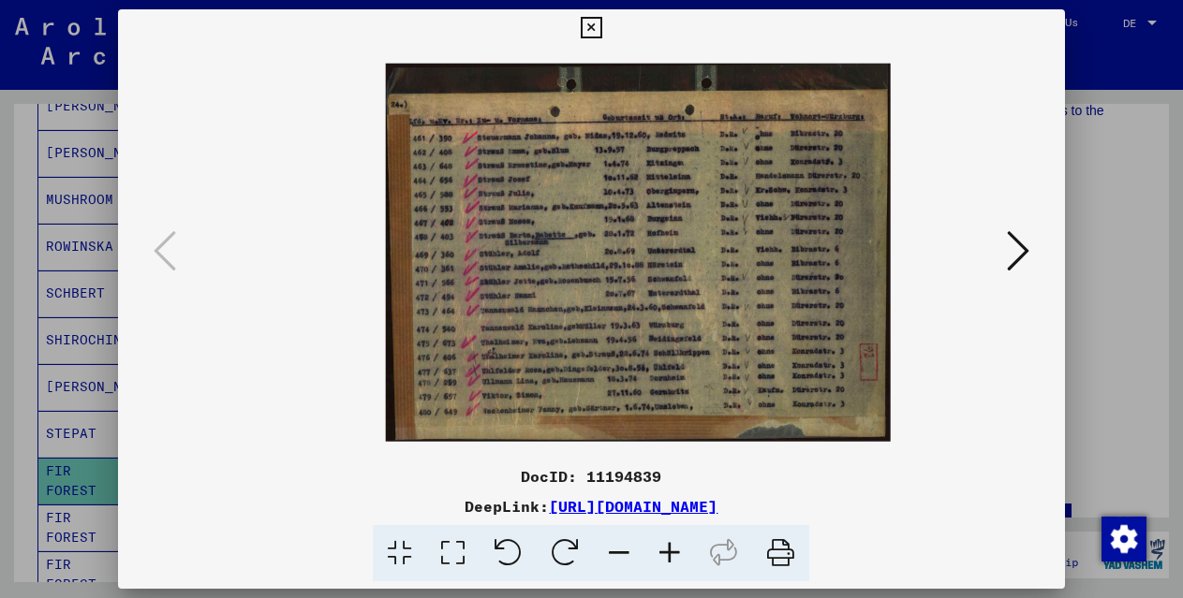
click at [661, 559] on icon at bounding box center [669, 553] width 51 height 57
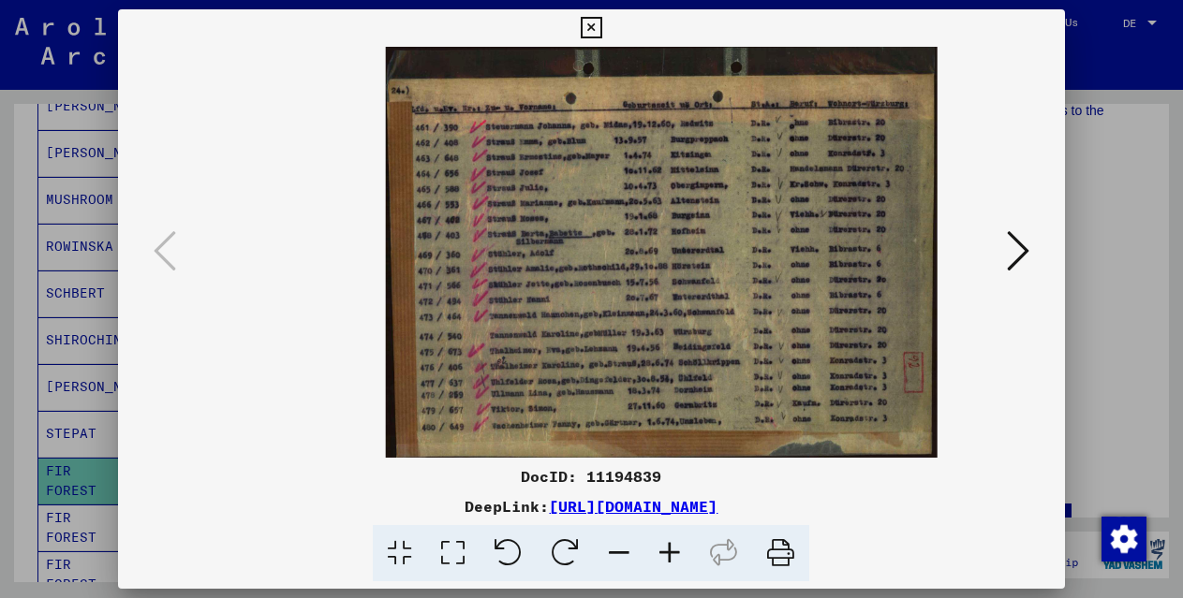
click at [661, 559] on icon at bounding box center [669, 553] width 51 height 57
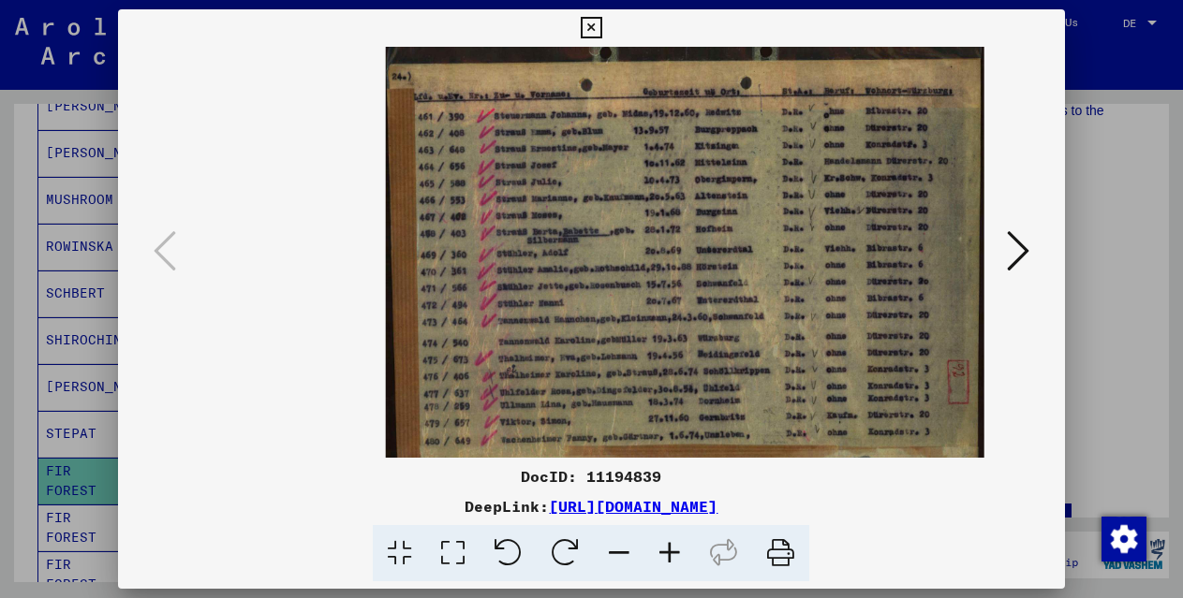
click at [661, 559] on icon at bounding box center [669, 553] width 51 height 57
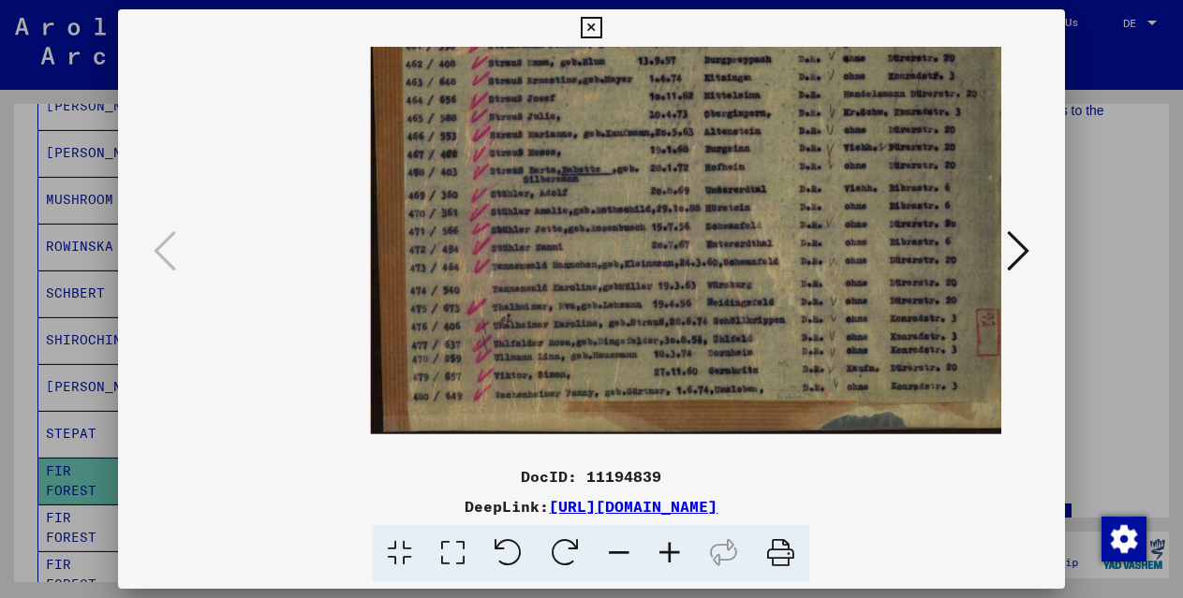
scroll to position [62, 15]
drag, startPoint x: 594, startPoint y: 365, endPoint x: 579, endPoint y: 303, distance: 63.6
click at [579, 303] on img at bounding box center [693, 190] width 645 height 484
click at [1017, 244] on icon at bounding box center [1018, 250] width 22 height 45
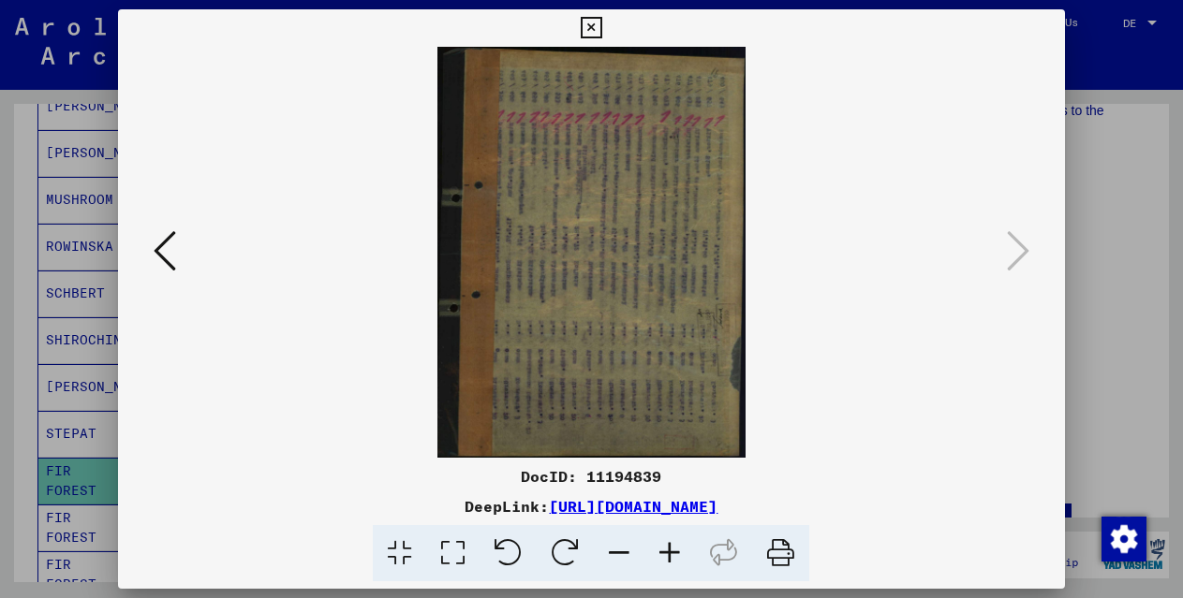
click at [553, 553] on icon at bounding box center [565, 553] width 57 height 57
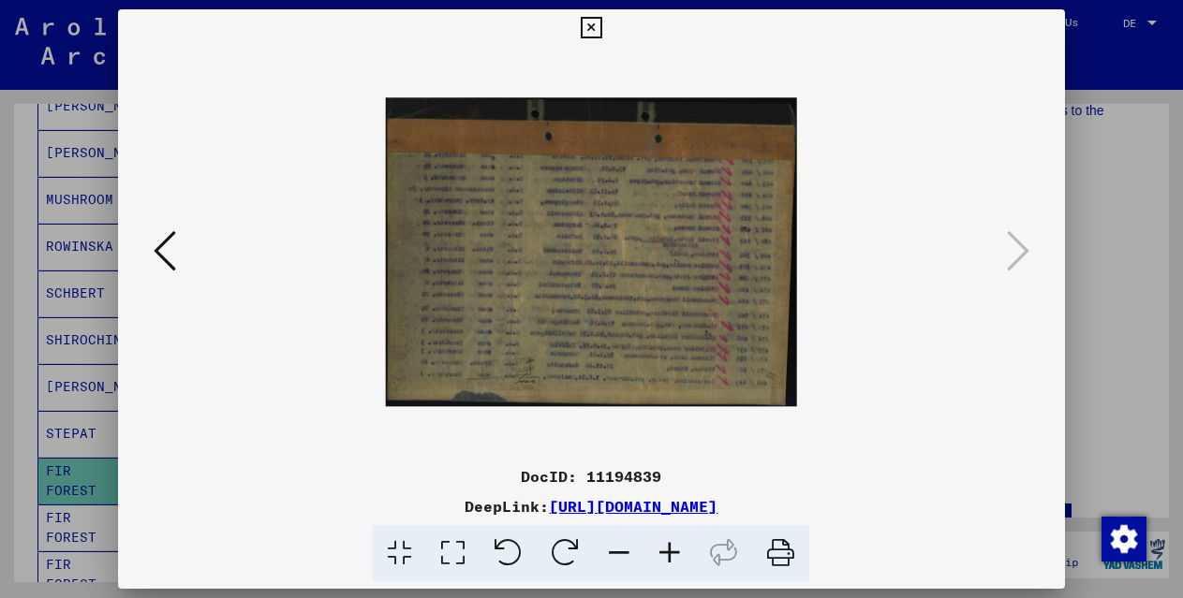
click at [675, 552] on icon at bounding box center [669, 553] width 51 height 57
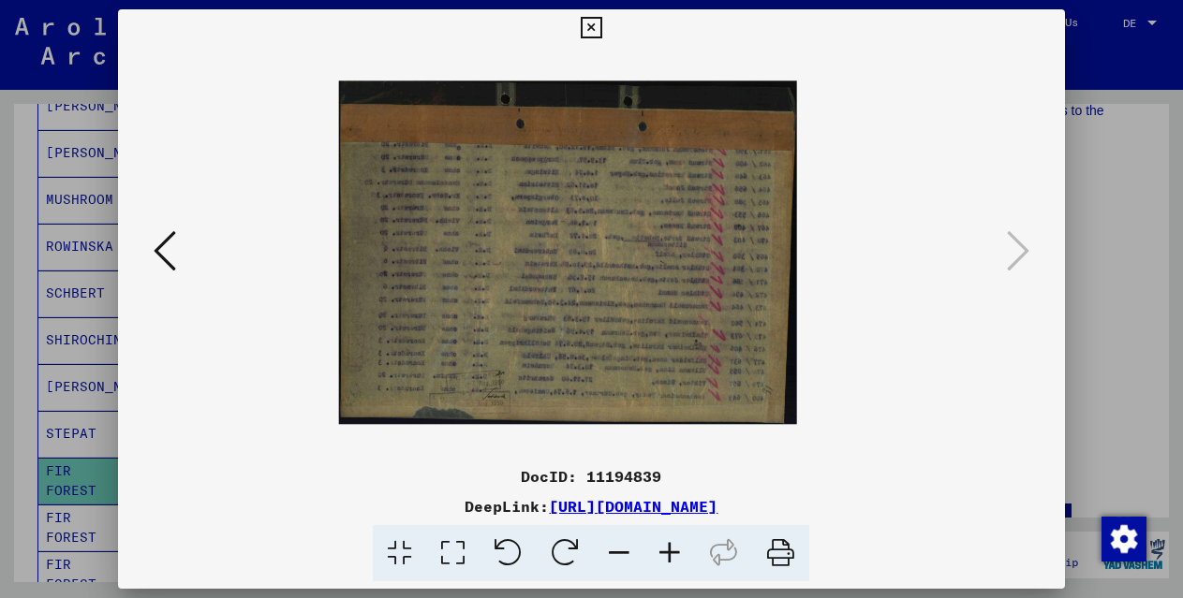
click at [675, 552] on icon at bounding box center [669, 553] width 51 height 57
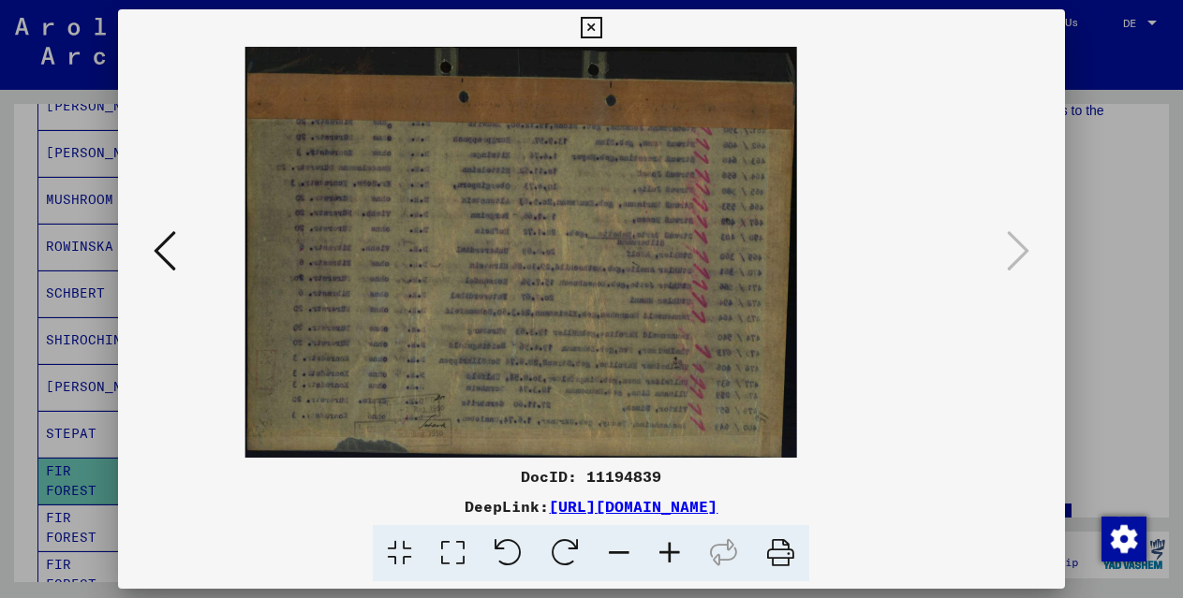
click at [675, 552] on icon at bounding box center [669, 553] width 51 height 57
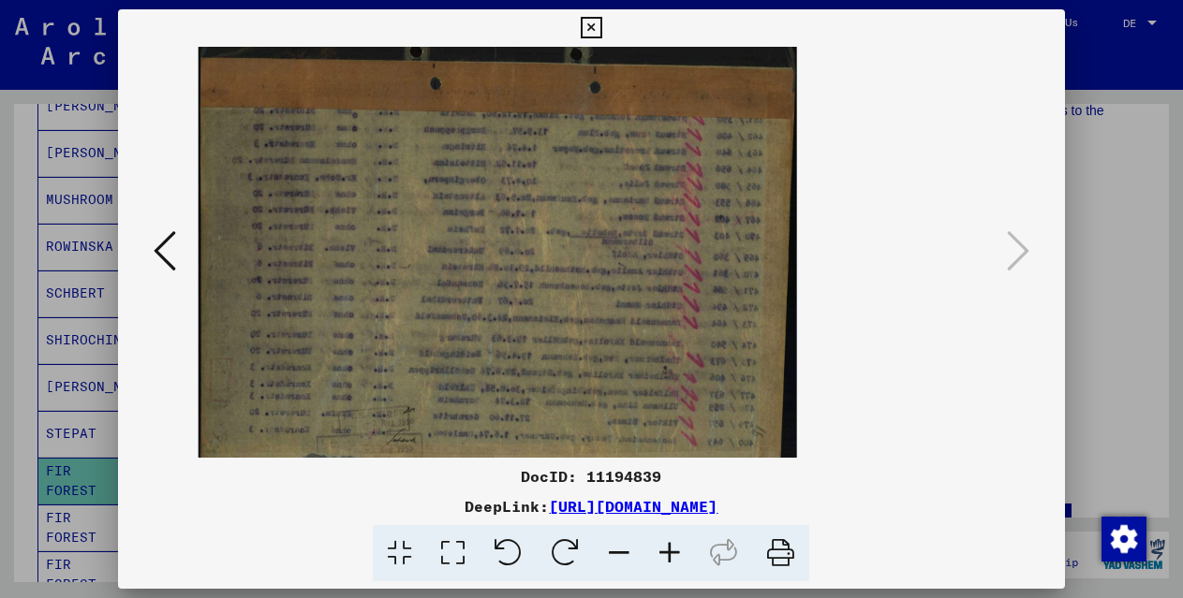
click at [675, 552] on icon at bounding box center [669, 553] width 51 height 57
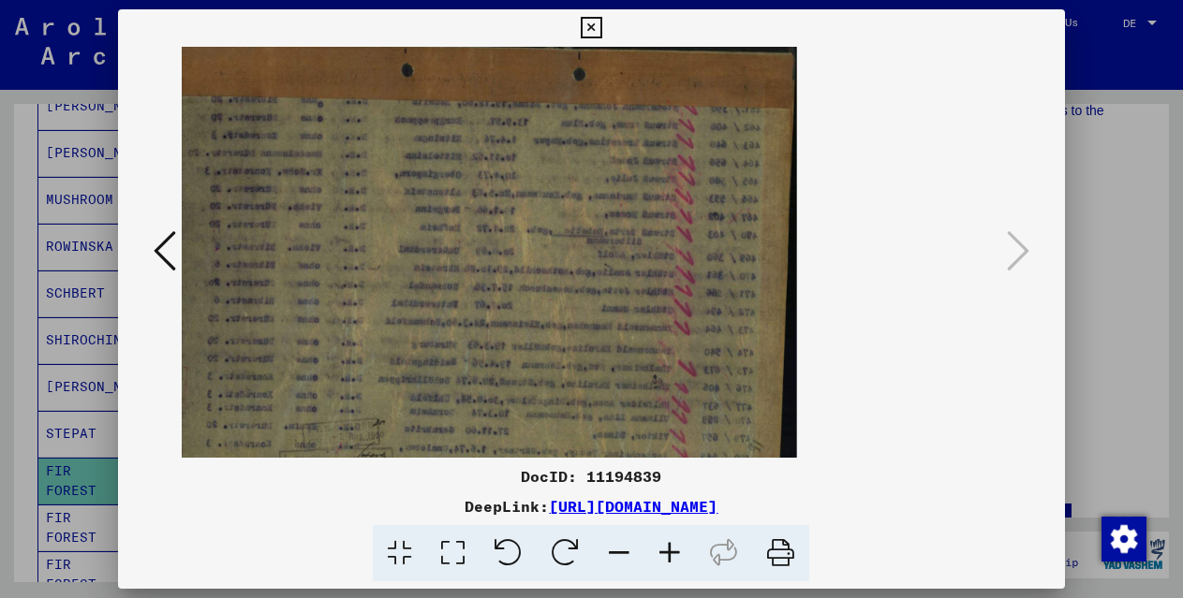
click at [571, 551] on icon at bounding box center [565, 553] width 57 height 57
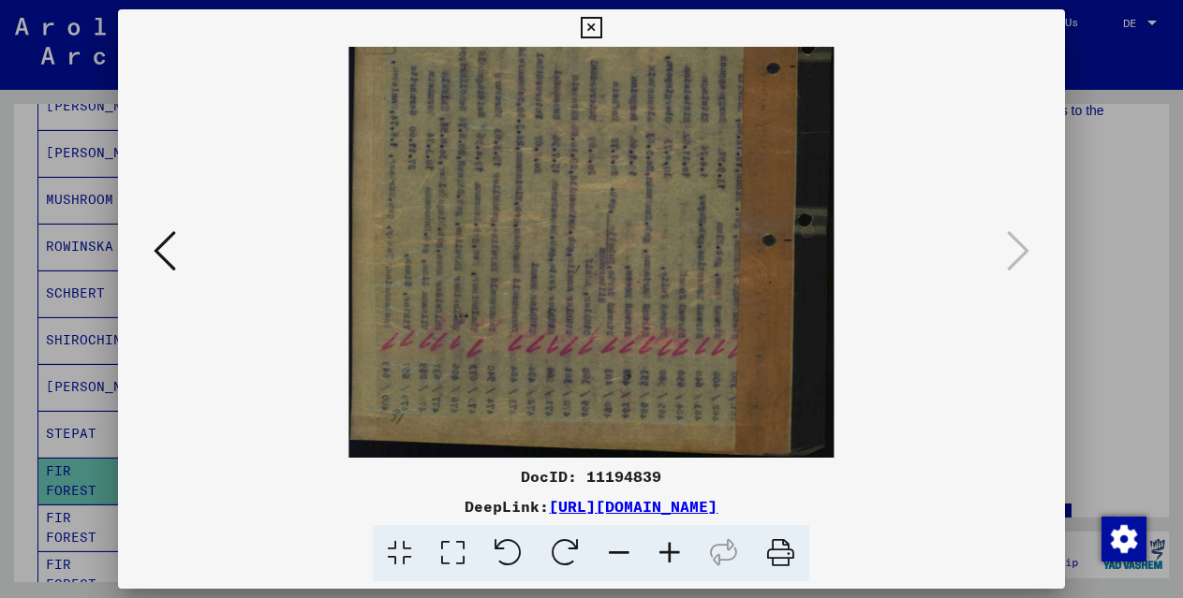
click at [571, 551] on icon at bounding box center [565, 553] width 57 height 57
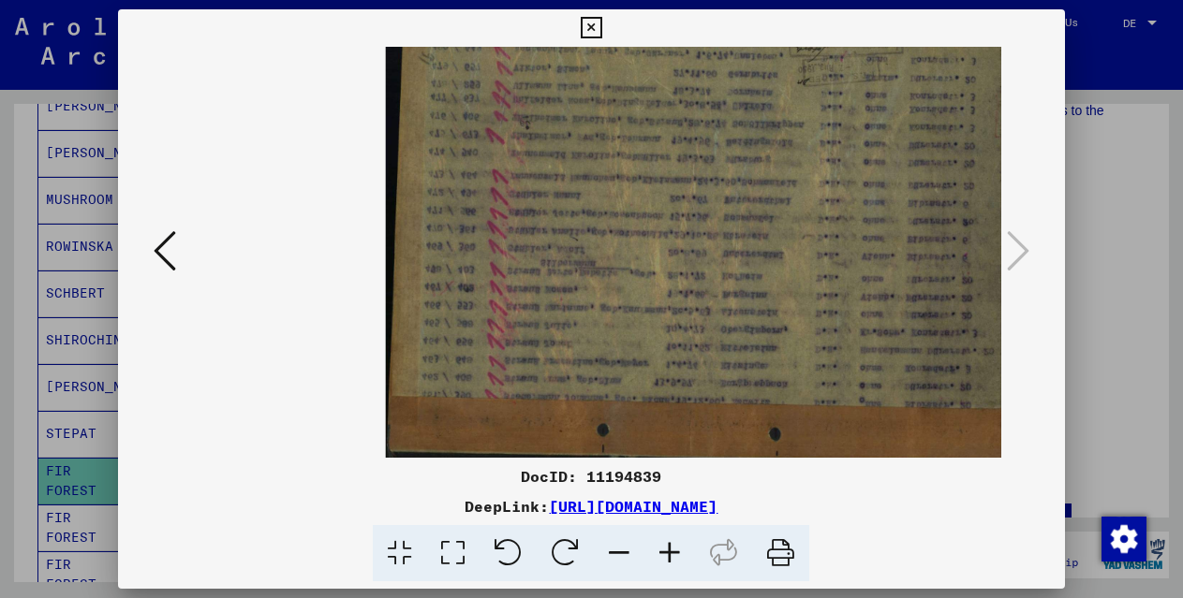
click at [558, 560] on icon at bounding box center [565, 553] width 57 height 57
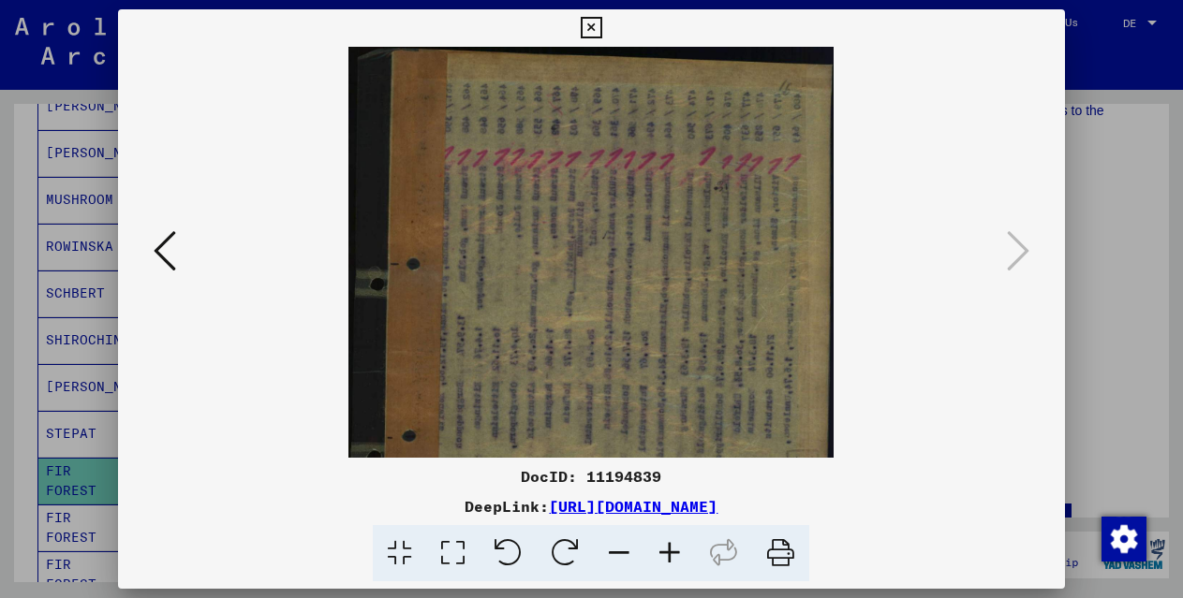
click at [559, 560] on icon at bounding box center [565, 553] width 57 height 57
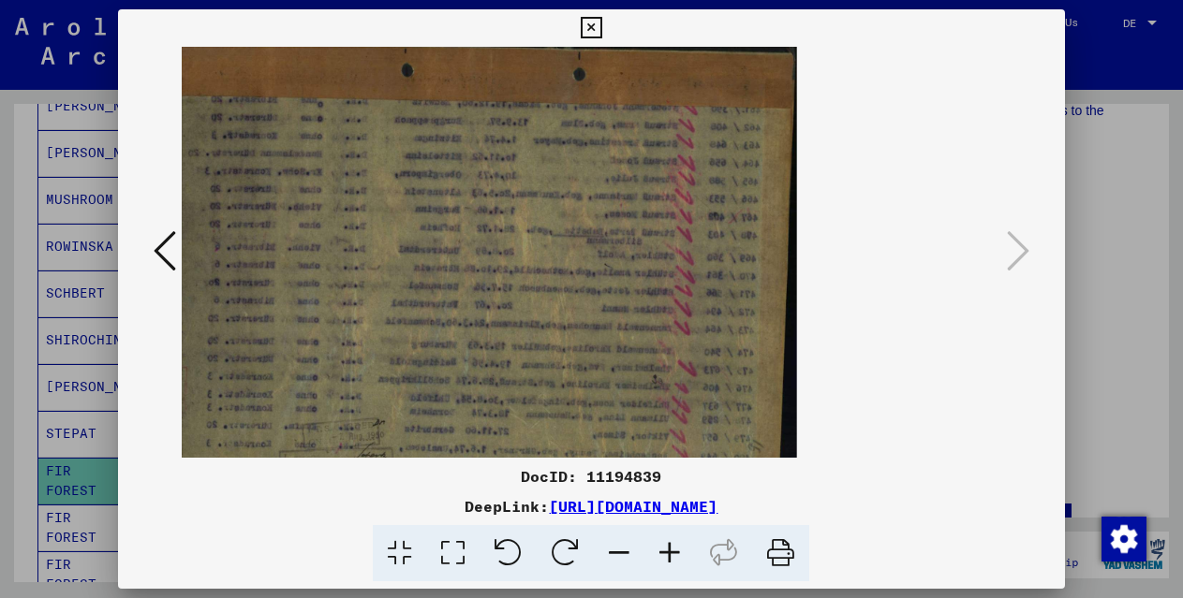
click at [590, 22] on icon at bounding box center [592, 28] width 22 height 22
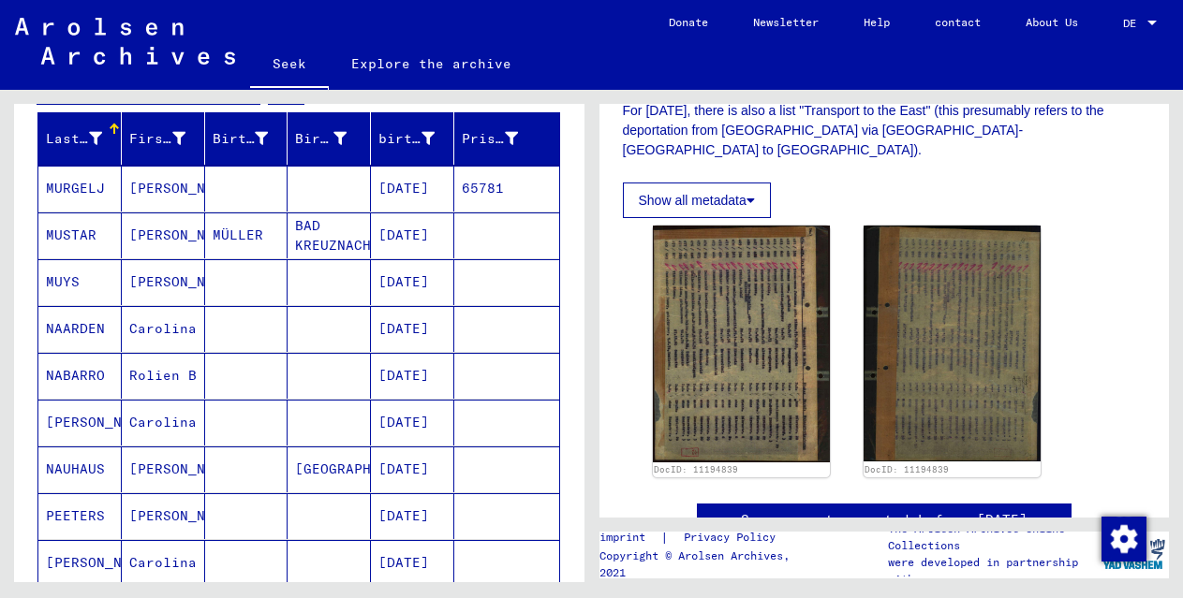
scroll to position [271, 0]
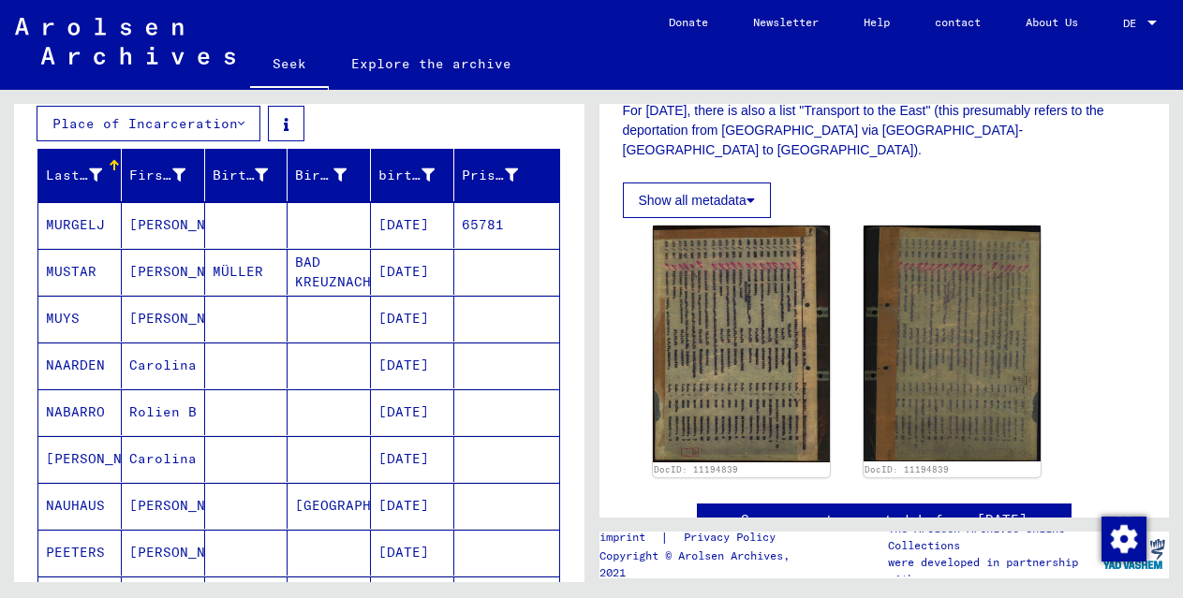
click at [81, 263] on font "MUSTAR" at bounding box center [71, 271] width 51 height 17
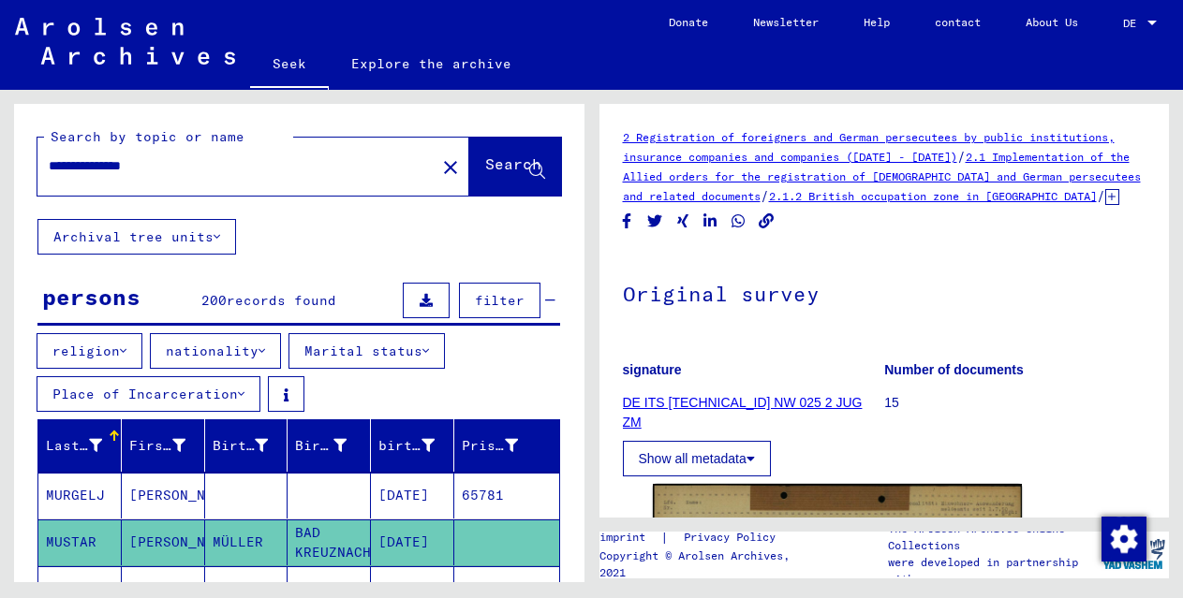
click at [145, 169] on input "**********" at bounding box center [236, 166] width 375 height 20
type input "**********"
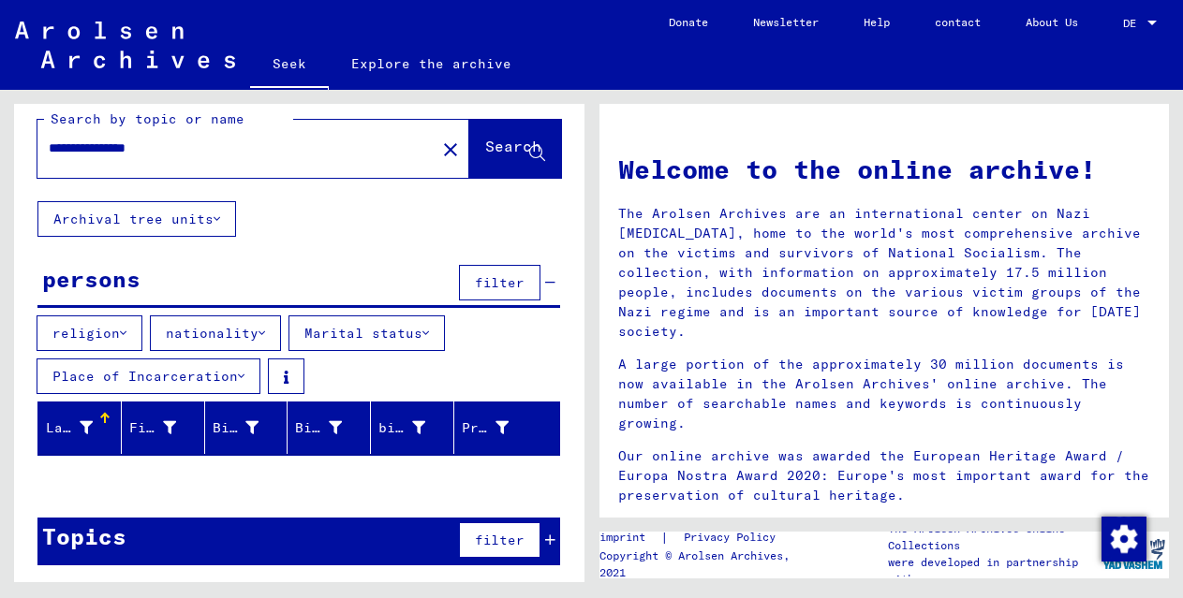
scroll to position [21, 0]
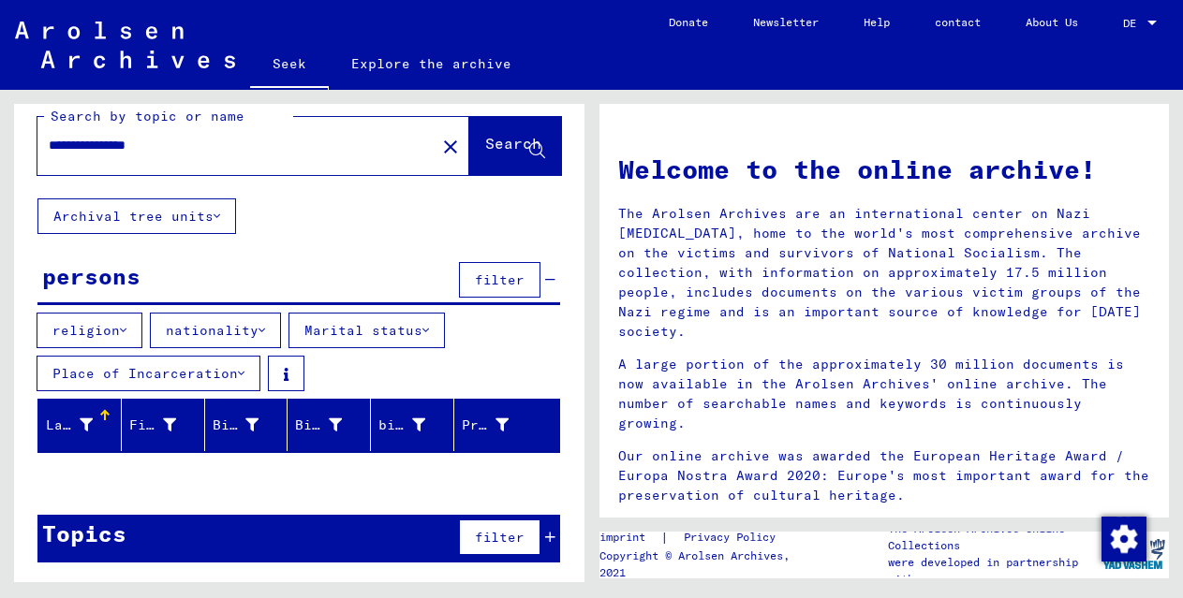
click at [485, 144] on font "Search" at bounding box center [513, 143] width 56 height 19
drag, startPoint x: 195, startPoint y: 147, endPoint x: 37, endPoint y: 145, distance: 157.3
click at [37, 145] on div "**********" at bounding box center [224, 146] width 375 height 42
